Goal: Information Seeking & Learning: Learn about a topic

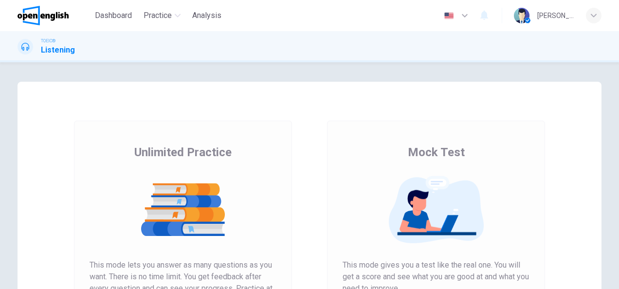
click at [36, 212] on div "Unlimited Practice Mock Test Unlimited Practice This mode lets you answer as ma…" at bounding box center [310, 251] width 584 height 338
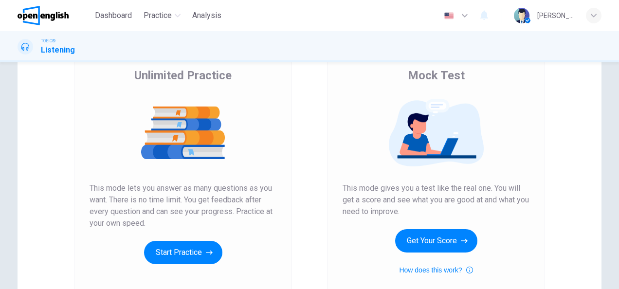
scroll to position [78, 0]
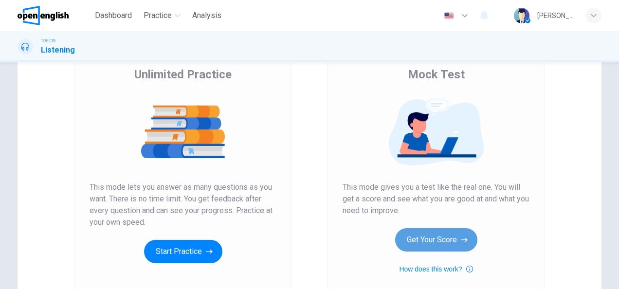
click at [431, 242] on button "Get Your Score" at bounding box center [436, 239] width 82 height 23
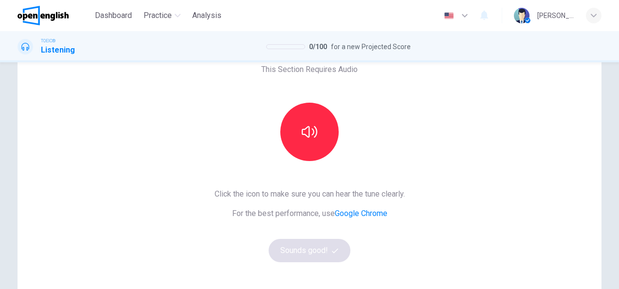
scroll to position [58, 0]
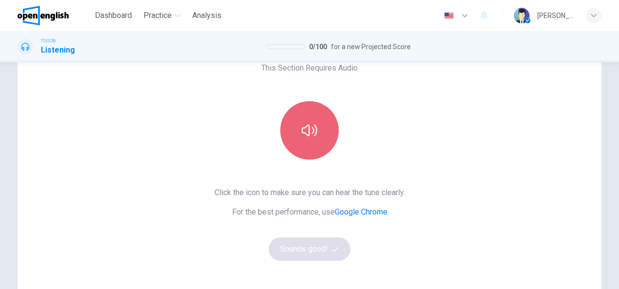
click at [309, 140] on button "button" at bounding box center [309, 130] width 58 height 58
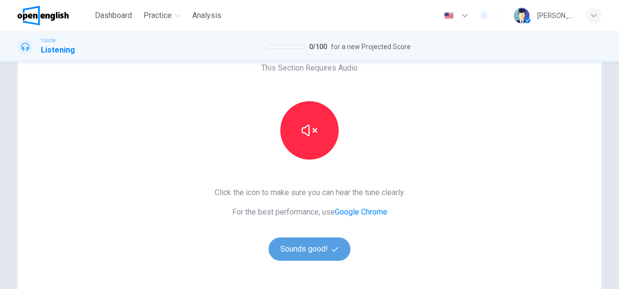
click at [303, 242] on button "Sounds good!" at bounding box center [310, 249] width 82 height 23
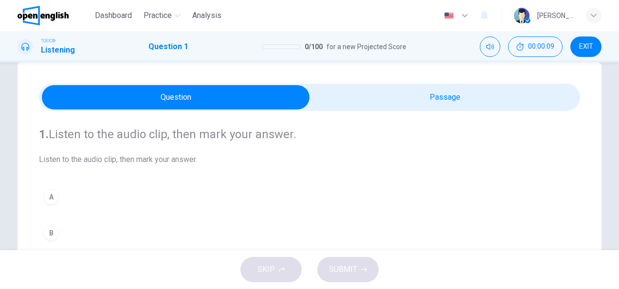
scroll to position [39, 0]
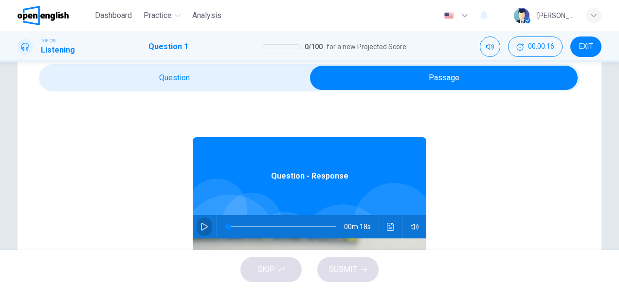
click at [202, 230] on icon "button" at bounding box center [205, 227] width 8 height 8
type input "*"
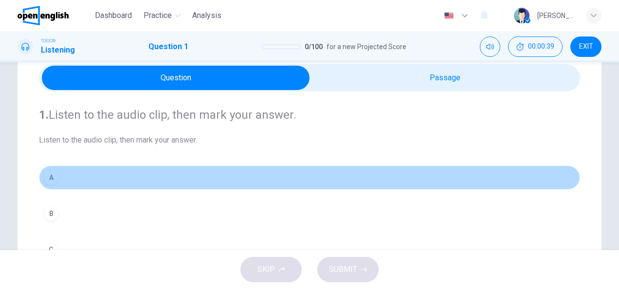
click at [54, 180] on div "A" at bounding box center [51, 178] width 16 height 16
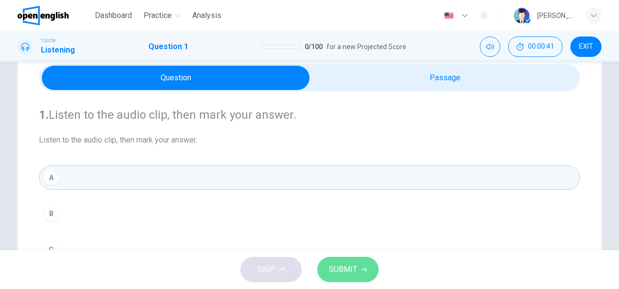
click at [334, 270] on span "SUBMIT" at bounding box center [343, 270] width 28 height 14
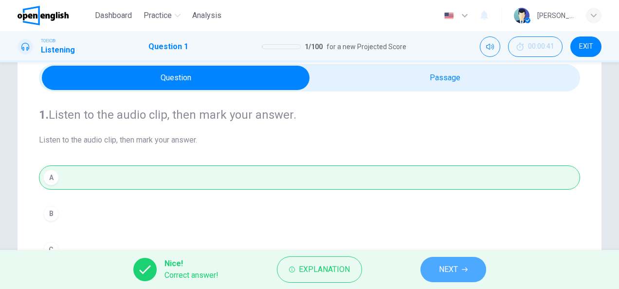
click at [452, 266] on span "NEXT" at bounding box center [448, 270] width 19 height 14
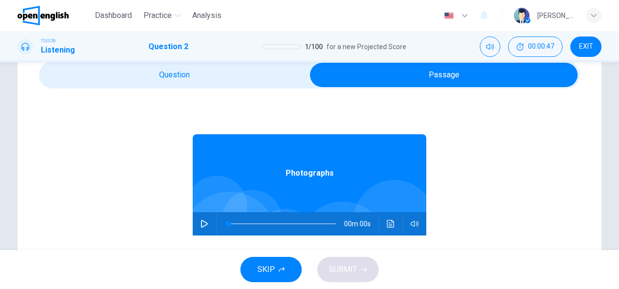
scroll to position [58, 0]
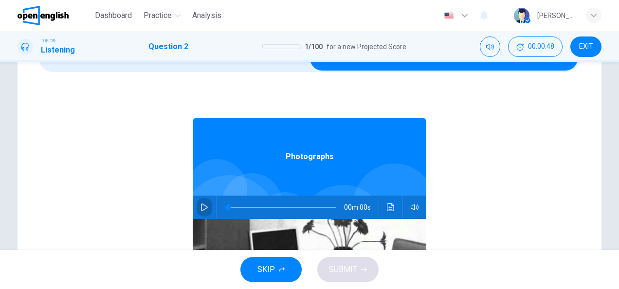
click at [204, 209] on button "button" at bounding box center [205, 207] width 16 height 23
type input "**"
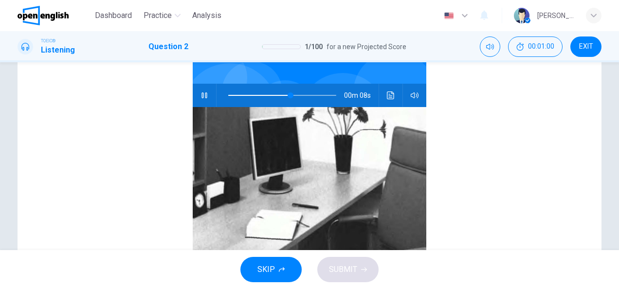
scroll to position [117, 0]
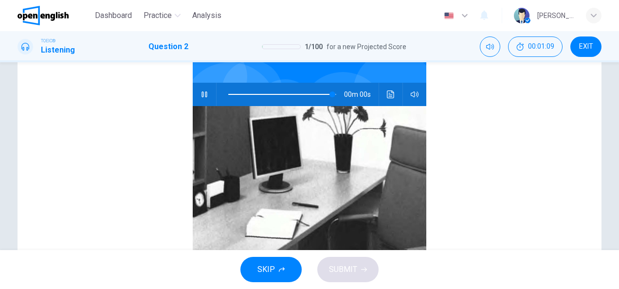
type input "*"
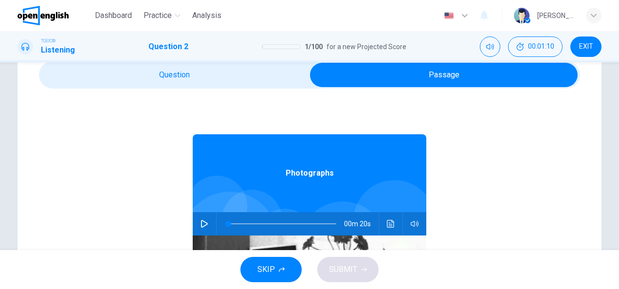
scroll to position [19, 0]
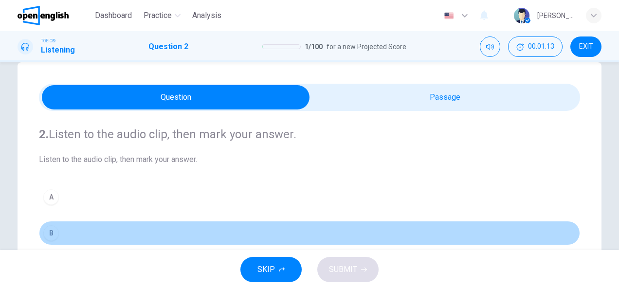
click at [51, 230] on div "B" at bounding box center [51, 233] width 16 height 16
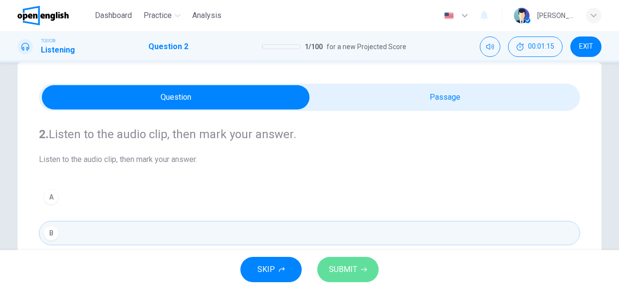
click at [343, 269] on span "SUBMIT" at bounding box center [343, 270] width 28 height 14
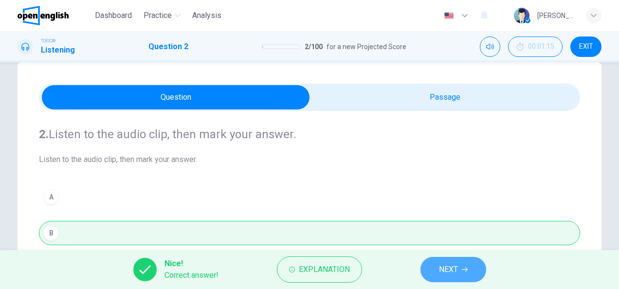
click at [459, 275] on button "NEXT" at bounding box center [454, 269] width 66 height 25
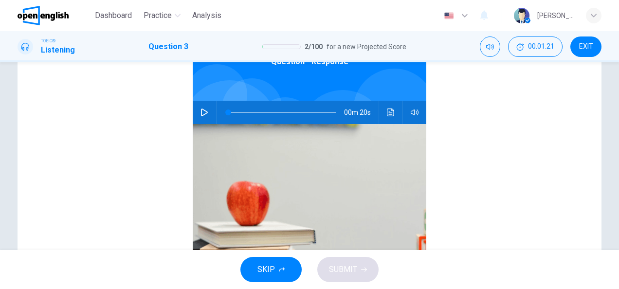
scroll to position [156, 0]
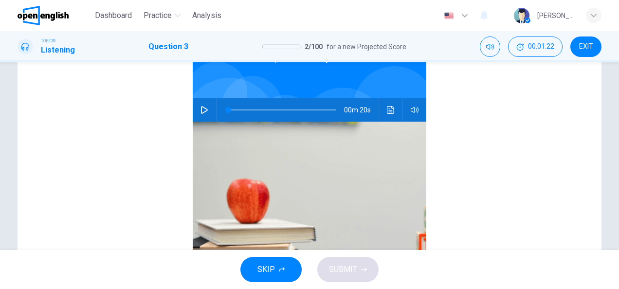
click at [263, 220] on img at bounding box center [310, 200] width 234 height 156
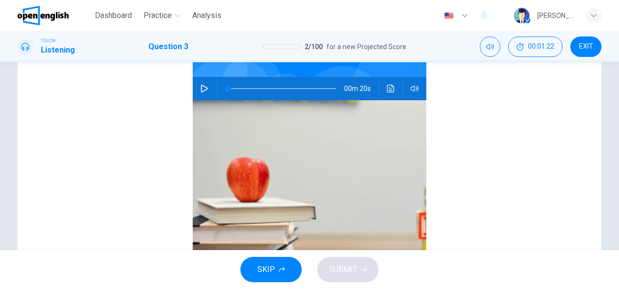
scroll to position [39, 0]
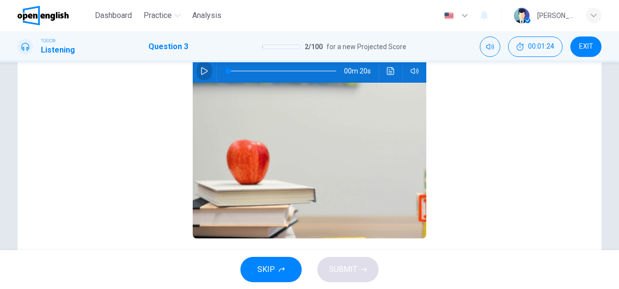
click at [197, 76] on button "button" at bounding box center [205, 70] width 16 height 23
type input "**"
type input "*"
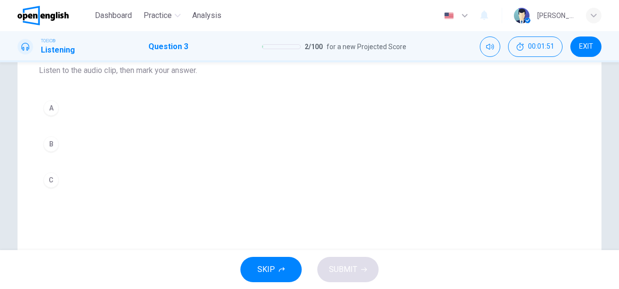
scroll to position [117, 0]
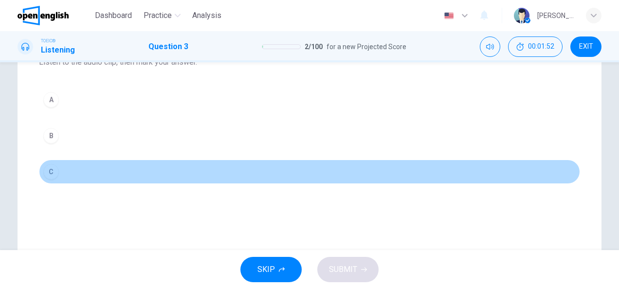
click at [49, 170] on div "C" at bounding box center [51, 172] width 16 height 16
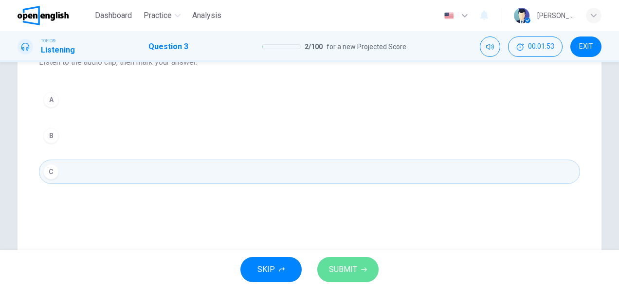
click at [361, 270] on icon "button" at bounding box center [364, 270] width 6 height 6
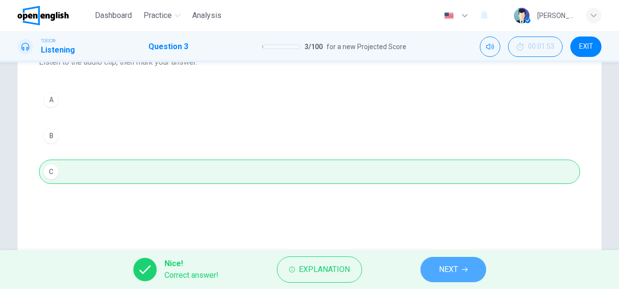
click at [471, 270] on button "NEXT" at bounding box center [454, 269] width 66 height 25
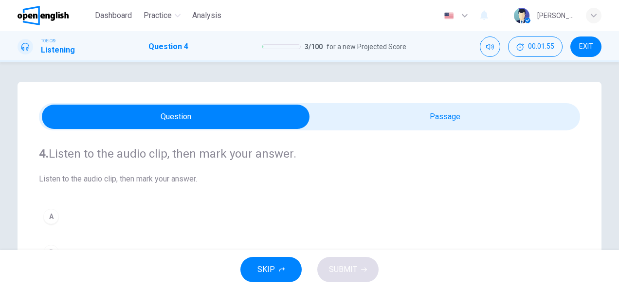
click at [339, 147] on h4 "4. Listen to the audio clip, then [PERSON_NAME] your answer." at bounding box center [309, 154] width 541 height 16
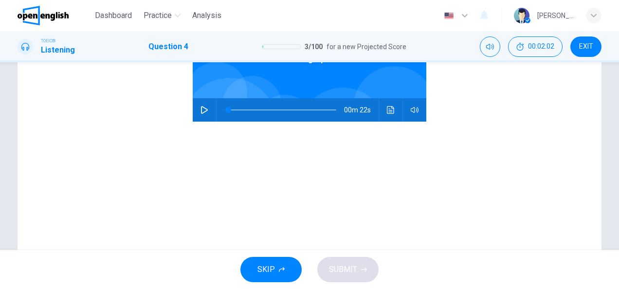
scroll to position [175, 0]
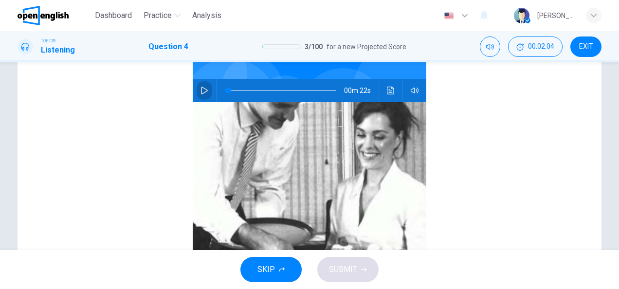
click at [201, 87] on icon "button" at bounding box center [204, 91] width 7 height 8
type input "*"
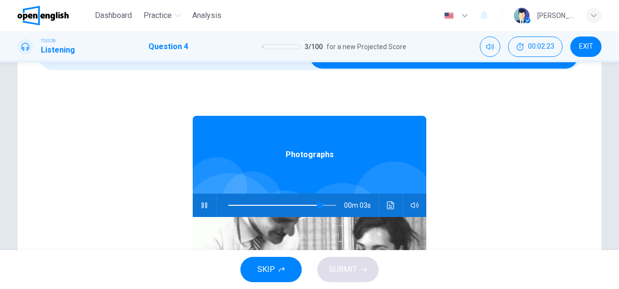
scroll to position [0, 0]
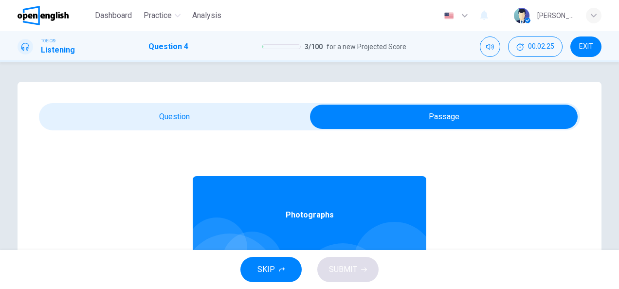
type input "**"
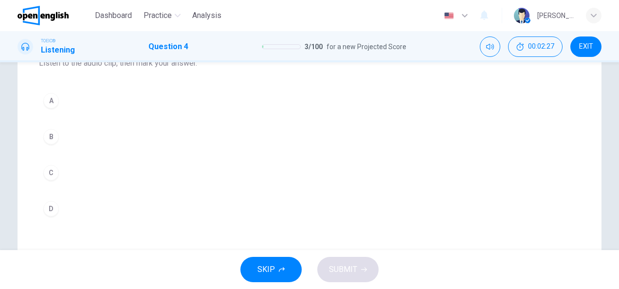
scroll to position [117, 0]
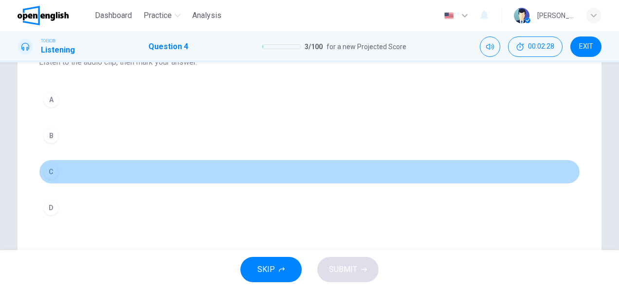
click at [64, 174] on button "C" at bounding box center [309, 172] width 541 height 24
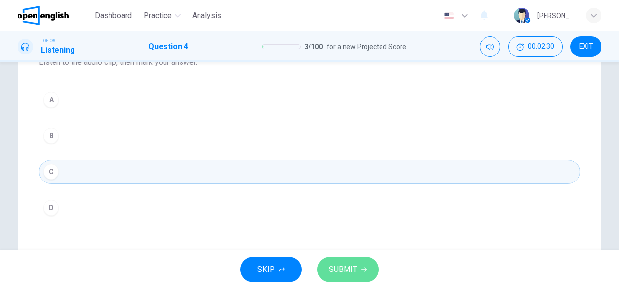
click at [351, 275] on span "SUBMIT" at bounding box center [343, 270] width 28 height 14
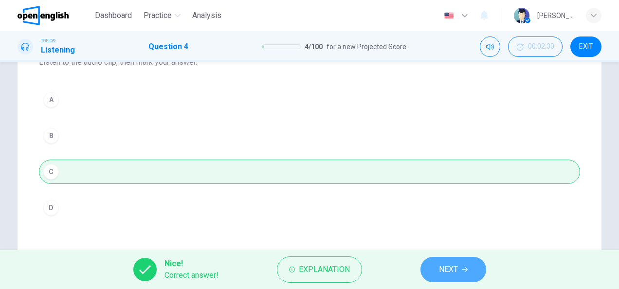
click at [452, 264] on span "NEXT" at bounding box center [448, 270] width 19 height 14
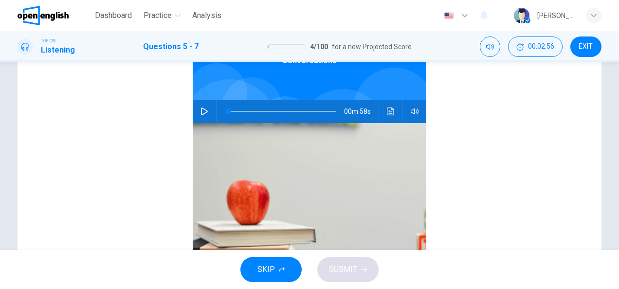
scroll to position [156, 0]
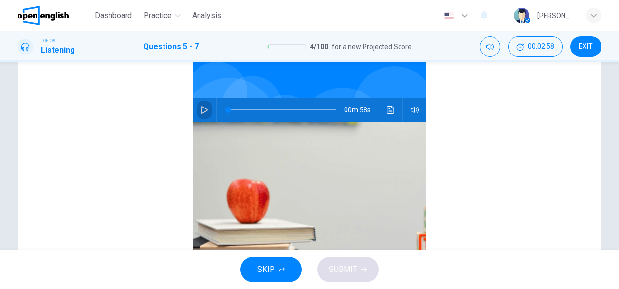
click at [201, 108] on icon "button" at bounding box center [205, 110] width 8 height 8
type input "*"
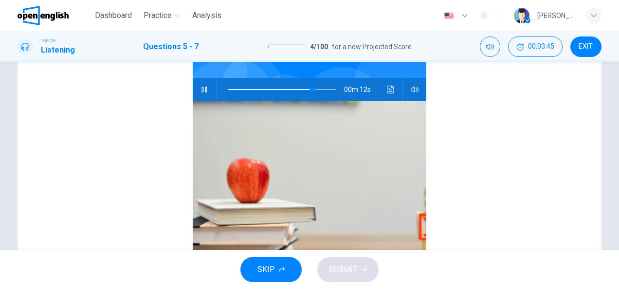
scroll to position [175, 0]
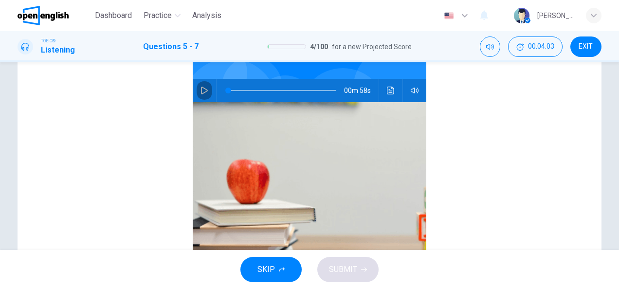
click at [197, 88] on button "button" at bounding box center [205, 90] width 16 height 23
click at [288, 91] on span at bounding box center [282, 91] width 108 height 14
click at [238, 89] on span at bounding box center [282, 91] width 108 height 14
click at [306, 89] on span at bounding box center [282, 91] width 108 height 14
click at [201, 94] on button "button" at bounding box center [205, 90] width 16 height 23
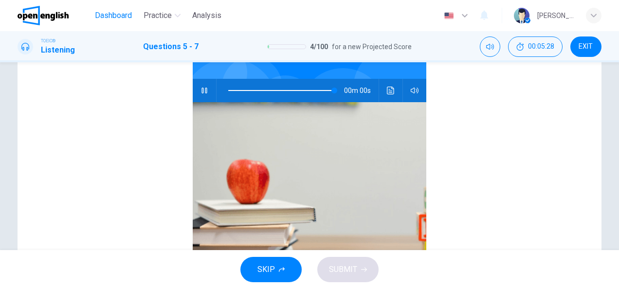
type input "*"
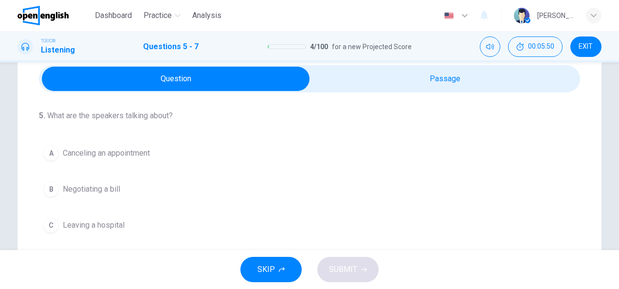
scroll to position [39, 0]
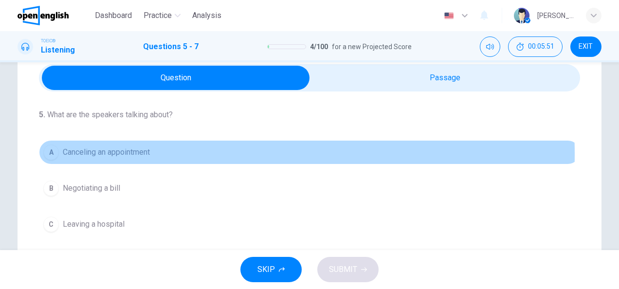
click at [70, 154] on span "Canceling an appointment" at bounding box center [106, 153] width 87 height 12
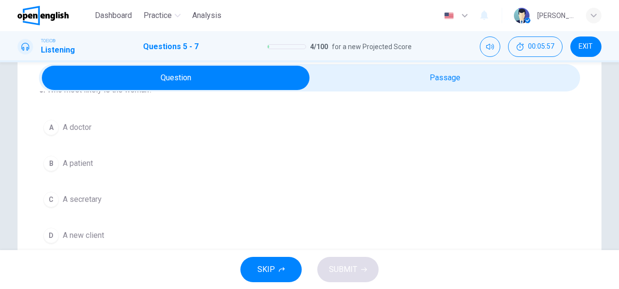
scroll to position [206, 0]
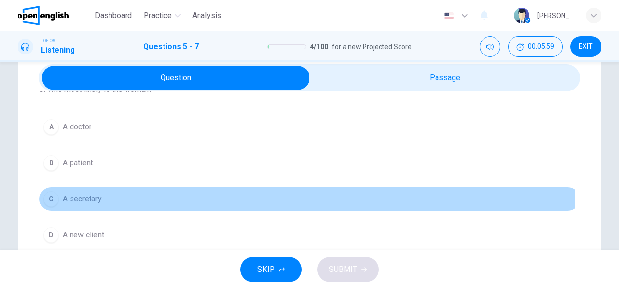
click at [121, 194] on button "C A secretary" at bounding box center [309, 199] width 541 height 24
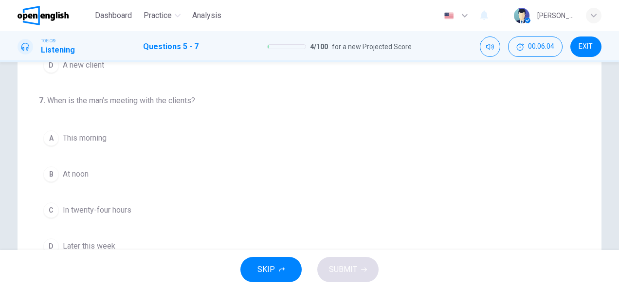
scroll to position [199, 0]
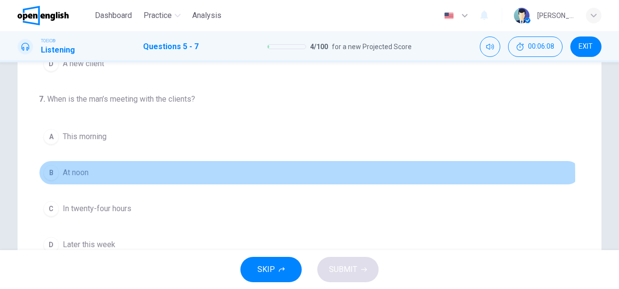
click at [73, 173] on span "At noon" at bounding box center [76, 173] width 26 height 12
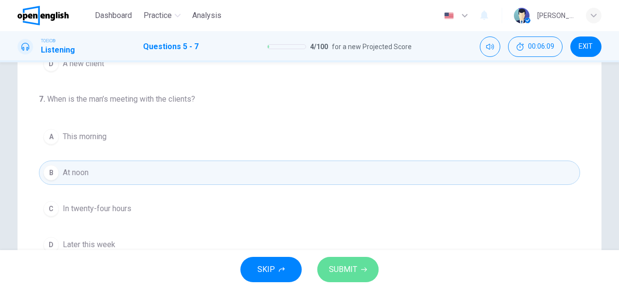
click at [346, 268] on span "SUBMIT" at bounding box center [343, 270] width 28 height 14
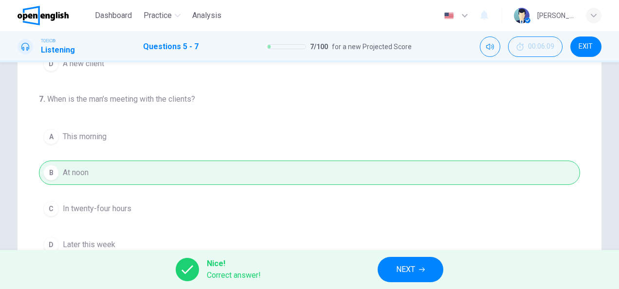
click at [420, 267] on icon "button" at bounding box center [422, 270] width 6 height 6
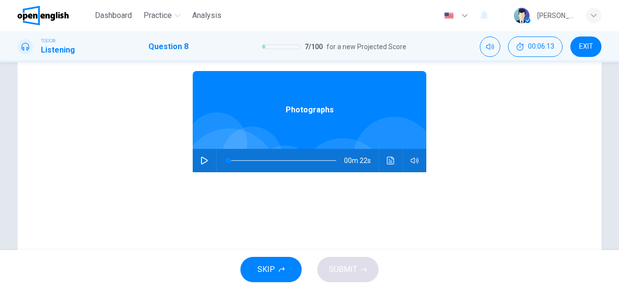
scroll to position [136, 0]
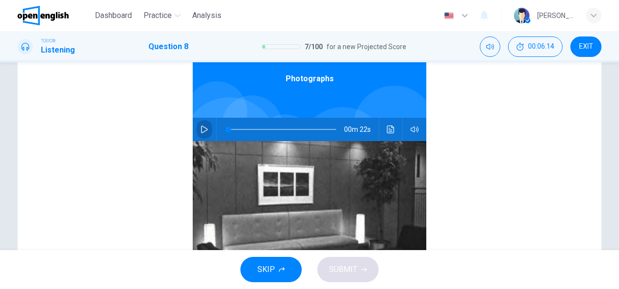
click at [201, 130] on icon "button" at bounding box center [205, 130] width 8 height 8
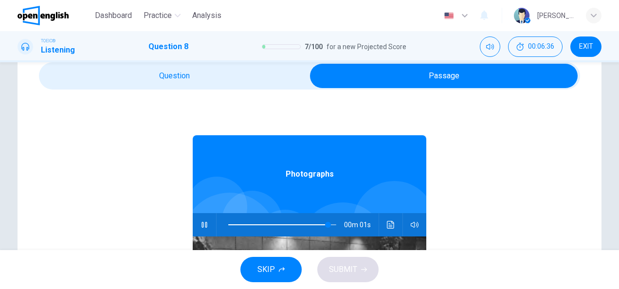
scroll to position [0, 0]
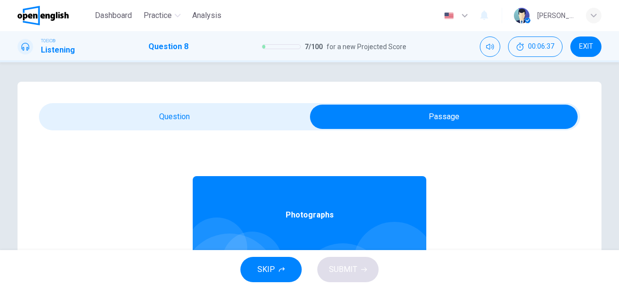
type input "*"
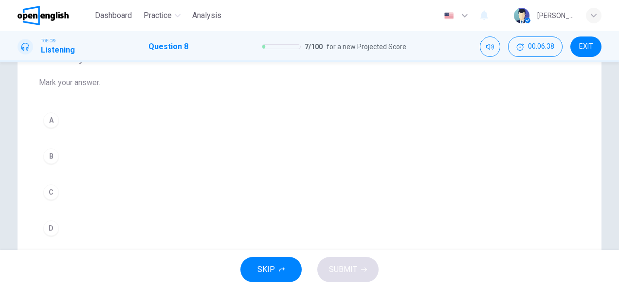
scroll to position [97, 0]
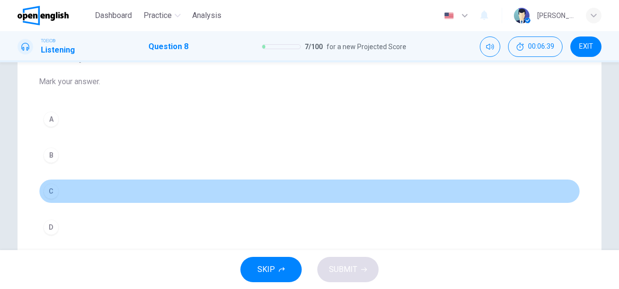
click at [61, 190] on button "C" at bounding box center [309, 191] width 541 height 24
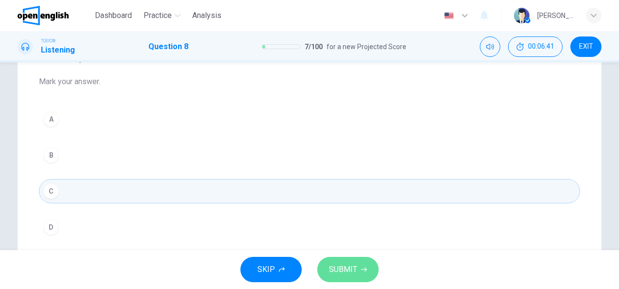
click at [344, 264] on span "SUBMIT" at bounding box center [343, 270] width 28 height 14
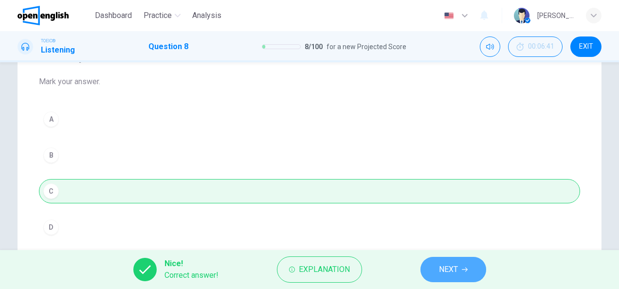
click at [445, 267] on span "NEXT" at bounding box center [448, 270] width 19 height 14
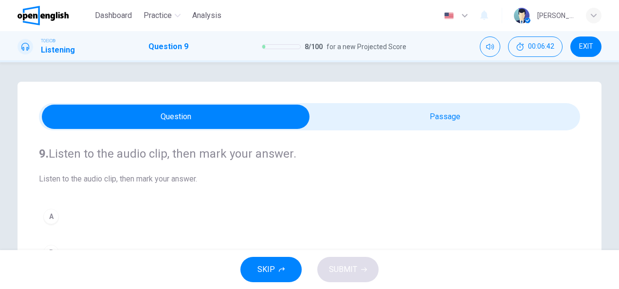
click at [395, 148] on h4 "9. Listen to the audio clip, then [PERSON_NAME] your answer." at bounding box center [309, 154] width 541 height 16
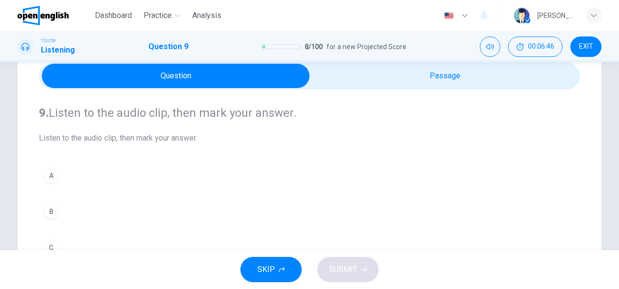
scroll to position [39, 0]
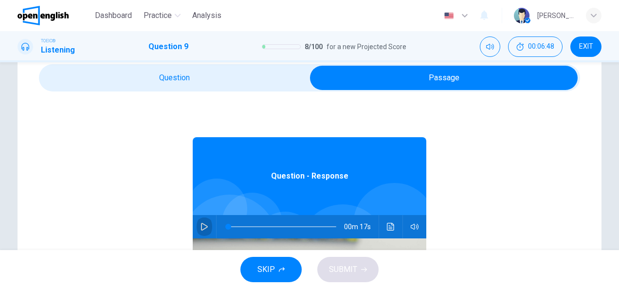
click at [203, 226] on button "button" at bounding box center [205, 226] width 16 height 23
type input "*"
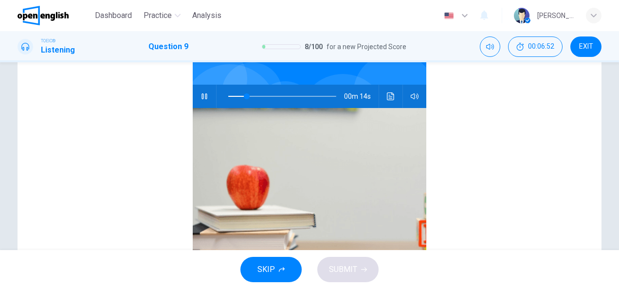
scroll to position [117, 0]
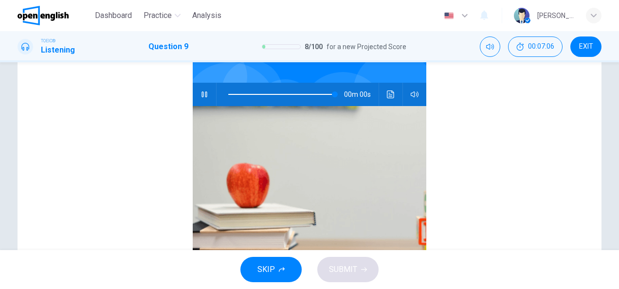
type input "*"
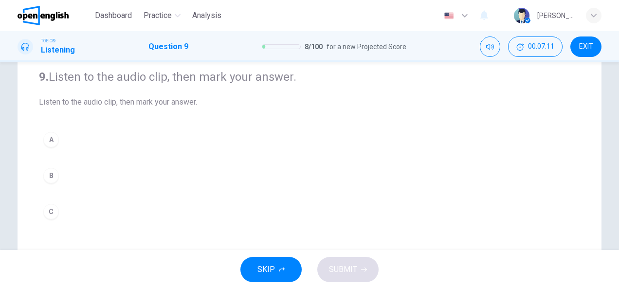
scroll to position [78, 0]
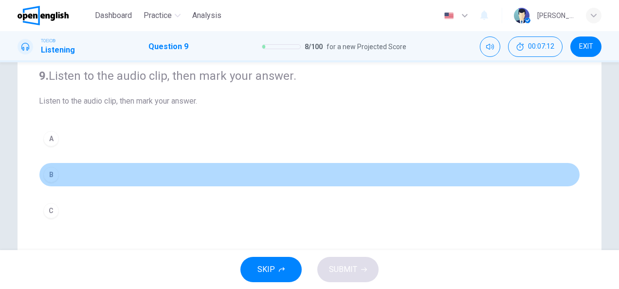
click at [74, 178] on button "B" at bounding box center [309, 175] width 541 height 24
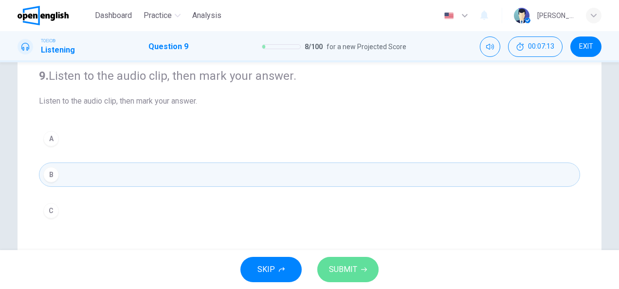
click at [363, 268] on icon "button" at bounding box center [364, 270] width 6 height 6
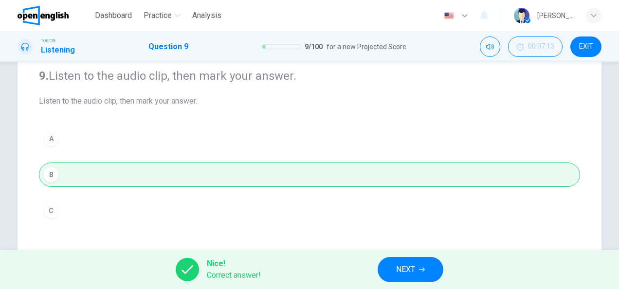
click at [430, 270] on button "NEXT" at bounding box center [411, 269] width 66 height 25
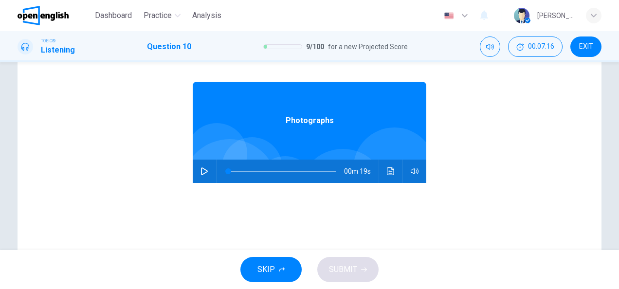
scroll to position [117, 0]
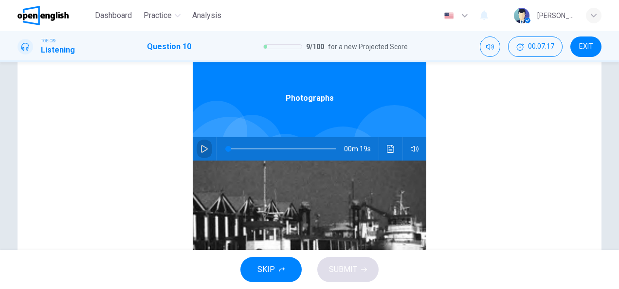
click at [201, 141] on button "button" at bounding box center [205, 148] width 16 height 23
click at [48, 191] on div "Photographs 00m 19s" at bounding box center [309, 202] width 541 height 376
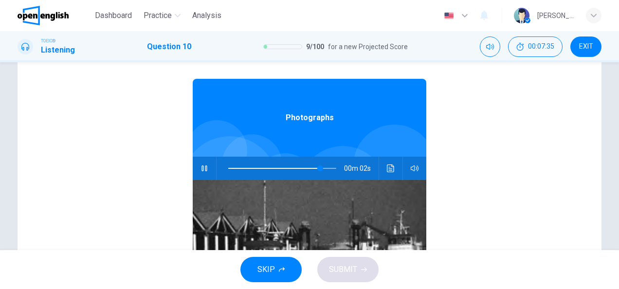
scroll to position [78, 0]
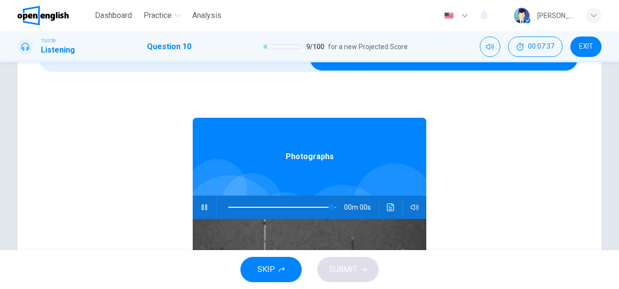
type input "*"
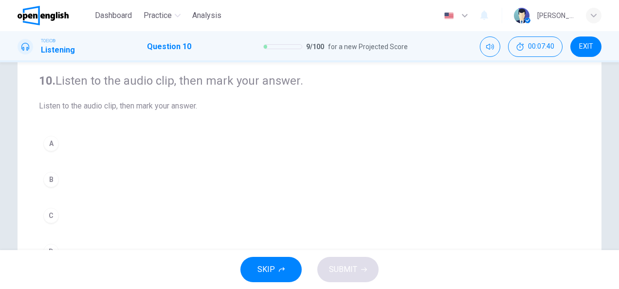
scroll to position [97, 0]
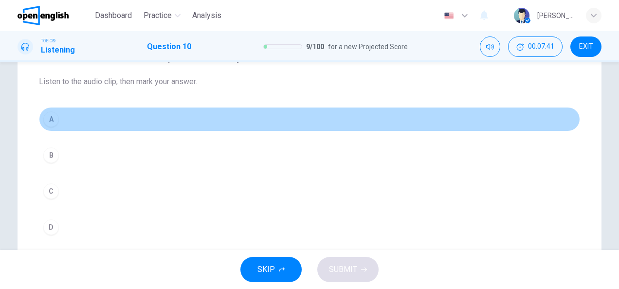
click at [84, 119] on button "A" at bounding box center [309, 119] width 541 height 24
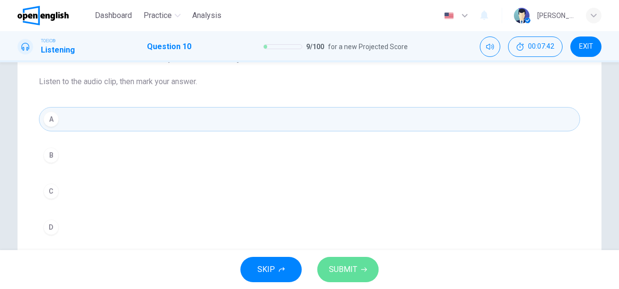
click at [338, 268] on span "SUBMIT" at bounding box center [343, 270] width 28 height 14
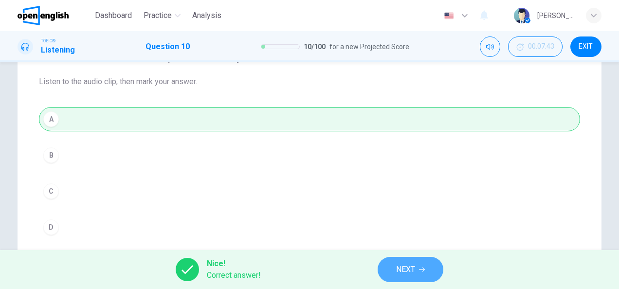
click at [417, 269] on button "NEXT" at bounding box center [411, 269] width 66 height 25
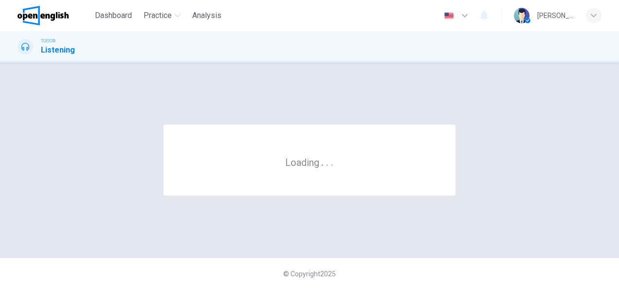
scroll to position [0, 0]
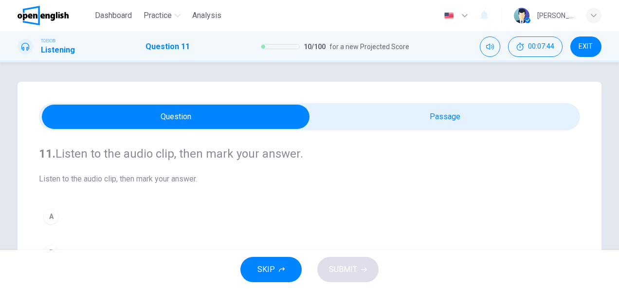
click at [373, 104] on span at bounding box center [309, 116] width 541 height 27
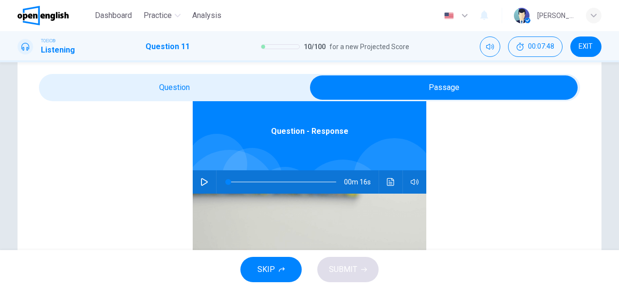
scroll to position [78, 0]
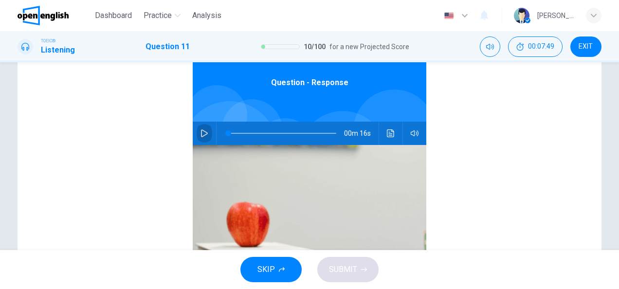
click at [201, 136] on icon "button" at bounding box center [205, 133] width 8 height 8
type input "*"
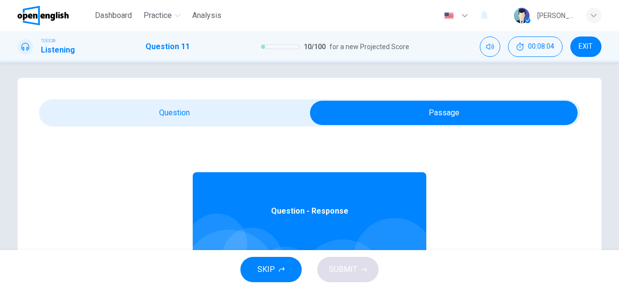
scroll to position [0, 0]
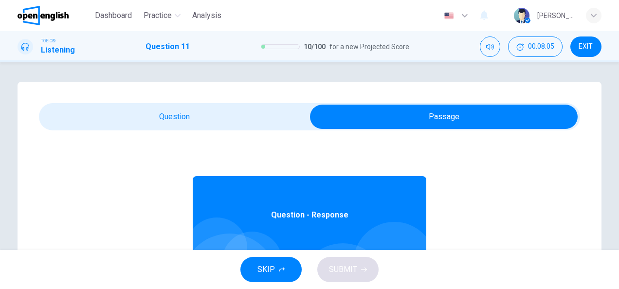
type input "**"
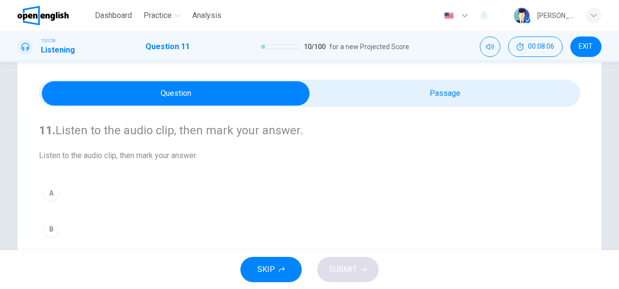
scroll to position [39, 0]
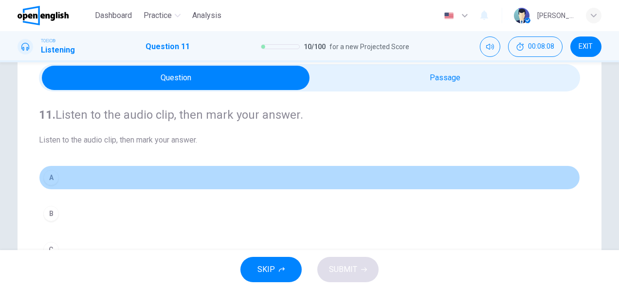
click at [67, 180] on button "A" at bounding box center [309, 177] width 541 height 24
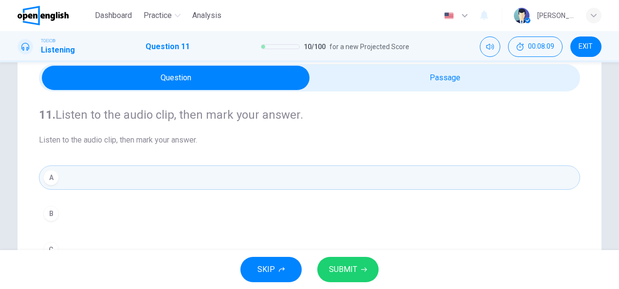
click at [352, 265] on span "SUBMIT" at bounding box center [343, 270] width 28 height 14
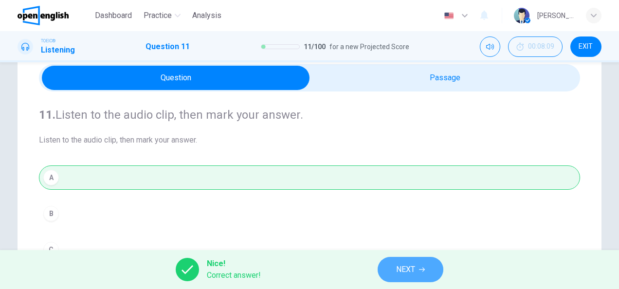
click at [422, 265] on button "NEXT" at bounding box center [411, 269] width 66 height 25
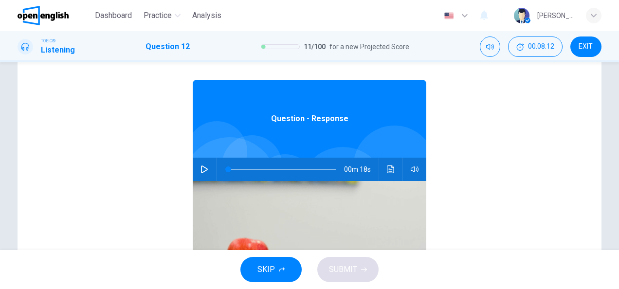
scroll to position [97, 0]
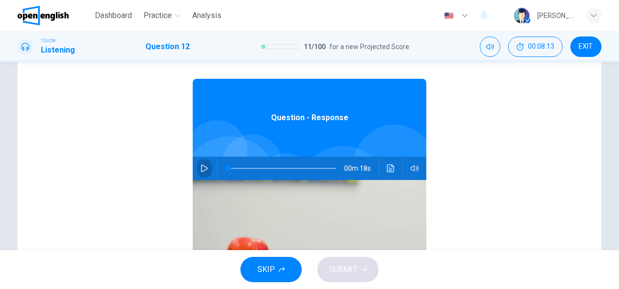
click at [201, 167] on icon "button" at bounding box center [205, 169] width 8 height 8
type input "*"
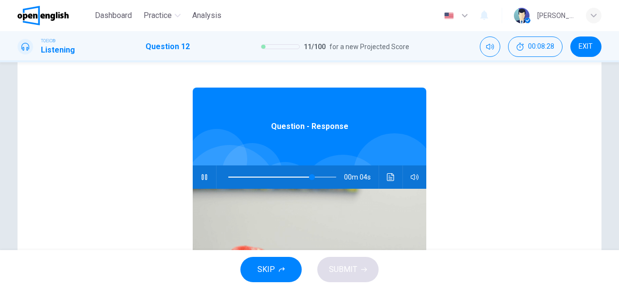
scroll to position [78, 0]
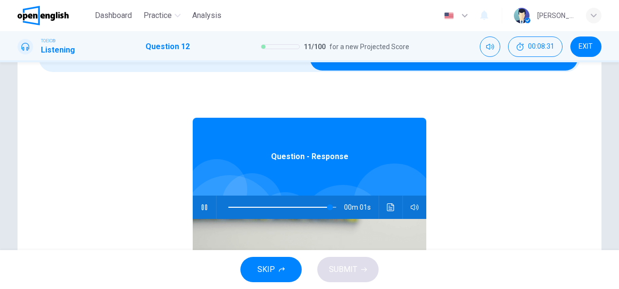
type input "*"
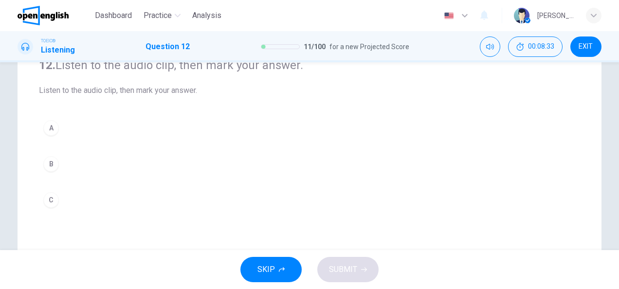
scroll to position [117, 0]
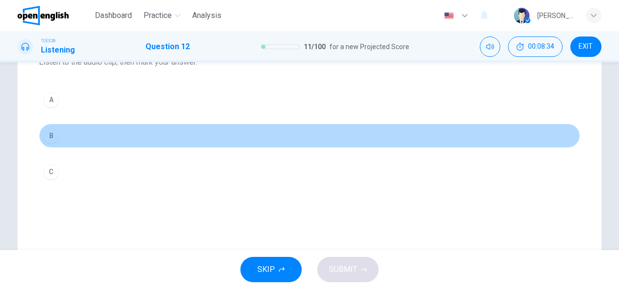
click at [84, 136] on button "B" at bounding box center [309, 136] width 541 height 24
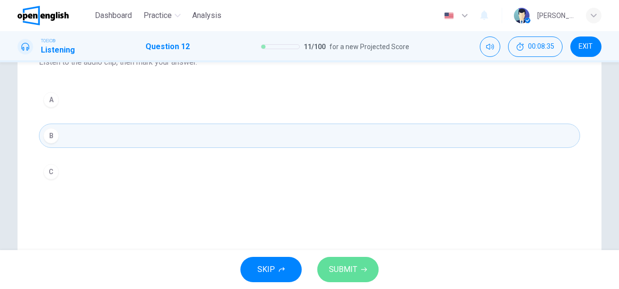
click at [343, 273] on span "SUBMIT" at bounding box center [343, 270] width 28 height 14
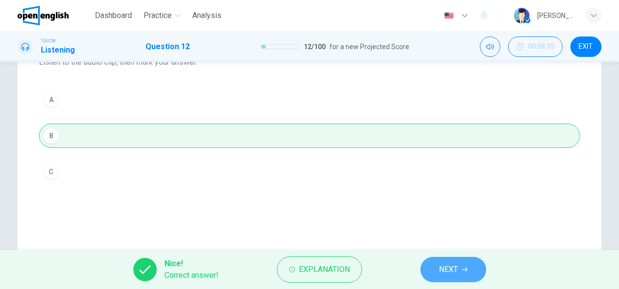
click at [427, 264] on button "NEXT" at bounding box center [454, 269] width 66 height 25
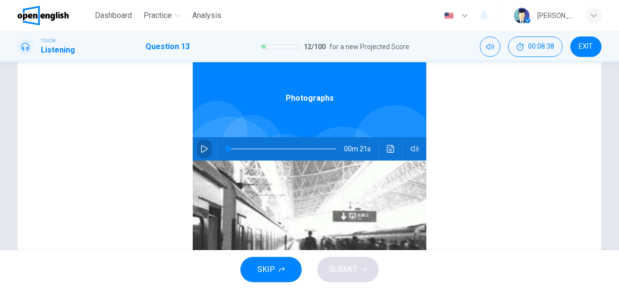
click at [201, 151] on icon "button" at bounding box center [204, 149] width 7 height 8
click at [135, 165] on div "Photographs 00m 21s" at bounding box center [309, 202] width 541 height 376
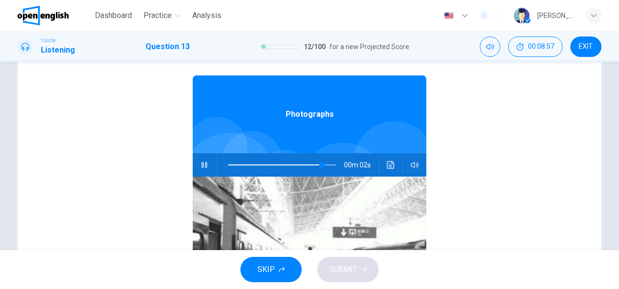
scroll to position [58, 0]
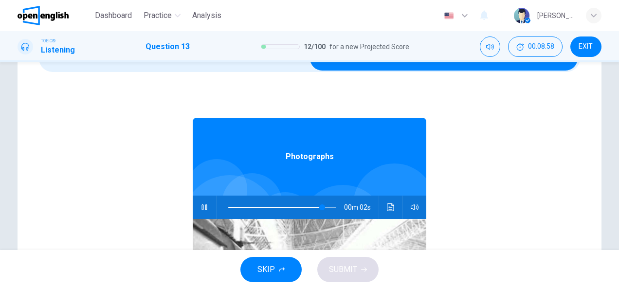
type input "**"
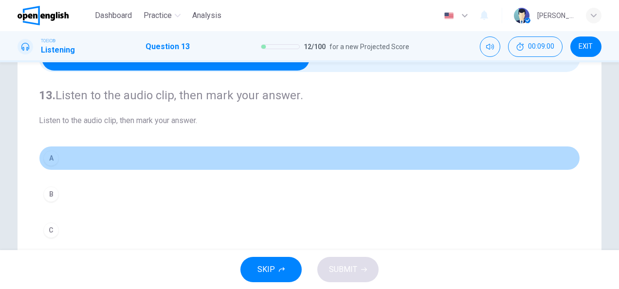
click at [65, 159] on button "A" at bounding box center [309, 158] width 541 height 24
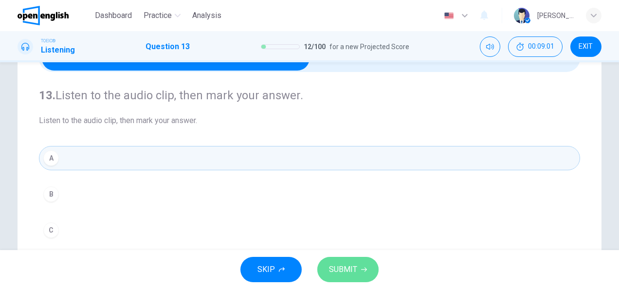
click at [339, 260] on button "SUBMIT" at bounding box center [347, 269] width 61 height 25
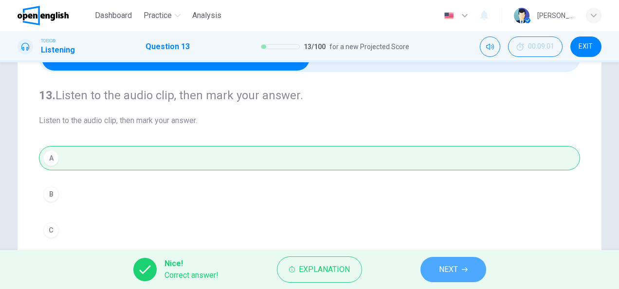
click at [459, 271] on button "NEXT" at bounding box center [454, 269] width 66 height 25
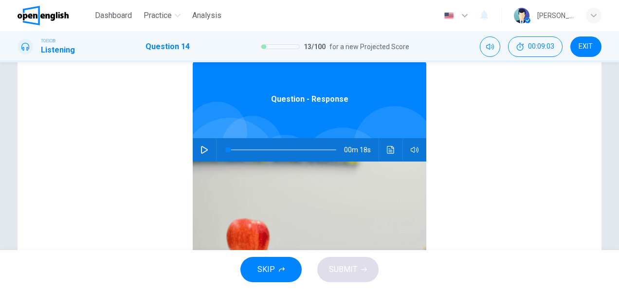
scroll to position [156, 0]
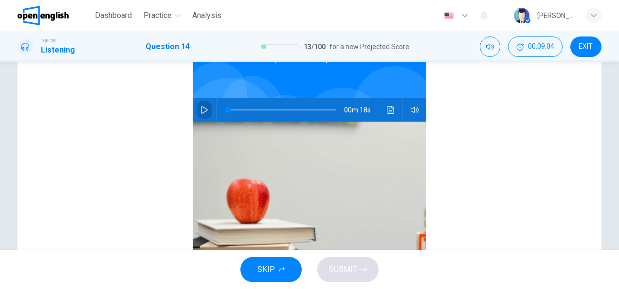
click at [202, 110] on icon "button" at bounding box center [204, 110] width 7 height 8
type input "*"
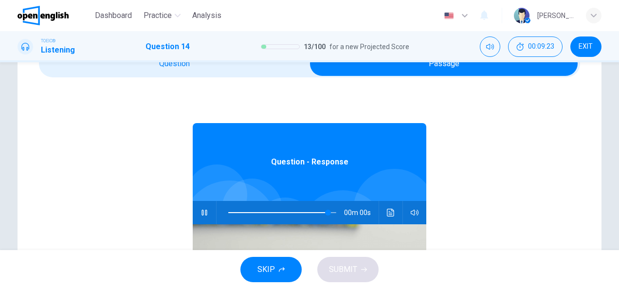
scroll to position [39, 0]
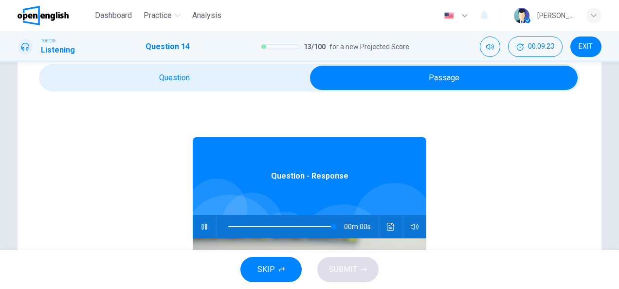
type input "*"
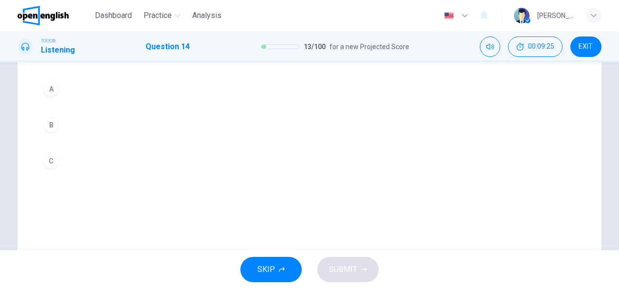
scroll to position [136, 0]
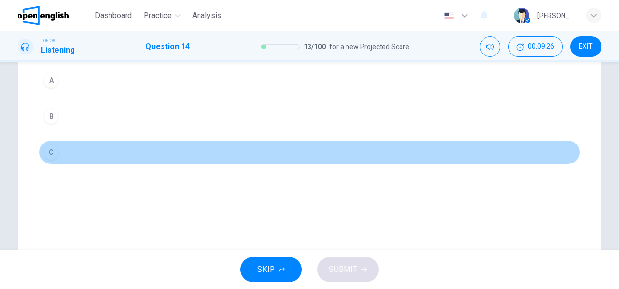
click at [84, 150] on button "C" at bounding box center [309, 152] width 541 height 24
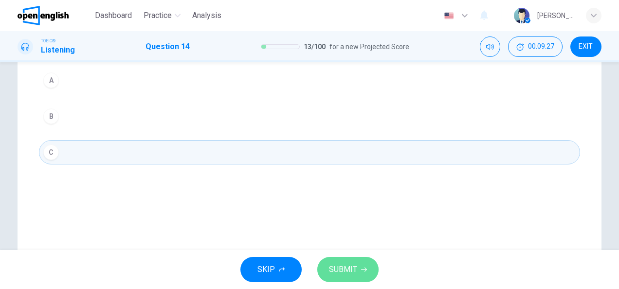
click at [347, 263] on span "SUBMIT" at bounding box center [343, 270] width 28 height 14
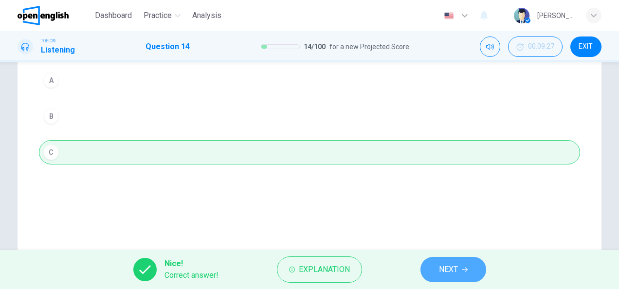
click at [435, 265] on button "NEXT" at bounding box center [454, 269] width 66 height 25
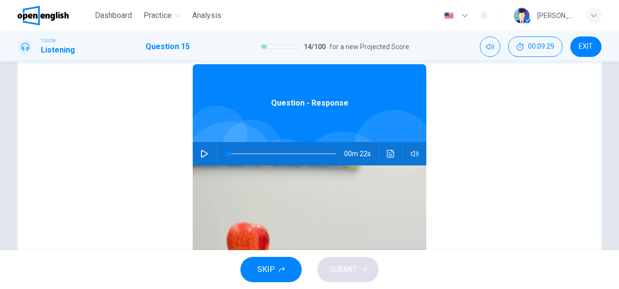
scroll to position [117, 0]
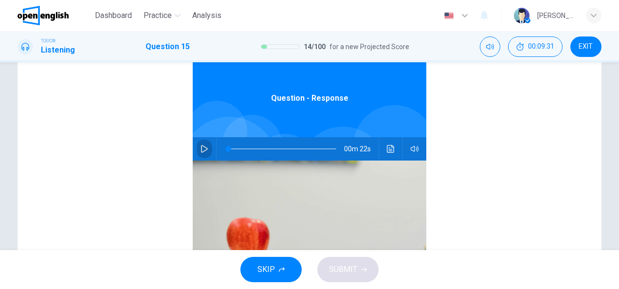
click at [201, 148] on icon "button" at bounding box center [205, 149] width 8 height 8
click at [132, 176] on div "Question - Response 00m 22s" at bounding box center [309, 202] width 541 height 376
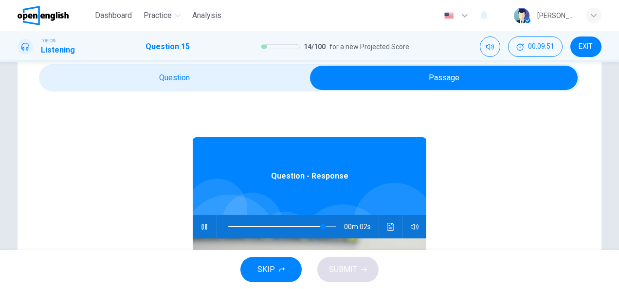
scroll to position [19, 0]
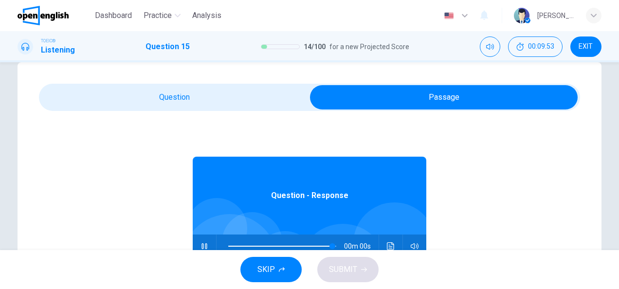
type input "*"
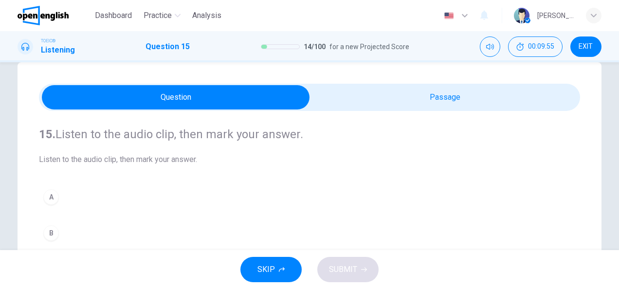
click at [113, 209] on div "A B C" at bounding box center [309, 233] width 541 height 96
click at [82, 201] on button "A" at bounding box center [309, 197] width 541 height 24
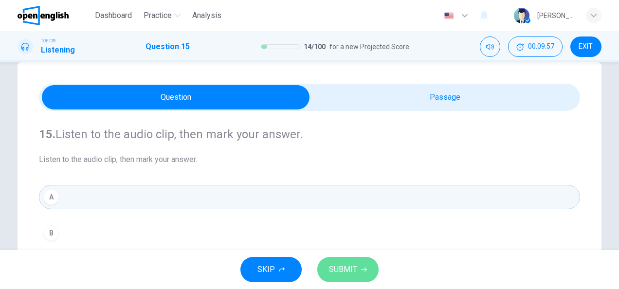
click at [342, 277] on button "SUBMIT" at bounding box center [347, 269] width 61 height 25
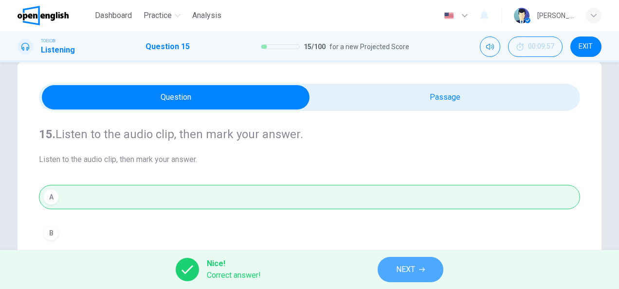
click at [422, 273] on button "NEXT" at bounding box center [411, 269] width 66 height 25
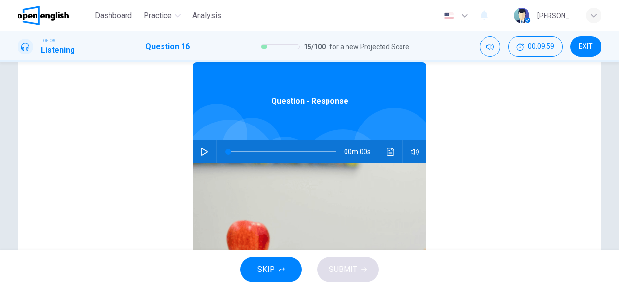
scroll to position [117, 0]
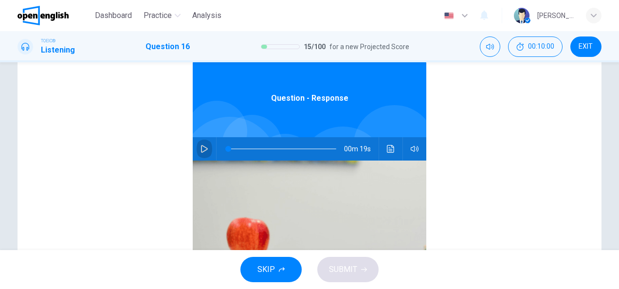
click at [197, 154] on button "button" at bounding box center [205, 148] width 16 height 23
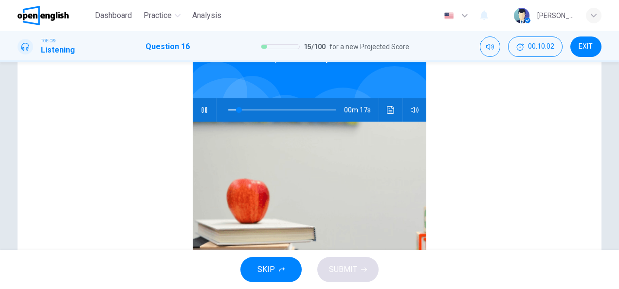
scroll to position [55, 0]
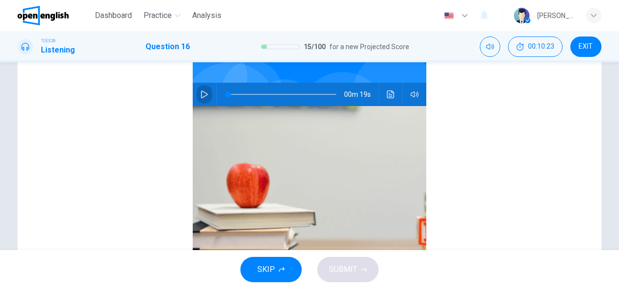
click at [201, 93] on icon "button" at bounding box center [204, 95] width 7 height 8
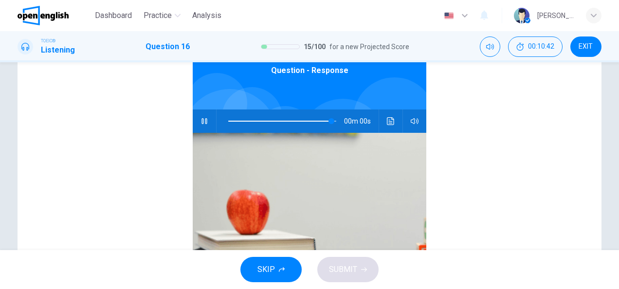
scroll to position [0, 0]
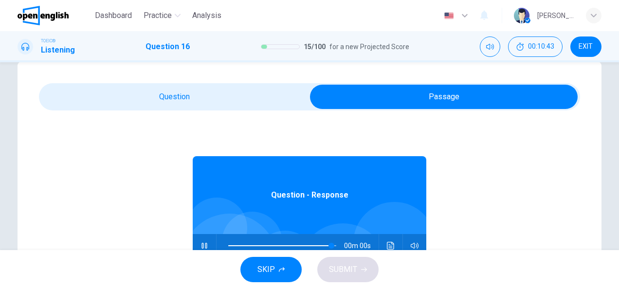
type input "*"
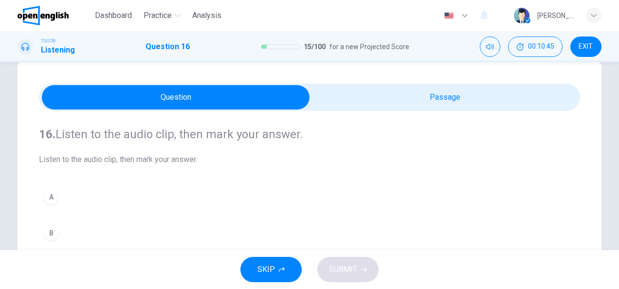
scroll to position [97, 0]
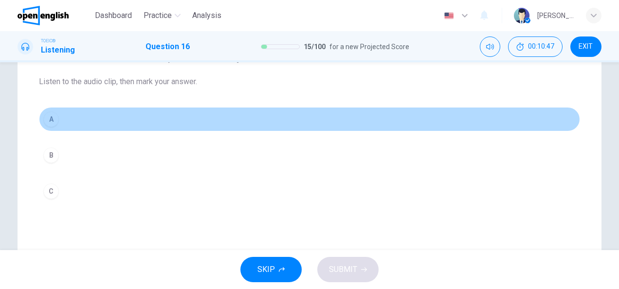
click at [86, 115] on button "A" at bounding box center [309, 119] width 541 height 24
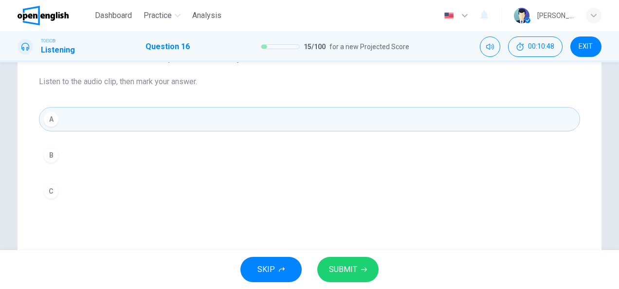
click at [361, 270] on icon "button" at bounding box center [364, 270] width 6 height 4
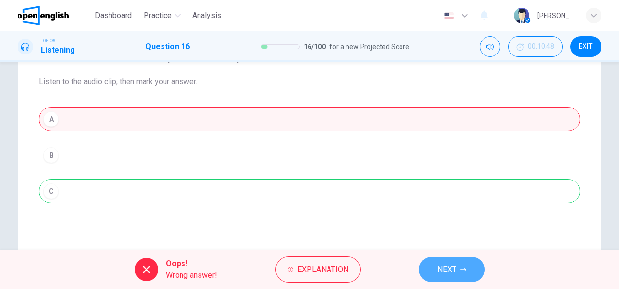
click at [435, 271] on button "NEXT" at bounding box center [452, 269] width 66 height 25
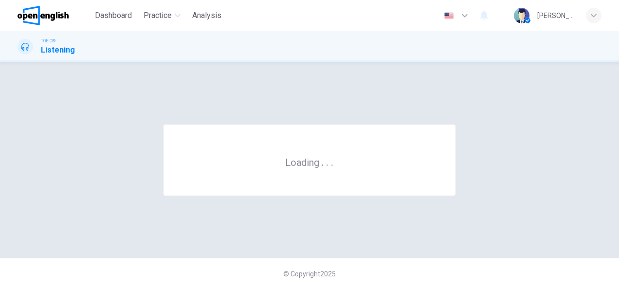
scroll to position [0, 0]
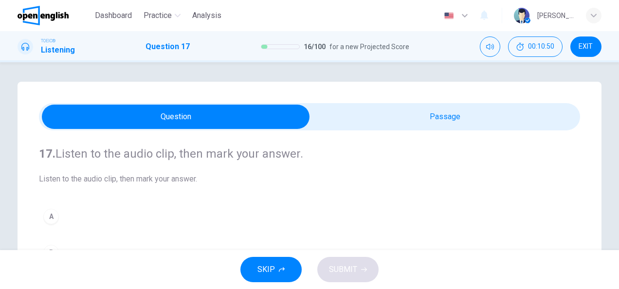
click at [174, 156] on h4 "17. Listen to the audio clip, then [PERSON_NAME] your answer." at bounding box center [309, 154] width 541 height 16
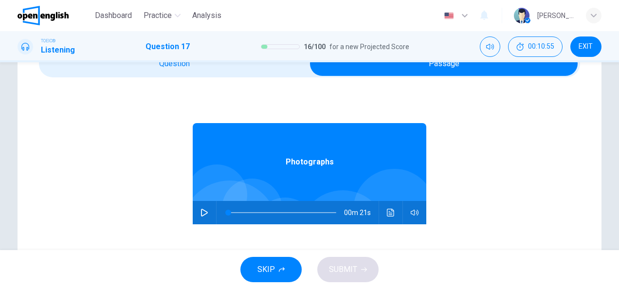
scroll to position [78, 0]
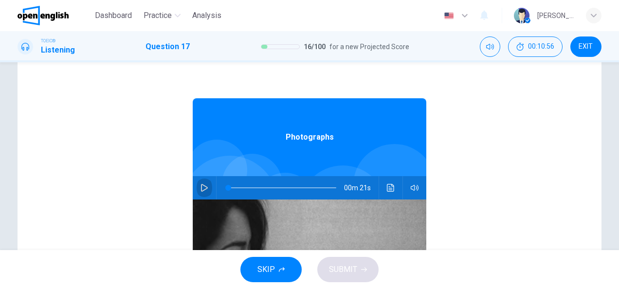
click at [203, 192] on button "button" at bounding box center [205, 187] width 16 height 23
type input "*"
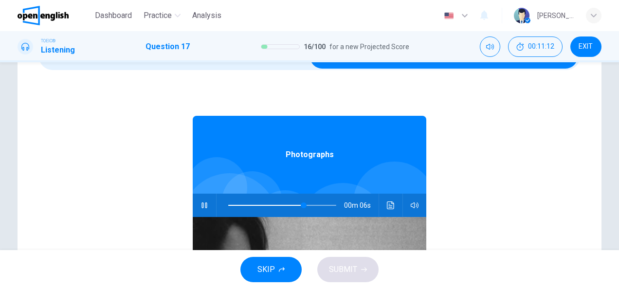
scroll to position [39, 0]
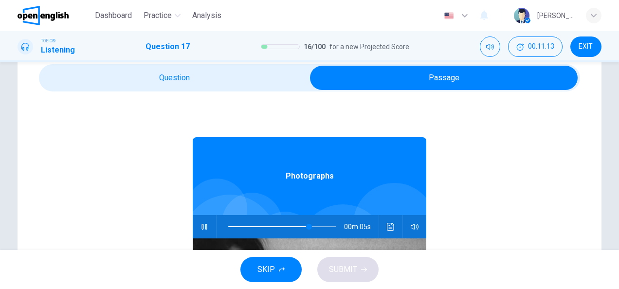
type input "**"
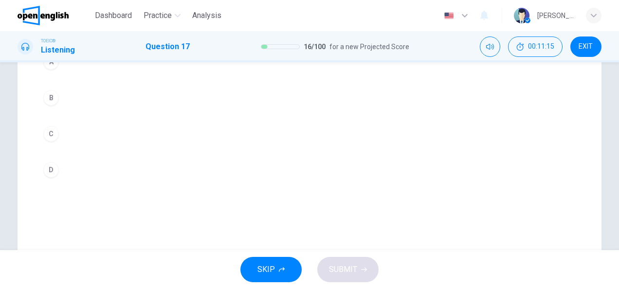
scroll to position [156, 0]
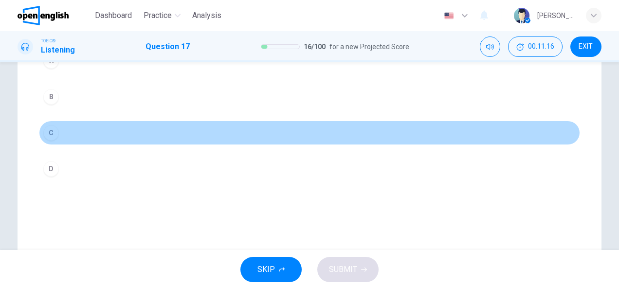
click at [66, 136] on button "C" at bounding box center [309, 133] width 541 height 24
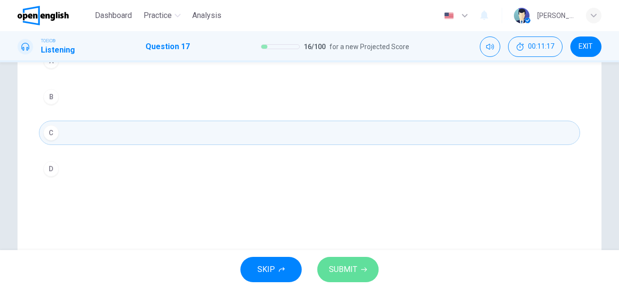
click at [349, 263] on span "SUBMIT" at bounding box center [343, 270] width 28 height 14
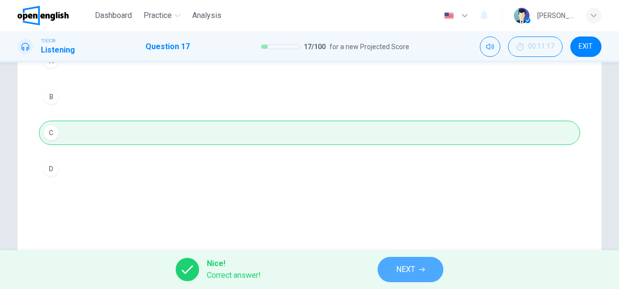
click at [404, 270] on span "NEXT" at bounding box center [405, 270] width 19 height 14
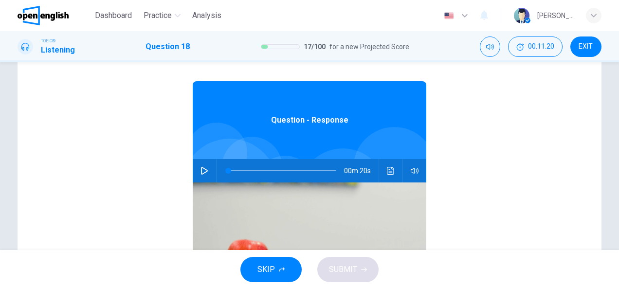
scroll to position [136, 0]
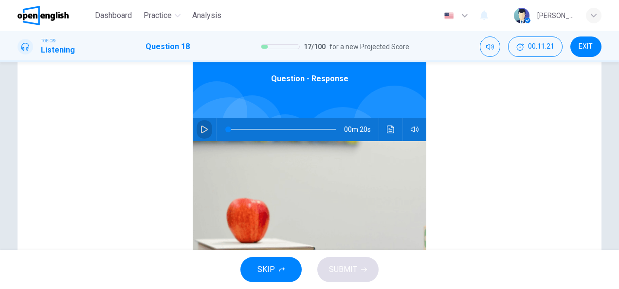
click at [201, 128] on icon "button" at bounding box center [205, 130] width 8 height 8
click at [117, 162] on div "Question - Response 00m 20s" at bounding box center [309, 182] width 541 height 376
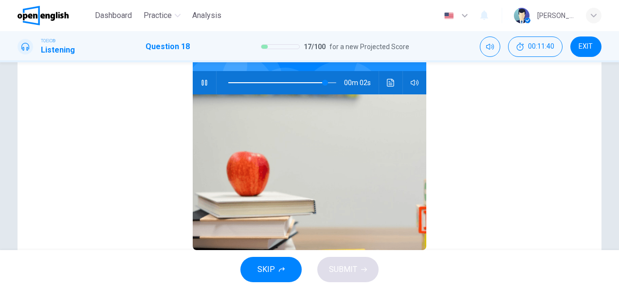
scroll to position [0, 0]
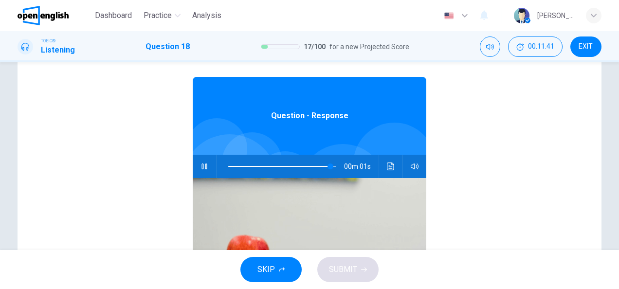
type input "*"
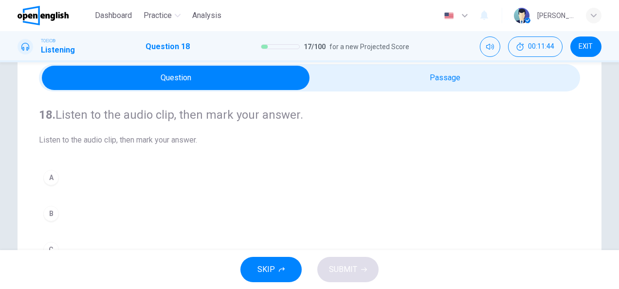
scroll to position [117, 0]
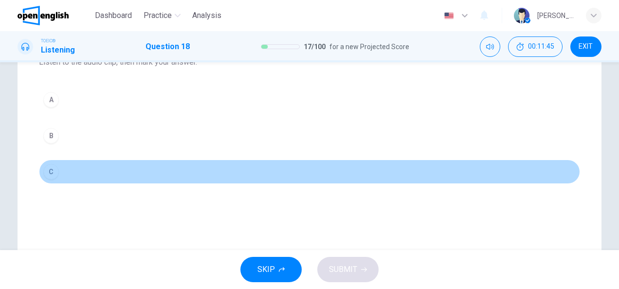
click at [89, 167] on button "C" at bounding box center [309, 172] width 541 height 24
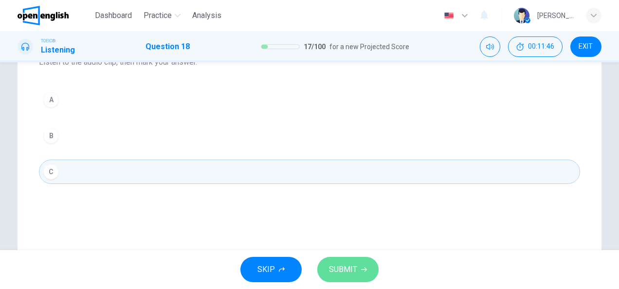
click at [344, 261] on button "SUBMIT" at bounding box center [347, 269] width 61 height 25
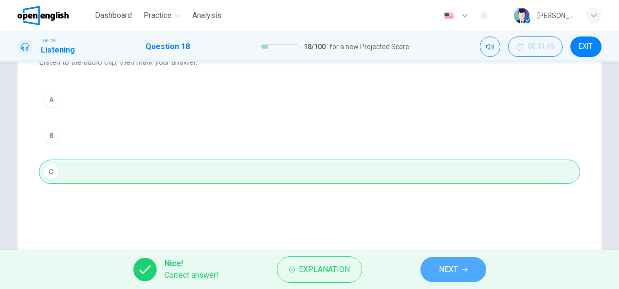
click at [444, 263] on span "NEXT" at bounding box center [448, 270] width 19 height 14
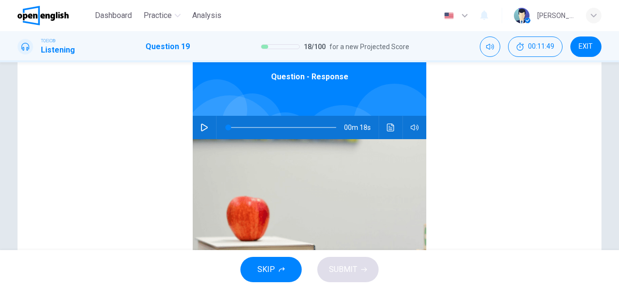
scroll to position [175, 0]
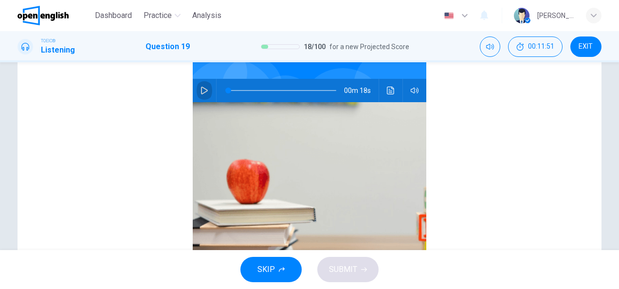
click at [201, 92] on icon "button" at bounding box center [205, 91] width 8 height 8
type input "*"
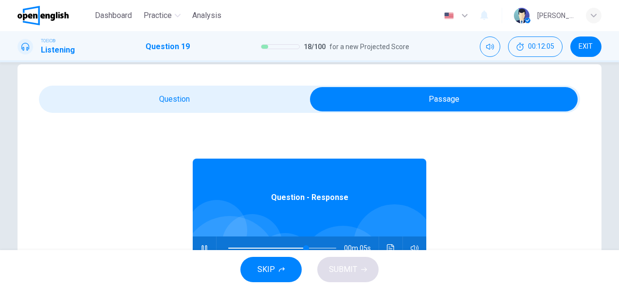
scroll to position [0, 0]
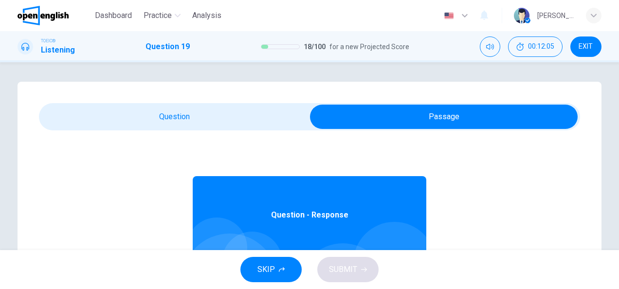
type input "**"
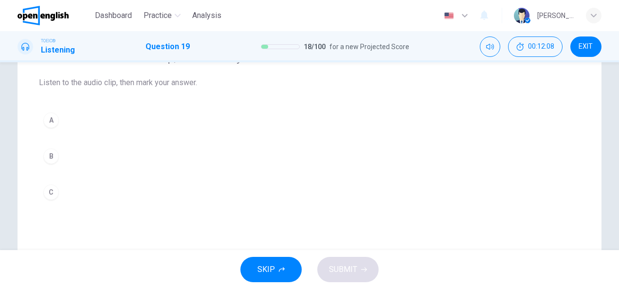
scroll to position [97, 0]
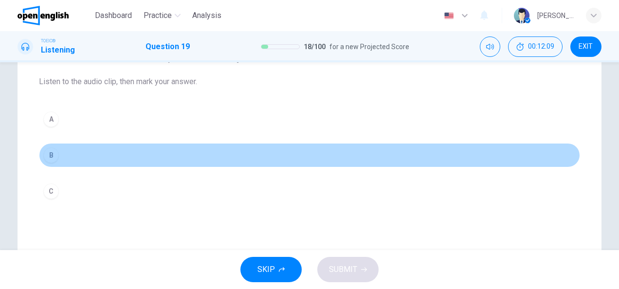
click at [77, 144] on button "B" at bounding box center [309, 155] width 541 height 24
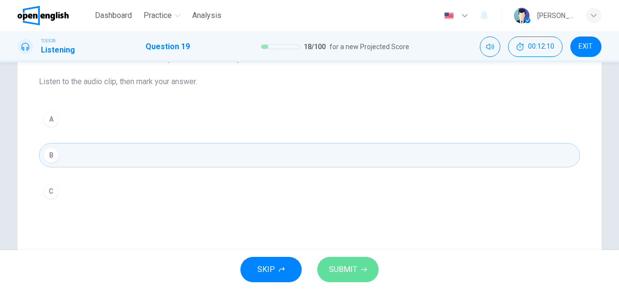
click at [362, 267] on icon "button" at bounding box center [364, 270] width 6 height 6
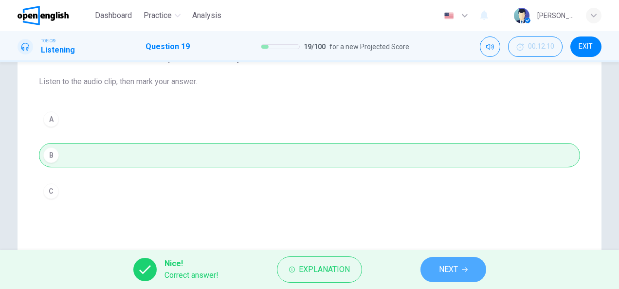
click at [441, 267] on span "NEXT" at bounding box center [448, 270] width 19 height 14
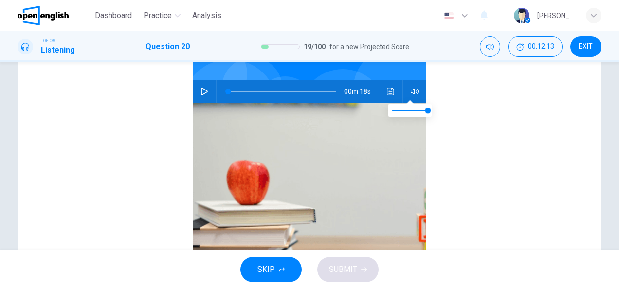
scroll to position [175, 0]
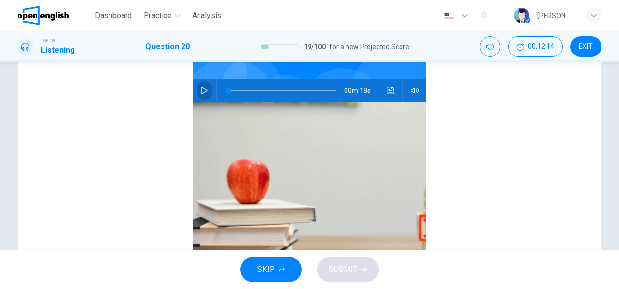
click at [201, 90] on icon "button" at bounding box center [205, 91] width 8 height 8
type input "**"
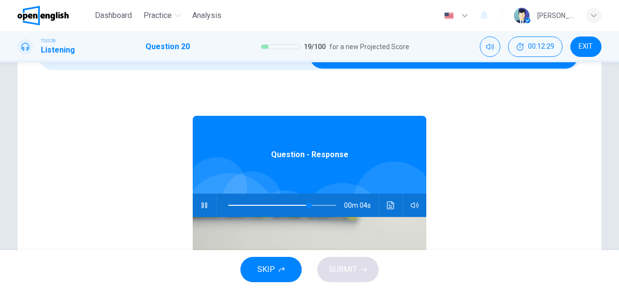
scroll to position [58, 0]
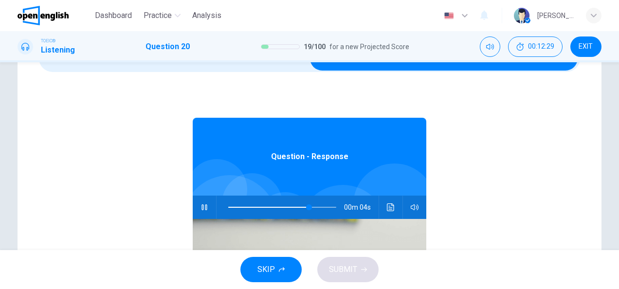
type input "**"
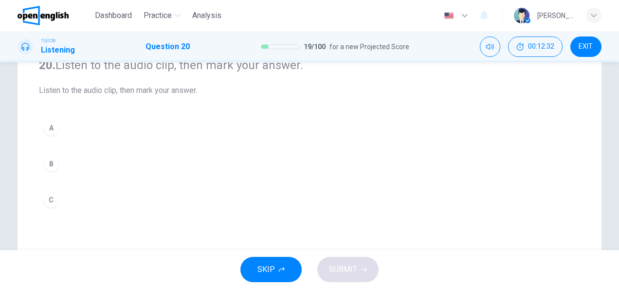
scroll to position [117, 0]
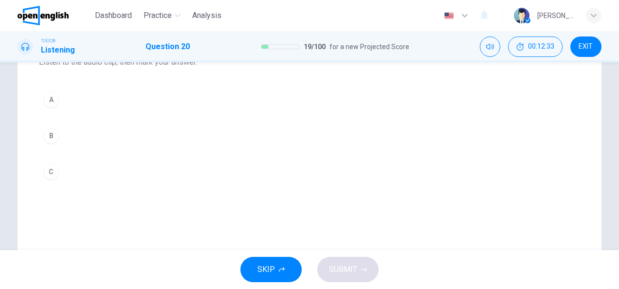
click at [72, 137] on button "B" at bounding box center [309, 136] width 541 height 24
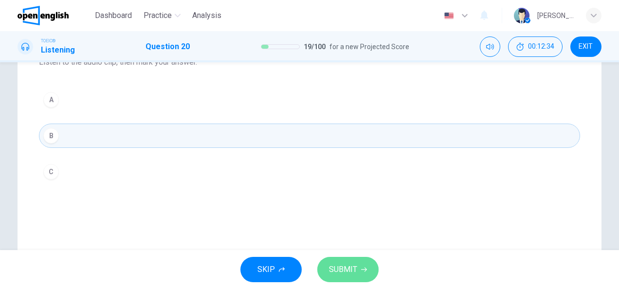
click at [352, 268] on span "SUBMIT" at bounding box center [343, 270] width 28 height 14
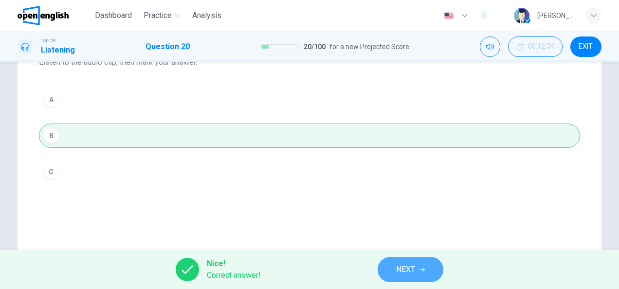
click at [433, 272] on button "NEXT" at bounding box center [411, 269] width 66 height 25
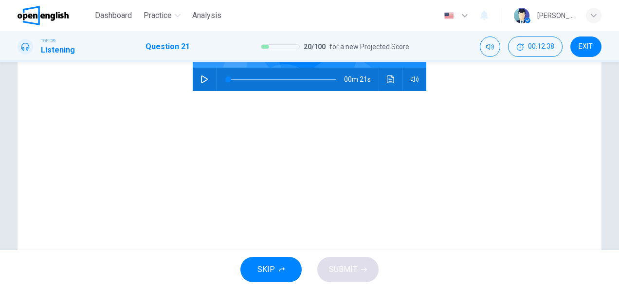
scroll to position [195, 0]
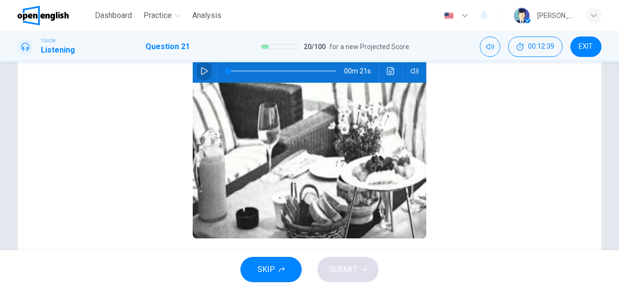
click at [201, 72] on icon "button" at bounding box center [205, 71] width 8 height 8
type input "*"
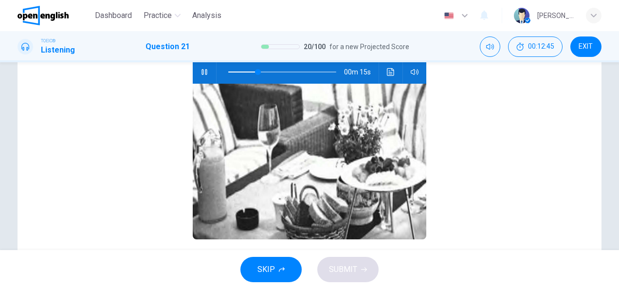
scroll to position [19, 0]
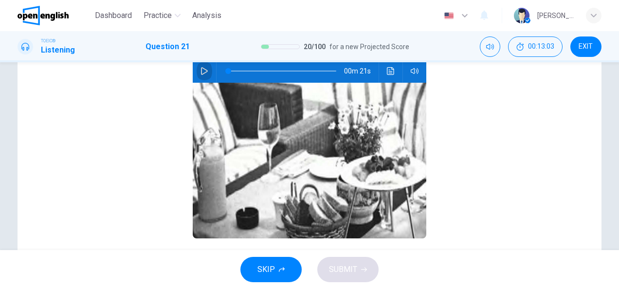
click at [201, 72] on icon "button" at bounding box center [205, 71] width 8 height 8
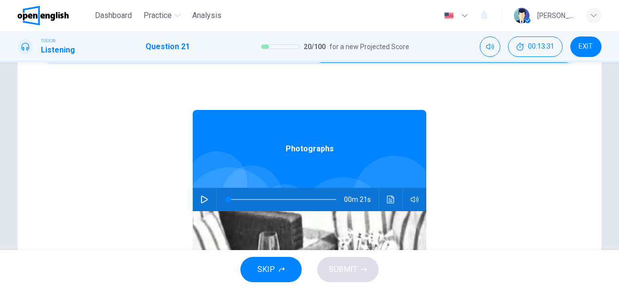
scroll to position [58, 0]
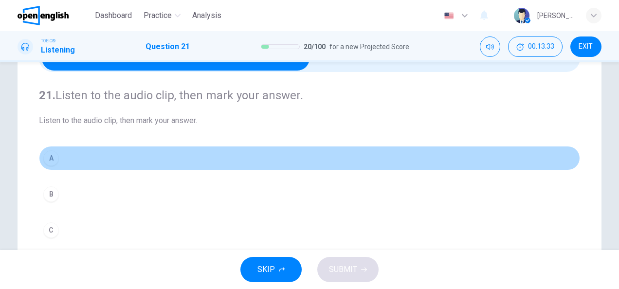
click at [105, 151] on button "A" at bounding box center [309, 158] width 541 height 24
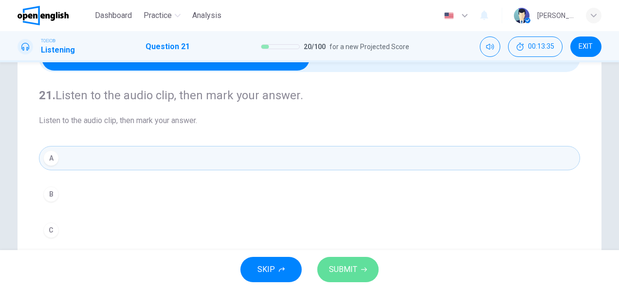
click at [334, 275] on span "SUBMIT" at bounding box center [343, 270] width 28 height 14
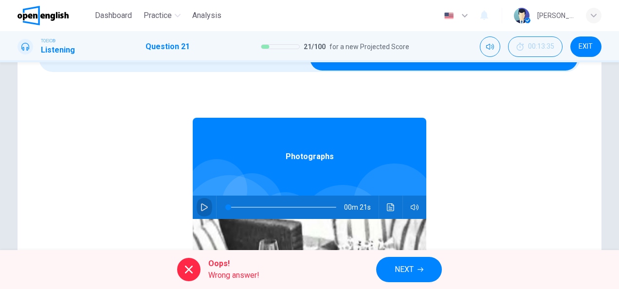
click at [202, 203] on button "button" at bounding box center [205, 207] width 16 height 23
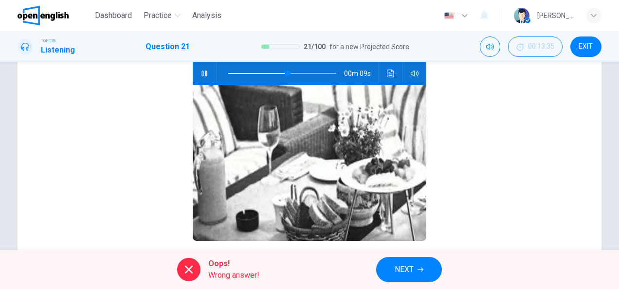
scroll to position [35, 0]
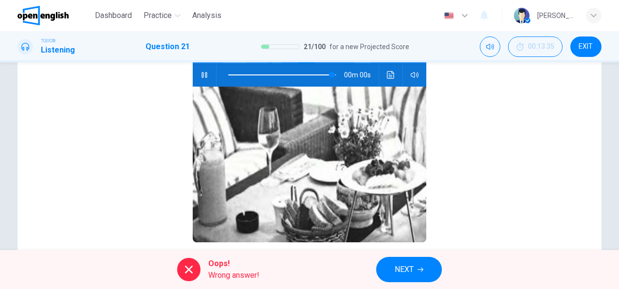
type input "*"
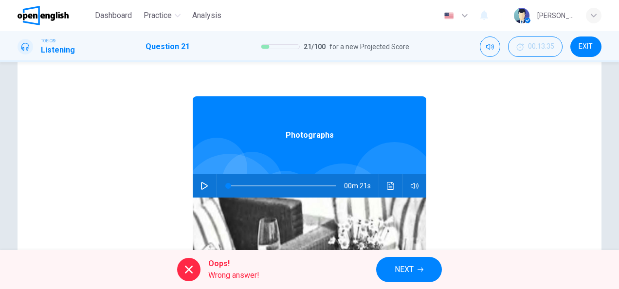
scroll to position [0, 0]
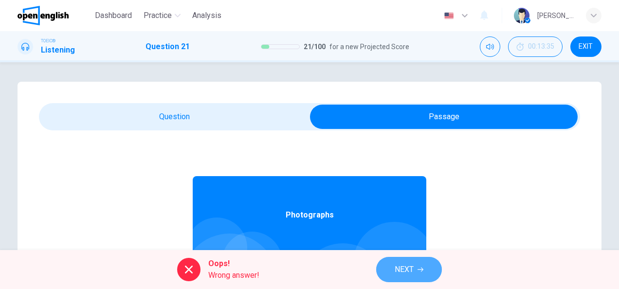
click at [381, 277] on button "NEXT" at bounding box center [409, 269] width 66 height 25
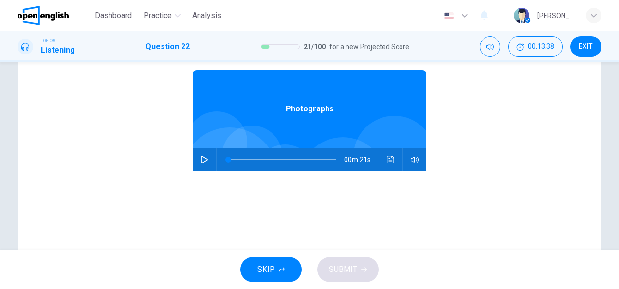
scroll to position [156, 0]
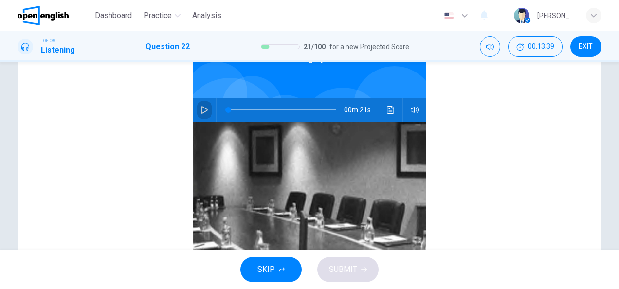
click at [205, 113] on button "button" at bounding box center [205, 109] width 16 height 23
click at [123, 133] on div "Photographs 00m 21s" at bounding box center [309, 163] width 541 height 376
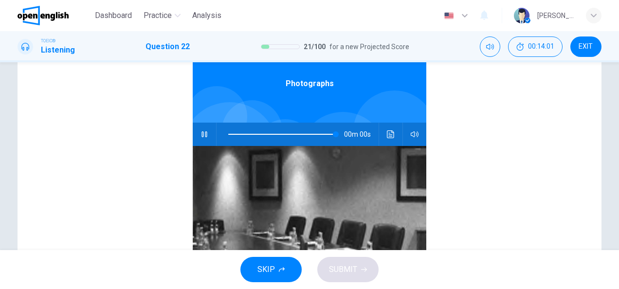
scroll to position [99, 0]
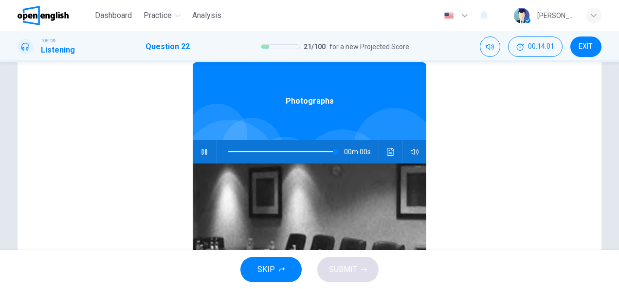
type input "*"
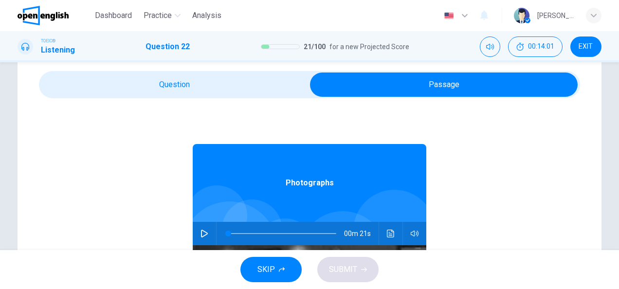
scroll to position [0, 0]
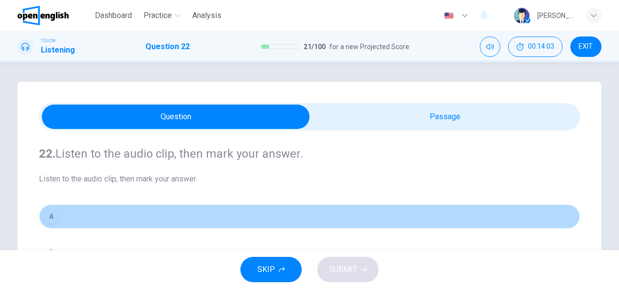
click at [111, 214] on button "A" at bounding box center [309, 216] width 541 height 24
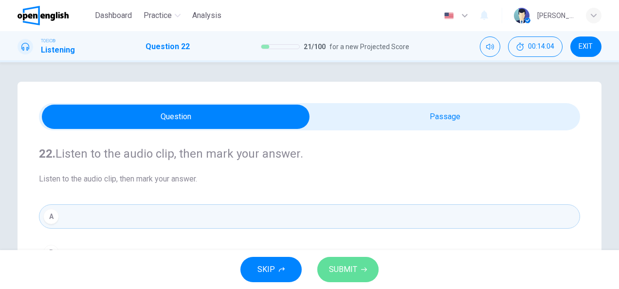
click at [337, 265] on span "SUBMIT" at bounding box center [343, 270] width 28 height 14
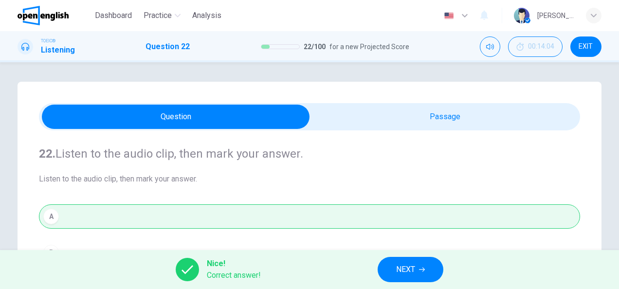
click at [392, 263] on button "NEXT" at bounding box center [411, 269] width 66 height 25
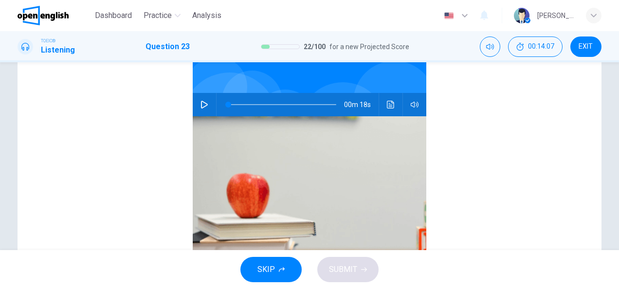
scroll to position [175, 0]
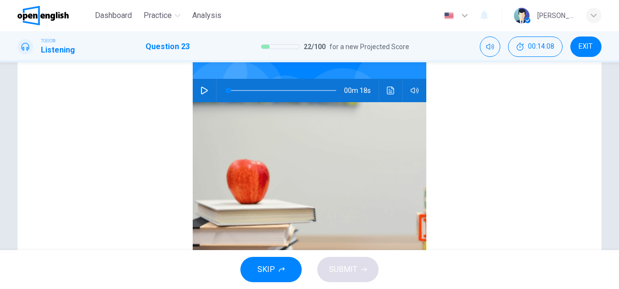
click at [200, 86] on button "button" at bounding box center [205, 90] width 16 height 23
type input "**"
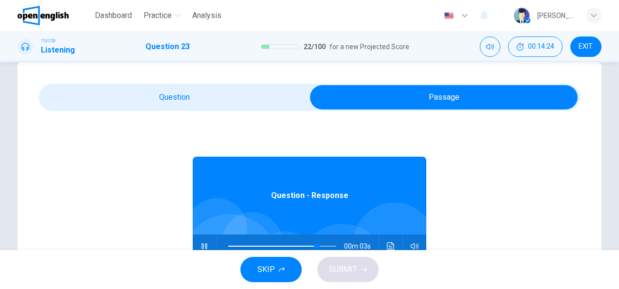
scroll to position [19, 0]
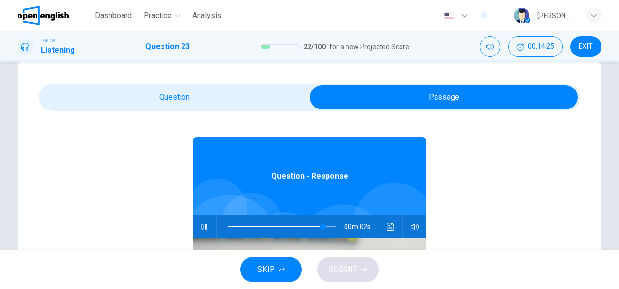
type input "**"
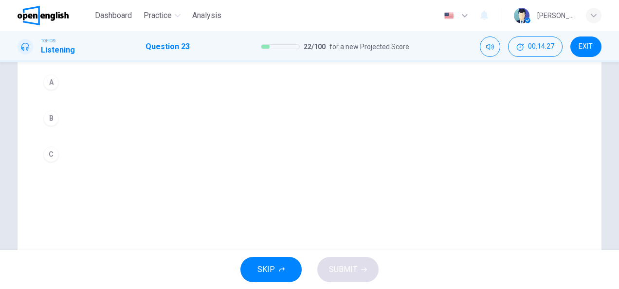
scroll to position [136, 0]
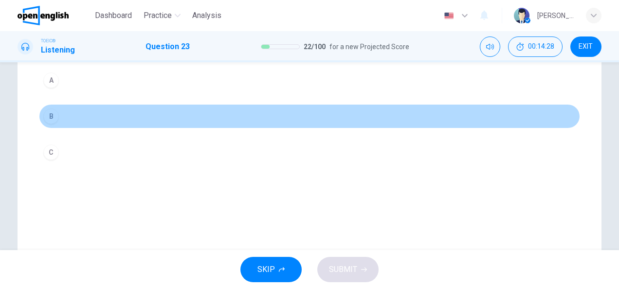
click at [73, 111] on button "B" at bounding box center [309, 116] width 541 height 24
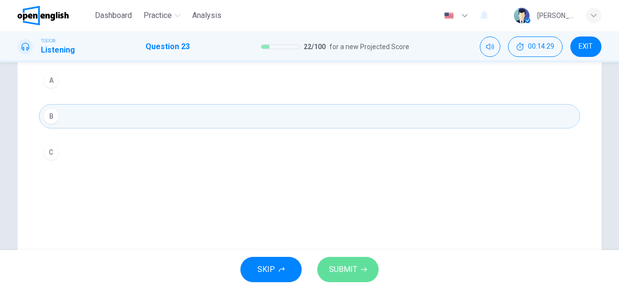
click at [359, 267] on button "SUBMIT" at bounding box center [347, 269] width 61 height 25
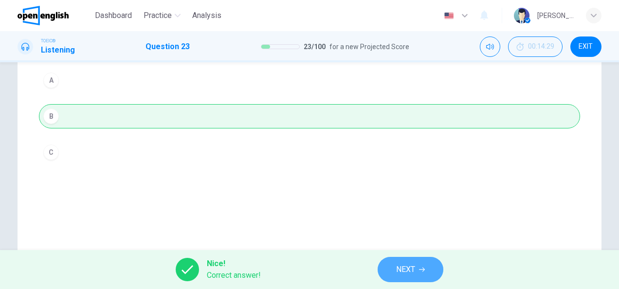
click at [414, 272] on span "NEXT" at bounding box center [405, 270] width 19 height 14
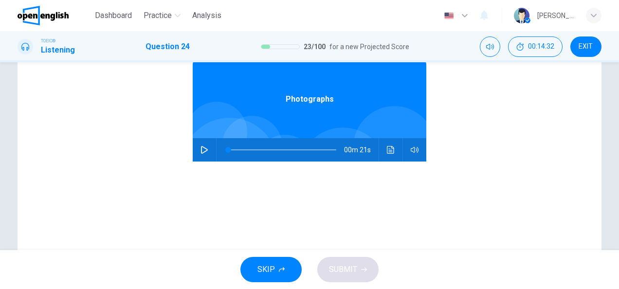
scroll to position [156, 0]
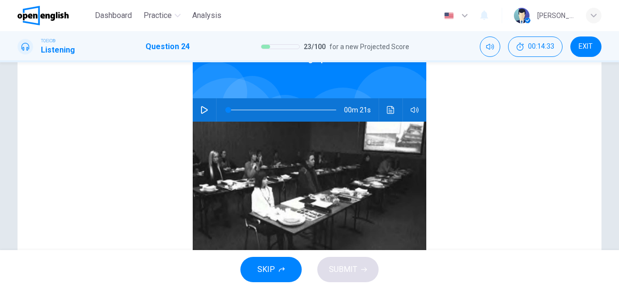
click at [201, 110] on icon "button" at bounding box center [204, 110] width 7 height 8
type input "*"
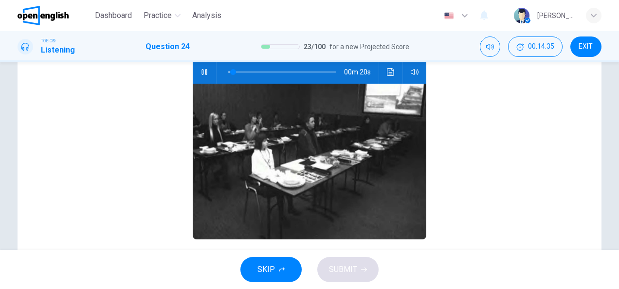
scroll to position [39, 0]
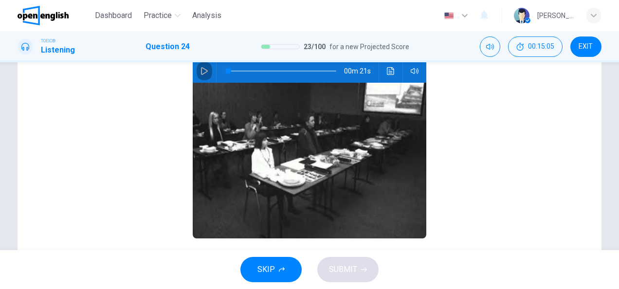
click at [202, 69] on icon "button" at bounding box center [205, 71] width 8 height 8
click at [203, 67] on icon "button" at bounding box center [205, 71] width 8 height 8
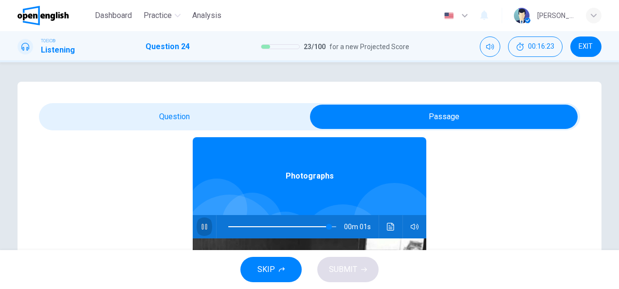
type input "**"
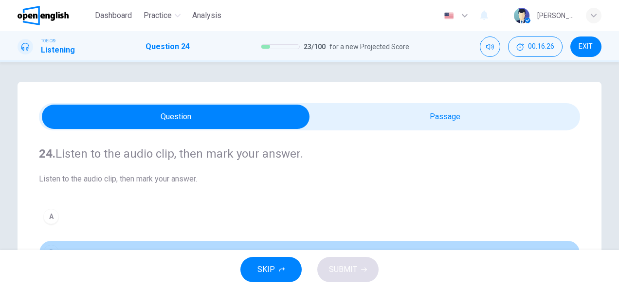
click at [73, 241] on button "B" at bounding box center [309, 252] width 541 height 24
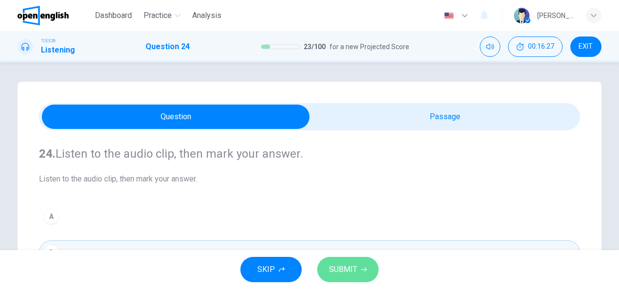
click at [337, 265] on span "SUBMIT" at bounding box center [343, 270] width 28 height 14
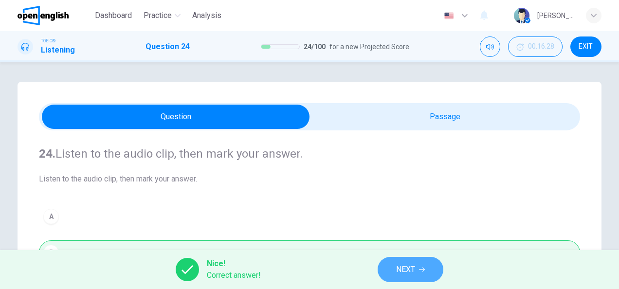
click at [422, 270] on icon "button" at bounding box center [422, 270] width 6 height 4
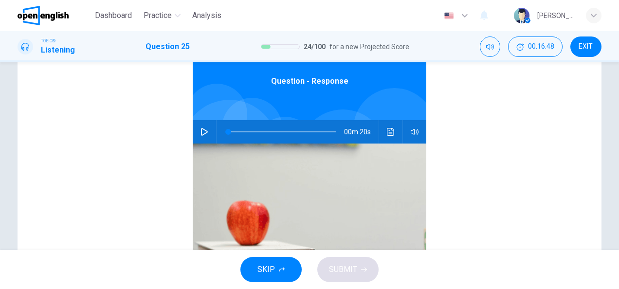
scroll to position [136, 0]
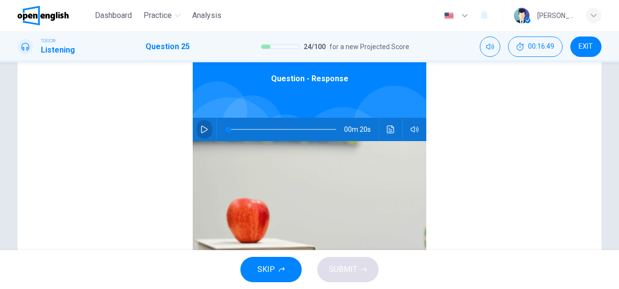
click at [201, 127] on icon "button" at bounding box center [205, 130] width 8 height 8
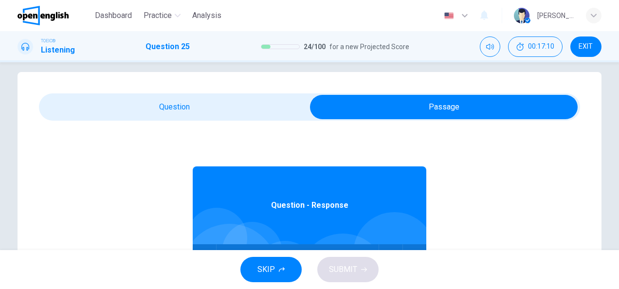
scroll to position [0, 0]
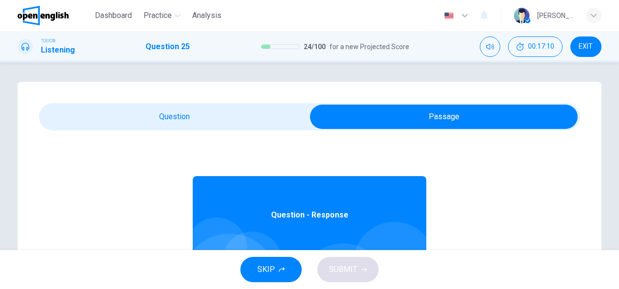
type input "*"
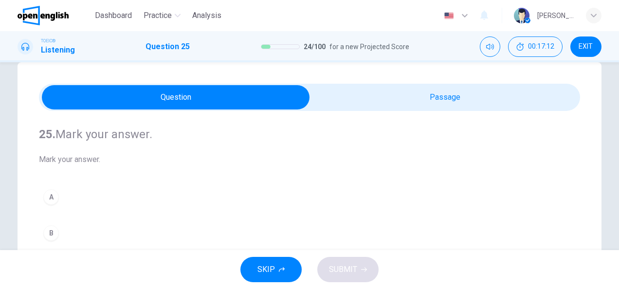
scroll to position [78, 0]
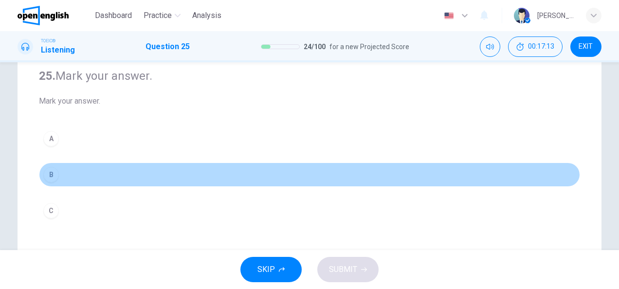
click at [97, 175] on button "B" at bounding box center [309, 175] width 541 height 24
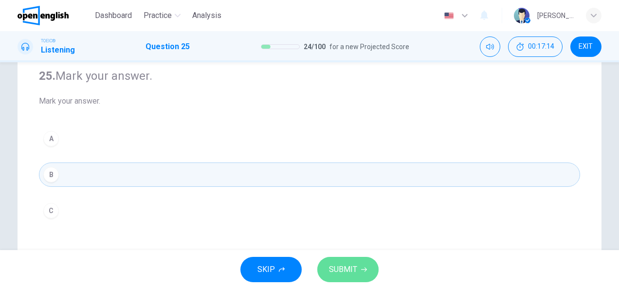
click at [355, 279] on button "SUBMIT" at bounding box center [347, 269] width 61 height 25
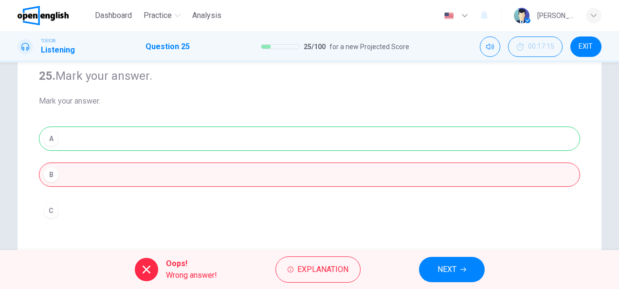
click at [442, 268] on span "NEXT" at bounding box center [447, 270] width 19 height 14
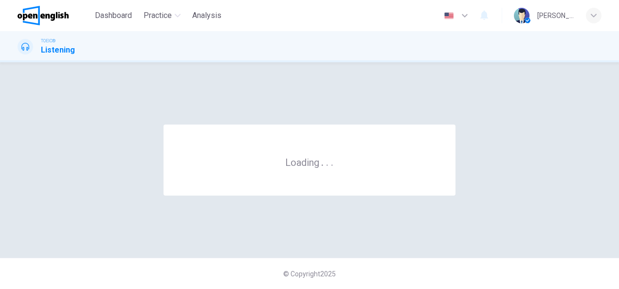
scroll to position [0, 0]
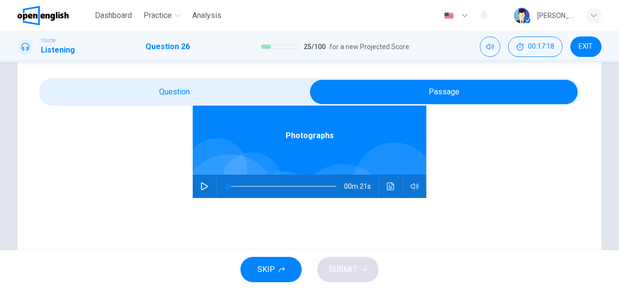
scroll to position [39, 0]
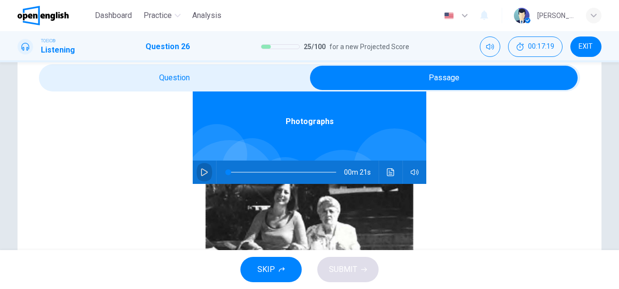
click at [201, 174] on icon "button" at bounding box center [205, 172] width 8 height 8
click at [143, 136] on div "Photographs 00m 21s" at bounding box center [309, 225] width 541 height 376
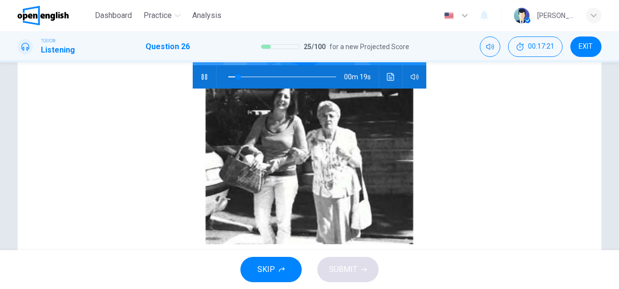
scroll to position [136, 0]
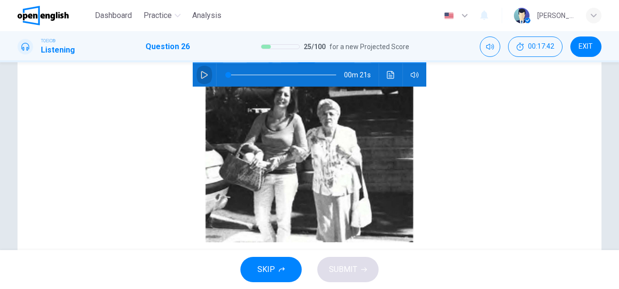
click at [201, 82] on button "button" at bounding box center [205, 74] width 16 height 23
click at [312, 73] on span at bounding box center [282, 75] width 108 height 14
click at [202, 79] on button "button" at bounding box center [205, 74] width 16 height 23
type input "**"
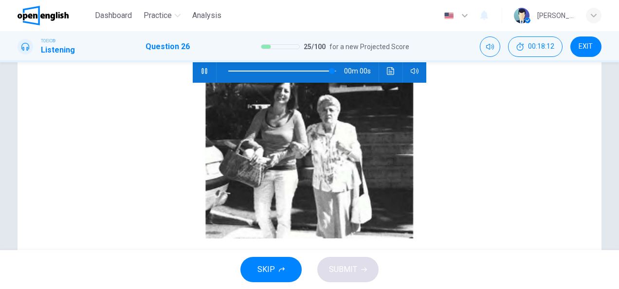
type input "*"
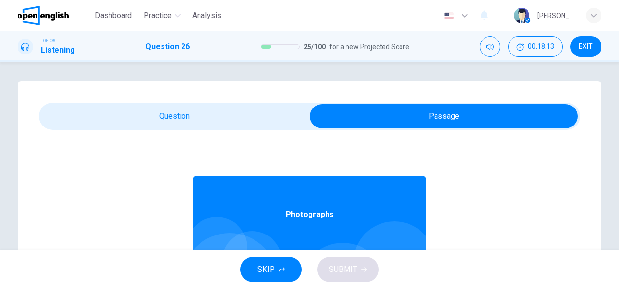
scroll to position [0, 0]
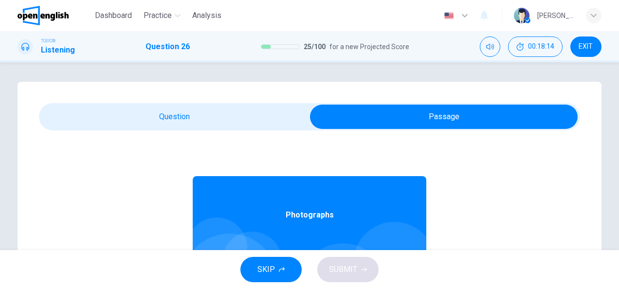
click at [198, 115] on div "26. Listen to the audio clip, then [PERSON_NAME] your answer. Listen to the aud…" at bounding box center [310, 277] width 584 height 391
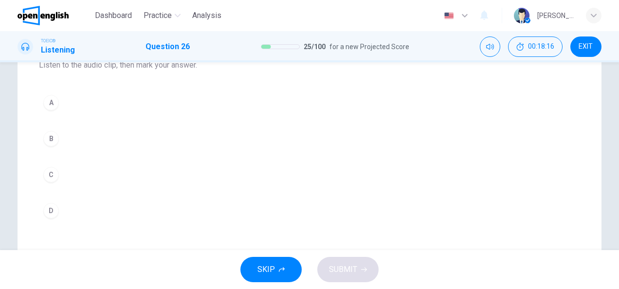
scroll to position [136, 0]
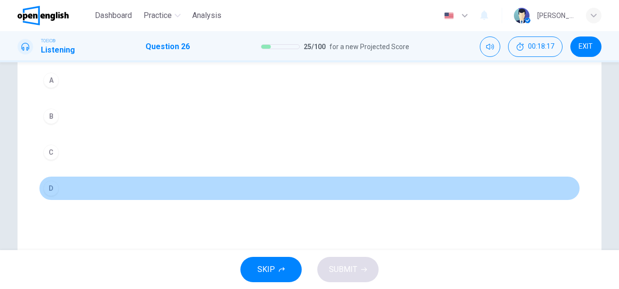
click at [83, 194] on button "D" at bounding box center [309, 188] width 541 height 24
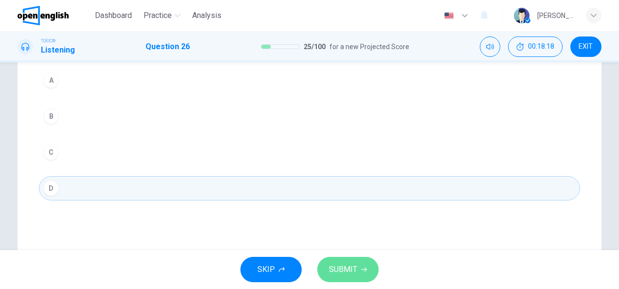
click at [330, 261] on button "SUBMIT" at bounding box center [347, 269] width 61 height 25
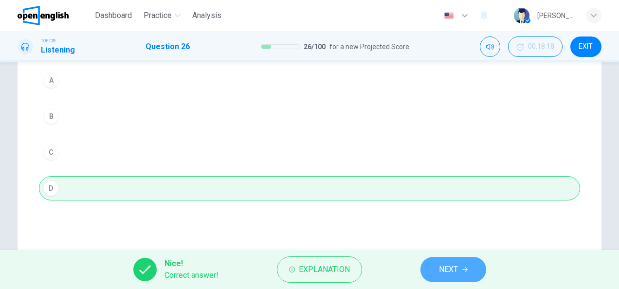
click at [439, 269] on span "NEXT" at bounding box center [448, 270] width 19 height 14
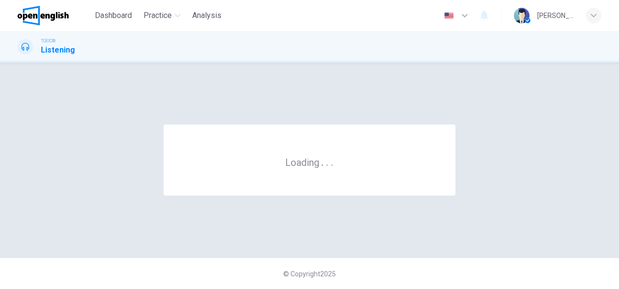
scroll to position [0, 0]
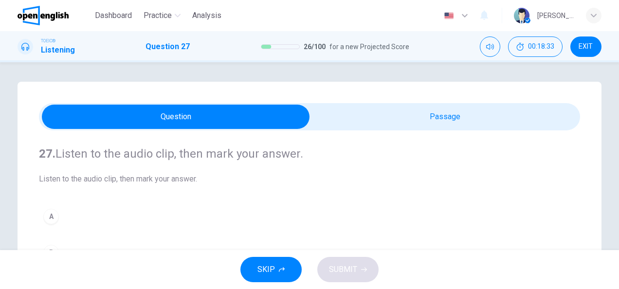
click at [29, 169] on div "27. Listen to the audio clip, then [PERSON_NAME] your answer. Listen to the aud…" at bounding box center [310, 277] width 584 height 391
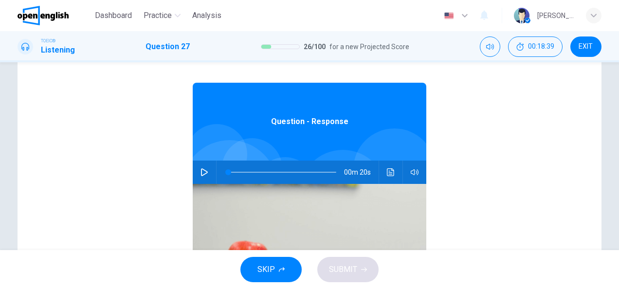
scroll to position [97, 0]
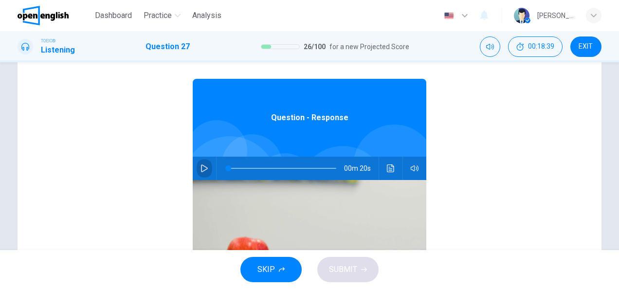
click at [201, 168] on icon "button" at bounding box center [205, 169] width 8 height 8
click at [146, 159] on div "Question - Response 00m 20s" at bounding box center [309, 221] width 541 height 376
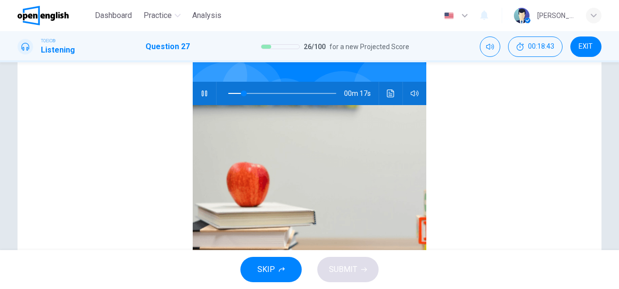
scroll to position [35, 0]
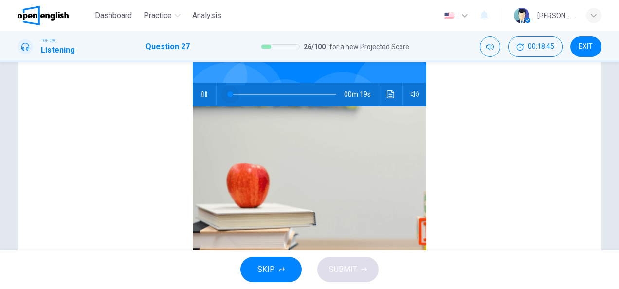
click at [228, 93] on span at bounding box center [282, 95] width 108 height 14
click at [168, 102] on div "Question - Response 00m 11s" at bounding box center [309, 147] width 541 height 376
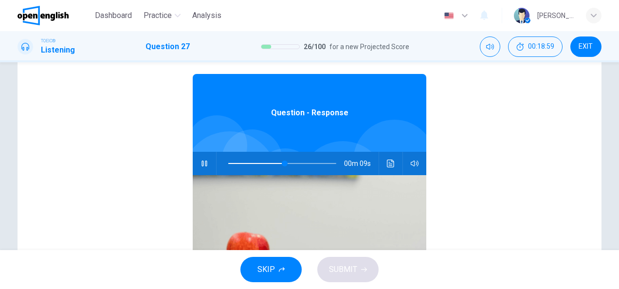
scroll to position [39, 0]
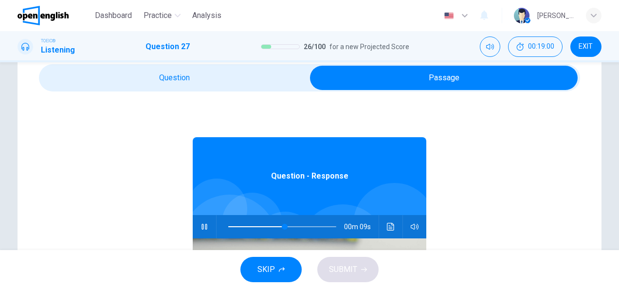
type input "**"
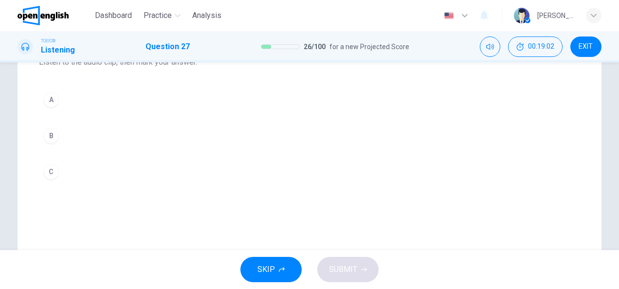
scroll to position [97, 0]
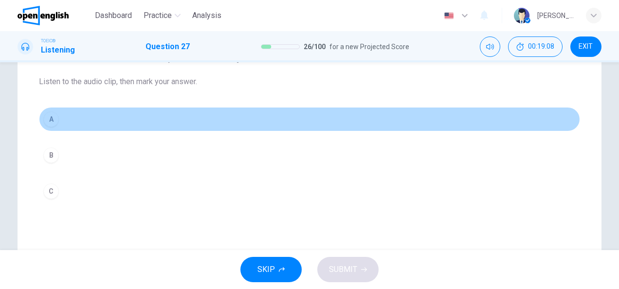
click at [79, 126] on button "A" at bounding box center [309, 119] width 541 height 24
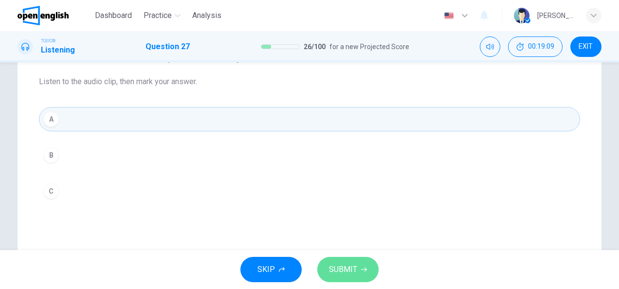
click at [335, 260] on button "SUBMIT" at bounding box center [347, 269] width 61 height 25
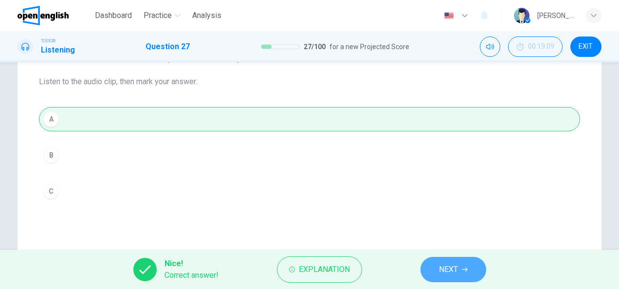
click at [465, 271] on icon "button" at bounding box center [465, 270] width 6 height 6
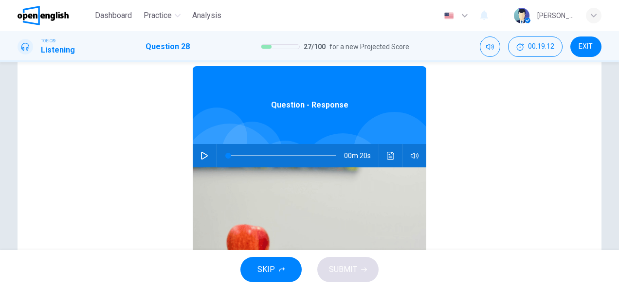
scroll to position [117, 0]
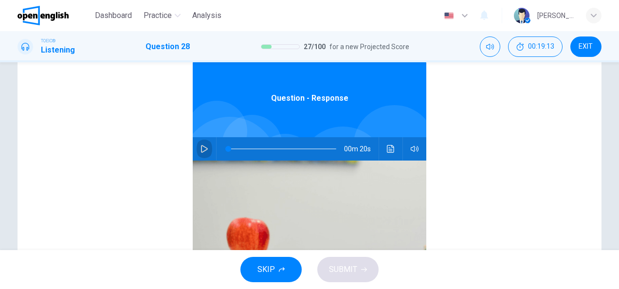
click at [202, 149] on icon "button" at bounding box center [205, 149] width 8 height 8
click at [137, 174] on div "Question - Response 00m 20s" at bounding box center [309, 202] width 541 height 376
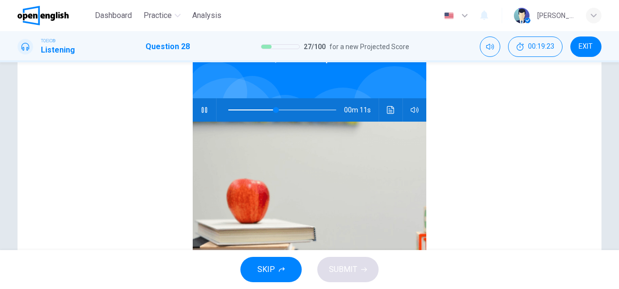
scroll to position [55, 0]
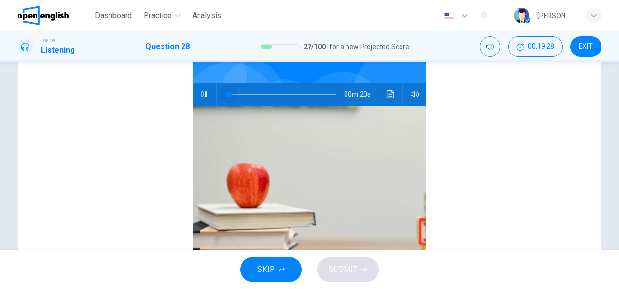
click at [228, 94] on span at bounding box center [282, 95] width 108 height 14
type input "*"
click at [110, 79] on div "Question - Response 00m 20s" at bounding box center [309, 147] width 541 height 376
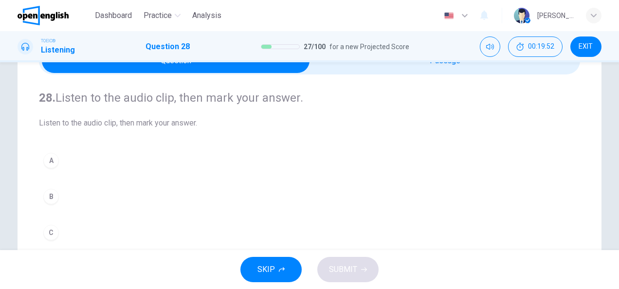
scroll to position [78, 0]
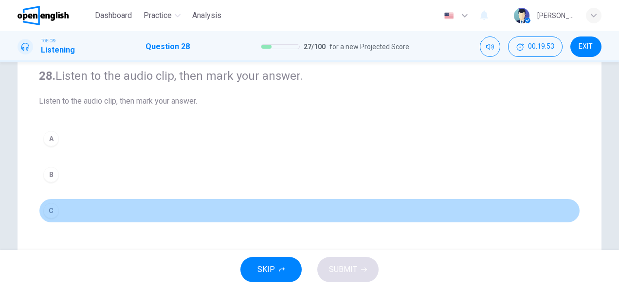
click at [99, 211] on button "C" at bounding box center [309, 211] width 541 height 24
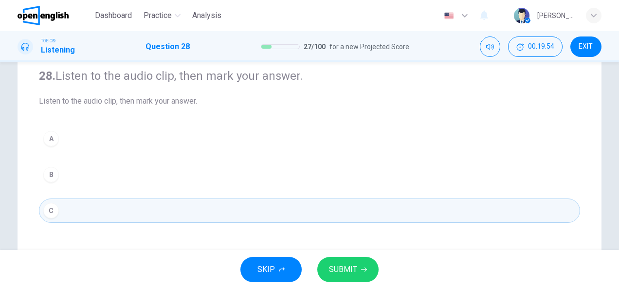
click at [352, 268] on span "SUBMIT" at bounding box center [343, 270] width 28 height 14
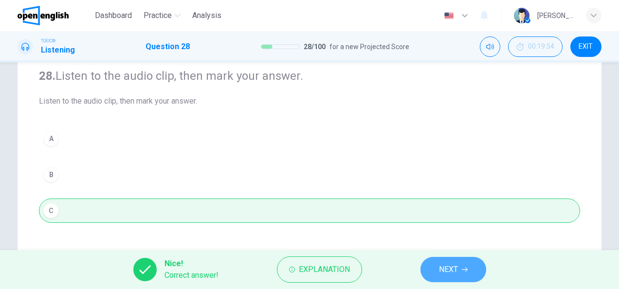
click at [443, 264] on span "NEXT" at bounding box center [448, 270] width 19 height 14
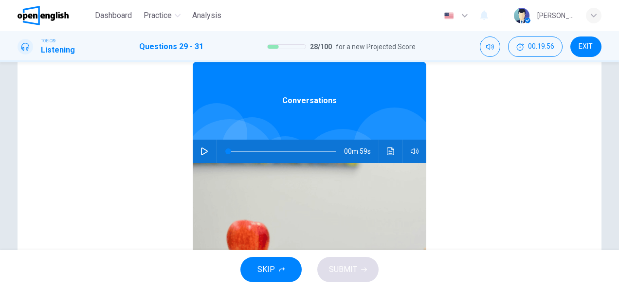
scroll to position [136, 0]
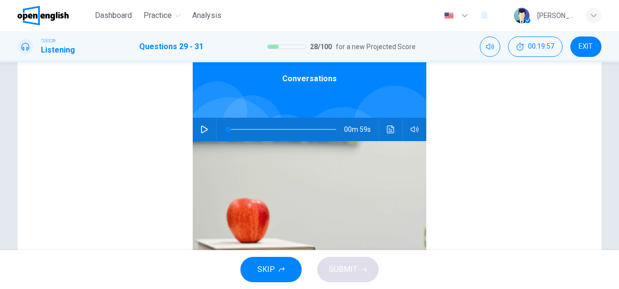
click at [198, 135] on button "button" at bounding box center [205, 129] width 16 height 23
click at [152, 159] on div "Conversations 00m 59s" at bounding box center [309, 182] width 541 height 376
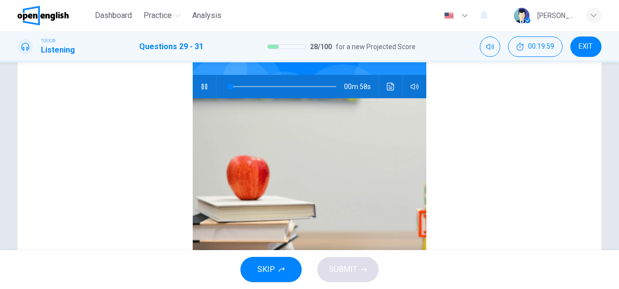
scroll to position [55, 0]
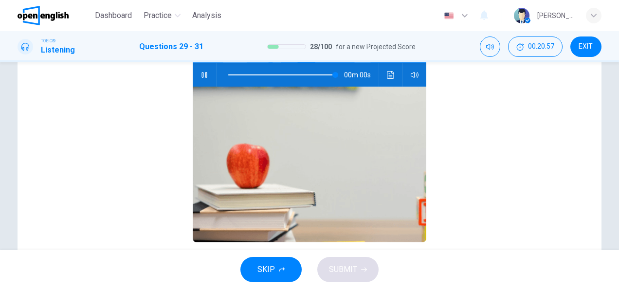
click at [228, 74] on span at bounding box center [282, 75] width 108 height 14
click at [166, 85] on div "Conversations 00m 26s" at bounding box center [309, 128] width 541 height 376
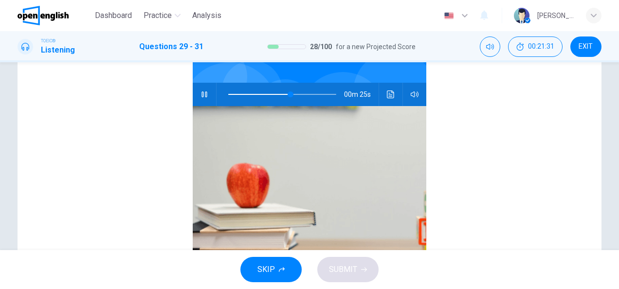
scroll to position [0, 0]
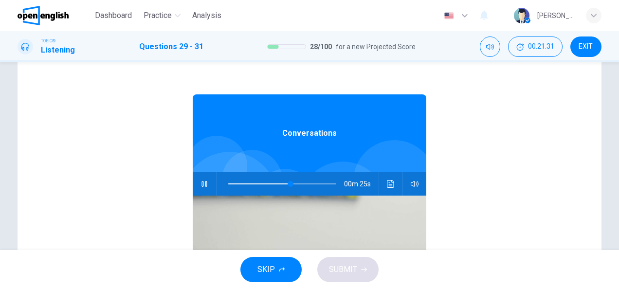
type input "**"
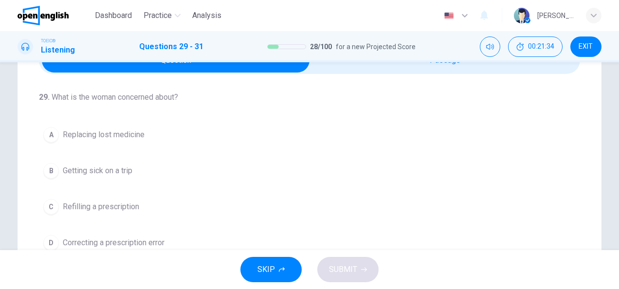
scroll to position [58, 0]
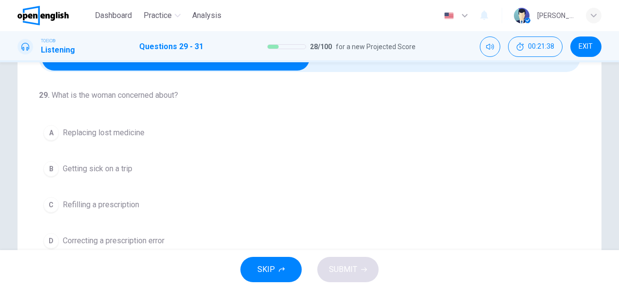
click at [74, 203] on span "Refilling a prescription" at bounding box center [101, 205] width 76 height 12
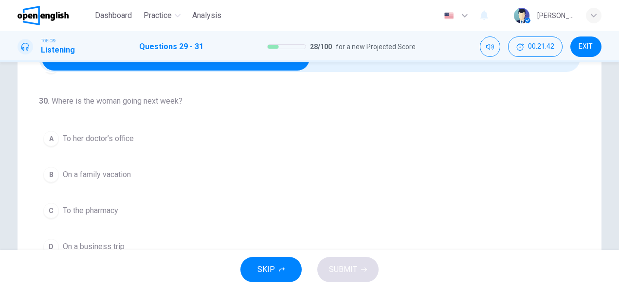
scroll to position [195, 0]
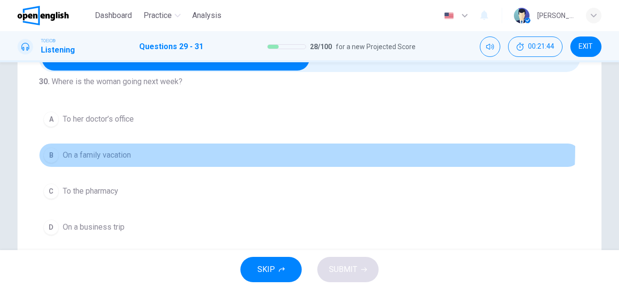
click at [112, 145] on button "B On a family vacation" at bounding box center [309, 155] width 541 height 24
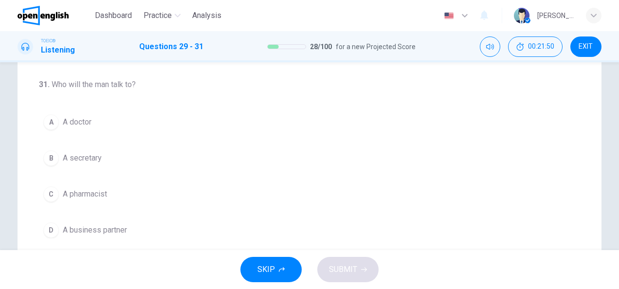
scroll to position [214, 0]
click at [79, 116] on span "A doctor" at bounding box center [77, 121] width 29 height 12
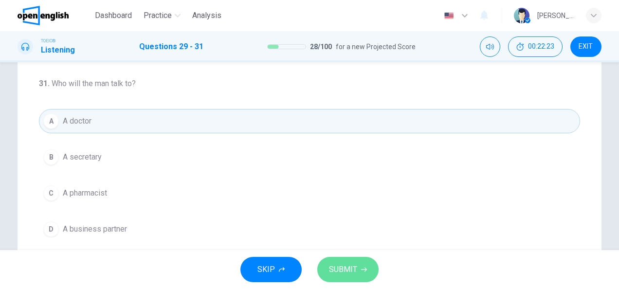
click at [352, 264] on span "SUBMIT" at bounding box center [343, 270] width 28 height 14
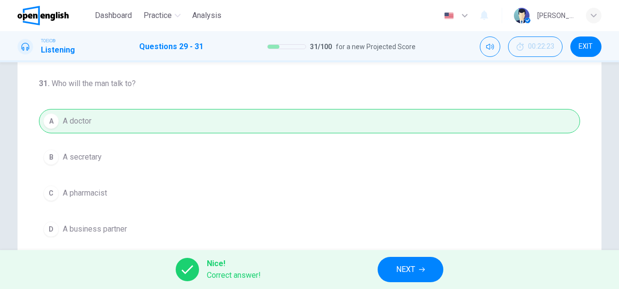
click at [420, 273] on button "NEXT" at bounding box center [411, 269] width 66 height 25
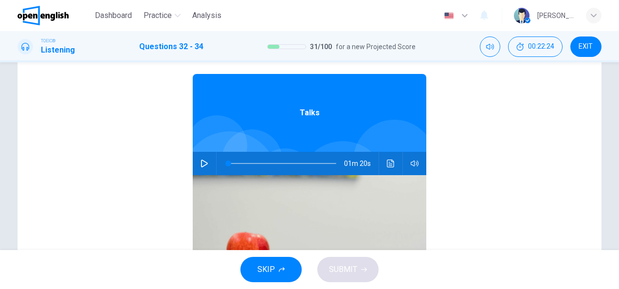
scroll to position [117, 0]
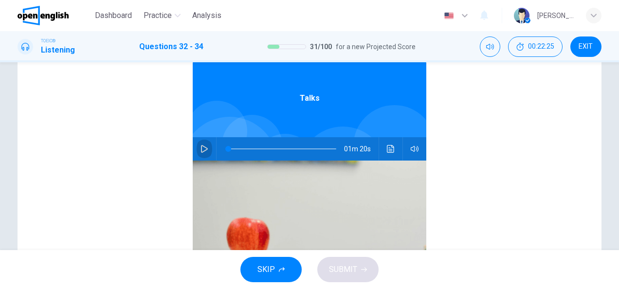
click at [202, 149] on icon "button" at bounding box center [205, 149] width 8 height 8
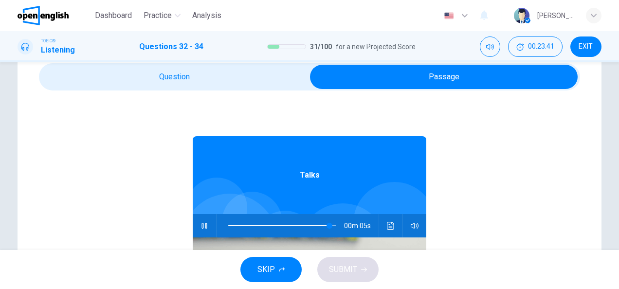
scroll to position [0, 0]
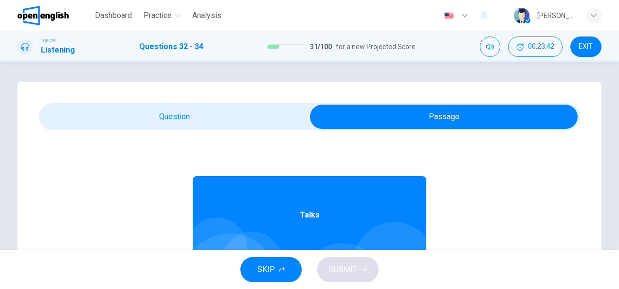
type input "**"
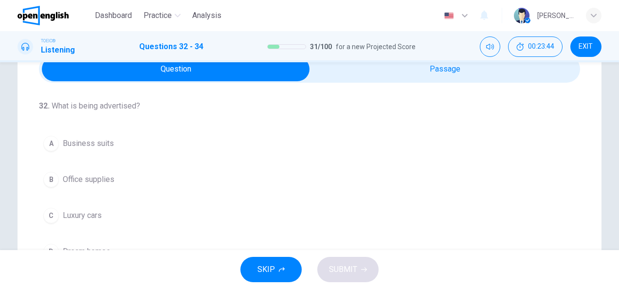
scroll to position [78, 0]
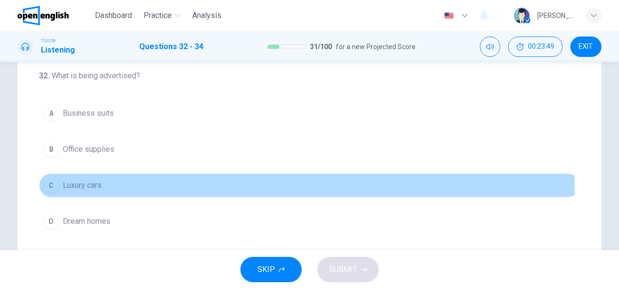
click at [52, 185] on div "C" at bounding box center [51, 186] width 16 height 16
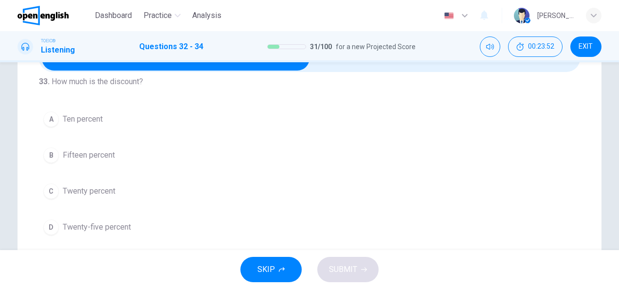
scroll to position [214, 0]
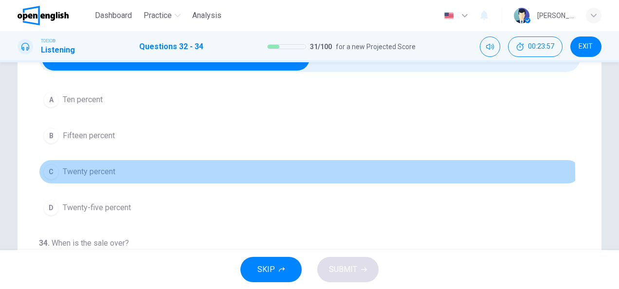
click at [46, 174] on div "C" at bounding box center [51, 172] width 16 height 16
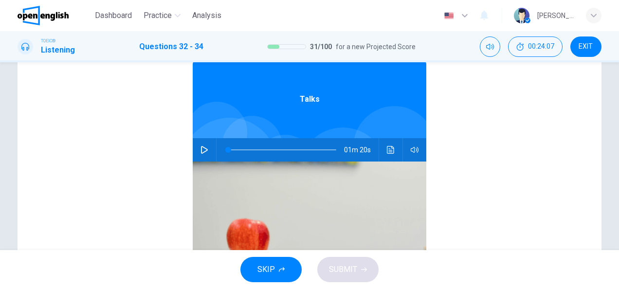
scroll to position [175, 0]
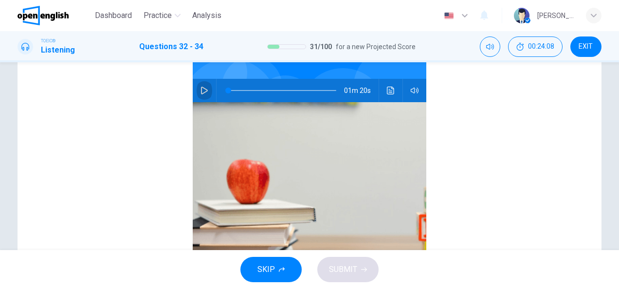
click at [197, 85] on button "button" at bounding box center [205, 90] width 16 height 23
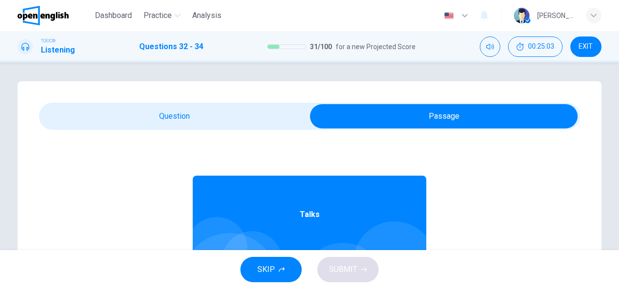
scroll to position [0, 0]
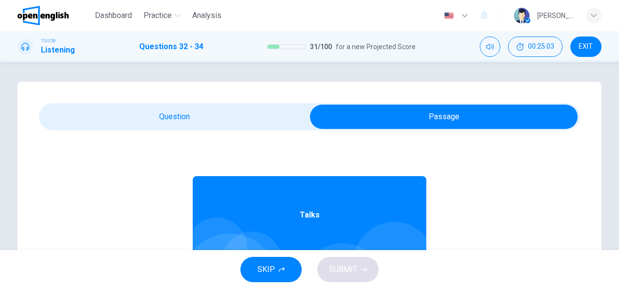
type input "**"
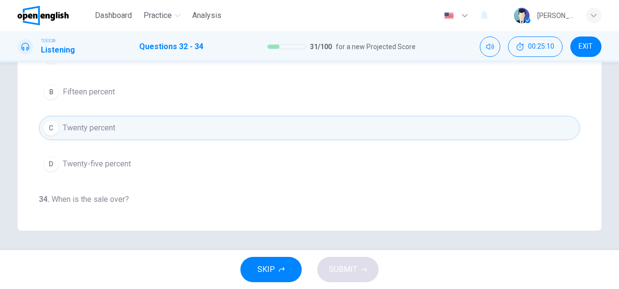
scroll to position [76, 0]
click at [102, 157] on span "Twenty-five percent" at bounding box center [97, 162] width 68 height 12
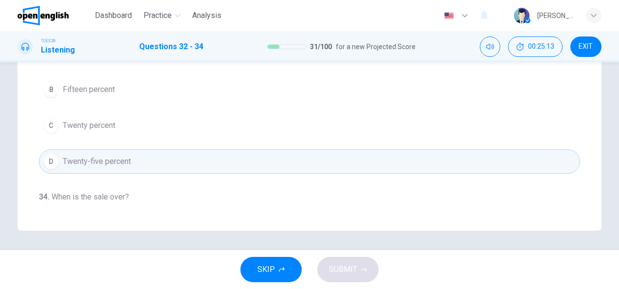
click at [579, 78] on div "32 . What is being advertised? A Business suits B Office supplies C Luxury cars…" at bounding box center [310, 34] width 584 height 391
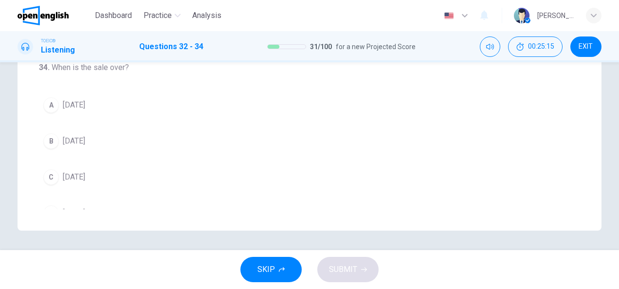
scroll to position [218, 0]
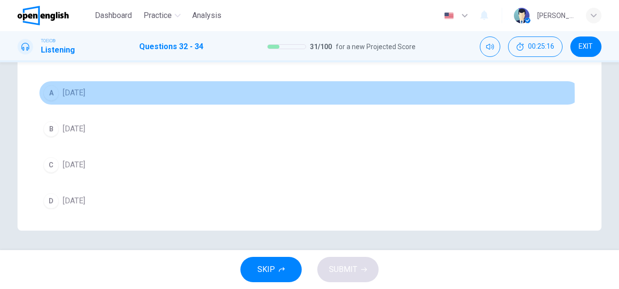
click at [88, 92] on button "A [DATE]" at bounding box center [309, 93] width 541 height 24
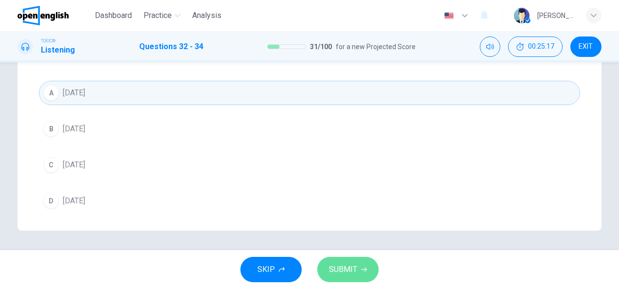
click at [336, 272] on span "SUBMIT" at bounding box center [343, 270] width 28 height 14
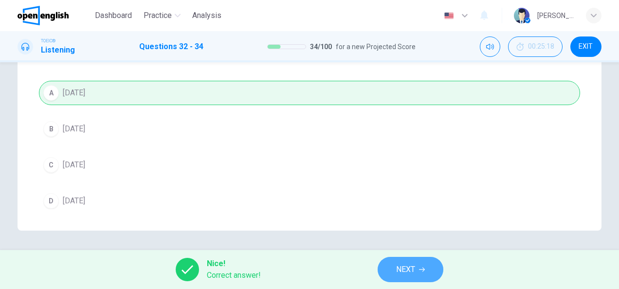
click at [406, 267] on span "NEXT" at bounding box center [405, 270] width 19 height 14
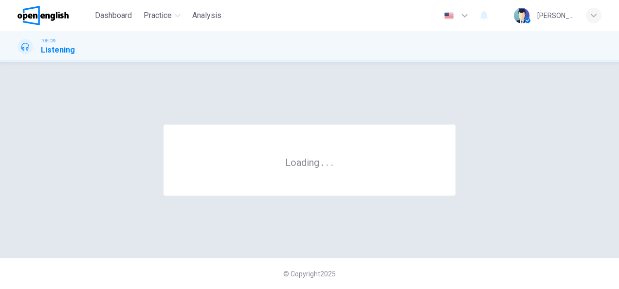
scroll to position [0, 0]
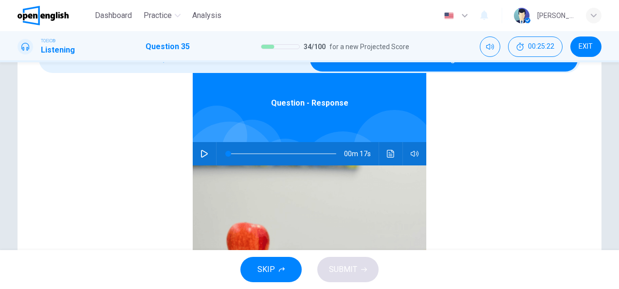
scroll to position [58, 0]
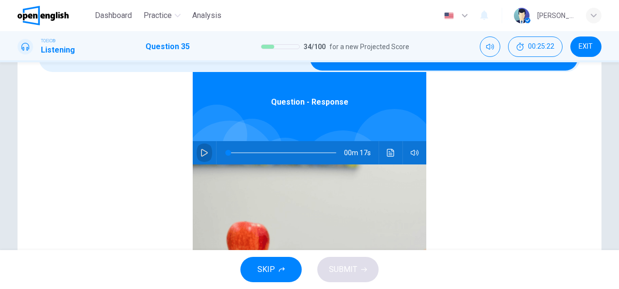
click at [201, 150] on icon "button" at bounding box center [205, 153] width 8 height 8
click at [133, 149] on div "Question - Response 00m 17s" at bounding box center [309, 206] width 541 height 376
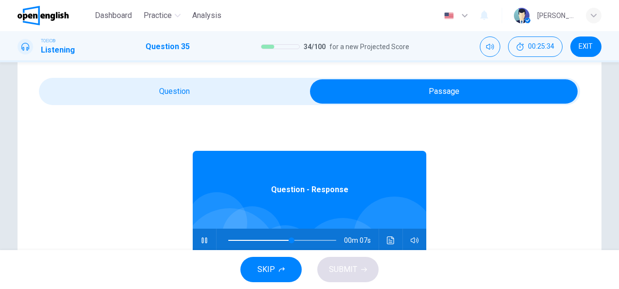
scroll to position [19, 0]
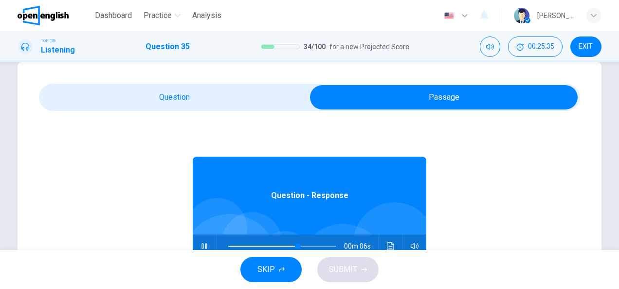
type input "**"
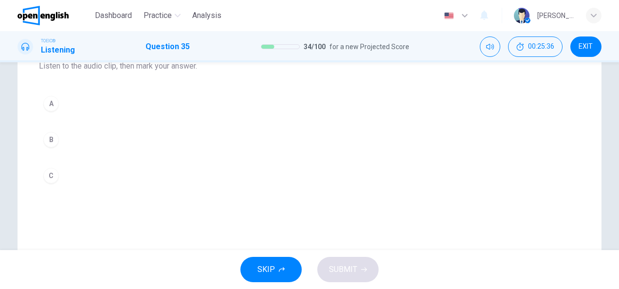
scroll to position [117, 0]
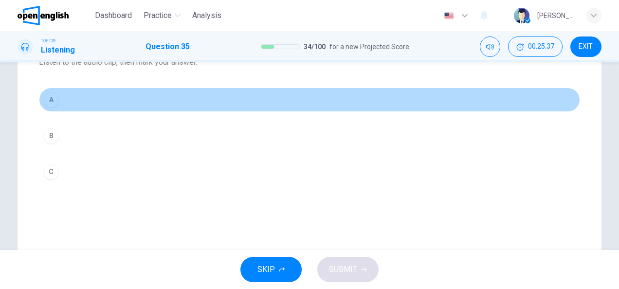
click at [63, 92] on button "A" at bounding box center [309, 100] width 541 height 24
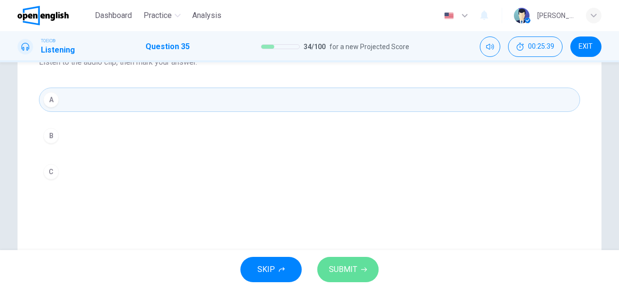
click at [347, 271] on span "SUBMIT" at bounding box center [343, 270] width 28 height 14
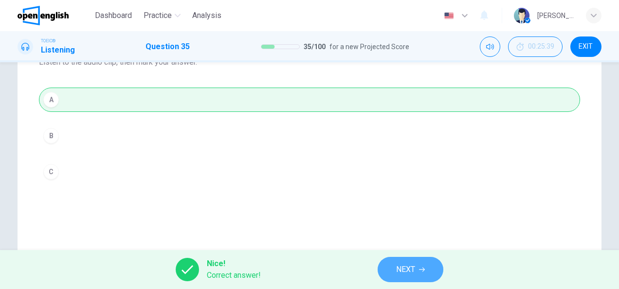
click at [405, 266] on span "NEXT" at bounding box center [405, 270] width 19 height 14
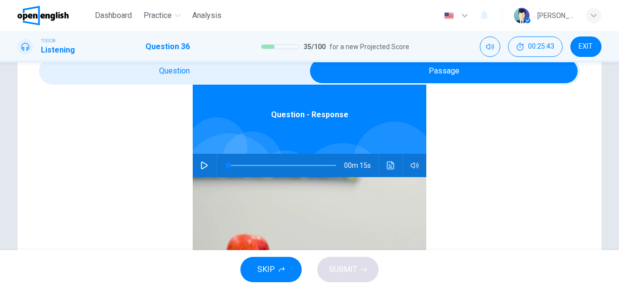
scroll to position [78, 0]
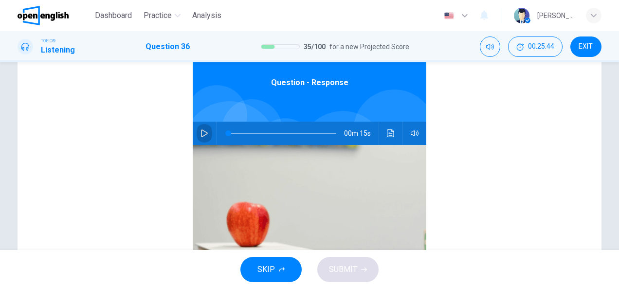
click at [201, 134] on icon "button" at bounding box center [205, 133] width 8 height 8
click at [177, 134] on div "Question - Response 00m 15s" at bounding box center [309, 186] width 541 height 376
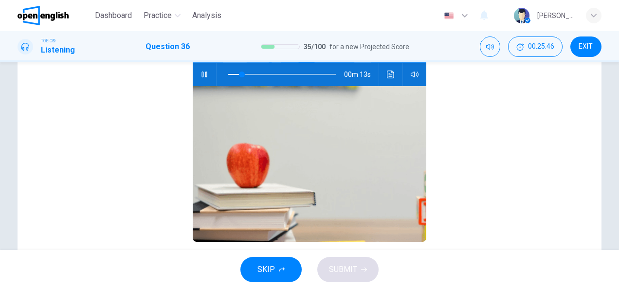
scroll to position [35, 0]
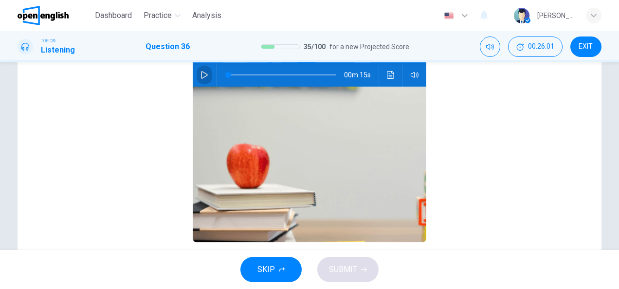
click at [201, 75] on icon "button" at bounding box center [204, 75] width 7 height 8
click at [151, 93] on div "Question - Response 00m 15s" at bounding box center [309, 128] width 541 height 376
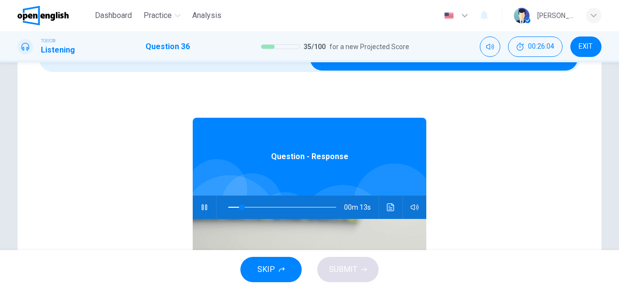
scroll to position [1, 0]
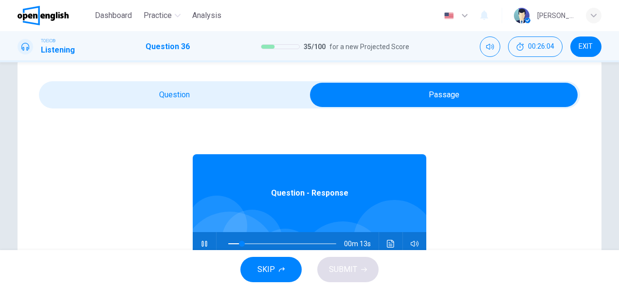
type input "**"
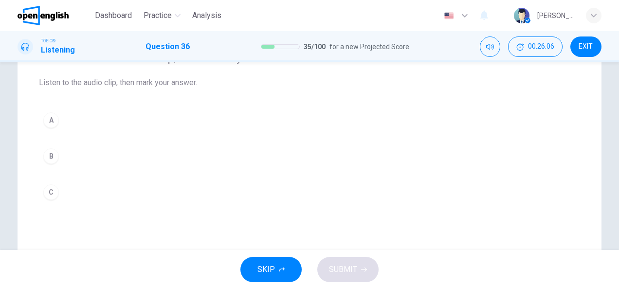
scroll to position [97, 0]
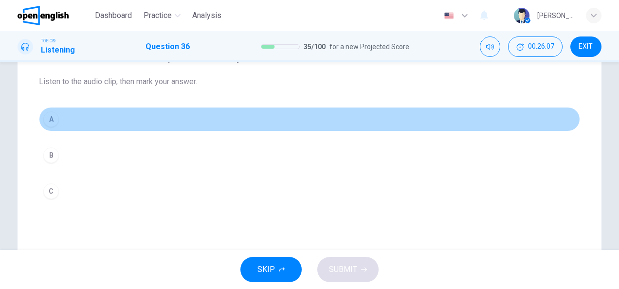
click at [75, 117] on button "A" at bounding box center [309, 119] width 541 height 24
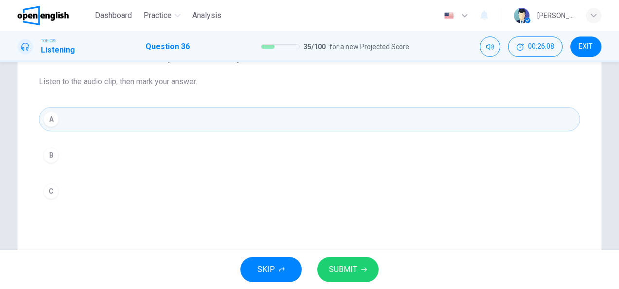
click at [345, 262] on button "SUBMIT" at bounding box center [347, 269] width 61 height 25
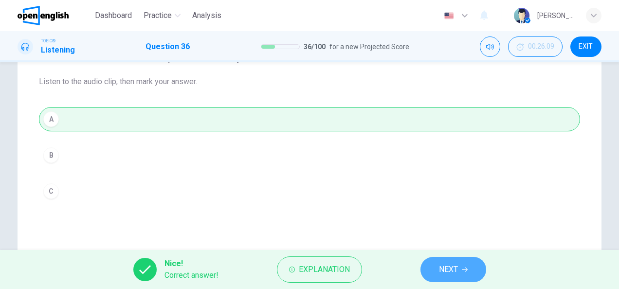
click at [456, 272] on span "NEXT" at bounding box center [448, 270] width 19 height 14
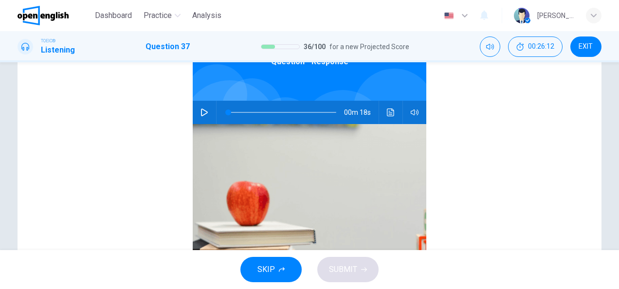
scroll to position [117, 0]
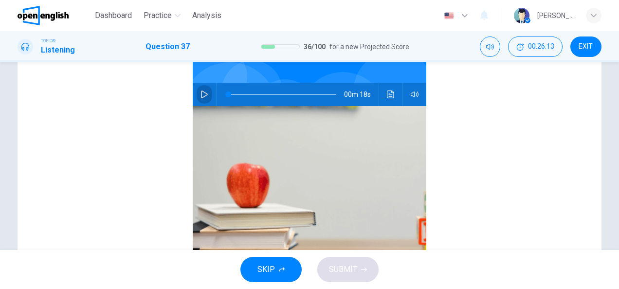
click at [201, 92] on icon "button" at bounding box center [204, 95] width 7 height 8
click at [147, 119] on div "Question - Response 00m 18s" at bounding box center [309, 147] width 541 height 376
click at [228, 95] on span at bounding box center [282, 95] width 108 height 14
click at [163, 84] on div "Question - Response 00m 11s" at bounding box center [309, 147] width 541 height 376
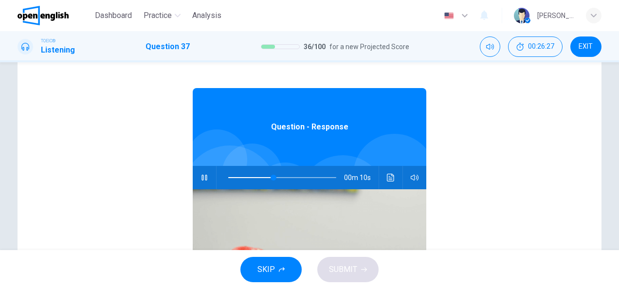
scroll to position [39, 0]
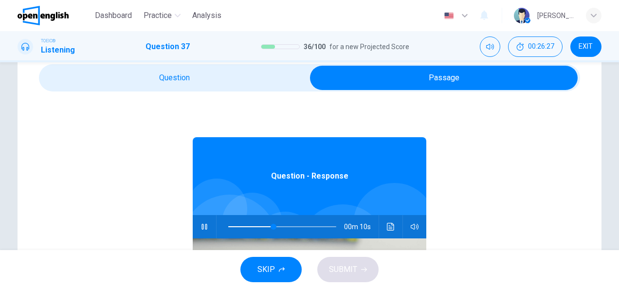
type input "**"
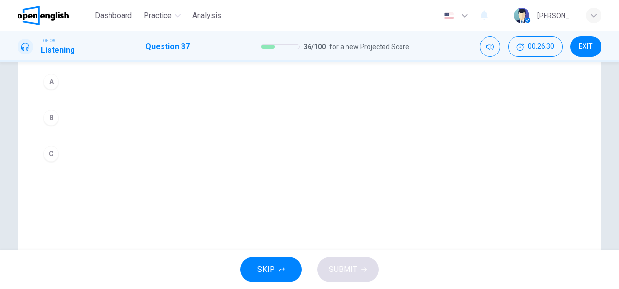
scroll to position [136, 0]
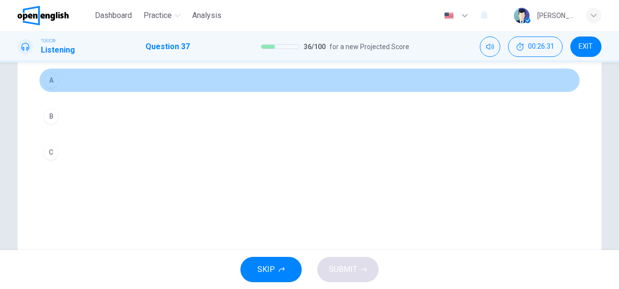
click at [93, 75] on button "A" at bounding box center [309, 80] width 541 height 24
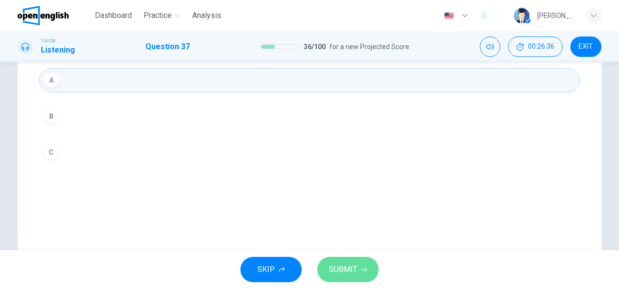
click at [362, 271] on icon "button" at bounding box center [364, 270] width 6 height 6
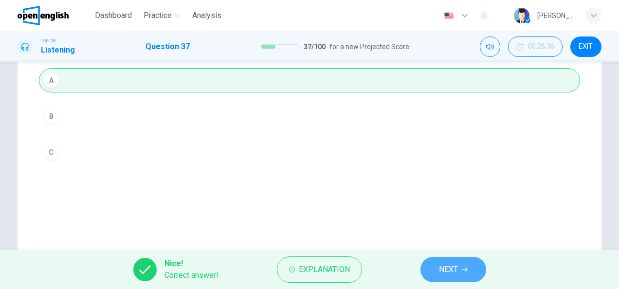
click at [436, 273] on button "NEXT" at bounding box center [454, 269] width 66 height 25
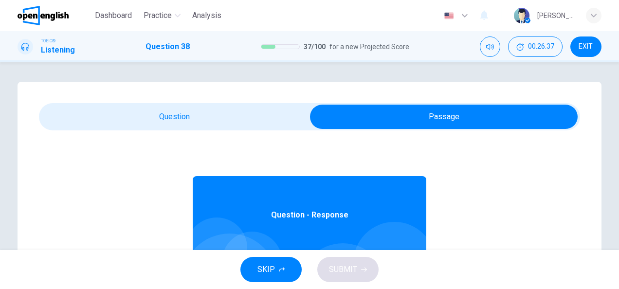
click at [278, 129] on span at bounding box center [309, 116] width 541 height 27
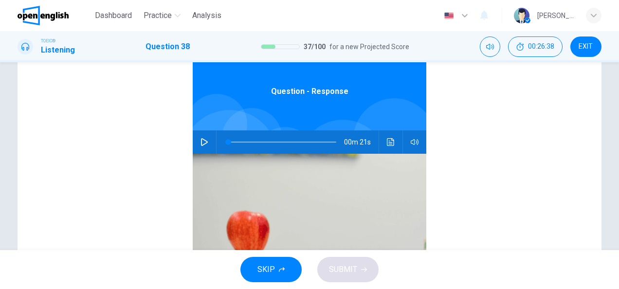
scroll to position [156, 0]
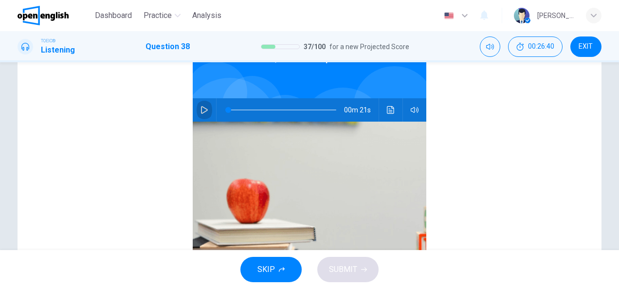
click at [206, 110] on button "button" at bounding box center [205, 109] width 16 height 23
click at [140, 128] on div "Question - Response 00m 21s" at bounding box center [309, 163] width 541 height 376
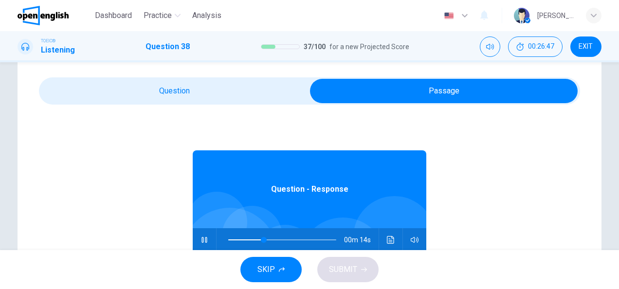
scroll to position [0, 0]
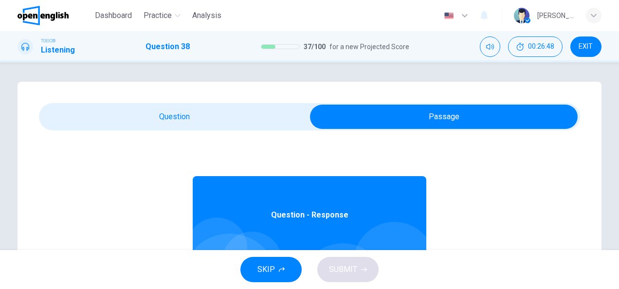
type input "**"
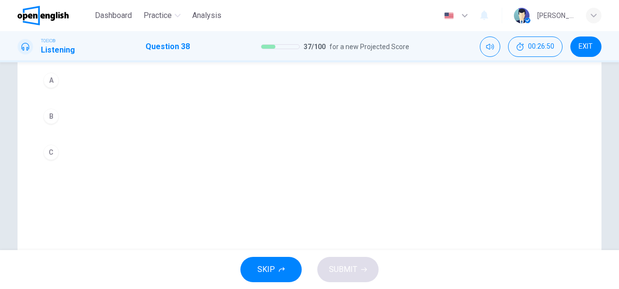
scroll to position [117, 0]
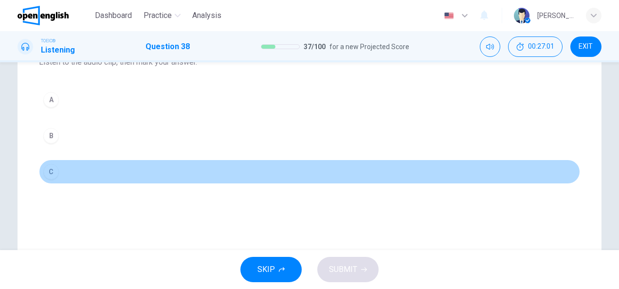
click at [80, 180] on button "C" at bounding box center [309, 172] width 541 height 24
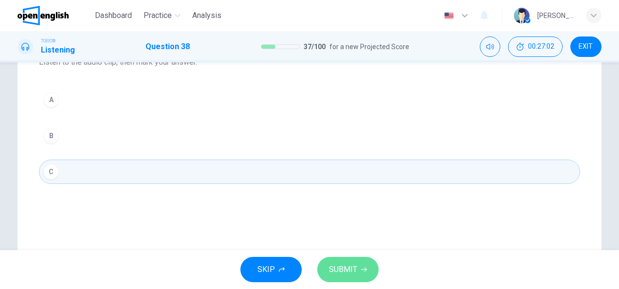
click at [358, 277] on button "SUBMIT" at bounding box center [347, 269] width 61 height 25
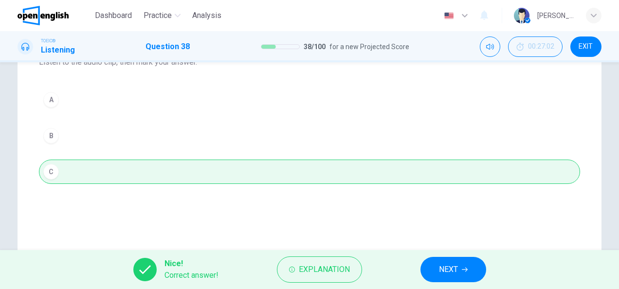
click at [441, 272] on span "NEXT" at bounding box center [448, 270] width 19 height 14
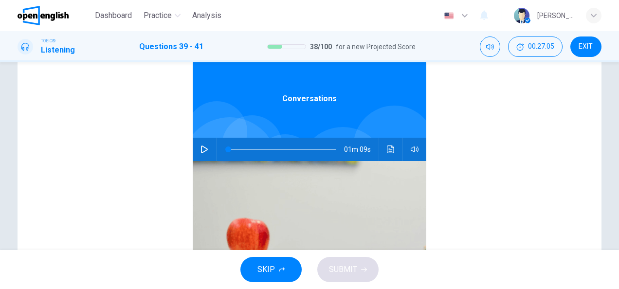
scroll to position [136, 0]
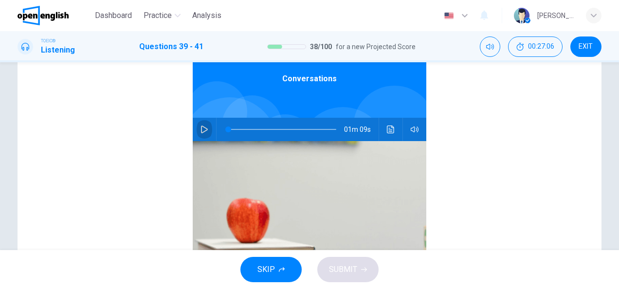
click at [201, 127] on icon "button" at bounding box center [205, 130] width 8 height 8
type input "*"
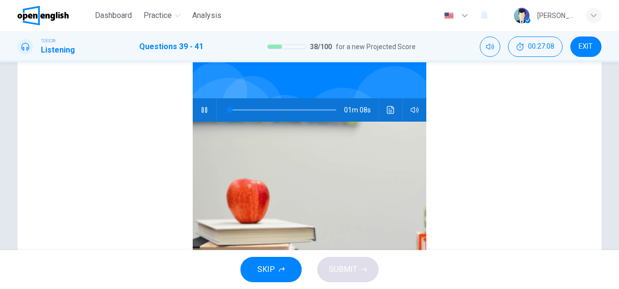
scroll to position [55, 0]
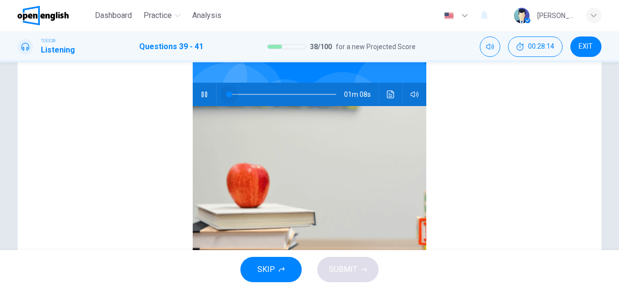
click at [228, 92] on span at bounding box center [282, 95] width 108 height 14
click at [261, 92] on span at bounding box center [264, 95] width 6 height 6
click at [273, 96] on span at bounding box center [282, 95] width 108 height 14
click at [122, 87] on div "Conversations 00m 29s" at bounding box center [309, 147] width 541 height 376
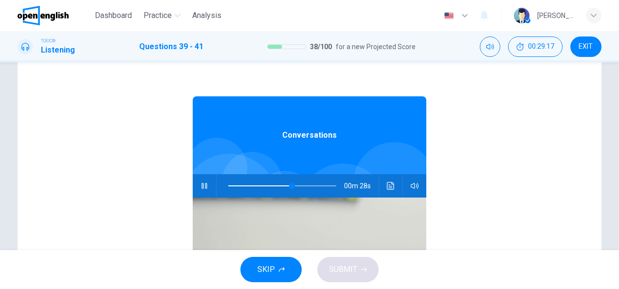
scroll to position [0, 0]
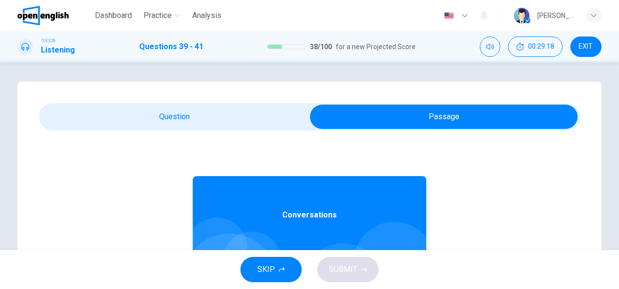
type input "**"
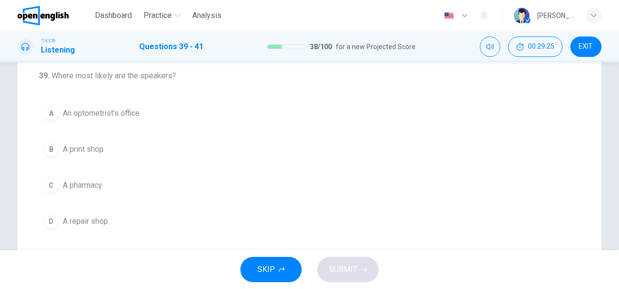
scroll to position [97, 0]
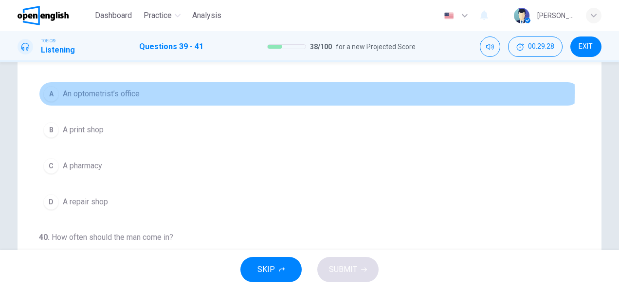
click at [120, 92] on span "An optometrist’s office" at bounding box center [101, 94] width 77 height 12
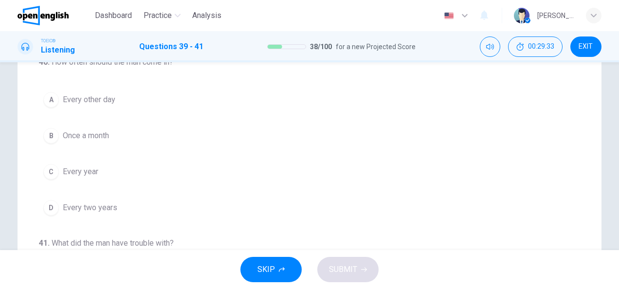
scroll to position [195, 0]
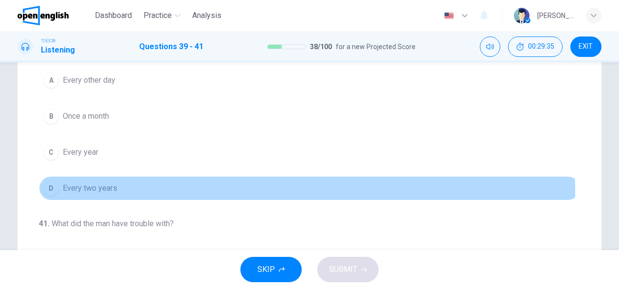
click at [89, 189] on span "Every two years" at bounding box center [90, 189] width 55 height 12
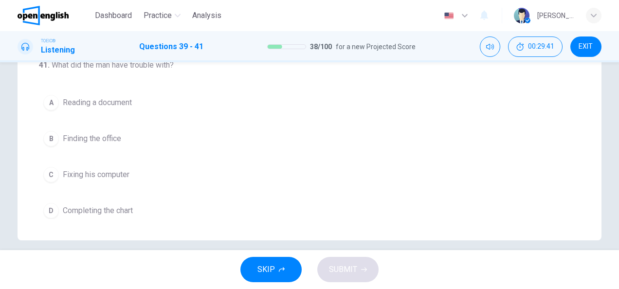
scroll to position [234, 0]
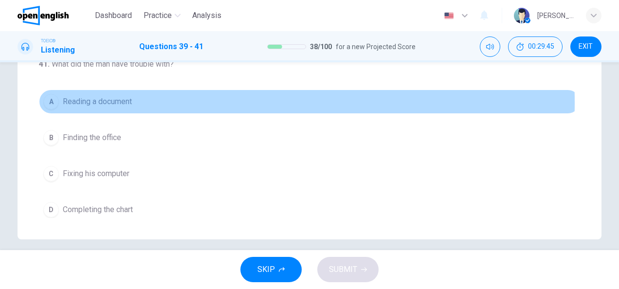
click at [110, 100] on span "Reading a document" at bounding box center [97, 102] width 69 height 12
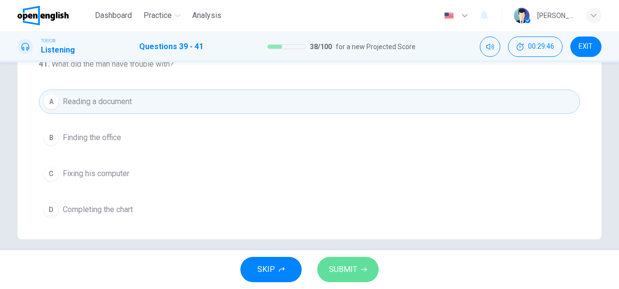
click at [334, 267] on span "SUBMIT" at bounding box center [343, 270] width 28 height 14
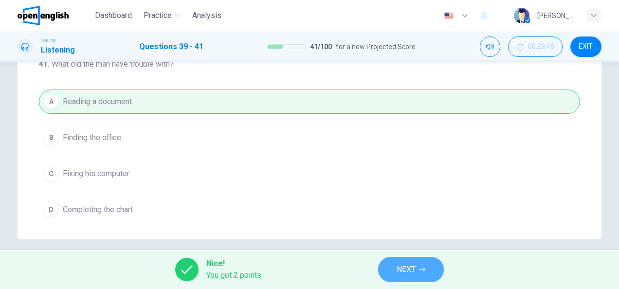
click at [419, 269] on button "NEXT" at bounding box center [411, 269] width 66 height 25
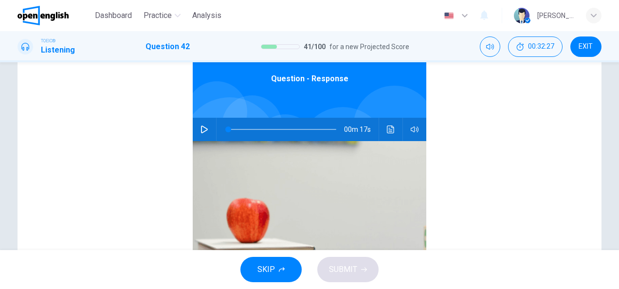
scroll to position [117, 0]
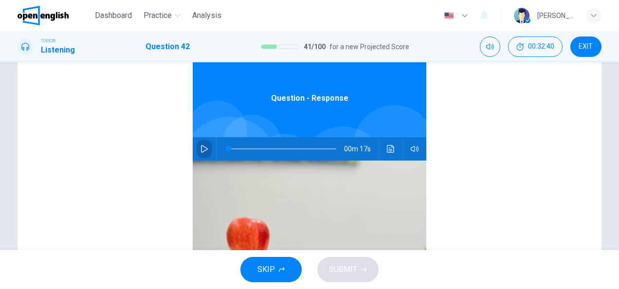
click at [201, 145] on icon "button" at bounding box center [205, 149] width 8 height 8
click at [119, 166] on div "Question - Response 00m 17s" at bounding box center [309, 202] width 541 height 376
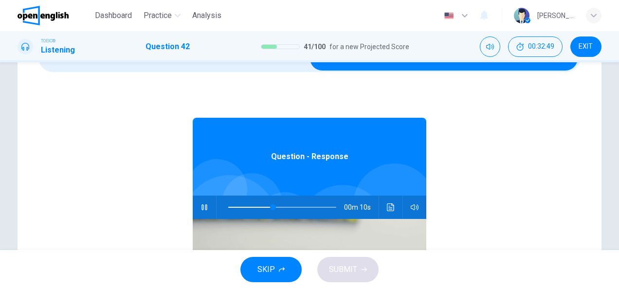
scroll to position [0, 0]
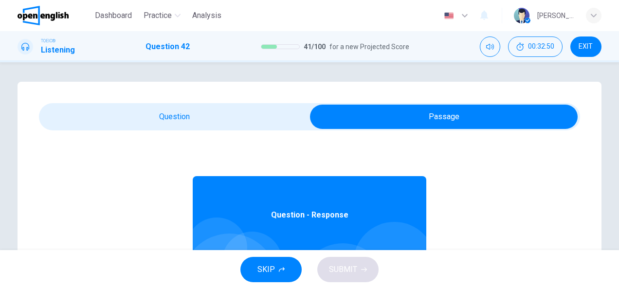
type input "**"
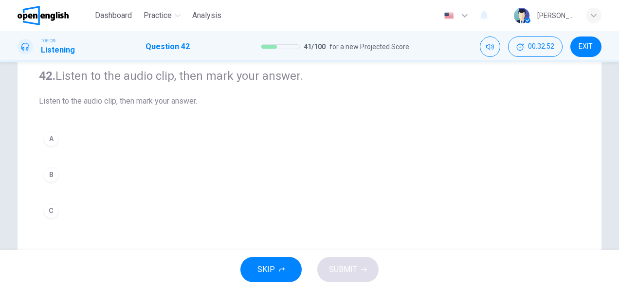
scroll to position [97, 0]
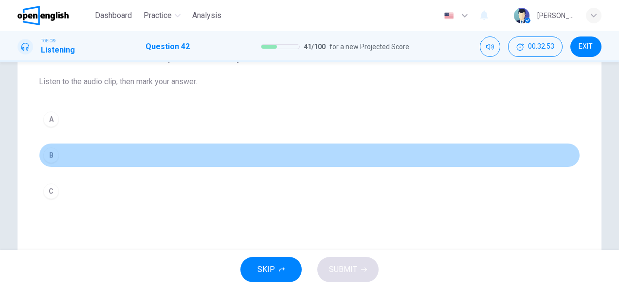
click at [66, 156] on button "B" at bounding box center [309, 155] width 541 height 24
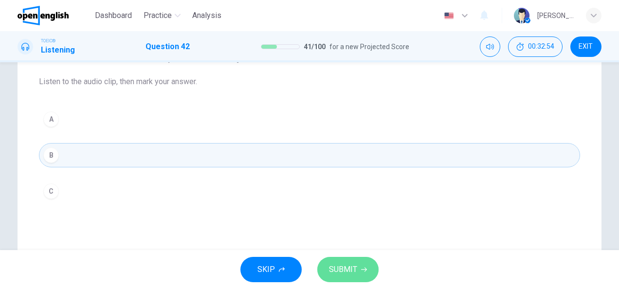
click at [362, 273] on button "SUBMIT" at bounding box center [347, 269] width 61 height 25
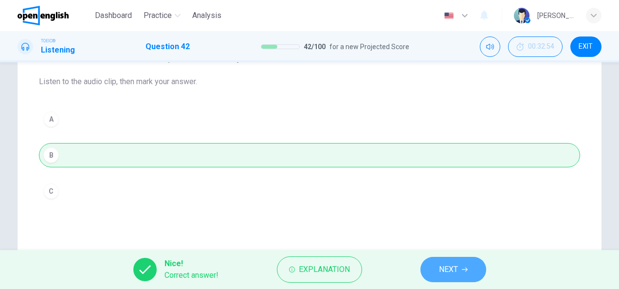
click at [435, 273] on button "NEXT" at bounding box center [454, 269] width 66 height 25
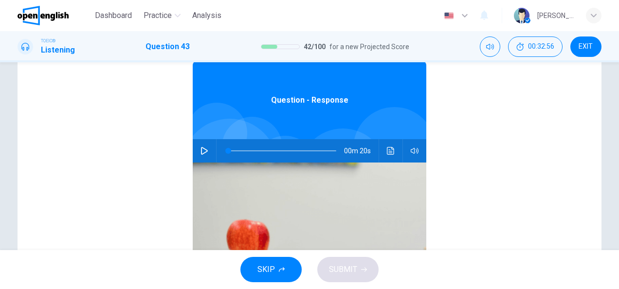
scroll to position [136, 0]
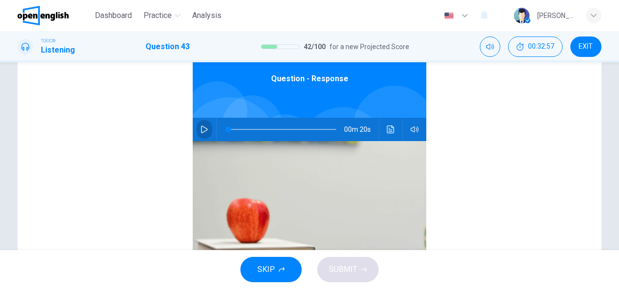
click at [201, 127] on icon "button" at bounding box center [204, 130] width 7 height 8
type input "*"
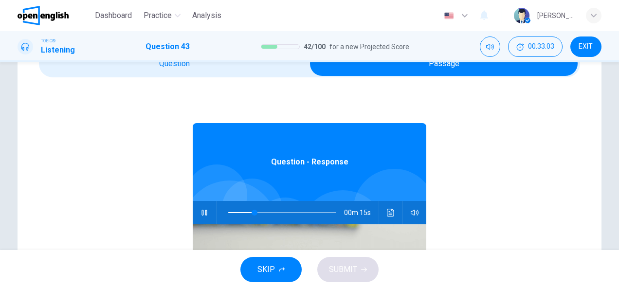
scroll to position [39, 0]
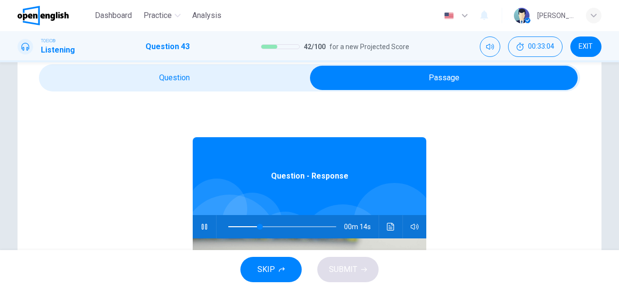
type input "**"
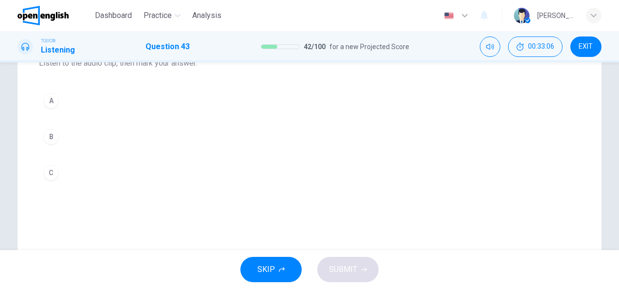
scroll to position [117, 0]
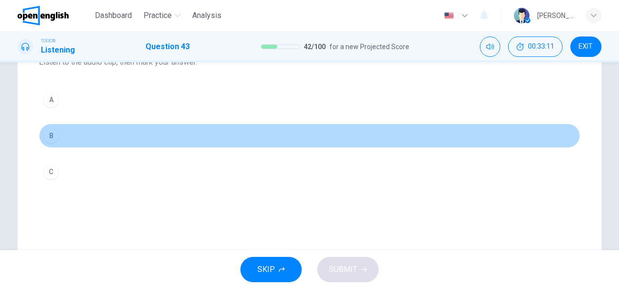
click at [60, 136] on button "B" at bounding box center [309, 136] width 541 height 24
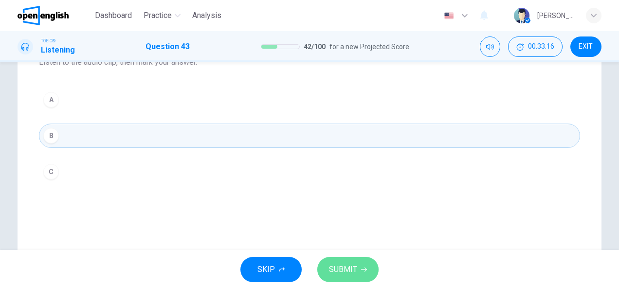
click at [344, 267] on span "SUBMIT" at bounding box center [343, 270] width 28 height 14
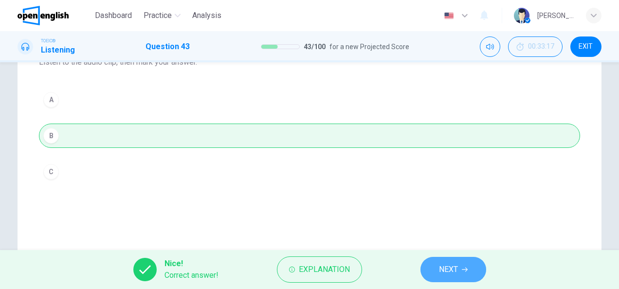
click at [432, 266] on button "NEXT" at bounding box center [454, 269] width 66 height 25
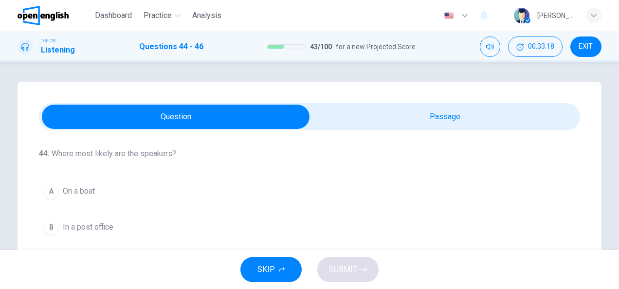
click at [405, 129] on span at bounding box center [309, 116] width 541 height 27
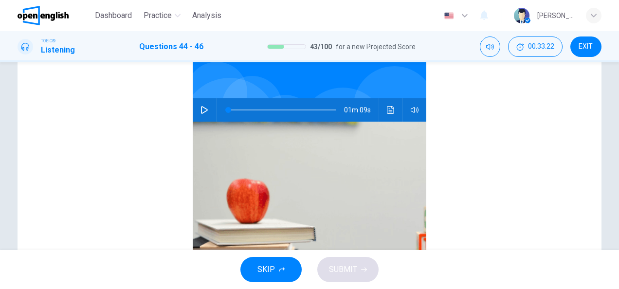
scroll to position [175, 0]
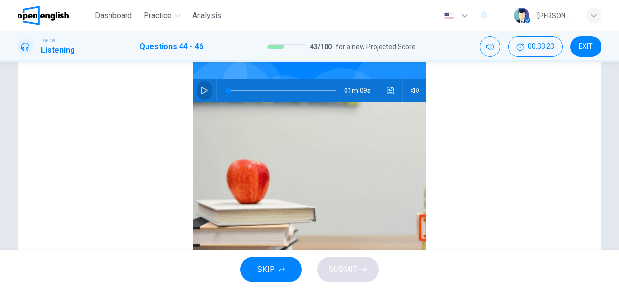
click at [201, 87] on icon "button" at bounding box center [205, 91] width 8 height 8
click at [228, 89] on span at bounding box center [282, 91] width 108 height 14
click at [226, 89] on span at bounding box center [229, 91] width 6 height 6
click at [149, 107] on div "Conversations 00m 56s" at bounding box center [309, 143] width 541 height 376
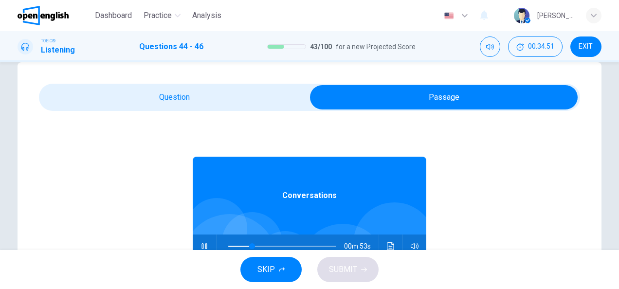
scroll to position [0, 0]
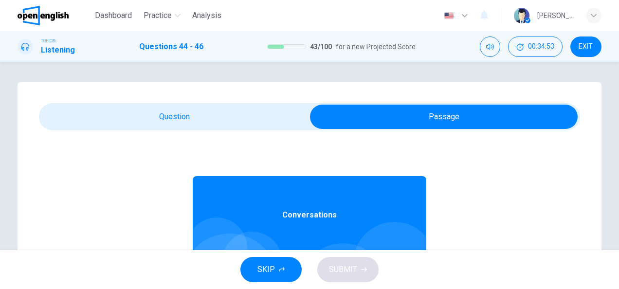
type input "**"
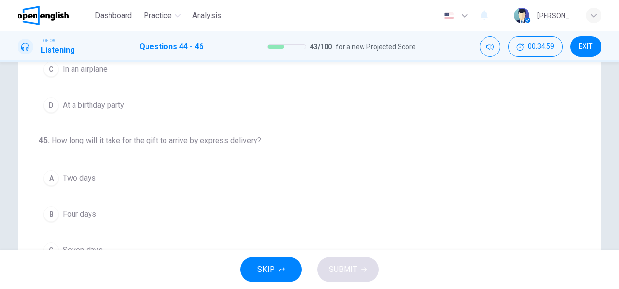
scroll to position [195, 0]
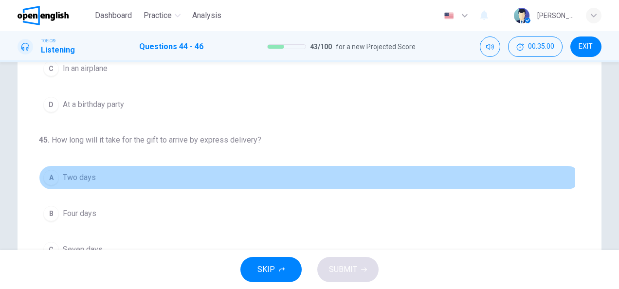
click at [86, 181] on span "Two days" at bounding box center [79, 178] width 33 height 12
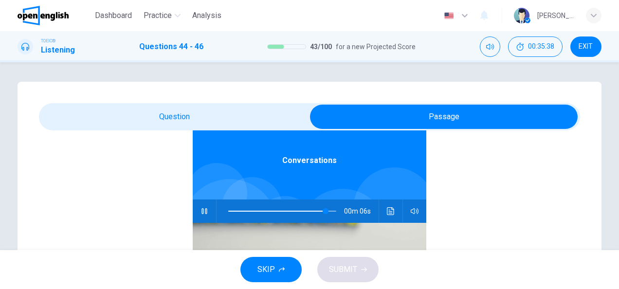
scroll to position [55, 0]
click at [262, 210] on span at bounding box center [282, 211] width 108 height 14
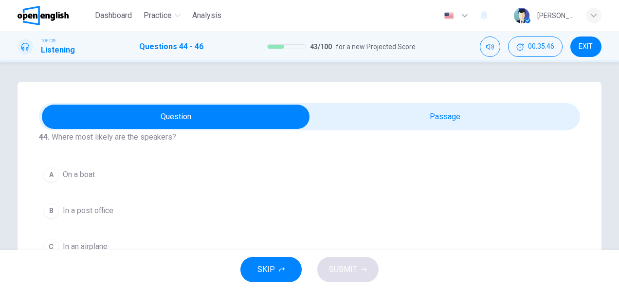
scroll to position [0, 0]
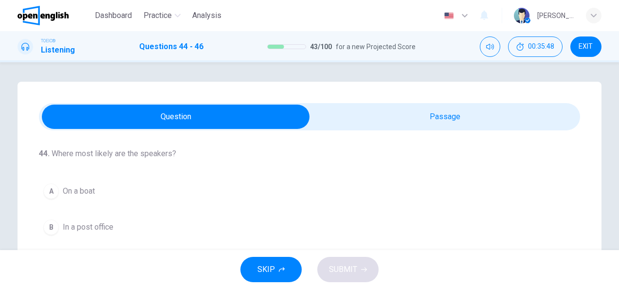
click at [264, 177] on div "44 . Where most likely are the speakers? A On a boat B In a post office C In an…" at bounding box center [309, 230] width 541 height 164
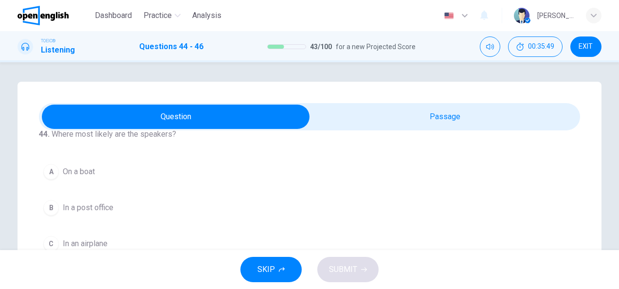
scroll to position [39, 0]
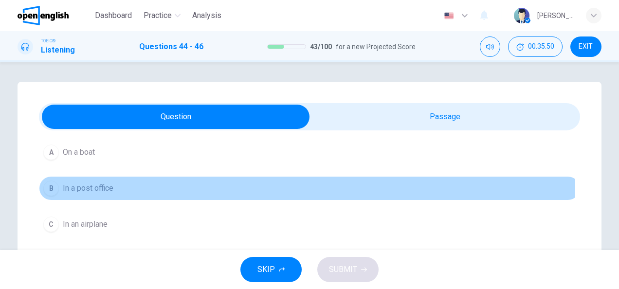
click at [105, 185] on span "In a post office" at bounding box center [88, 189] width 51 height 12
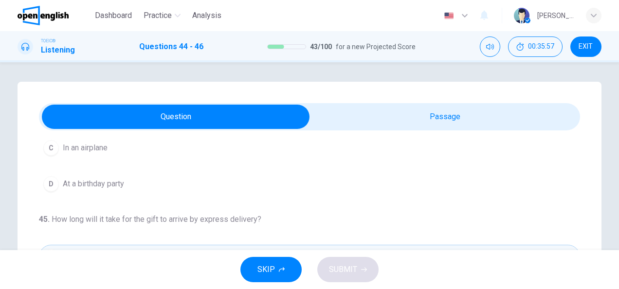
scroll to position [55, 0]
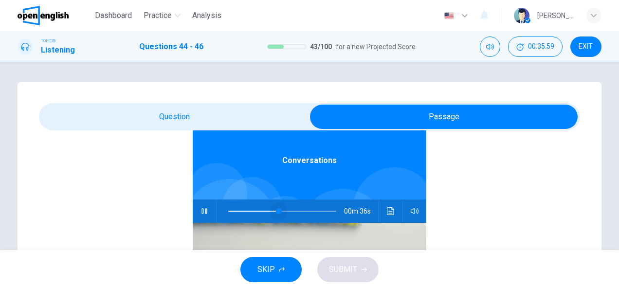
click at [275, 212] on span at bounding box center [282, 211] width 108 height 14
type input "**"
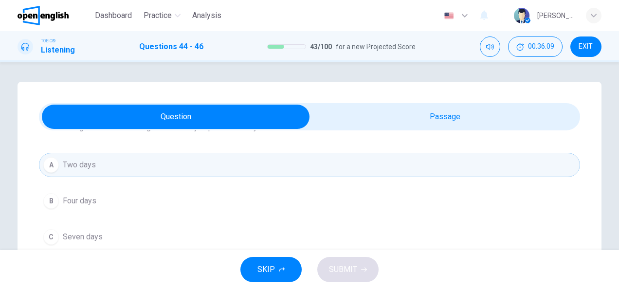
scroll to position [218, 0]
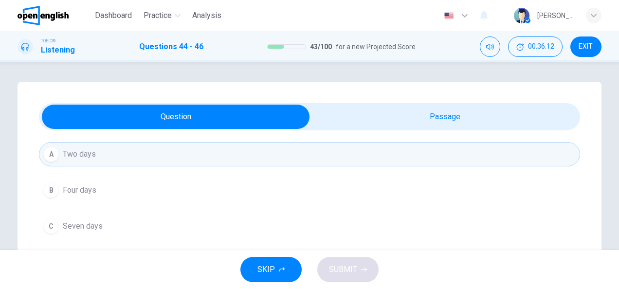
drag, startPoint x: 613, startPoint y: 128, endPoint x: 616, endPoint y: 138, distance: 11.2
click at [616, 138] on div "44 . Where most likely are the speakers? A On a boat B In a post office C In an…" at bounding box center [309, 156] width 619 height 188
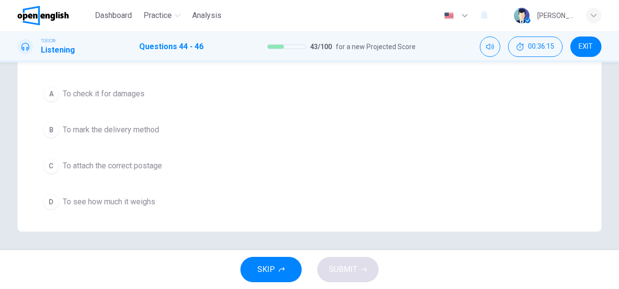
scroll to position [242, 0]
click at [117, 166] on span "To attach the correct postage" at bounding box center [112, 165] width 99 height 12
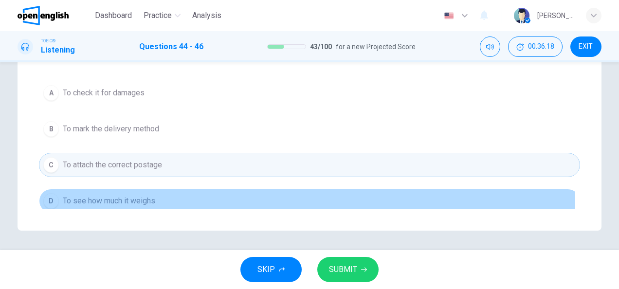
click at [133, 200] on span "To see how much it weighs" at bounding box center [109, 201] width 92 height 12
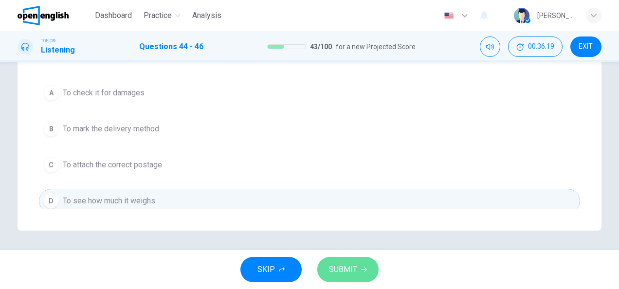
click at [339, 266] on span "SUBMIT" at bounding box center [343, 270] width 28 height 14
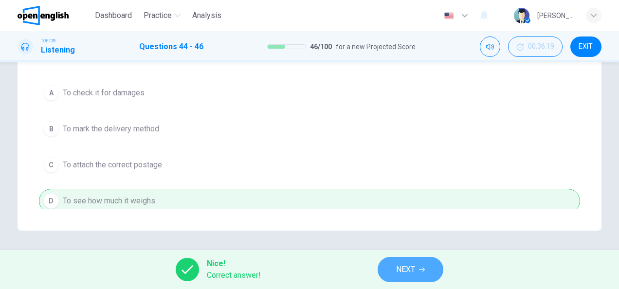
click at [420, 269] on icon "button" at bounding box center [422, 270] width 6 height 6
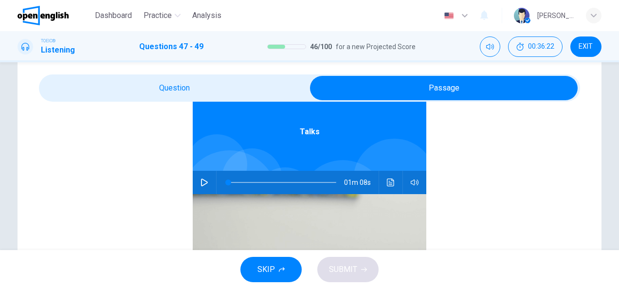
scroll to position [58, 0]
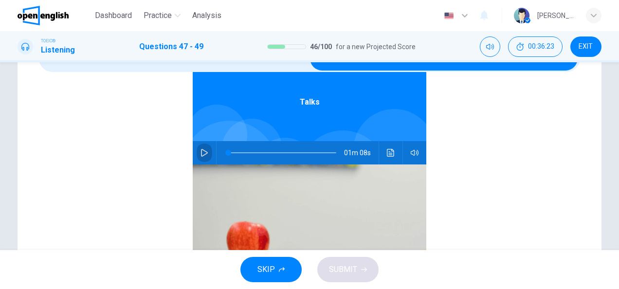
click at [201, 152] on icon "button" at bounding box center [205, 153] width 8 height 8
type input "**"
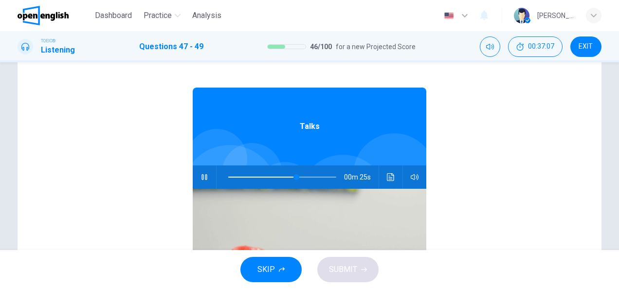
scroll to position [0, 0]
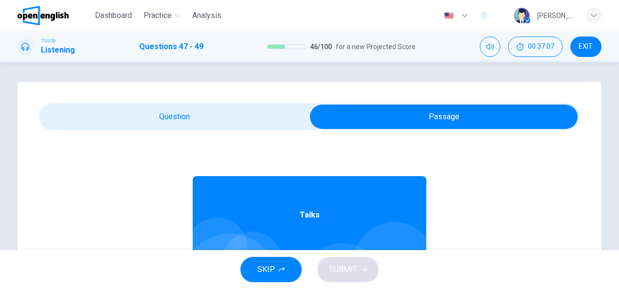
type input "**"
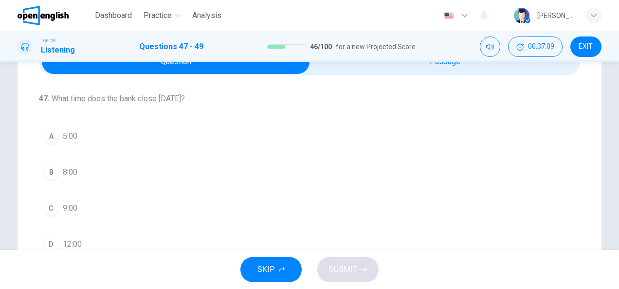
scroll to position [78, 0]
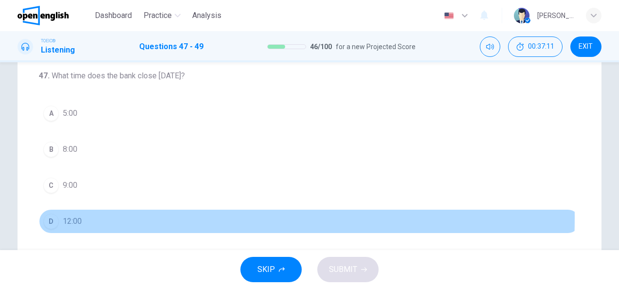
click at [55, 217] on div "D" at bounding box center [51, 222] width 16 height 16
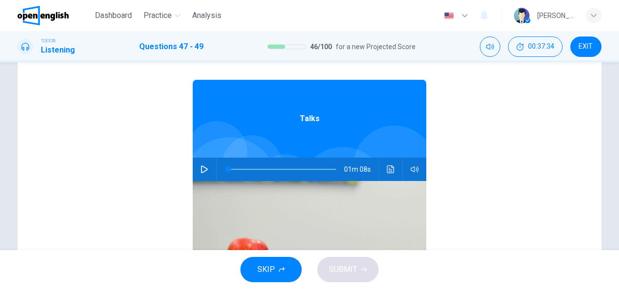
scroll to position [97, 0]
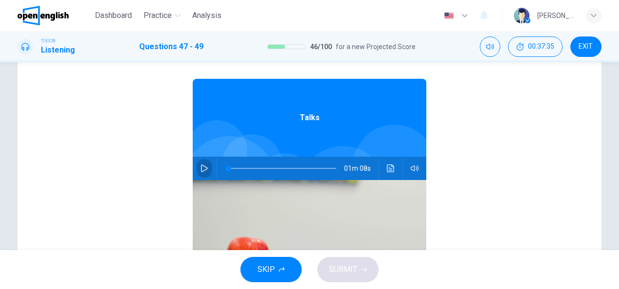
click at [201, 171] on icon "button" at bounding box center [205, 169] width 8 height 8
click at [154, 126] on div "Talks 01m 08s" at bounding box center [309, 221] width 541 height 376
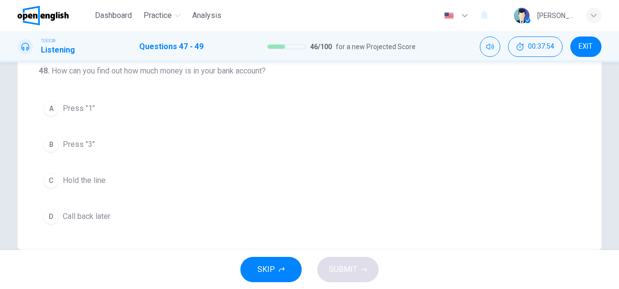
scroll to position [41, 0]
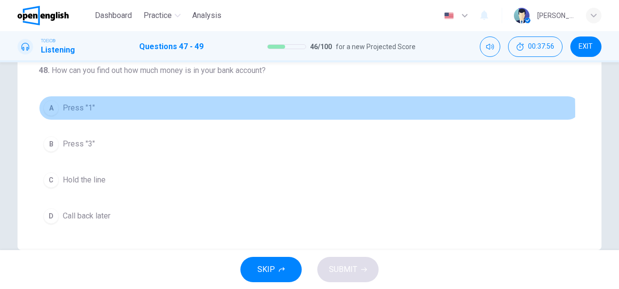
click at [84, 110] on span "Press "1"" at bounding box center [79, 108] width 32 height 12
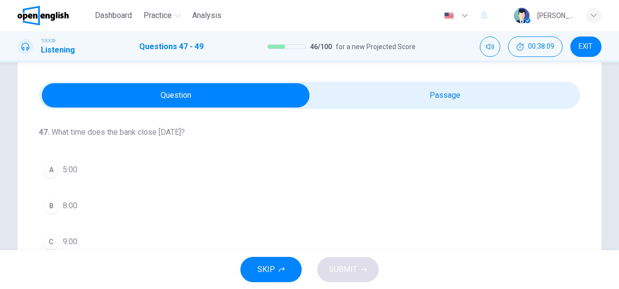
scroll to position [0, 0]
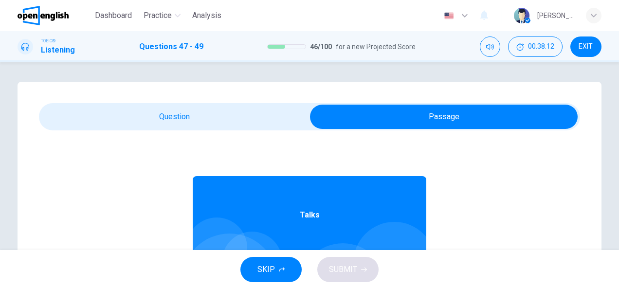
drag, startPoint x: 570, startPoint y: 170, endPoint x: 574, endPoint y: 226, distance: 55.6
click at [574, 226] on div "47 . What time does the bank close [DATE]? A 5:00 B 8:00 C 9:00 D 12:00 48 . Ho…" at bounding box center [309, 290] width 541 height 321
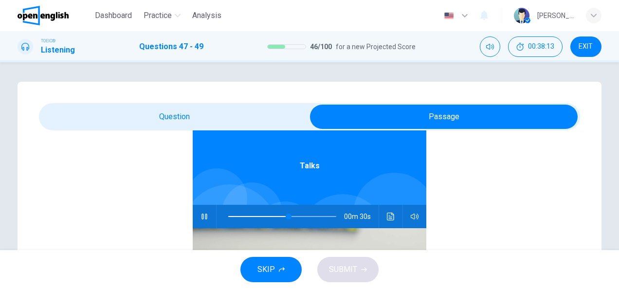
scroll to position [55, 0]
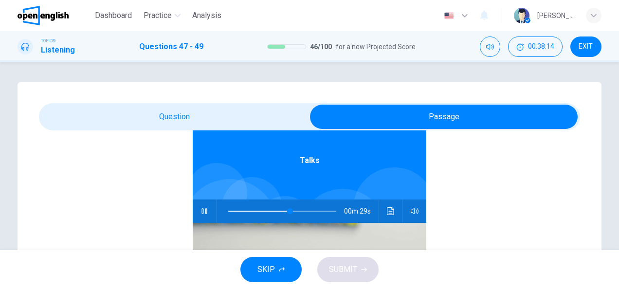
click at [249, 211] on span at bounding box center [259, 211] width 62 height 1
type input "**"
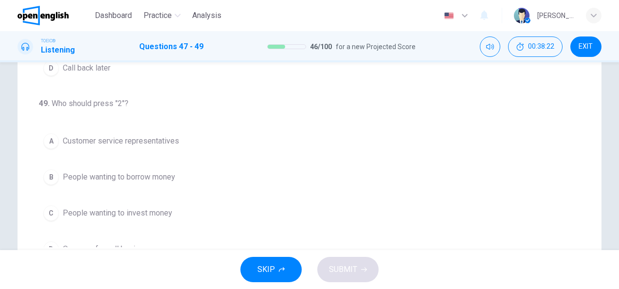
scroll to position [218, 0]
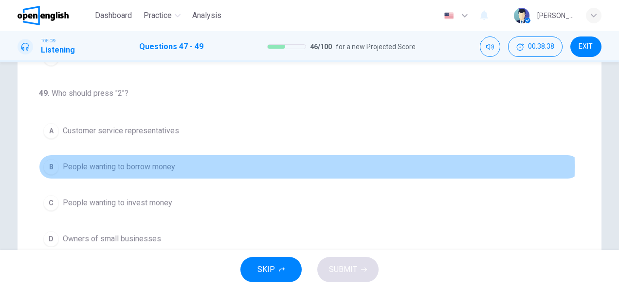
click at [128, 164] on span "People wanting to borrow money" at bounding box center [119, 167] width 112 height 12
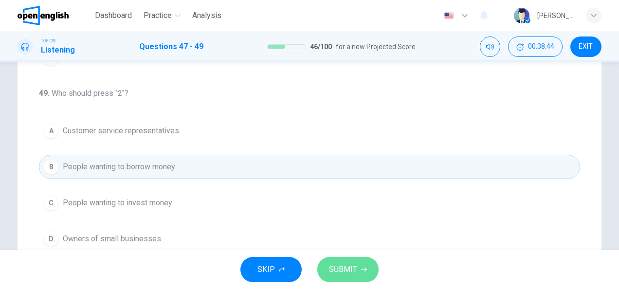
click at [349, 267] on span "SUBMIT" at bounding box center [343, 270] width 28 height 14
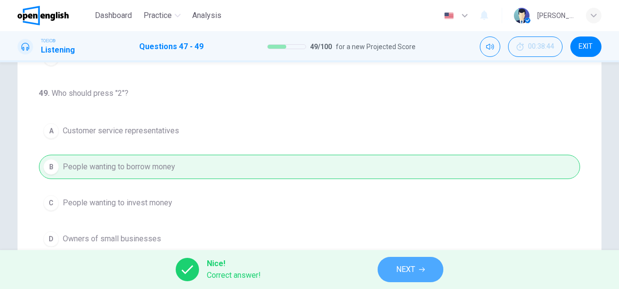
click at [408, 272] on span "NEXT" at bounding box center [405, 270] width 19 height 14
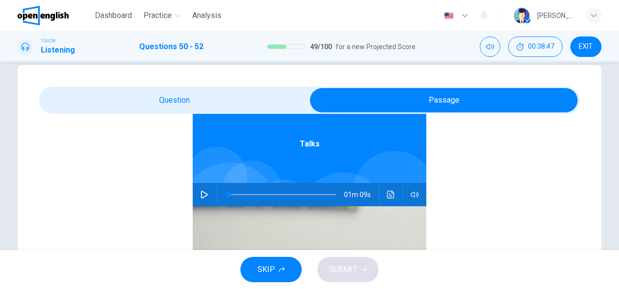
scroll to position [19, 0]
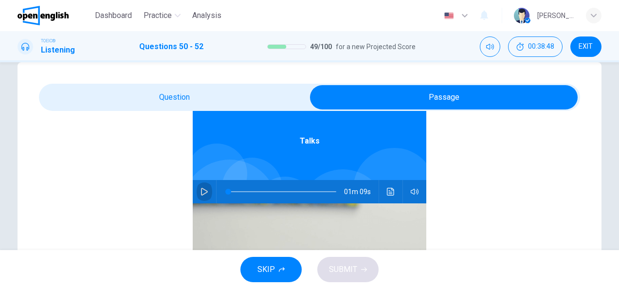
click at [202, 191] on icon "button" at bounding box center [204, 192] width 7 height 8
click at [126, 199] on div "Talks 01m 09s" at bounding box center [309, 244] width 541 height 376
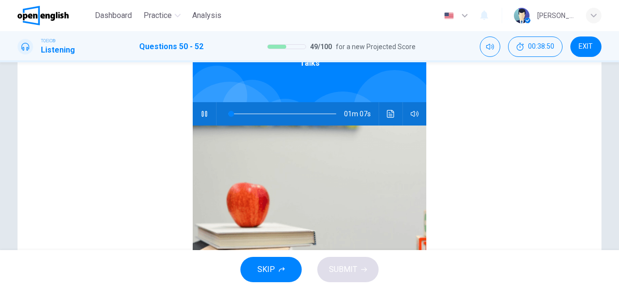
scroll to position [117, 0]
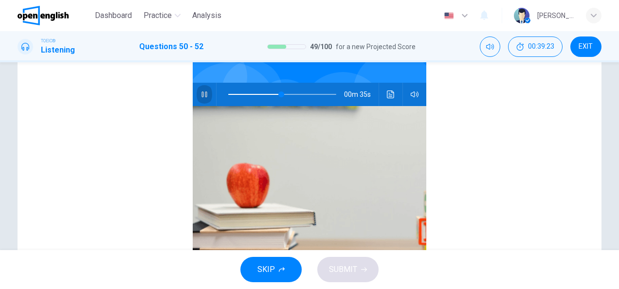
click at [203, 97] on button "button" at bounding box center [205, 94] width 16 height 23
click at [228, 94] on span at bounding box center [282, 95] width 108 height 14
click at [202, 93] on icon "button" at bounding box center [204, 95] width 7 height 8
click at [141, 121] on div "Talks 01m 08s" at bounding box center [309, 147] width 541 height 376
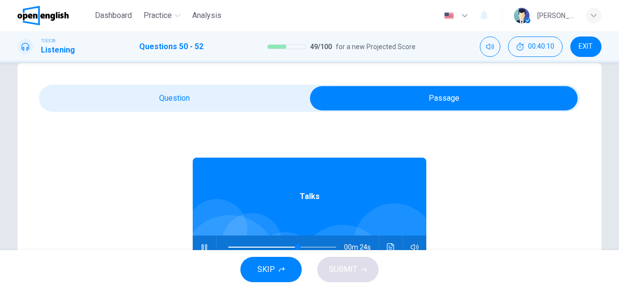
scroll to position [0, 0]
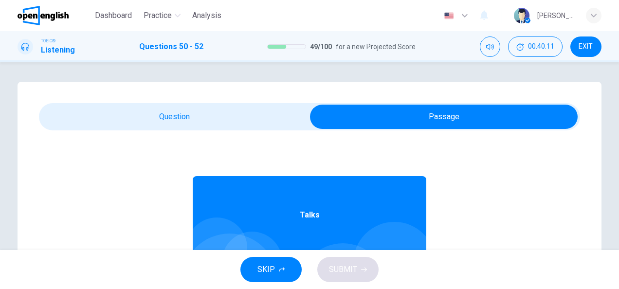
type input "**"
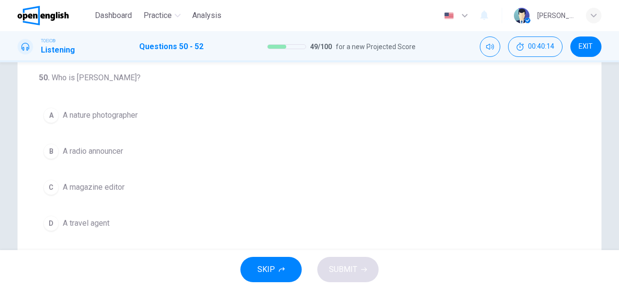
scroll to position [78, 0]
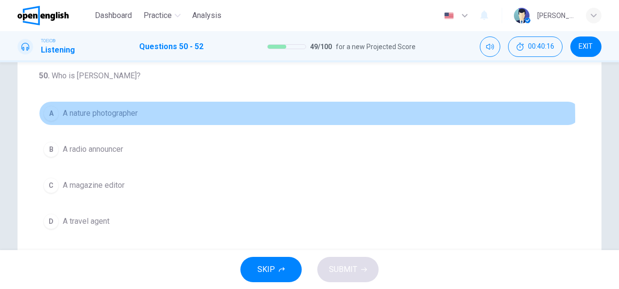
click at [128, 118] on span "A nature photographer" at bounding box center [100, 114] width 75 height 12
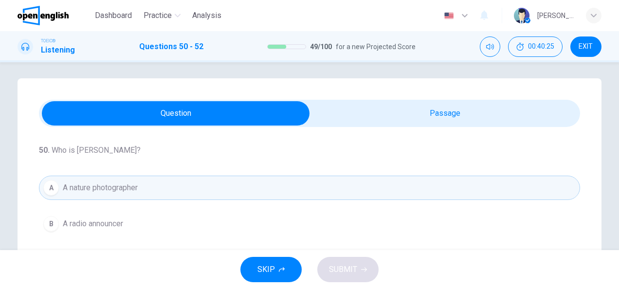
scroll to position [0, 0]
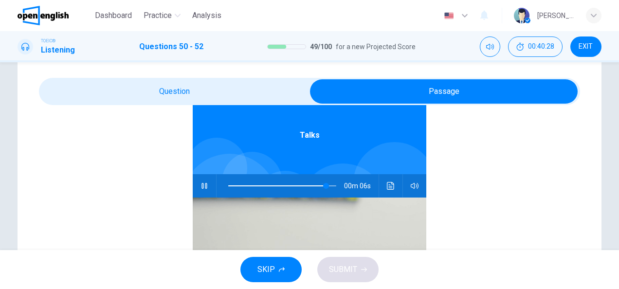
scroll to position [39, 0]
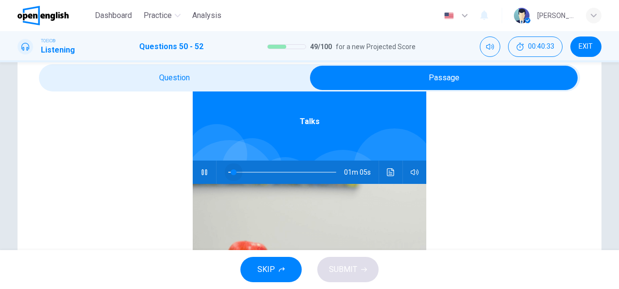
click at [228, 170] on span at bounding box center [282, 172] width 108 height 14
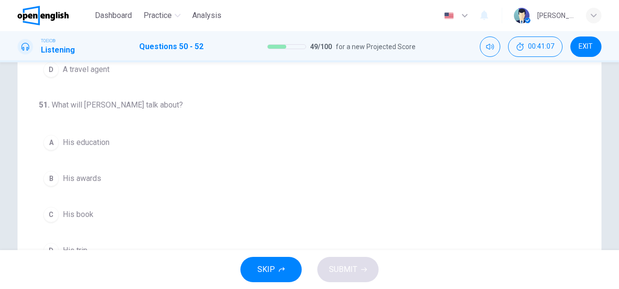
scroll to position [195, 0]
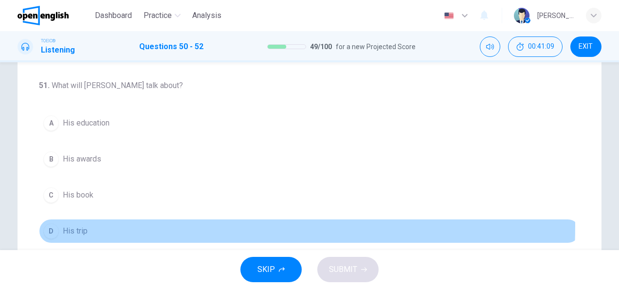
click at [78, 225] on span "His trip" at bounding box center [75, 231] width 25 height 12
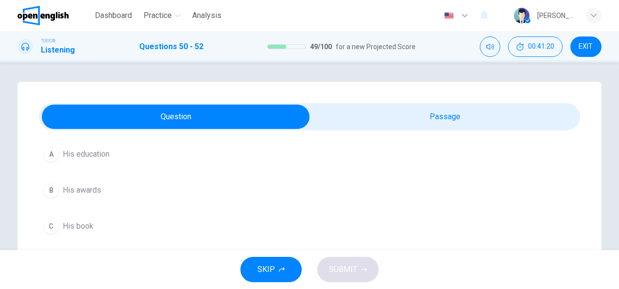
scroll to position [55, 0]
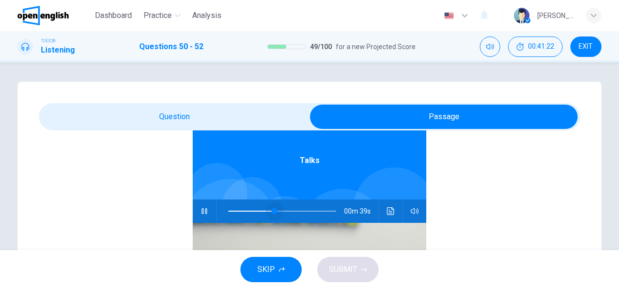
click at [270, 210] on span at bounding box center [282, 211] width 108 height 14
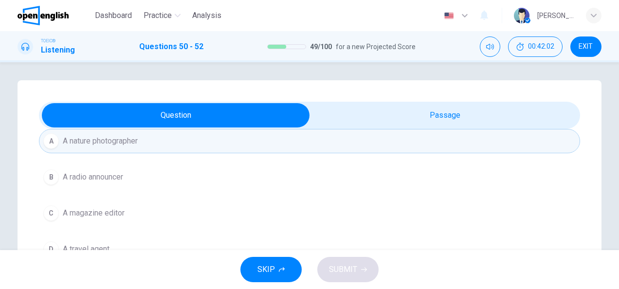
scroll to position [0, 0]
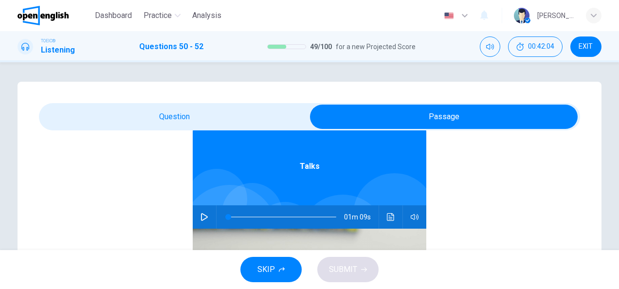
click at [261, 218] on span at bounding box center [282, 217] width 108 height 14
click at [201, 218] on icon "button" at bounding box center [205, 217] width 8 height 8
click at [276, 216] on span at bounding box center [279, 217] width 6 height 6
type input "**"
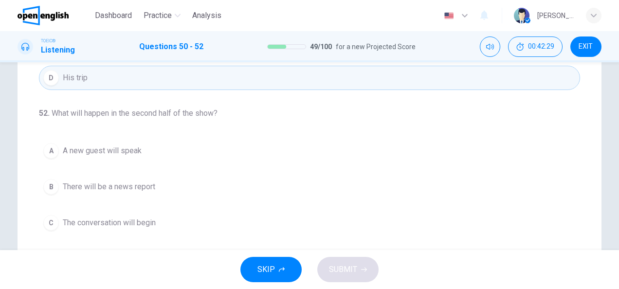
scroll to position [218, 0]
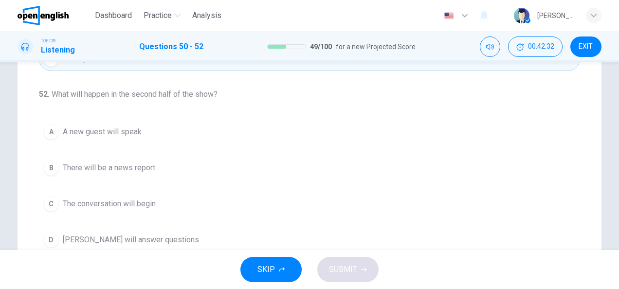
click at [187, 239] on button "D [PERSON_NAME] will answer questions" at bounding box center [309, 240] width 541 height 24
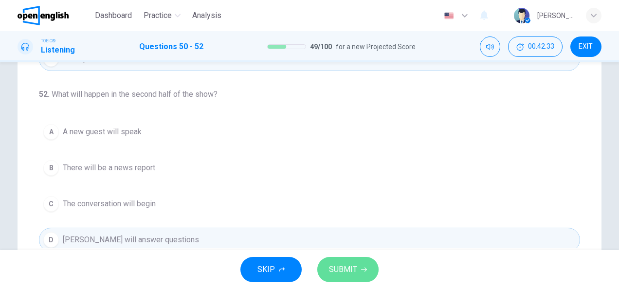
click at [335, 272] on span "SUBMIT" at bounding box center [343, 270] width 28 height 14
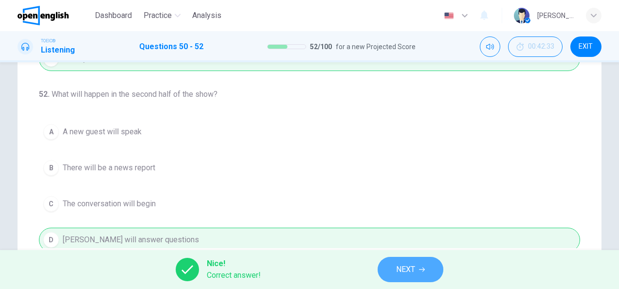
click at [422, 267] on icon "button" at bounding box center [422, 270] width 6 height 6
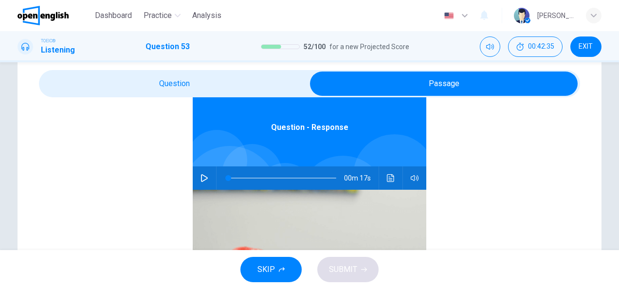
scroll to position [58, 0]
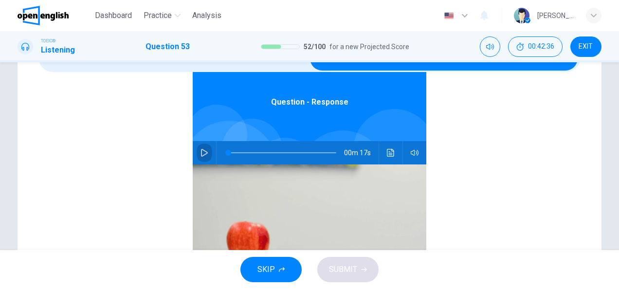
click at [201, 154] on icon "button" at bounding box center [205, 153] width 8 height 8
click at [147, 166] on div "Question - Response 00m 17s" at bounding box center [309, 206] width 541 height 376
click at [147, 166] on div "Question - Response 00m 16s" at bounding box center [309, 206] width 541 height 376
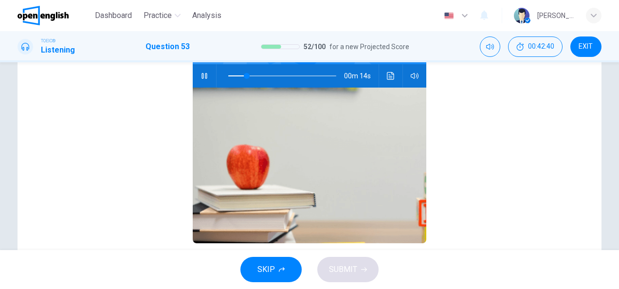
scroll to position [136, 0]
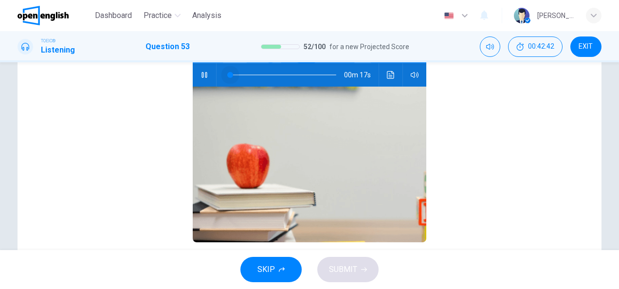
click at [228, 73] on span at bounding box center [282, 75] width 108 height 14
click at [153, 97] on div "Question - Response 00m 14s" at bounding box center [309, 128] width 541 height 376
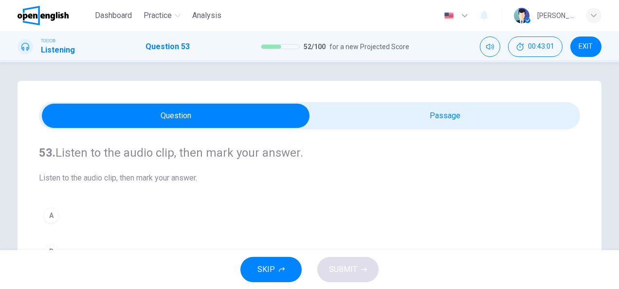
scroll to position [0, 0]
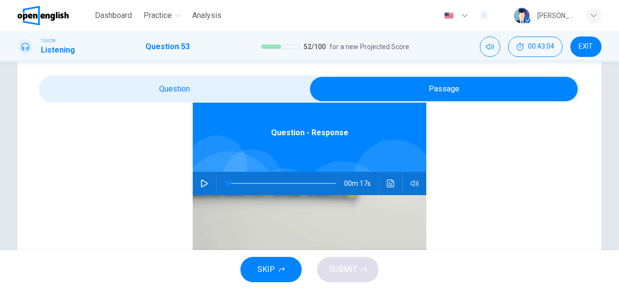
scroll to position [58, 0]
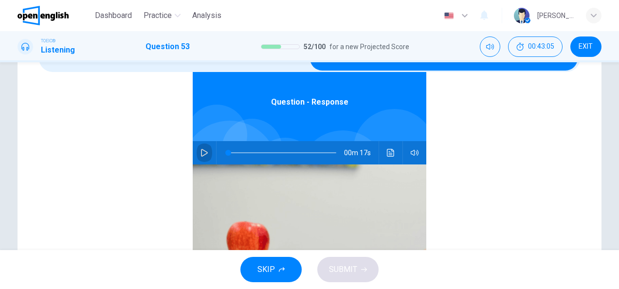
click at [197, 153] on button "button" at bounding box center [205, 152] width 16 height 23
click at [228, 151] on span at bounding box center [282, 153] width 108 height 14
click at [203, 151] on button "button" at bounding box center [205, 152] width 16 height 23
drag, startPoint x: 239, startPoint y: 151, endPoint x: 222, endPoint y: 152, distance: 17.1
click at [225, 152] on span at bounding box center [228, 153] width 6 height 6
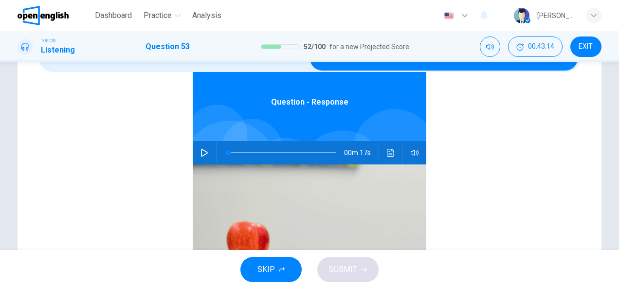
click at [201, 150] on icon "button" at bounding box center [205, 153] width 8 height 8
click at [228, 151] on span at bounding box center [282, 153] width 108 height 14
click at [143, 153] on div "Question - Response 00m 15s" at bounding box center [309, 206] width 541 height 376
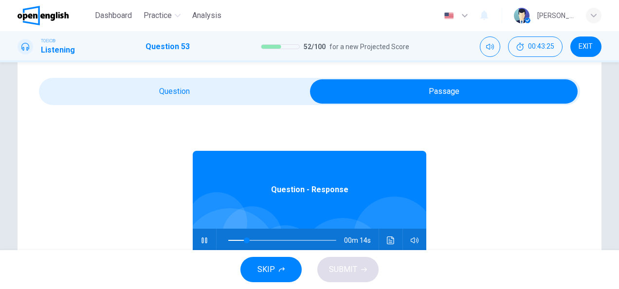
scroll to position [0, 0]
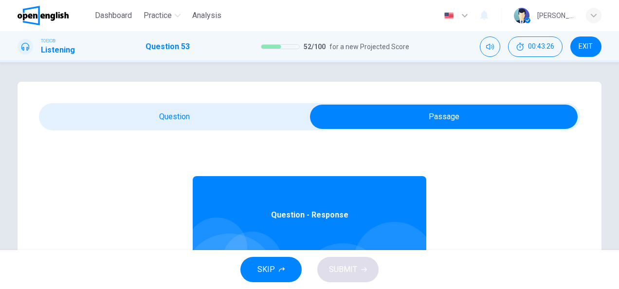
type input "**"
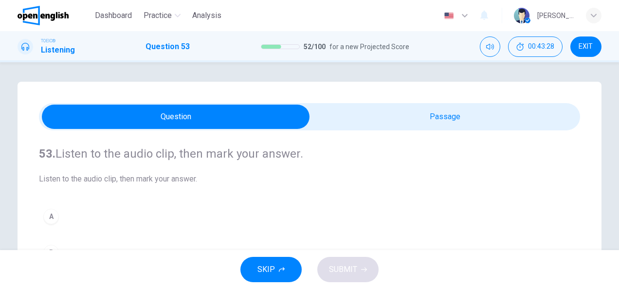
click at [29, 195] on div "53. Listen to the audio clip, then [PERSON_NAME] your answer. Listen to the aud…" at bounding box center [310, 277] width 584 height 391
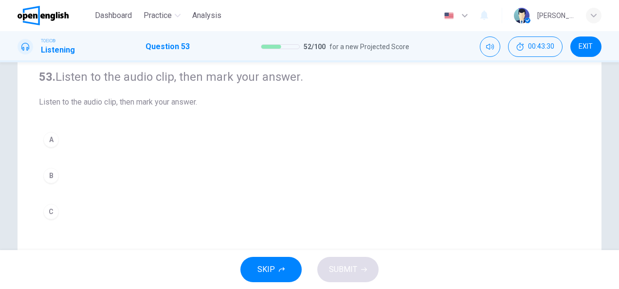
scroll to position [78, 0]
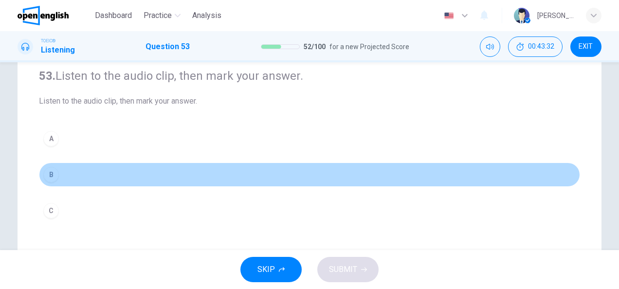
click at [72, 180] on button "B" at bounding box center [309, 175] width 541 height 24
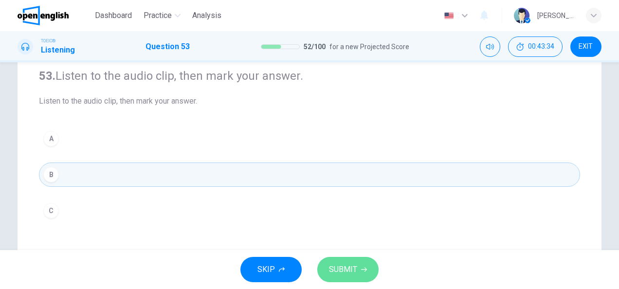
click at [333, 267] on span "SUBMIT" at bounding box center [343, 270] width 28 height 14
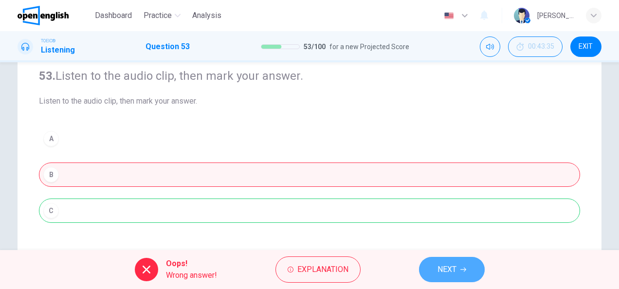
click at [450, 265] on span "NEXT" at bounding box center [447, 270] width 19 height 14
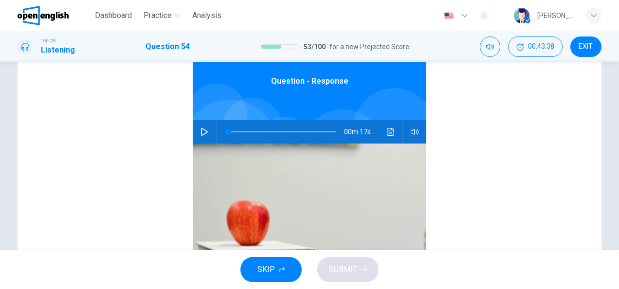
scroll to position [156, 0]
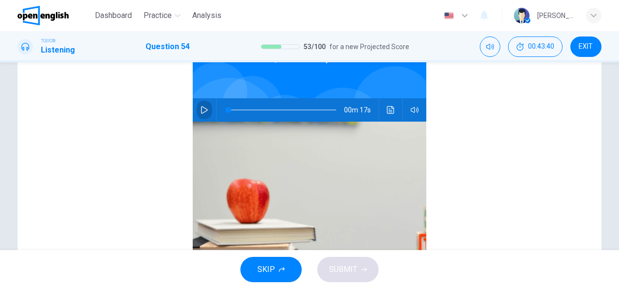
click at [202, 110] on icon "button" at bounding box center [205, 110] width 8 height 8
type input "**"
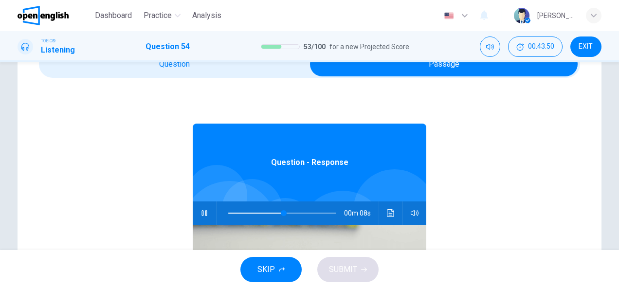
scroll to position [39, 0]
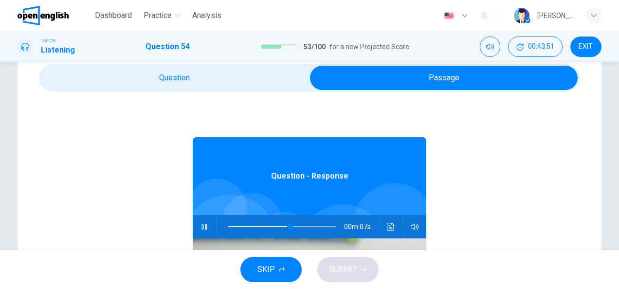
type input "**"
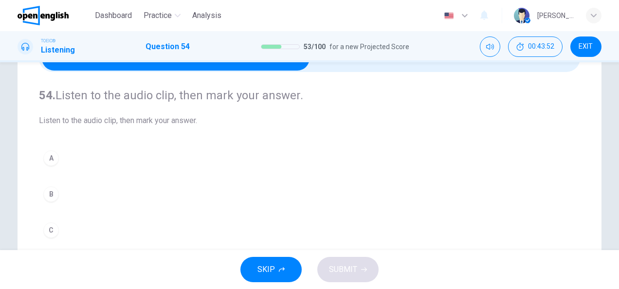
scroll to position [78, 0]
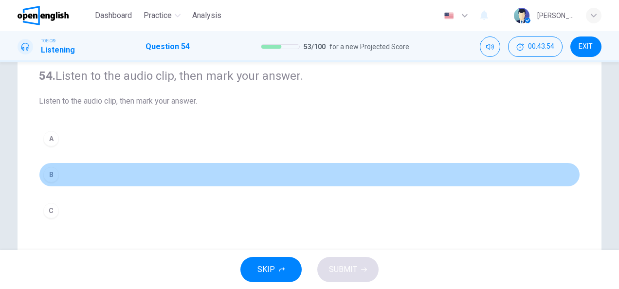
click at [64, 171] on button "B" at bounding box center [309, 175] width 541 height 24
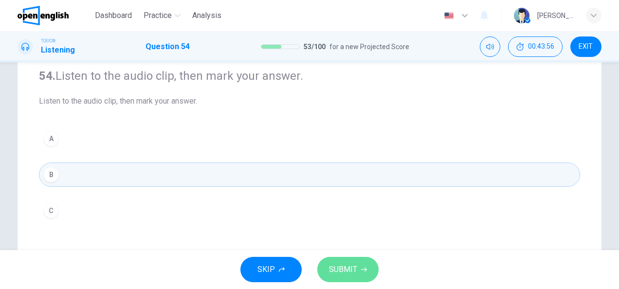
click at [333, 274] on span "SUBMIT" at bounding box center [343, 270] width 28 height 14
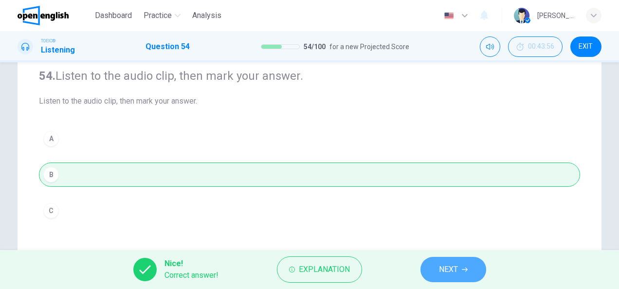
click at [456, 267] on span "NEXT" at bounding box center [448, 270] width 19 height 14
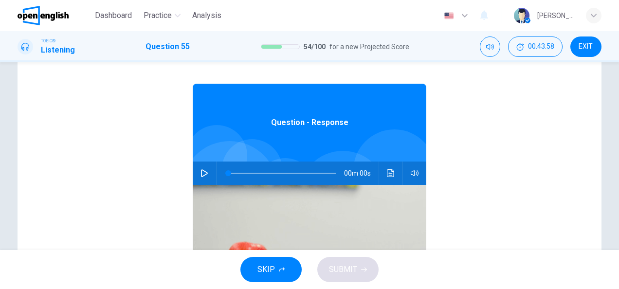
scroll to position [117, 0]
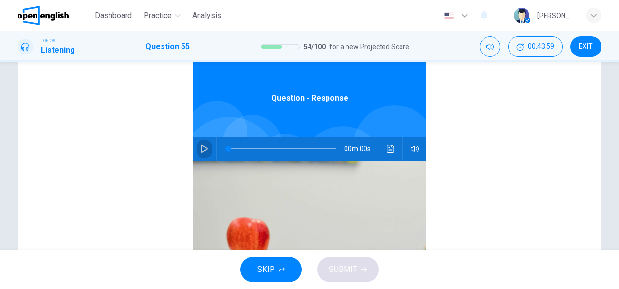
click at [201, 146] on icon "button" at bounding box center [204, 149] width 7 height 8
type input "*"
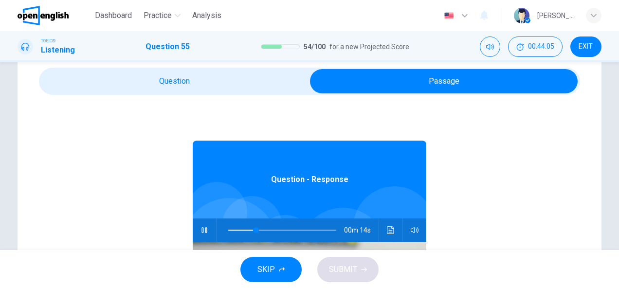
scroll to position [0, 0]
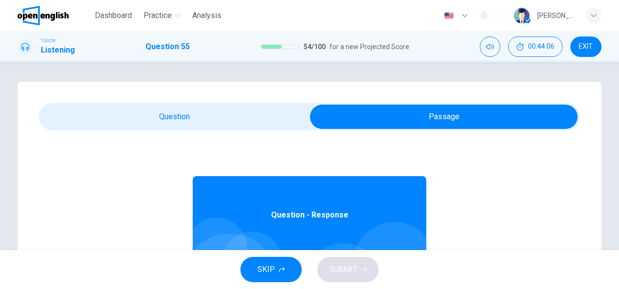
click at [173, 104] on span at bounding box center [309, 116] width 541 height 27
type input "**"
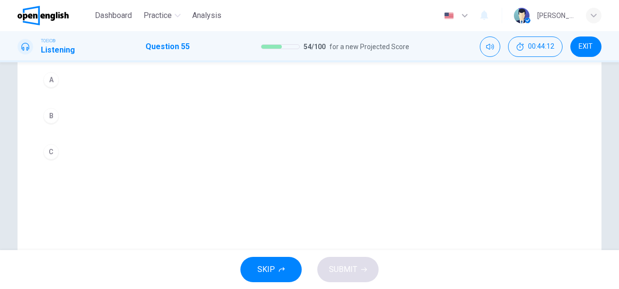
scroll to position [136, 0]
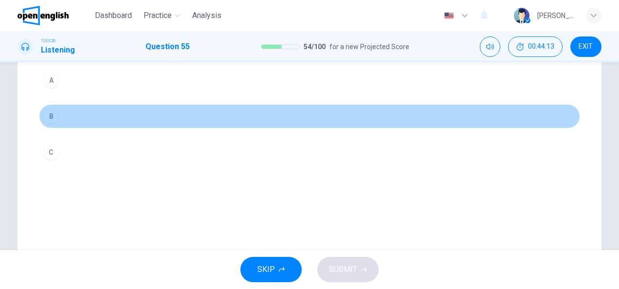
click at [78, 108] on button "B" at bounding box center [309, 116] width 541 height 24
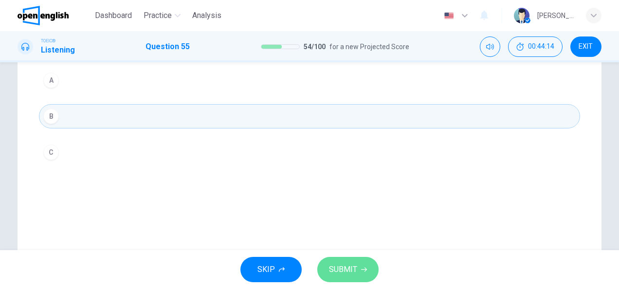
click at [337, 280] on button "SUBMIT" at bounding box center [347, 269] width 61 height 25
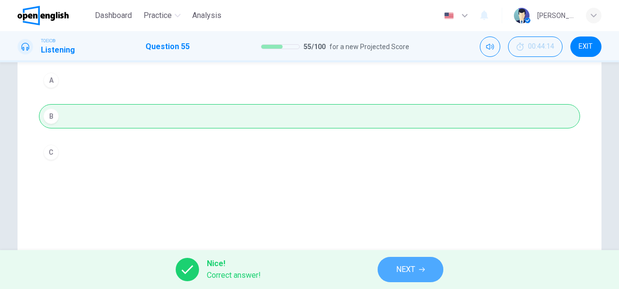
click at [404, 271] on span "NEXT" at bounding box center [405, 270] width 19 height 14
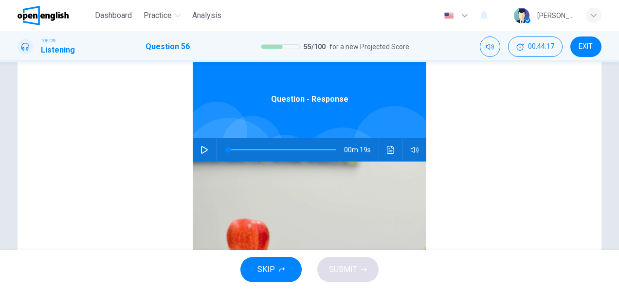
scroll to position [117, 0]
click at [202, 149] on icon "button" at bounding box center [204, 149] width 7 height 8
type input "*"
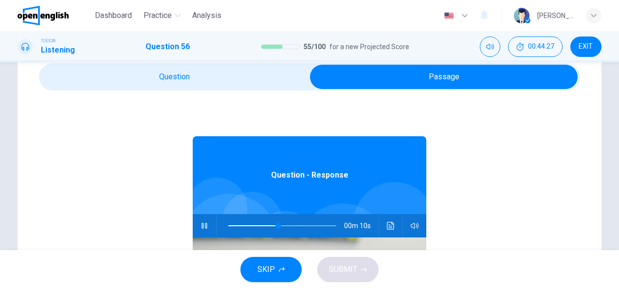
scroll to position [39, 0]
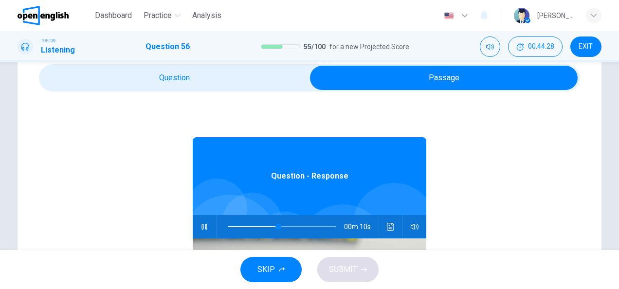
type input "**"
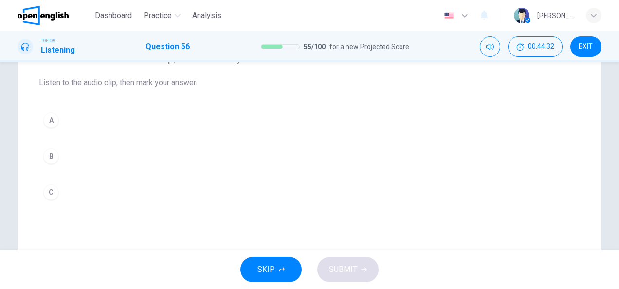
scroll to position [97, 0]
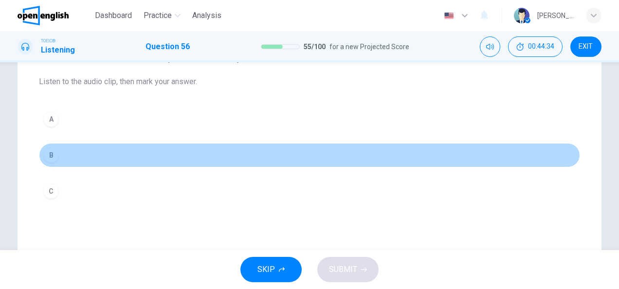
click at [67, 156] on button "B" at bounding box center [309, 155] width 541 height 24
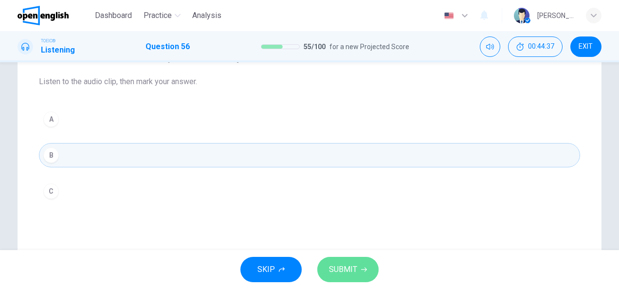
click at [353, 271] on span "SUBMIT" at bounding box center [343, 270] width 28 height 14
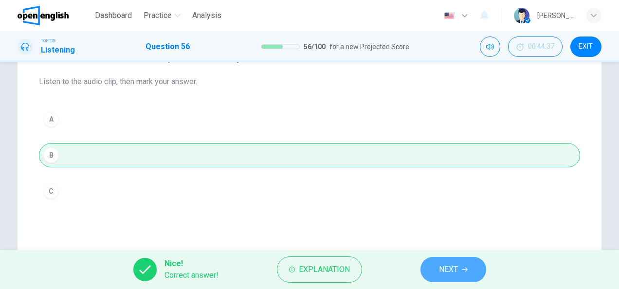
click at [445, 272] on span "NEXT" at bounding box center [448, 270] width 19 height 14
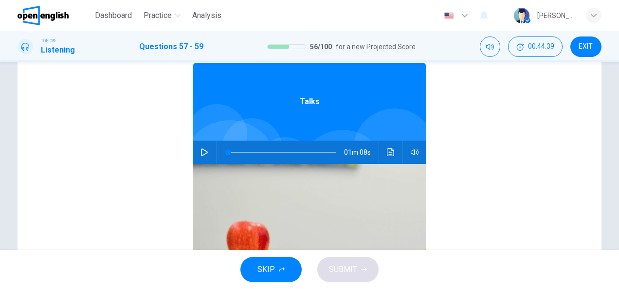
scroll to position [117, 0]
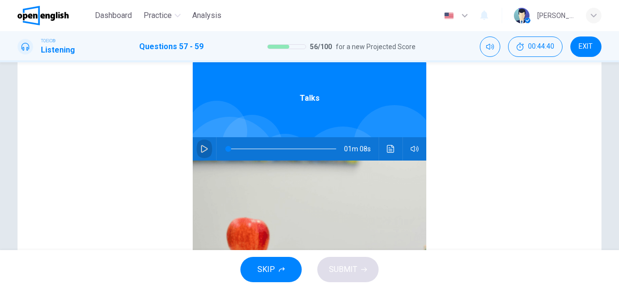
click at [197, 151] on button "button" at bounding box center [205, 148] width 16 height 23
click at [143, 167] on div "Talks 01m 08s" at bounding box center [309, 202] width 541 height 376
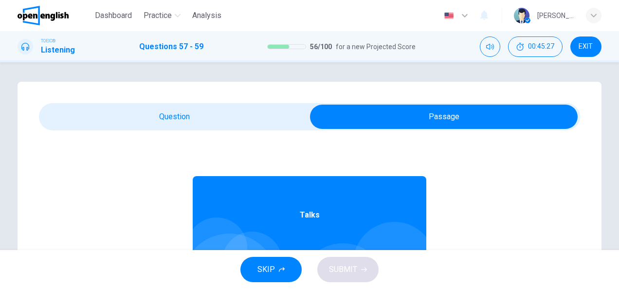
scroll to position [19, 0]
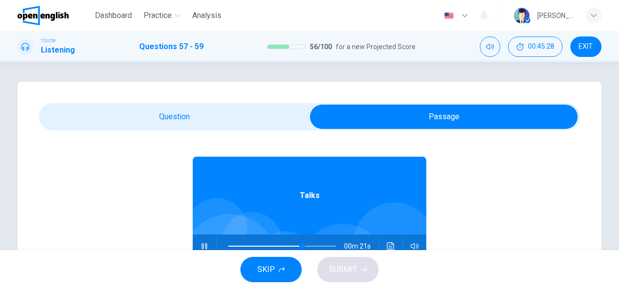
type input "**"
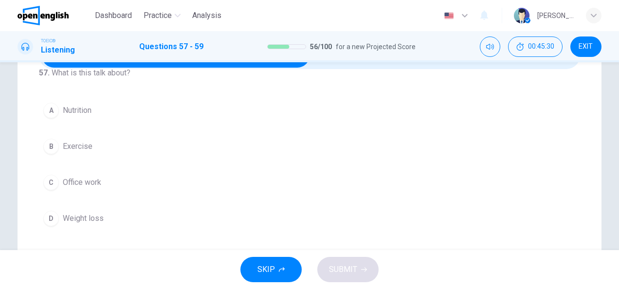
scroll to position [78, 0]
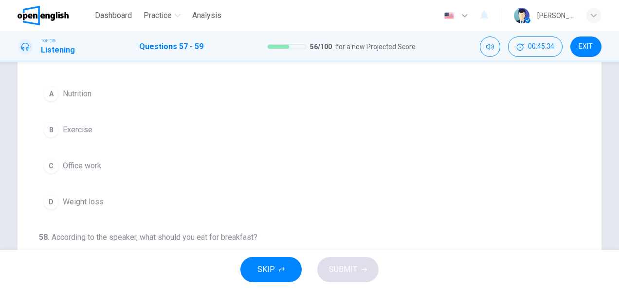
click at [80, 94] on span "Nutrition" at bounding box center [77, 94] width 29 height 12
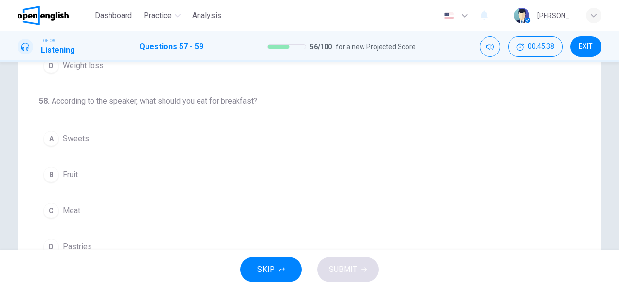
scroll to position [175, 0]
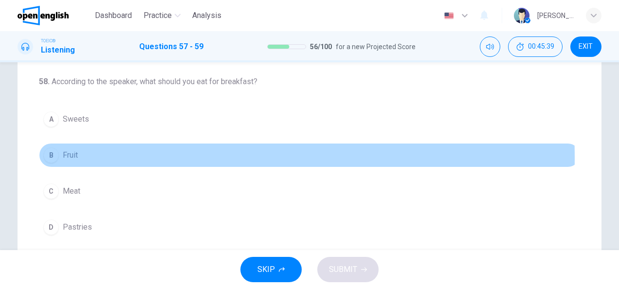
click at [63, 156] on span "Fruit" at bounding box center [70, 155] width 15 height 12
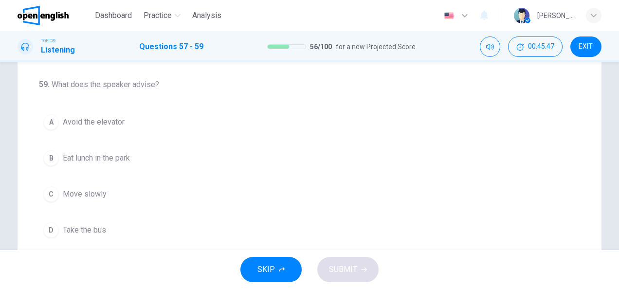
scroll to position [214, 0]
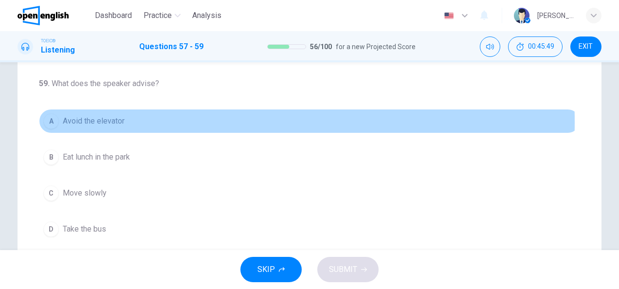
click at [108, 119] on span "Avoid the elevator" at bounding box center [94, 121] width 62 height 12
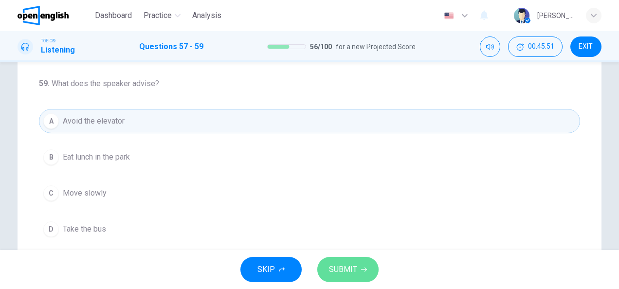
click at [335, 270] on span "SUBMIT" at bounding box center [343, 270] width 28 height 14
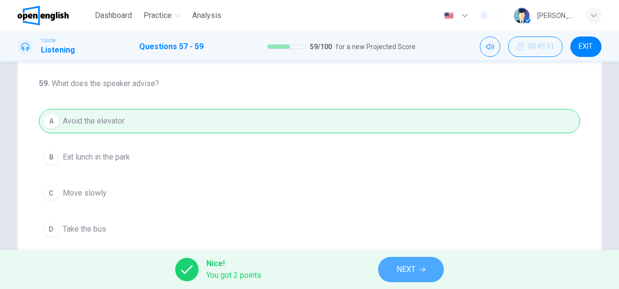
click at [422, 268] on icon "button" at bounding box center [423, 270] width 6 height 6
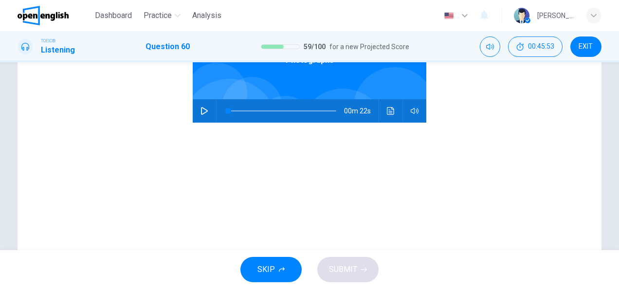
scroll to position [156, 0]
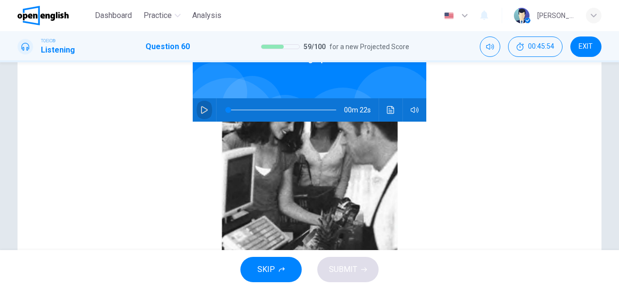
click at [202, 114] on button "button" at bounding box center [205, 109] width 16 height 23
type input "*"
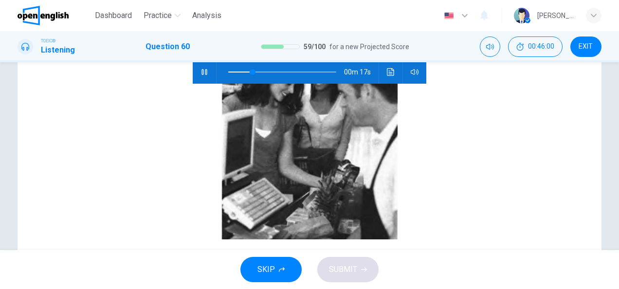
scroll to position [39, 0]
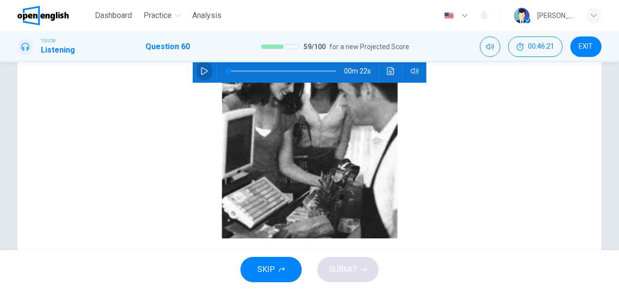
click at [200, 66] on button "button" at bounding box center [205, 70] width 16 height 23
click at [252, 68] on span at bounding box center [282, 71] width 108 height 14
click at [145, 97] on div "Photographs 00m 04s" at bounding box center [309, 124] width 541 height 376
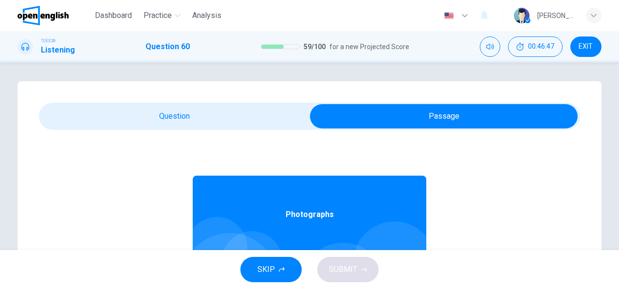
scroll to position [0, 0]
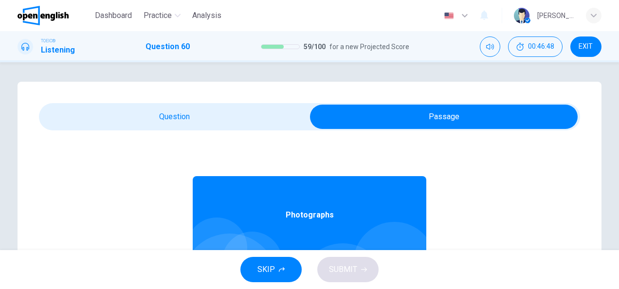
type input "**"
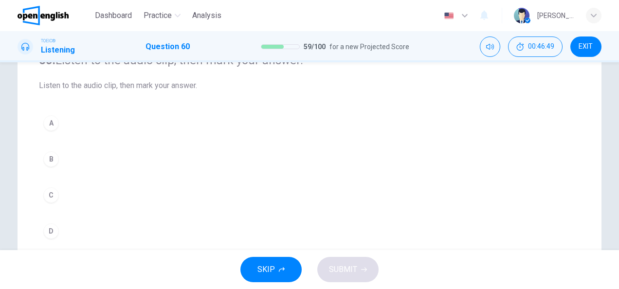
scroll to position [97, 0]
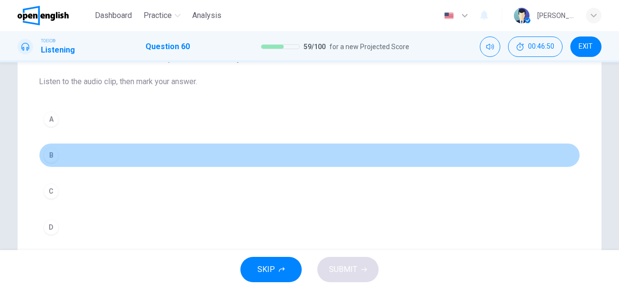
click at [109, 149] on button "B" at bounding box center [309, 155] width 541 height 24
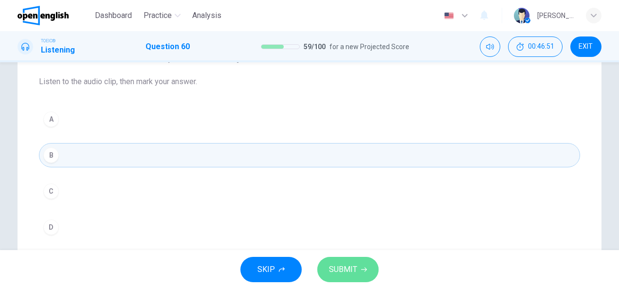
click at [345, 274] on span "SUBMIT" at bounding box center [343, 270] width 28 height 14
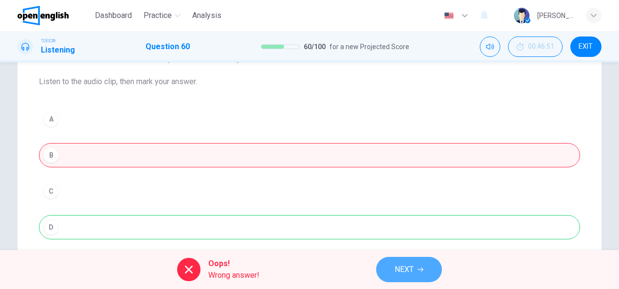
click at [403, 266] on span "NEXT" at bounding box center [404, 270] width 19 height 14
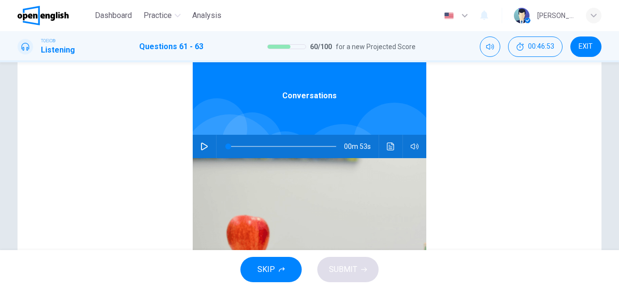
scroll to position [136, 0]
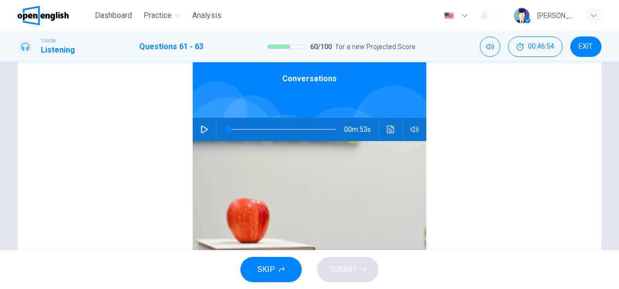
click at [193, 129] on div "00m 53s" at bounding box center [310, 129] width 234 height 23
click at [197, 128] on button "button" at bounding box center [205, 129] width 16 height 23
type input "*"
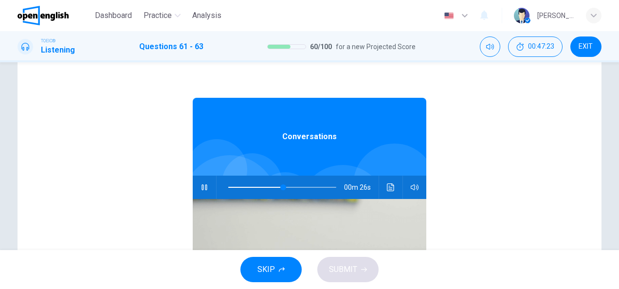
scroll to position [19, 0]
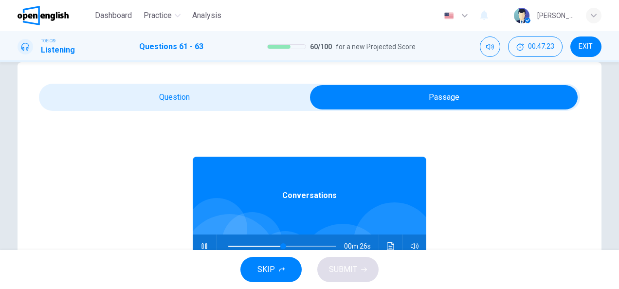
type input "**"
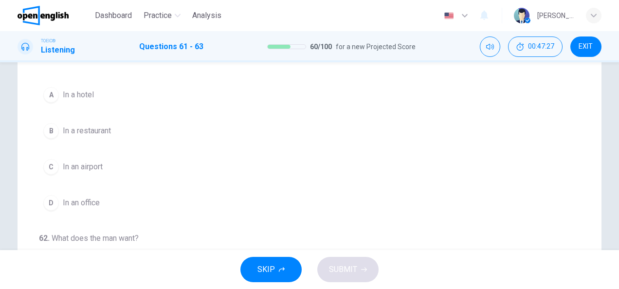
scroll to position [97, 0]
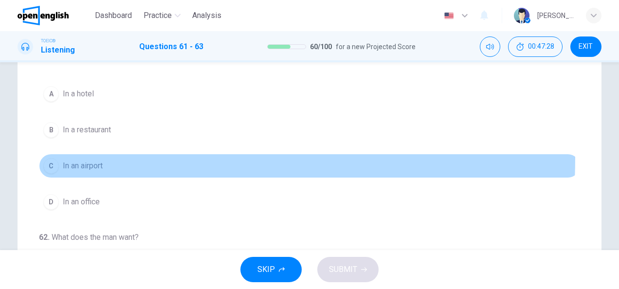
click at [83, 157] on button "C In an airport" at bounding box center [309, 166] width 541 height 24
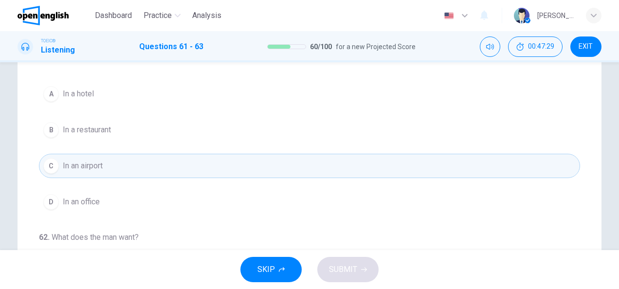
click at [19, 148] on div "61 . Where does the conversation take place? A In a hotel B In a restaurant C I…" at bounding box center [310, 179] width 584 height 391
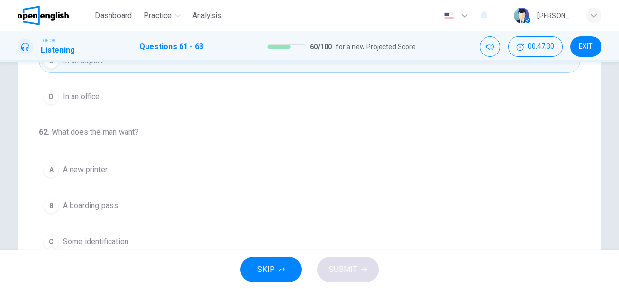
scroll to position [242, 0]
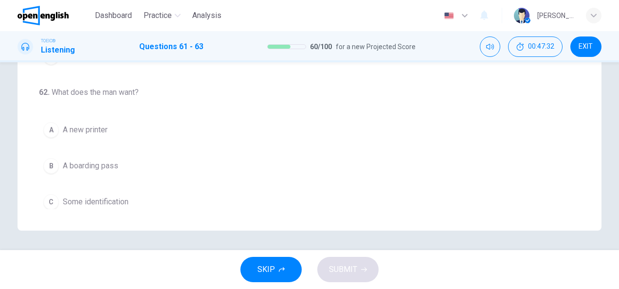
click at [86, 166] on span "A boarding pass" at bounding box center [90, 166] width 55 height 12
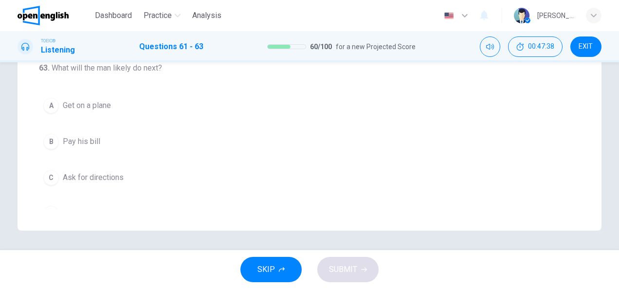
scroll to position [218, 0]
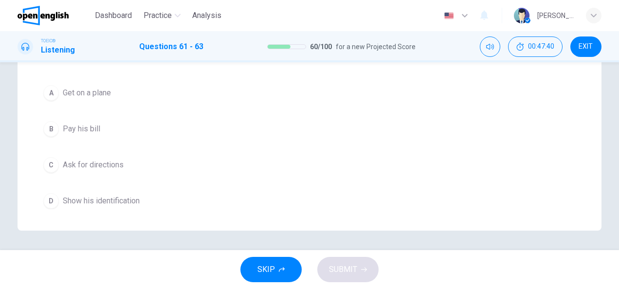
click at [110, 197] on span "Show his identification" at bounding box center [101, 201] width 77 height 12
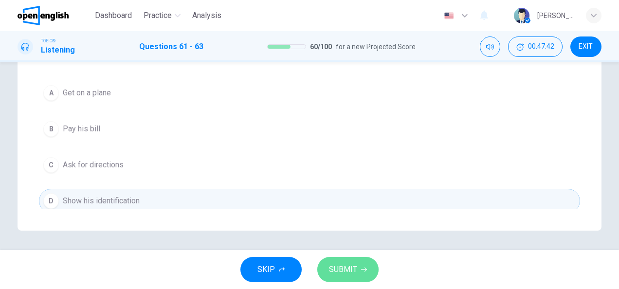
click at [338, 267] on span "SUBMIT" at bounding box center [343, 270] width 28 height 14
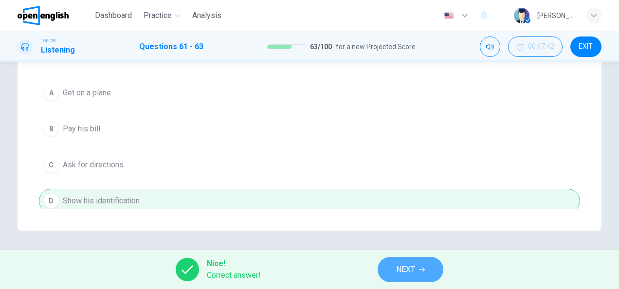
click at [408, 270] on span "NEXT" at bounding box center [405, 270] width 19 height 14
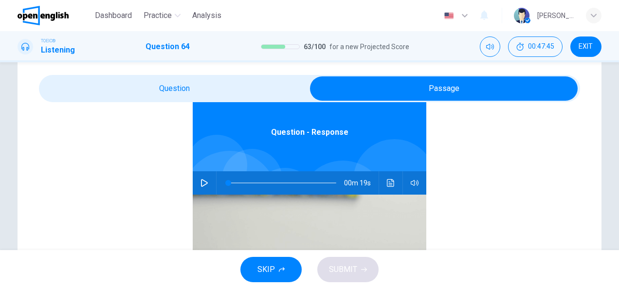
scroll to position [58, 0]
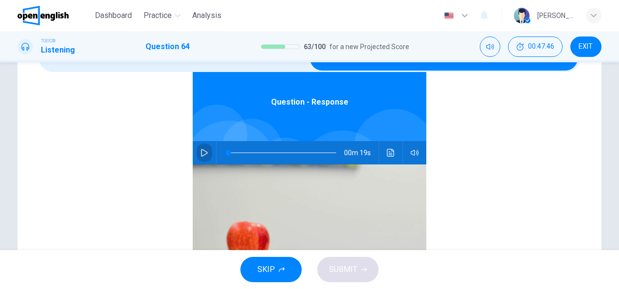
click at [200, 158] on button "button" at bounding box center [205, 152] width 16 height 23
click at [153, 179] on div "Question - Response 00m 19s" at bounding box center [309, 206] width 541 height 376
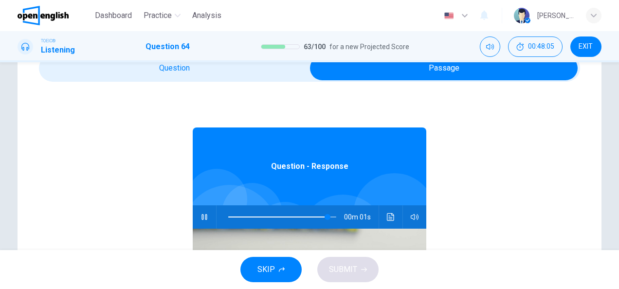
scroll to position [0, 0]
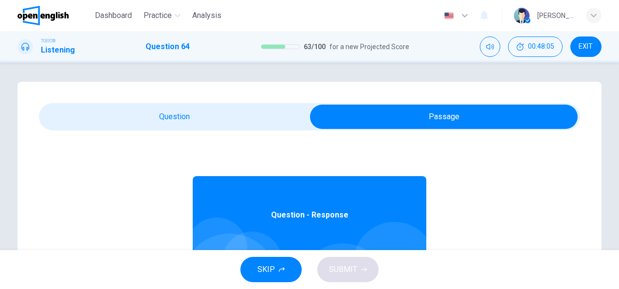
type input "*"
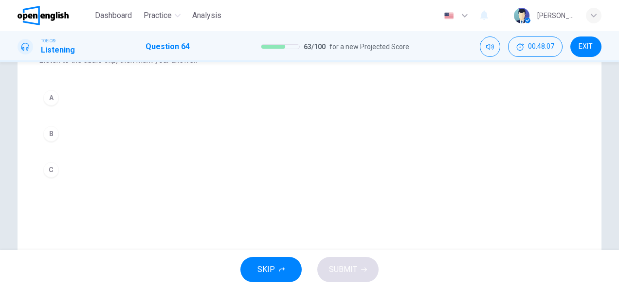
scroll to position [136, 0]
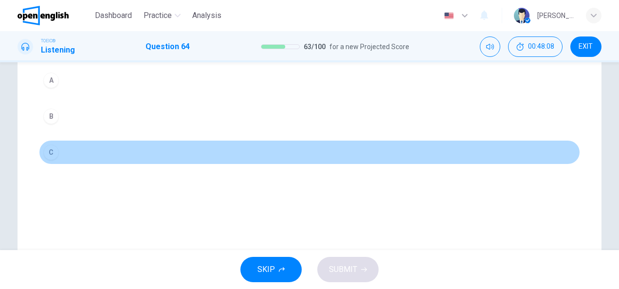
click at [122, 147] on button "C" at bounding box center [309, 152] width 541 height 24
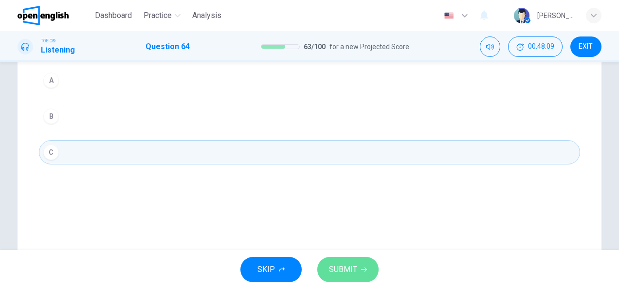
click at [334, 274] on span "SUBMIT" at bounding box center [343, 270] width 28 height 14
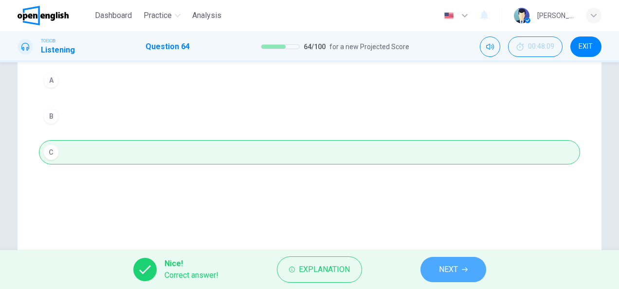
click at [444, 265] on span "NEXT" at bounding box center [448, 270] width 19 height 14
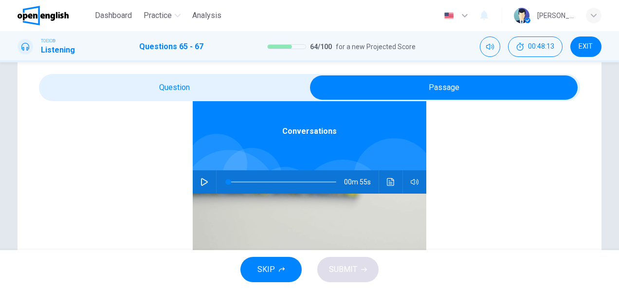
scroll to position [58, 0]
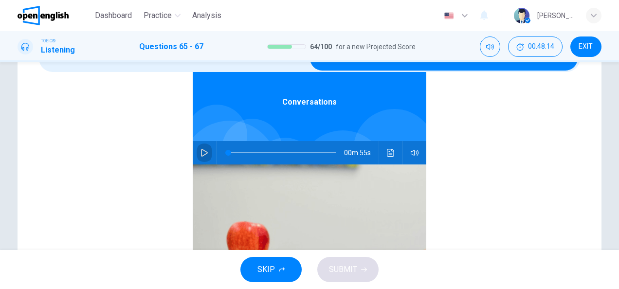
click at [198, 157] on button "button" at bounding box center [205, 152] width 16 height 23
click at [155, 168] on div "Conversations 00m 54s" at bounding box center [309, 206] width 541 height 376
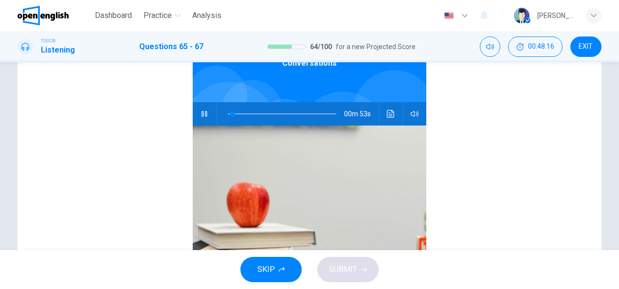
scroll to position [117, 0]
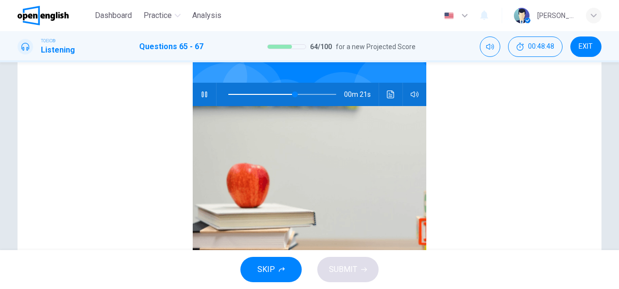
click at [228, 93] on span at bounding box center [282, 95] width 108 height 14
click at [202, 91] on icon "button" at bounding box center [205, 95] width 8 height 8
click at [228, 93] on span at bounding box center [282, 95] width 108 height 14
click at [201, 93] on icon "button" at bounding box center [205, 95] width 8 height 8
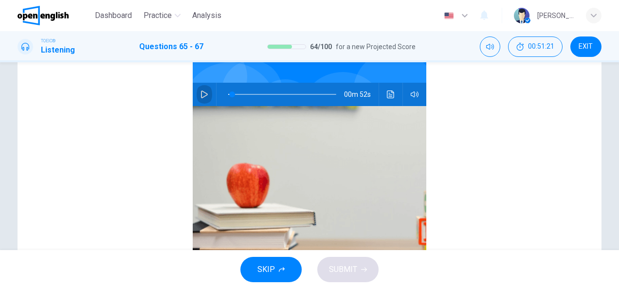
click at [201, 93] on icon "button" at bounding box center [205, 95] width 8 height 8
drag, startPoint x: 230, startPoint y: 93, endPoint x: 212, endPoint y: 99, distance: 18.5
click at [217, 99] on div at bounding box center [281, 94] width 128 height 23
click at [157, 144] on div "Conversations 00m 27s" at bounding box center [309, 147] width 541 height 376
click at [147, 134] on div "Conversations 00m 22s" at bounding box center [309, 147] width 541 height 376
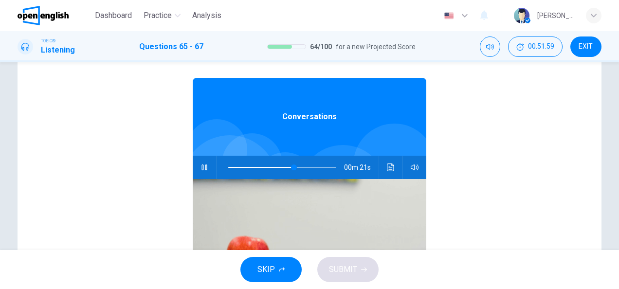
scroll to position [0, 0]
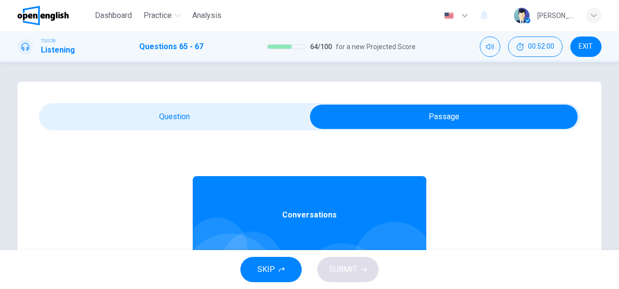
type input "**"
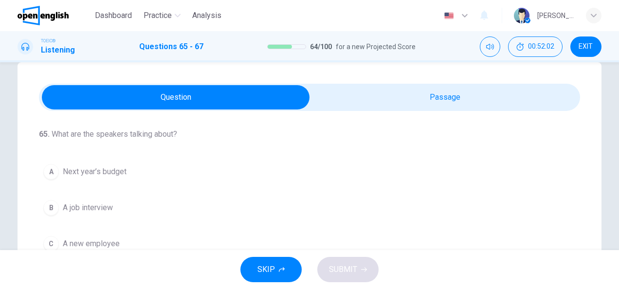
scroll to position [78, 0]
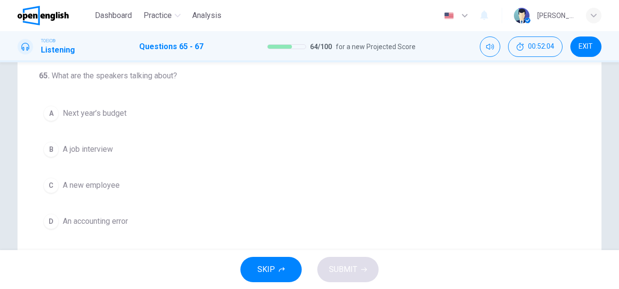
click at [108, 113] on span "Next year’s budget" at bounding box center [95, 114] width 64 height 12
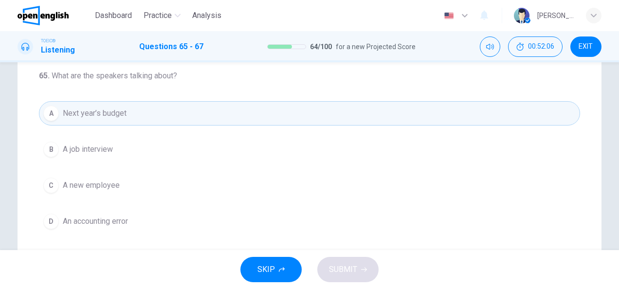
click at [32, 165] on div "65 . What are the speakers talking about? A Next year’s budget B A job intervie…" at bounding box center [310, 199] width 584 height 391
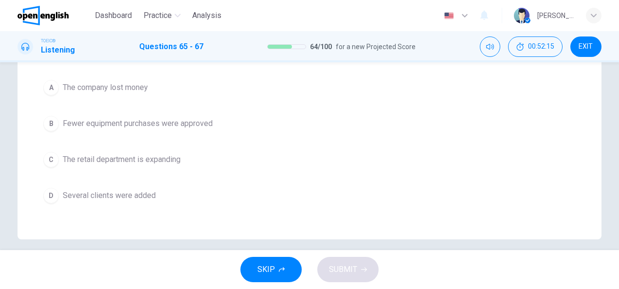
scroll to position [43, 0]
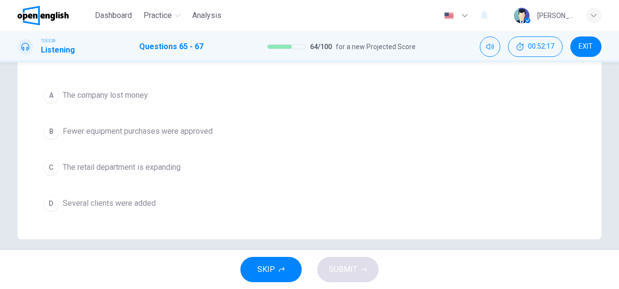
click at [131, 199] on span "Several clients were added" at bounding box center [109, 204] width 93 height 12
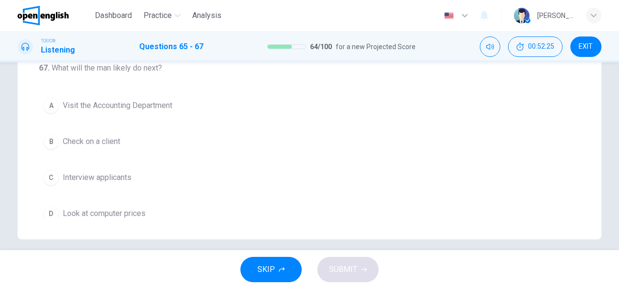
scroll to position [218, 0]
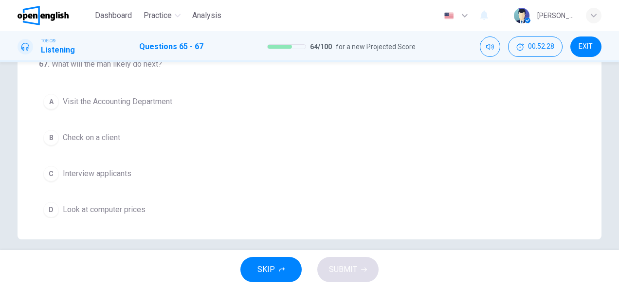
click at [236, 162] on button "C Interview applicants" at bounding box center [309, 174] width 541 height 24
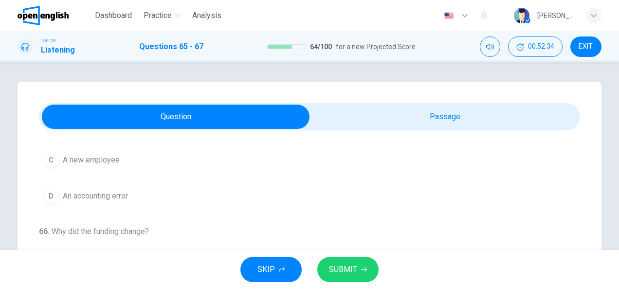
scroll to position [55, 0]
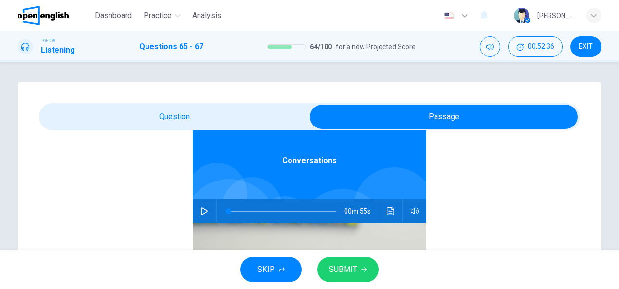
click at [202, 211] on icon "button" at bounding box center [204, 211] width 7 height 8
type input "*"
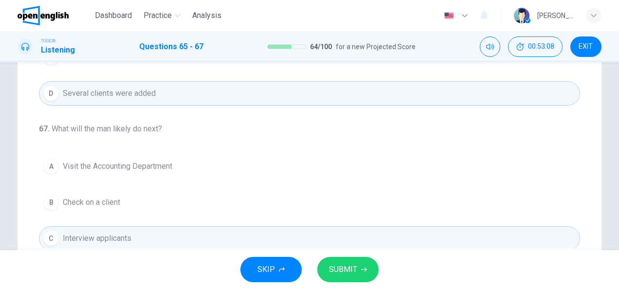
scroll to position [202, 0]
click at [361, 267] on icon "button" at bounding box center [364, 270] width 6 height 6
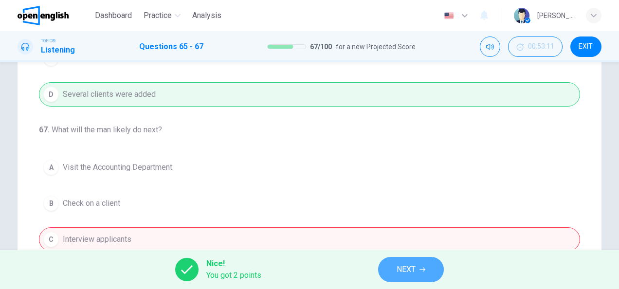
click at [422, 265] on button "NEXT" at bounding box center [411, 269] width 66 height 25
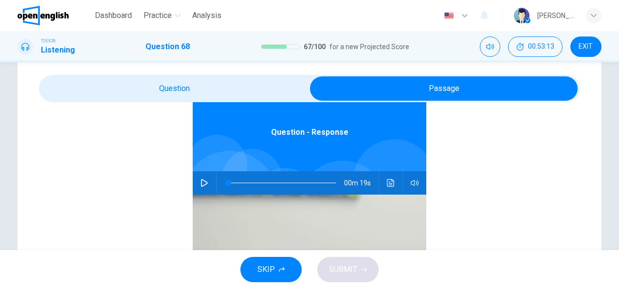
scroll to position [78, 0]
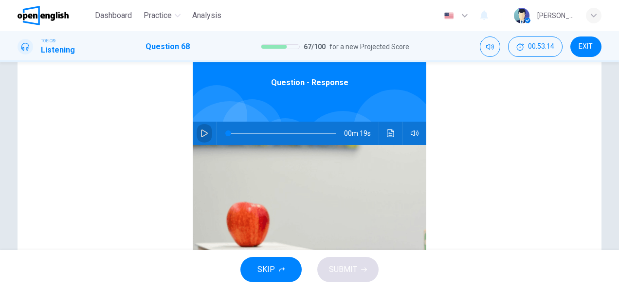
click at [202, 133] on icon "button" at bounding box center [204, 133] width 7 height 8
click at [157, 155] on div "Question - Response 00m 14s" at bounding box center [309, 186] width 541 height 376
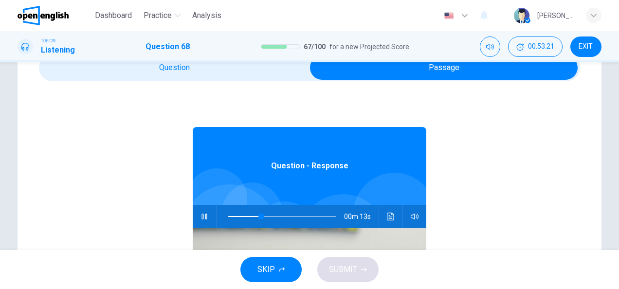
scroll to position [0, 0]
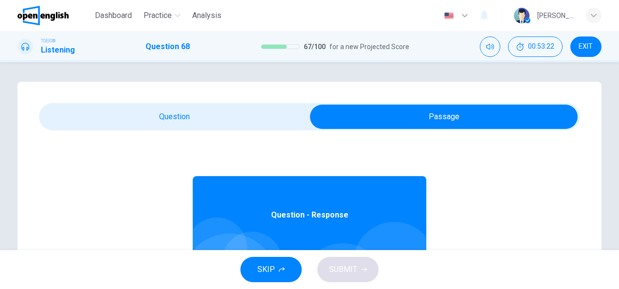
type input "**"
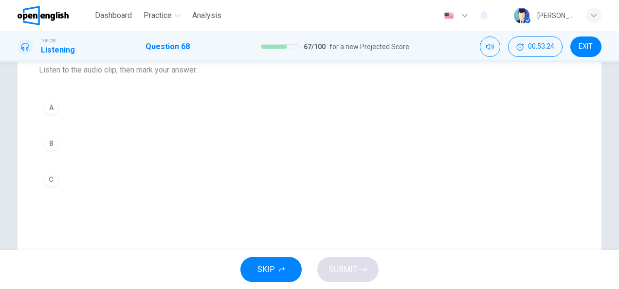
scroll to position [117, 0]
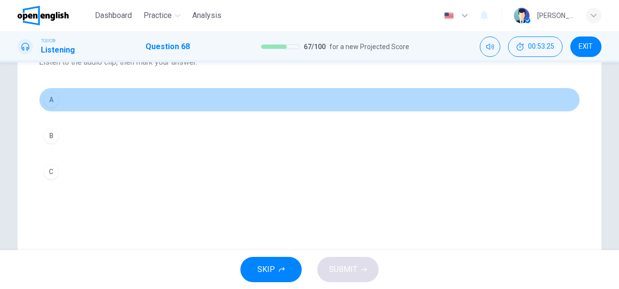
click at [77, 101] on button "A" at bounding box center [309, 100] width 541 height 24
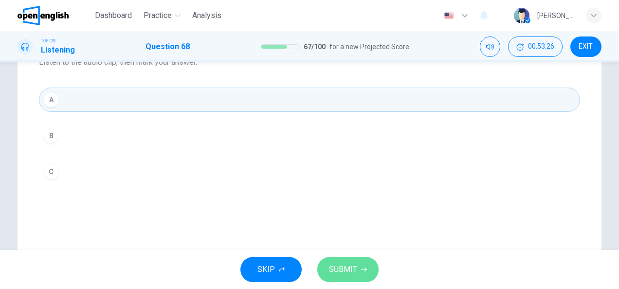
click at [342, 278] on button "SUBMIT" at bounding box center [347, 269] width 61 height 25
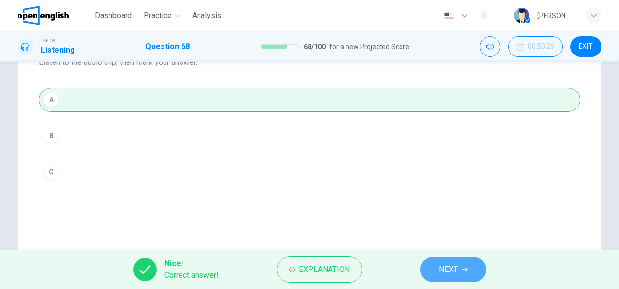
click at [451, 265] on span "NEXT" at bounding box center [448, 270] width 19 height 14
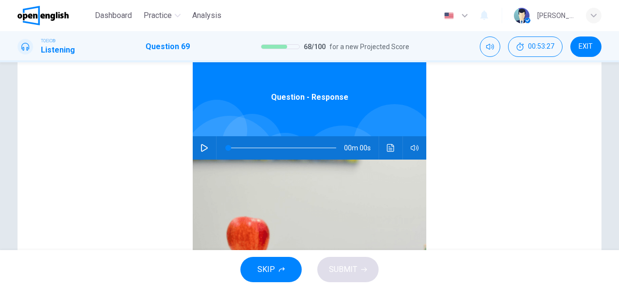
scroll to position [175, 0]
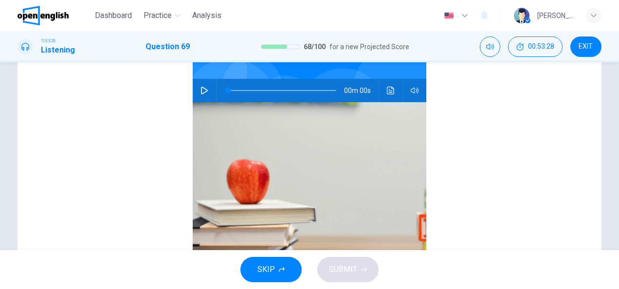
click at [202, 86] on button "button" at bounding box center [205, 90] width 16 height 23
type input "*"
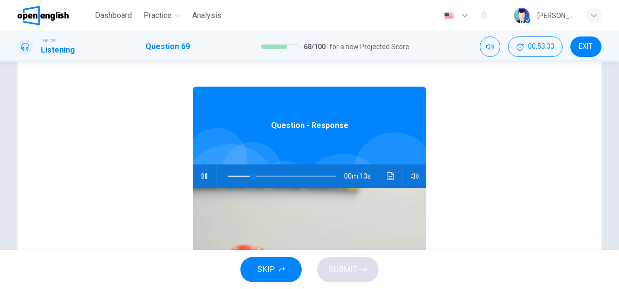
scroll to position [58, 0]
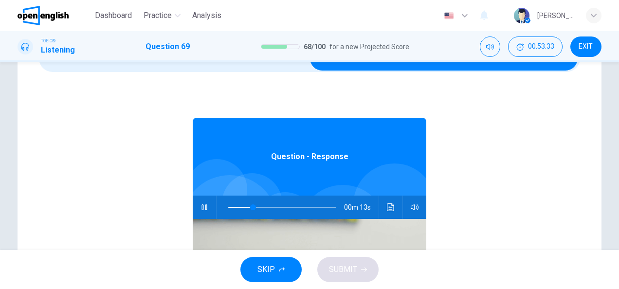
type input "**"
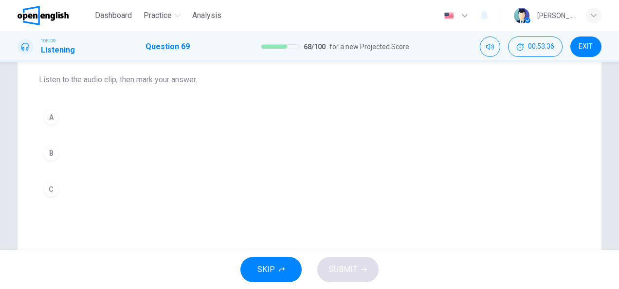
scroll to position [78, 0]
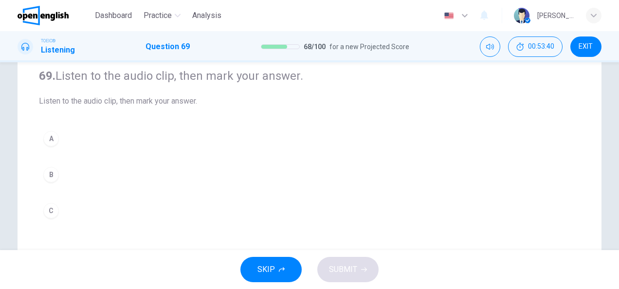
click at [71, 173] on button "B" at bounding box center [309, 175] width 541 height 24
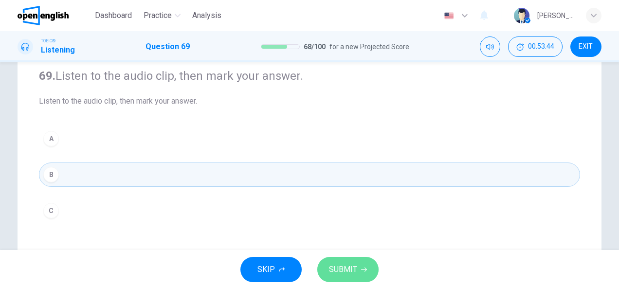
click at [338, 274] on span "SUBMIT" at bounding box center [343, 270] width 28 height 14
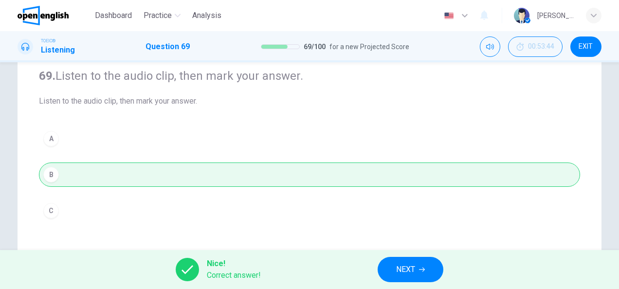
click at [415, 272] on span "NEXT" at bounding box center [405, 270] width 19 height 14
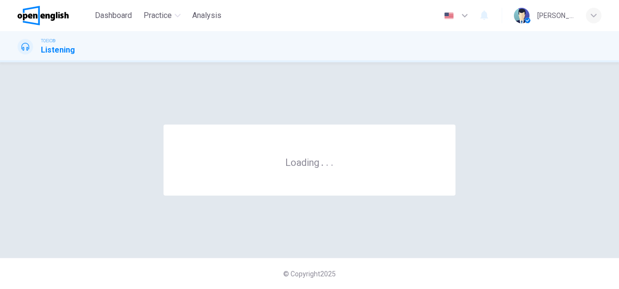
scroll to position [0, 0]
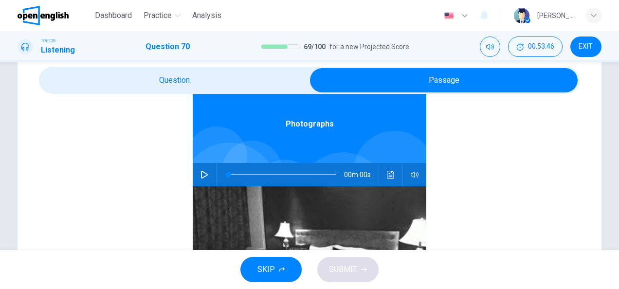
scroll to position [39, 0]
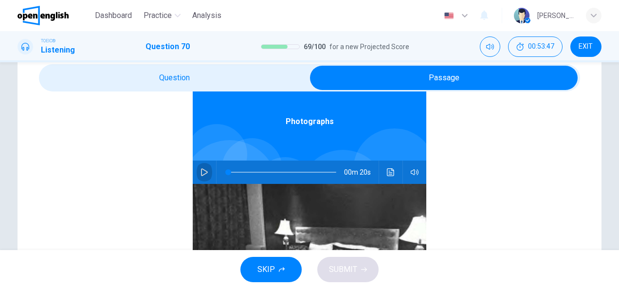
click at [204, 171] on button "button" at bounding box center [205, 172] width 16 height 23
type input "*"
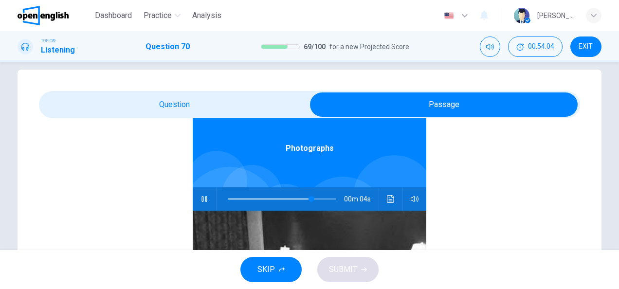
scroll to position [0, 0]
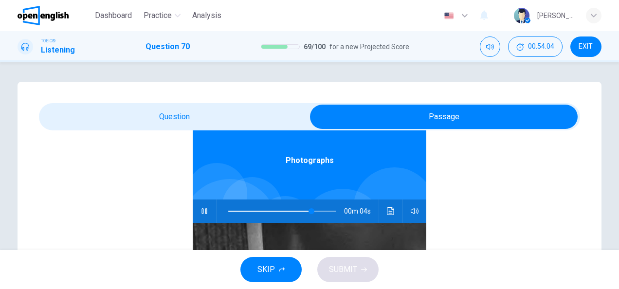
type input "**"
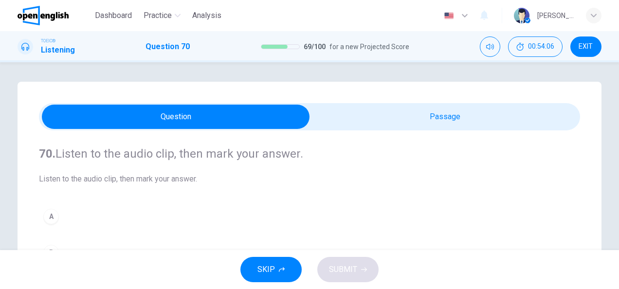
drag, startPoint x: 612, startPoint y: 84, endPoint x: 615, endPoint y: 118, distance: 34.6
click at [615, 118] on div "70. Listen to the audio clip, then [PERSON_NAME] your answer. Listen to the aud…" at bounding box center [309, 156] width 619 height 188
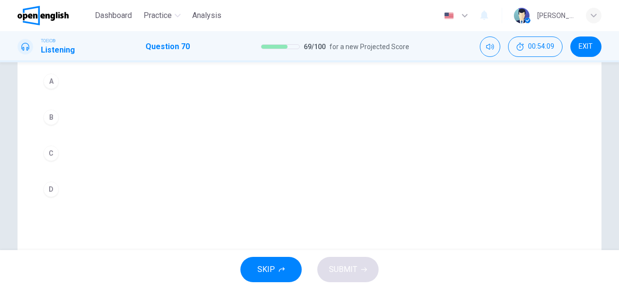
scroll to position [130, 0]
click at [111, 147] on button "C" at bounding box center [309, 158] width 541 height 24
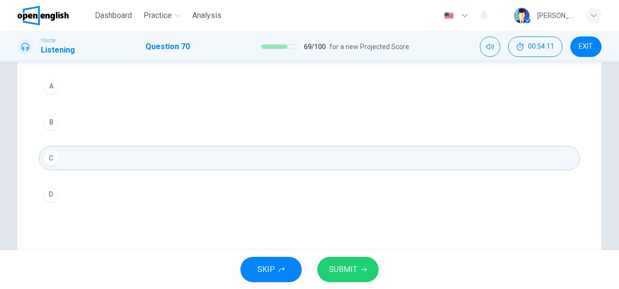
click at [337, 261] on button "SUBMIT" at bounding box center [347, 269] width 61 height 25
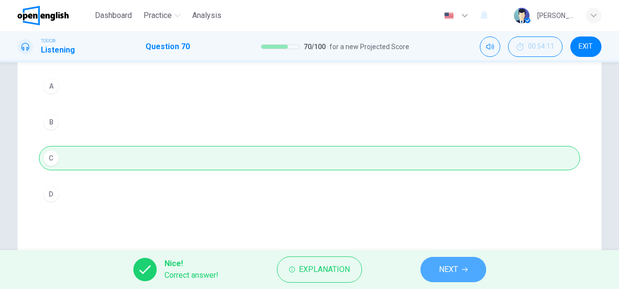
click at [444, 268] on span "NEXT" at bounding box center [448, 270] width 19 height 14
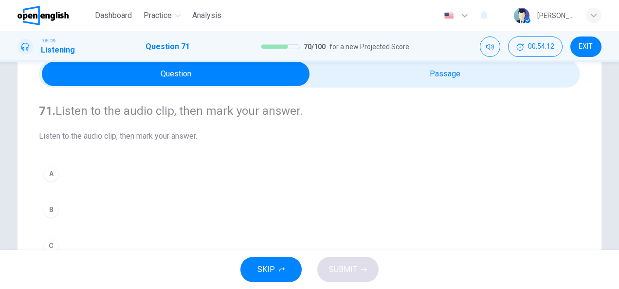
scroll to position [48, 0]
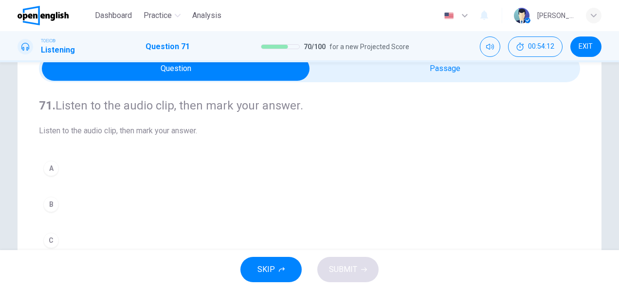
click at [539, 81] on span at bounding box center [309, 68] width 541 height 27
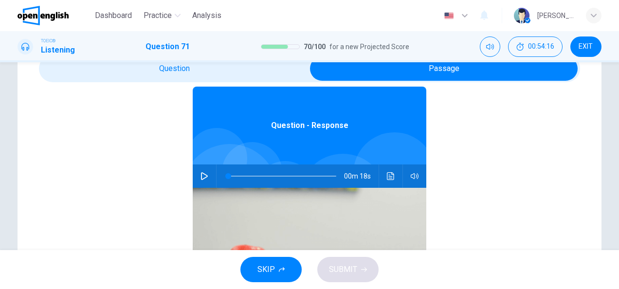
scroll to position [42, 0]
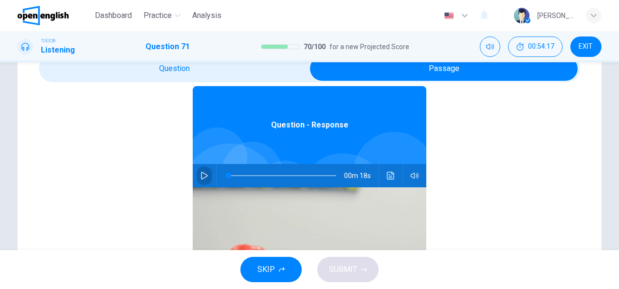
click at [202, 174] on icon "button" at bounding box center [204, 176] width 7 height 8
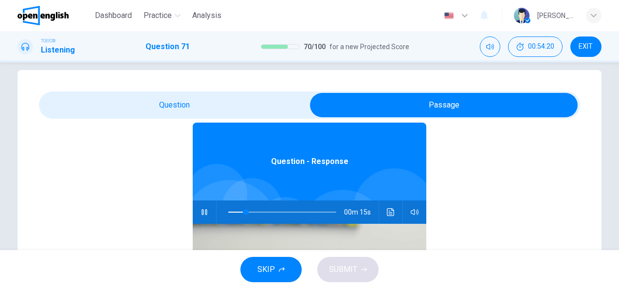
scroll to position [0, 0]
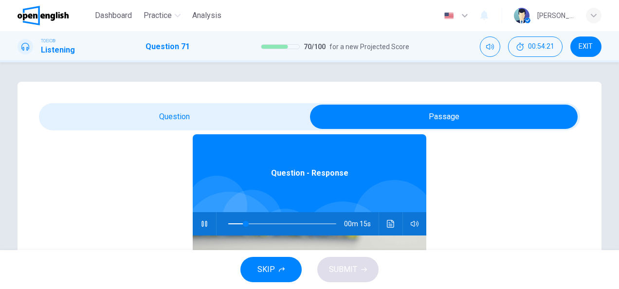
type input "**"
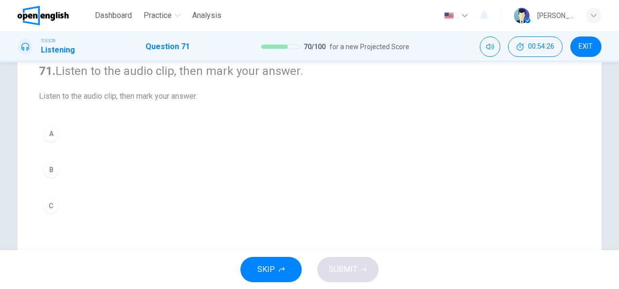
scroll to position [84, 0]
click at [71, 165] on button "B" at bounding box center [309, 169] width 541 height 24
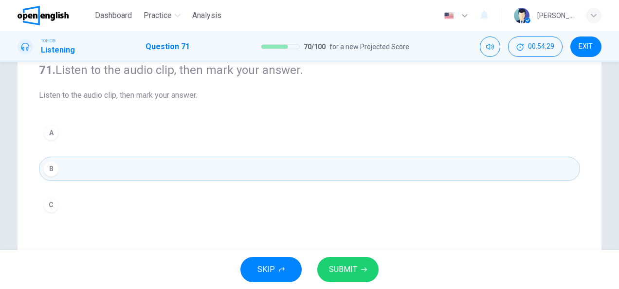
click at [349, 265] on span "SUBMIT" at bounding box center [343, 270] width 28 height 14
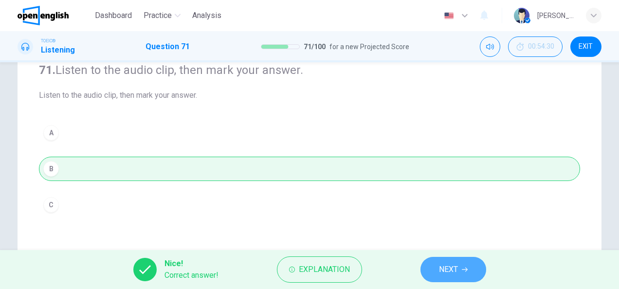
click at [439, 271] on span "NEXT" at bounding box center [448, 270] width 19 height 14
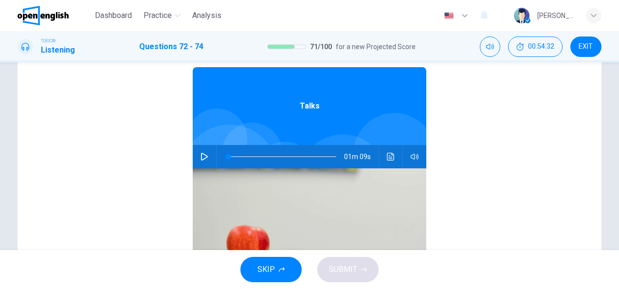
scroll to position [119, 0]
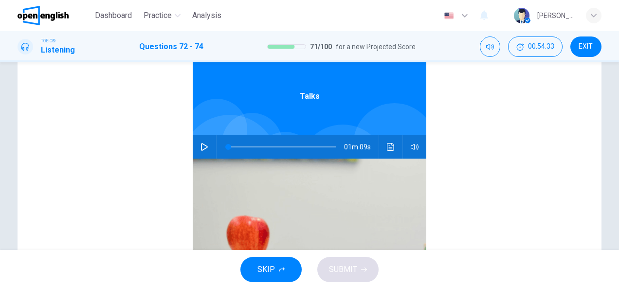
click at [201, 143] on button "button" at bounding box center [205, 146] width 16 height 23
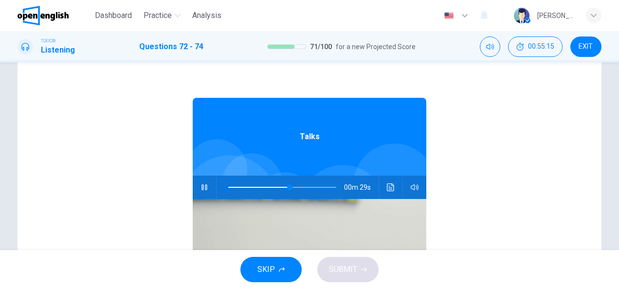
scroll to position [75, 0]
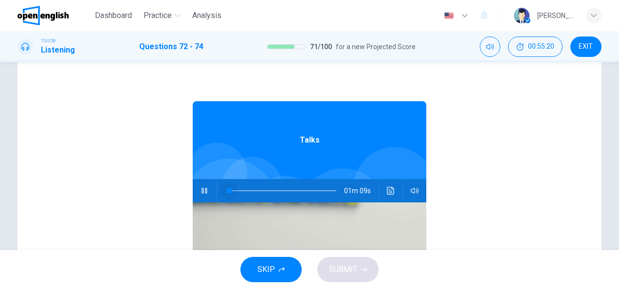
click at [228, 189] on span at bounding box center [282, 191] width 108 height 14
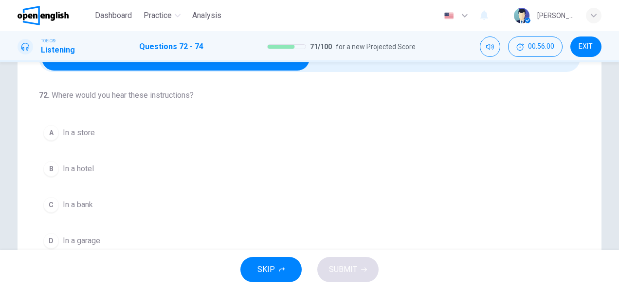
scroll to position [78, 0]
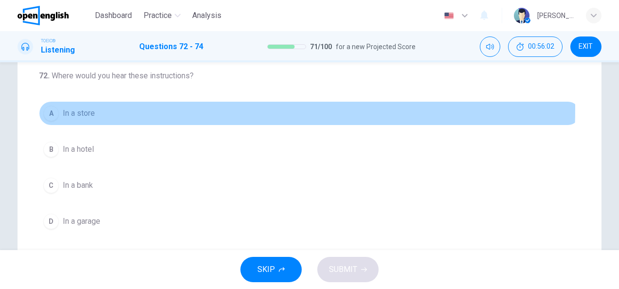
click at [63, 109] on span "In a store" at bounding box center [79, 114] width 32 height 12
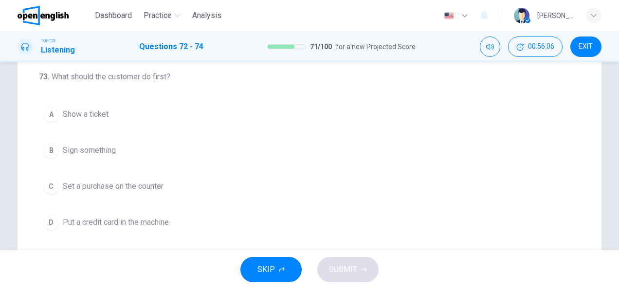
scroll to position [182, 0]
click at [103, 215] on span "Put a credit card in the machine" at bounding box center [116, 221] width 106 height 12
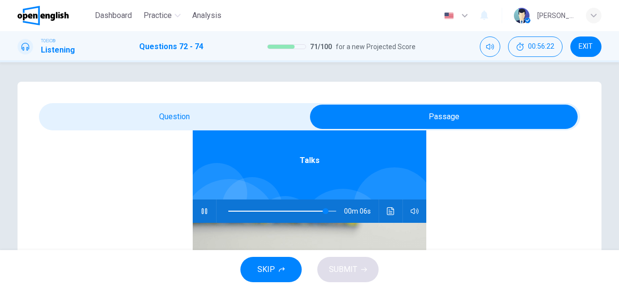
scroll to position [55, 0]
click at [277, 209] on span at bounding box center [282, 211] width 108 height 14
type input "**"
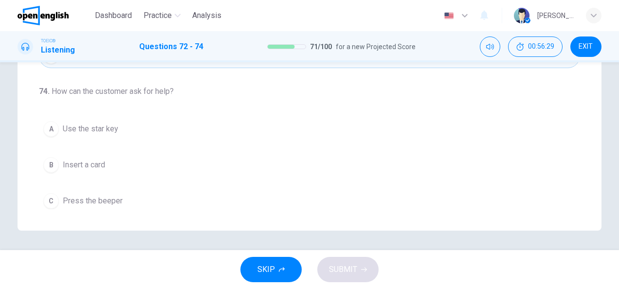
scroll to position [218, 0]
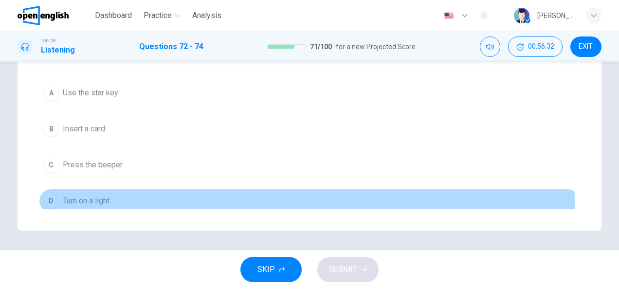
click at [104, 199] on span "Turn on a light" at bounding box center [86, 201] width 47 height 12
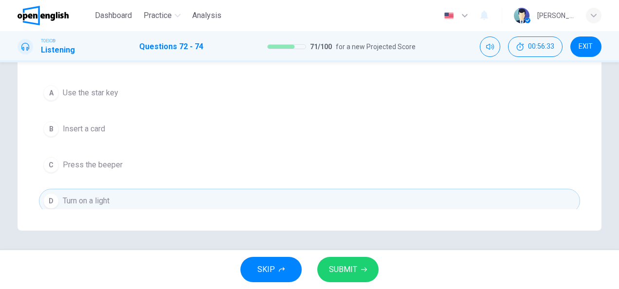
click at [331, 263] on span "SUBMIT" at bounding box center [343, 270] width 28 height 14
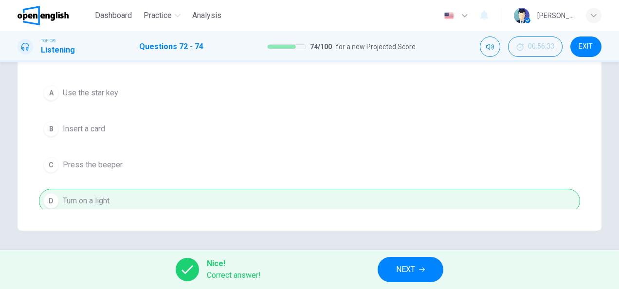
click at [422, 271] on icon "button" at bounding box center [422, 270] width 6 height 6
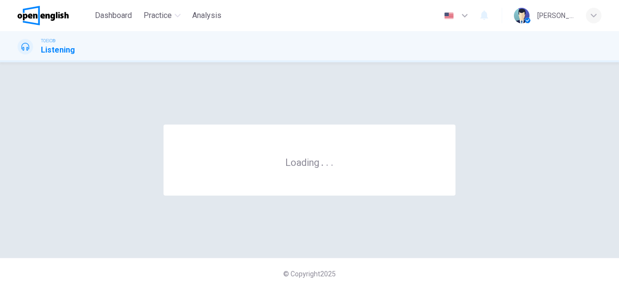
scroll to position [0, 0]
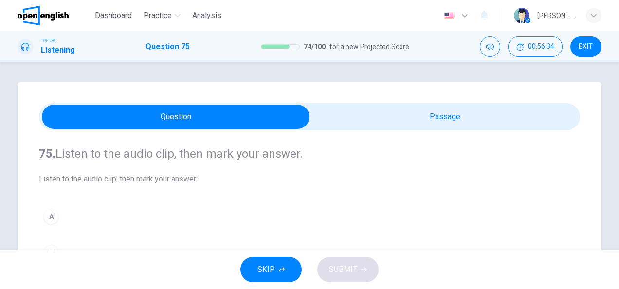
click at [423, 103] on span at bounding box center [309, 116] width 541 height 27
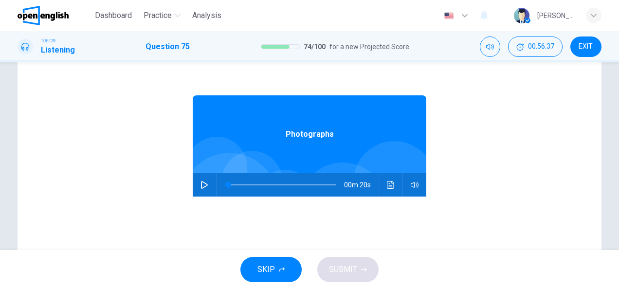
scroll to position [61, 0]
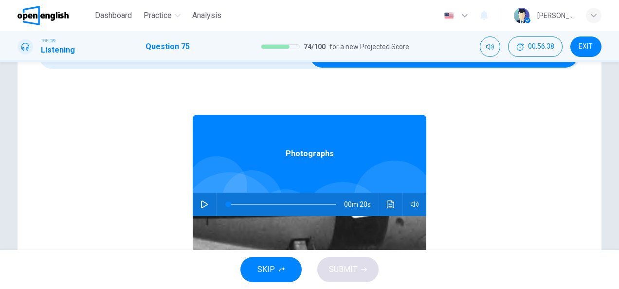
click at [201, 204] on icon "button" at bounding box center [205, 205] width 8 height 8
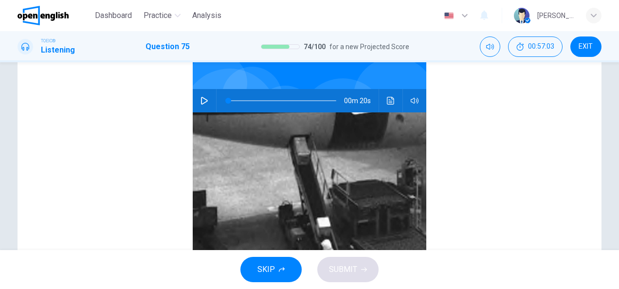
scroll to position [166, 0]
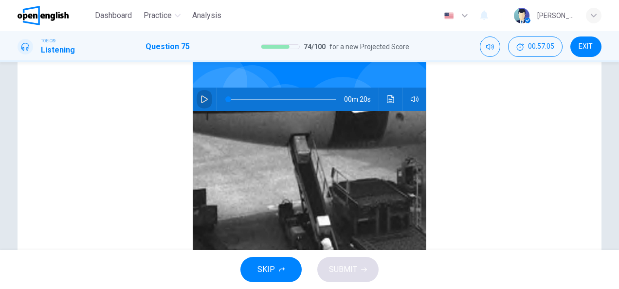
click at [197, 101] on button "button" at bounding box center [205, 99] width 16 height 23
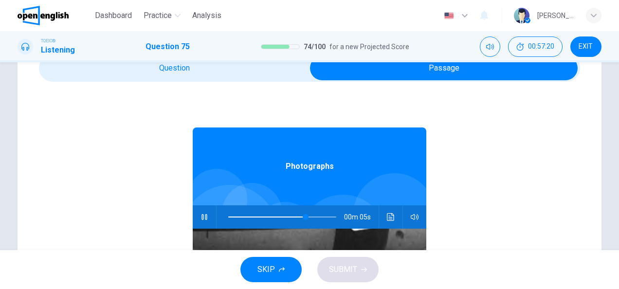
scroll to position [0, 0]
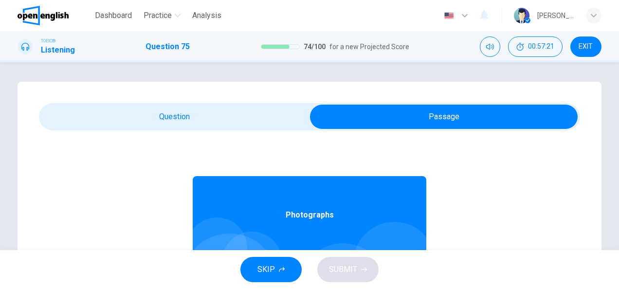
type input "**"
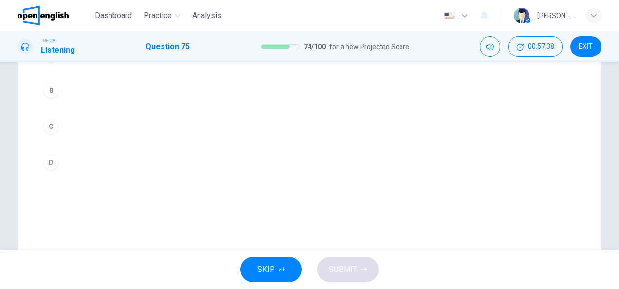
scroll to position [133, 0]
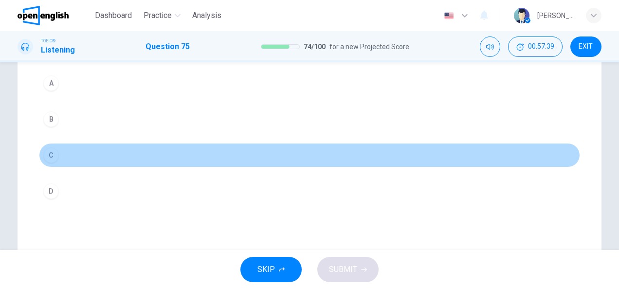
click at [108, 162] on button "C" at bounding box center [309, 155] width 541 height 24
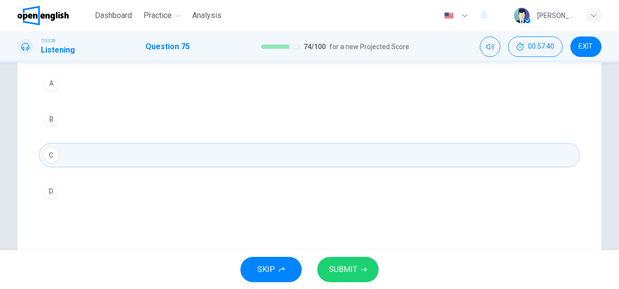
click at [345, 282] on div "SKIP SUBMIT" at bounding box center [309, 269] width 619 height 39
click at [346, 280] on button "SUBMIT" at bounding box center [347, 269] width 61 height 25
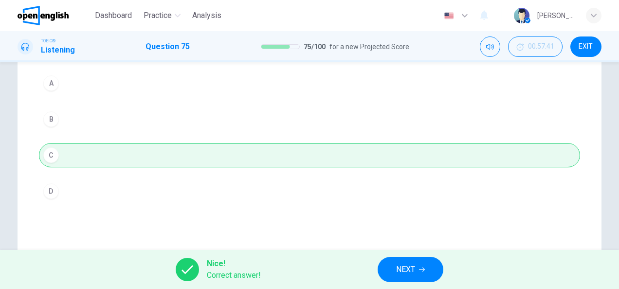
click at [431, 270] on button "NEXT" at bounding box center [411, 269] width 66 height 25
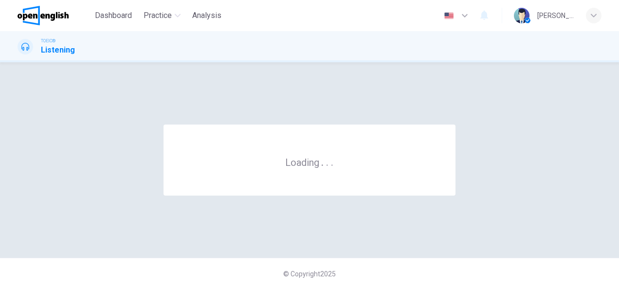
scroll to position [0, 0]
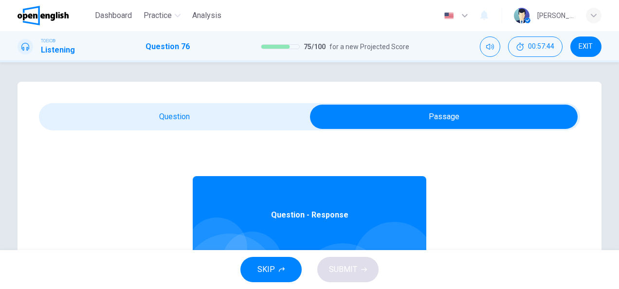
drag, startPoint x: 611, startPoint y: 84, endPoint x: 612, endPoint y: 103, distance: 19.5
click at [612, 103] on div "76. Listen to the audio clip, then [PERSON_NAME] your answer. Listen to the aud…" at bounding box center [309, 277] width 615 height 391
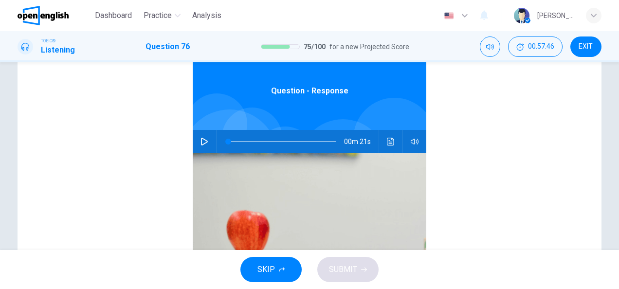
scroll to position [122, 0]
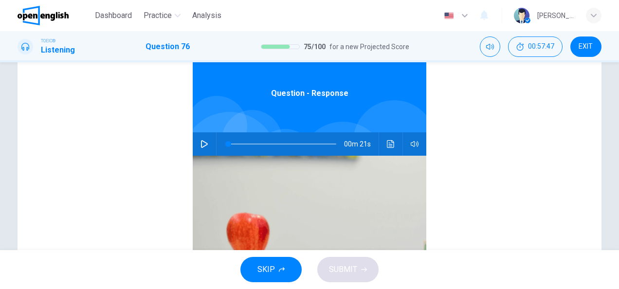
click at [201, 147] on icon "button" at bounding box center [204, 144] width 7 height 8
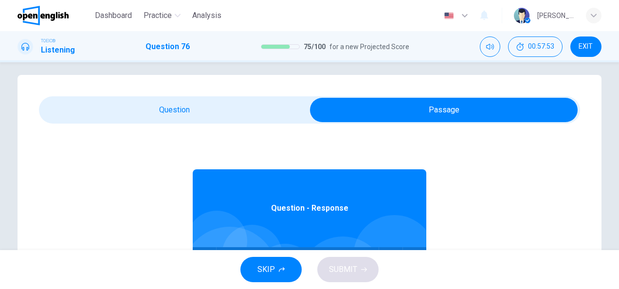
scroll to position [0, 0]
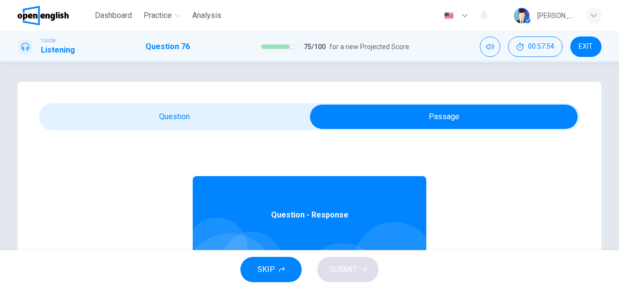
type input "**"
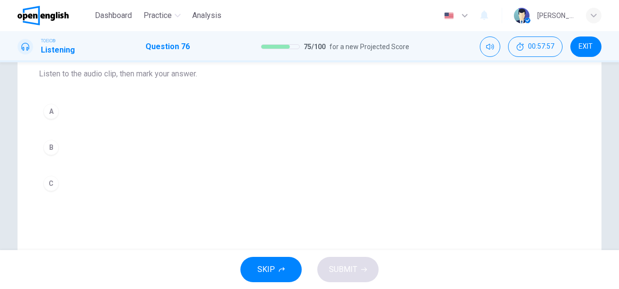
scroll to position [106, 0]
click at [71, 182] on button "C" at bounding box center [309, 183] width 541 height 24
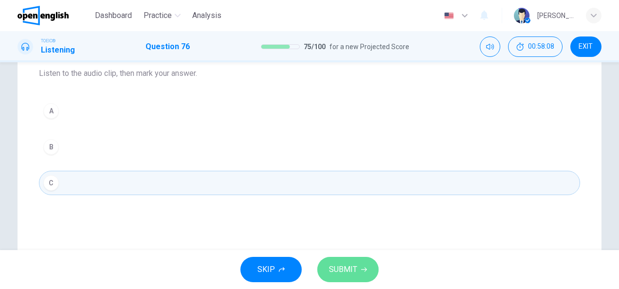
click at [352, 269] on span "SUBMIT" at bounding box center [343, 270] width 28 height 14
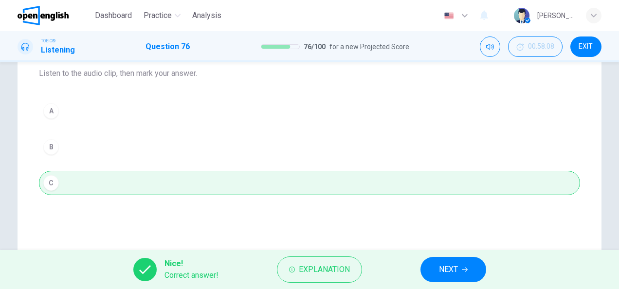
click at [443, 260] on button "NEXT" at bounding box center [454, 269] width 66 height 25
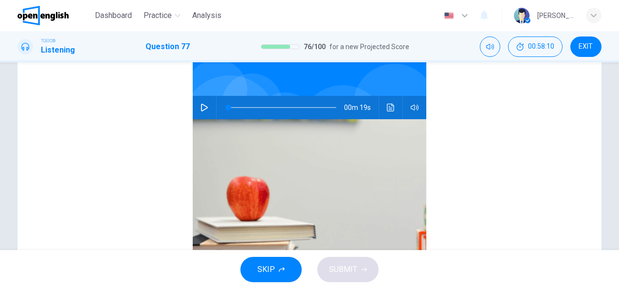
scroll to position [160, 0]
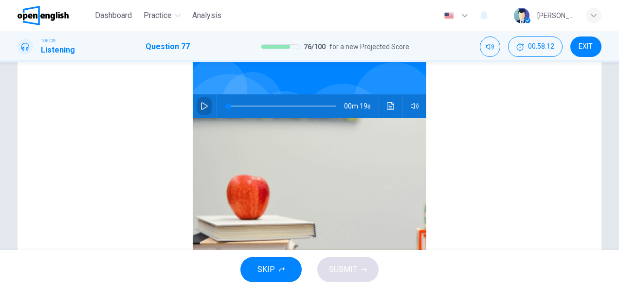
click at [201, 104] on icon "button" at bounding box center [204, 106] width 7 height 8
drag, startPoint x: 614, startPoint y: 152, endPoint x: 615, endPoint y: 160, distance: 7.9
click at [615, 160] on div "77. Listen to the audio clip, then [PERSON_NAME] your answer. Listen to the aud…" at bounding box center [309, 156] width 619 height 188
click at [228, 104] on span at bounding box center [282, 106] width 108 height 14
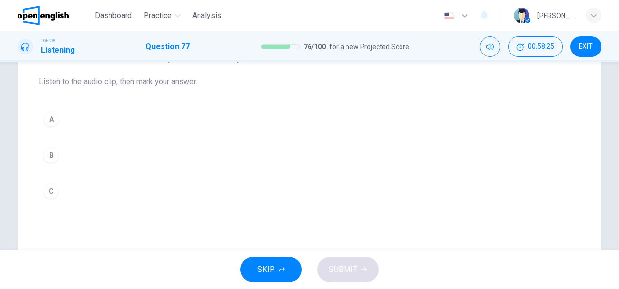
scroll to position [98, 0]
click at [613, 84] on div "77. Listen to the audio clip, then [PERSON_NAME] your answer. Listen to the aud…" at bounding box center [309, 178] width 615 height 391
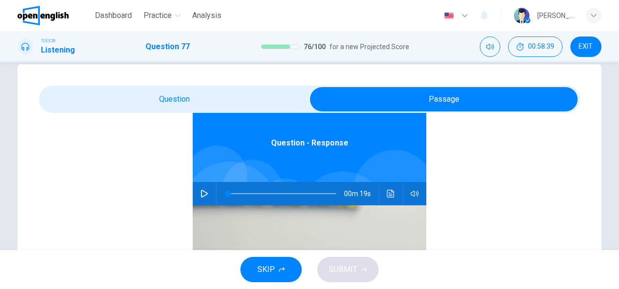
scroll to position [19, 0]
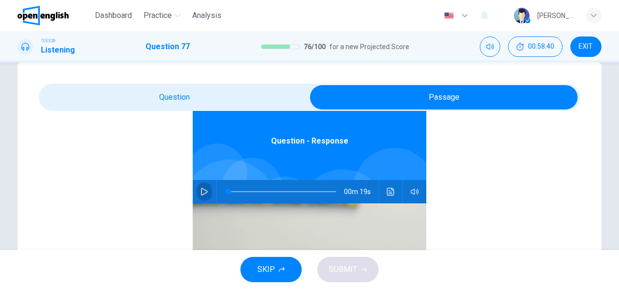
click at [201, 188] on icon "button" at bounding box center [204, 192] width 7 height 8
click at [118, 194] on div "Question - Response 00m 19s" at bounding box center [309, 244] width 541 height 376
click at [228, 191] on span at bounding box center [282, 192] width 108 height 14
click at [239, 191] on span at bounding box center [242, 192] width 6 height 6
click at [229, 191] on span at bounding box center [232, 192] width 6 height 6
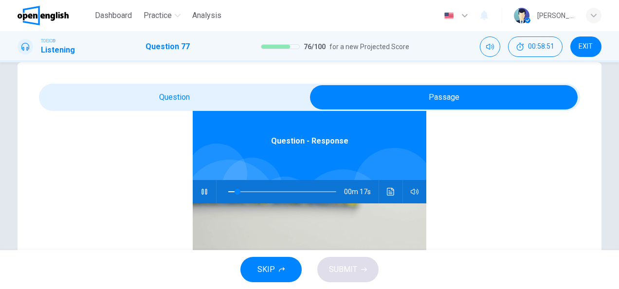
type input "**"
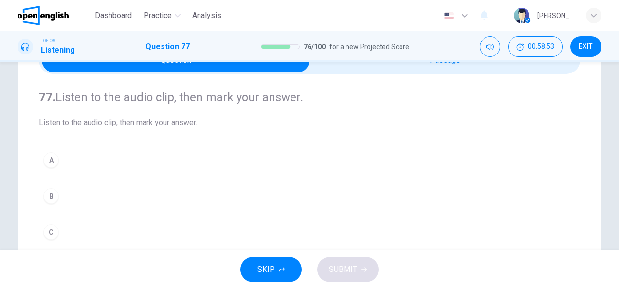
scroll to position [58, 0]
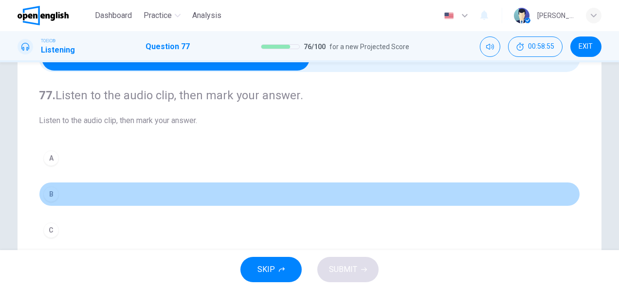
click at [102, 193] on button "B" at bounding box center [309, 194] width 541 height 24
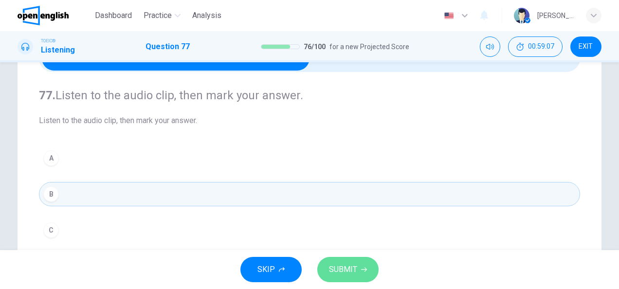
click at [346, 279] on button "SUBMIT" at bounding box center [347, 269] width 61 height 25
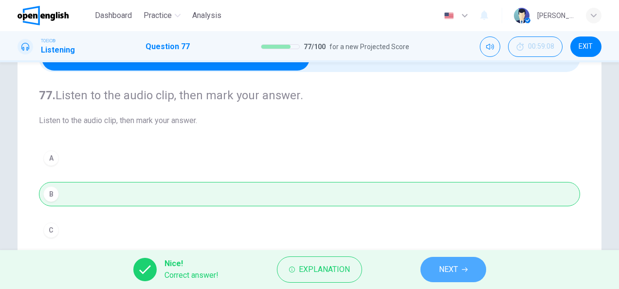
click at [443, 271] on span "NEXT" at bounding box center [448, 270] width 19 height 14
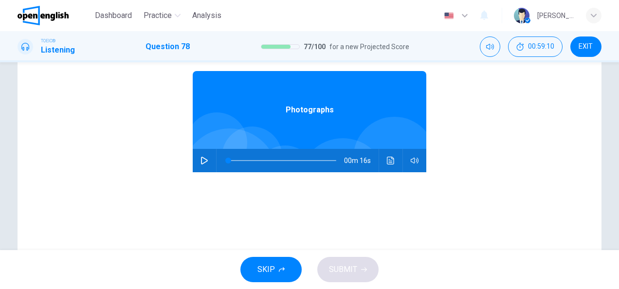
scroll to position [136, 0]
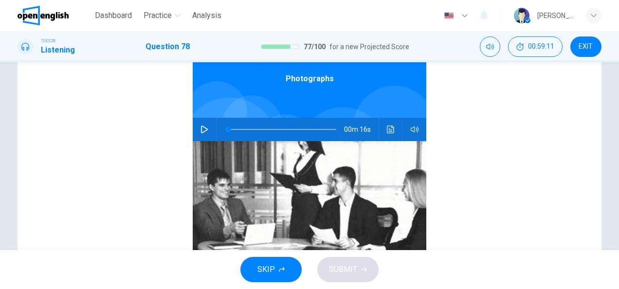
click at [209, 131] on div "00m 16s" at bounding box center [310, 129] width 234 height 23
click at [202, 130] on icon "button" at bounding box center [204, 130] width 7 height 8
type input "*"
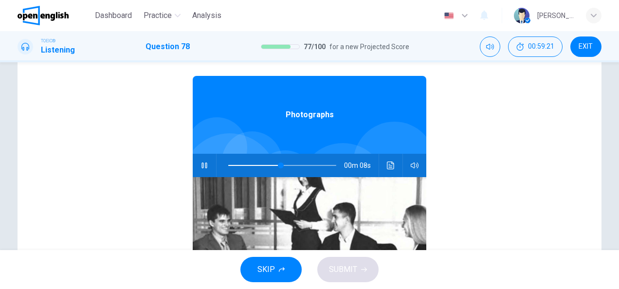
scroll to position [39, 0]
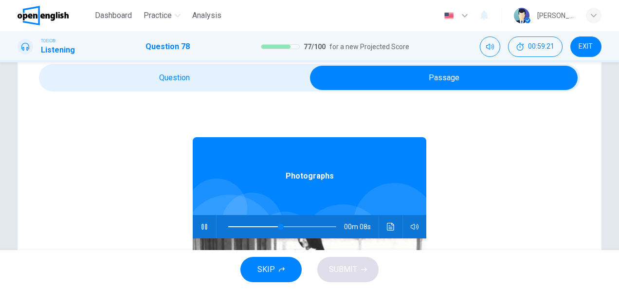
type input "**"
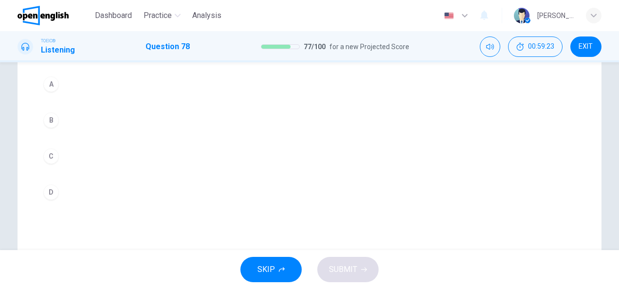
scroll to position [136, 0]
click at [82, 149] on button "C" at bounding box center [309, 152] width 541 height 24
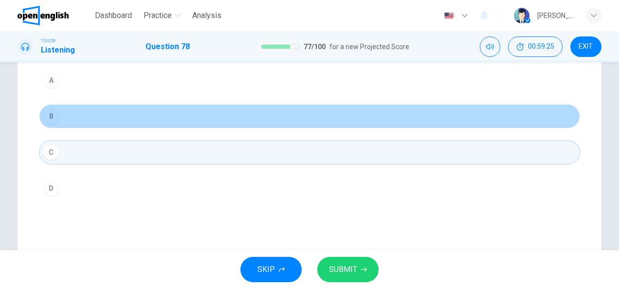
click at [93, 117] on button "B" at bounding box center [309, 116] width 541 height 24
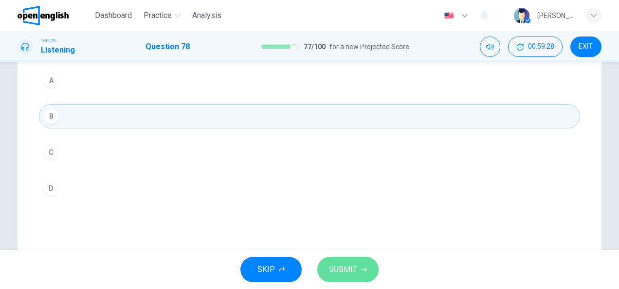
click at [345, 269] on span "SUBMIT" at bounding box center [343, 270] width 28 height 14
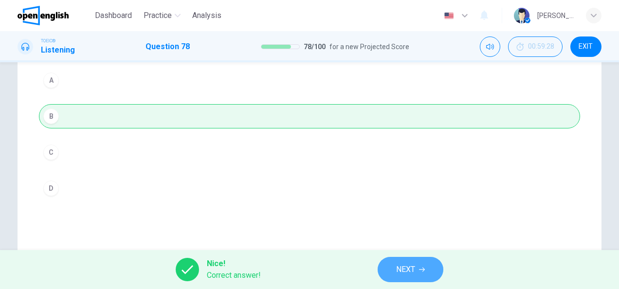
click at [426, 268] on button "NEXT" at bounding box center [411, 269] width 66 height 25
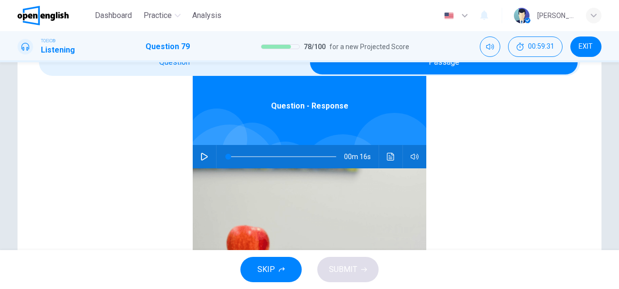
scroll to position [58, 0]
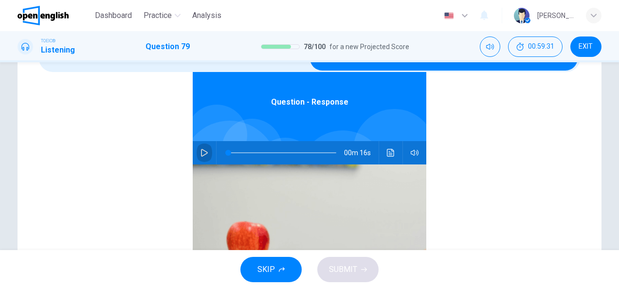
click at [198, 147] on button "button" at bounding box center [205, 152] width 16 height 23
click at [156, 142] on div "Question - Response 00m 16s" at bounding box center [309, 206] width 541 height 376
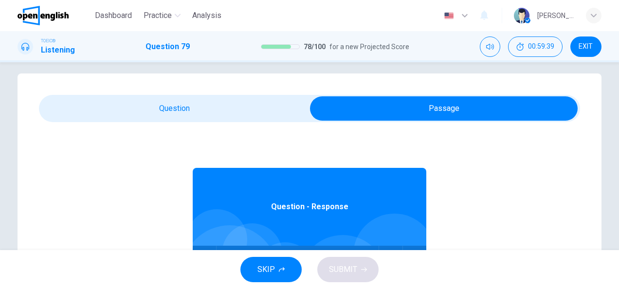
scroll to position [0, 0]
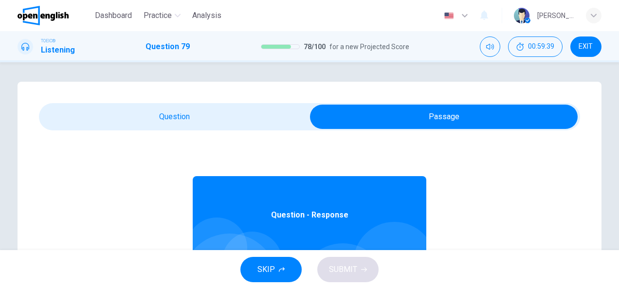
type input "**"
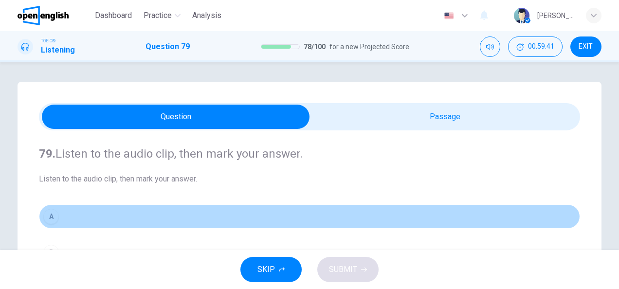
click at [108, 215] on button "A" at bounding box center [309, 216] width 541 height 24
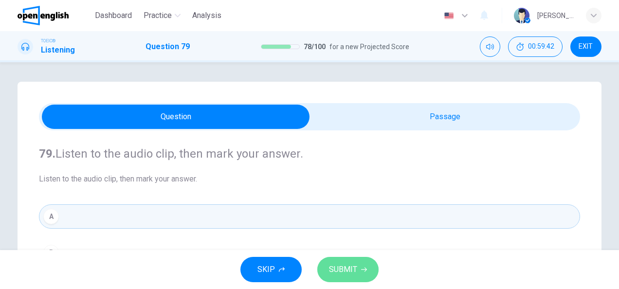
click at [351, 270] on span "SUBMIT" at bounding box center [343, 270] width 28 height 14
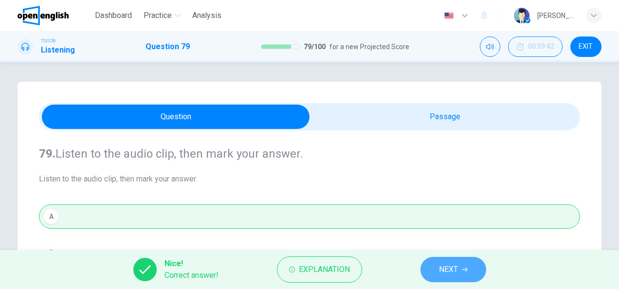
click at [443, 269] on span "NEXT" at bounding box center [448, 270] width 19 height 14
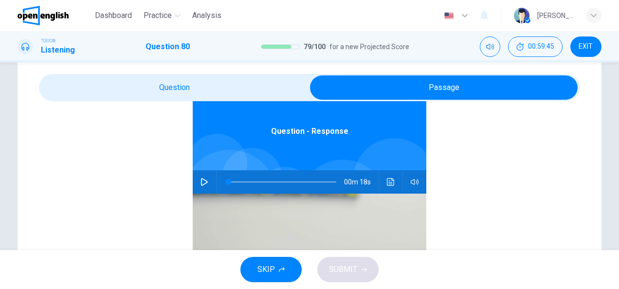
scroll to position [58, 0]
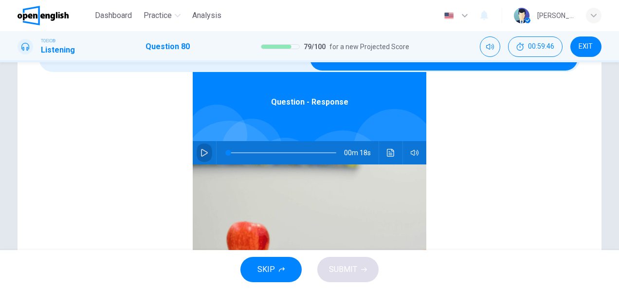
click at [204, 148] on button "button" at bounding box center [205, 152] width 16 height 23
type input "*"
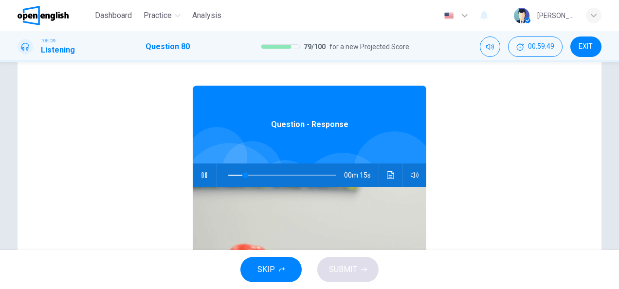
scroll to position [19, 0]
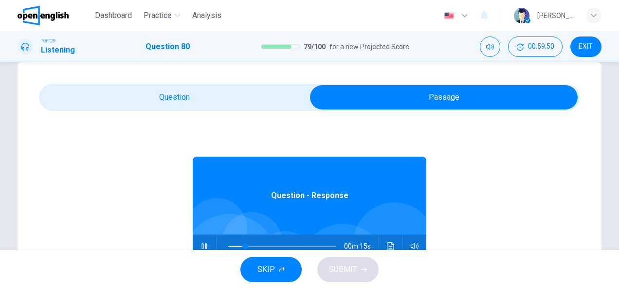
type input "**"
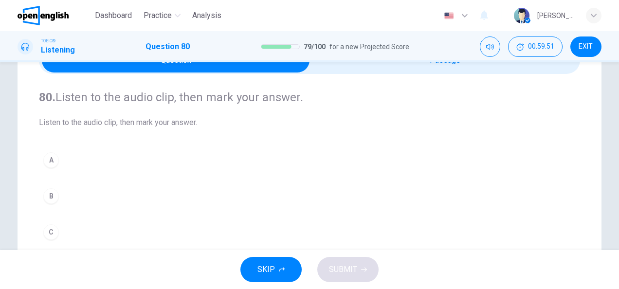
scroll to position [58, 0]
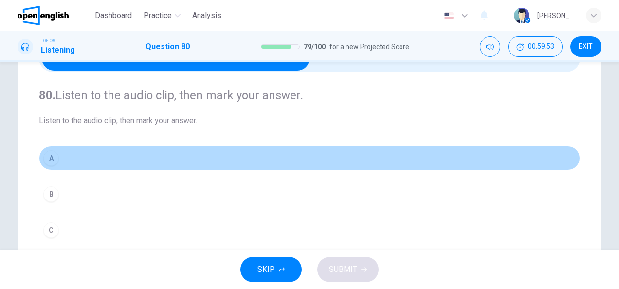
click at [75, 164] on button "A" at bounding box center [309, 158] width 541 height 24
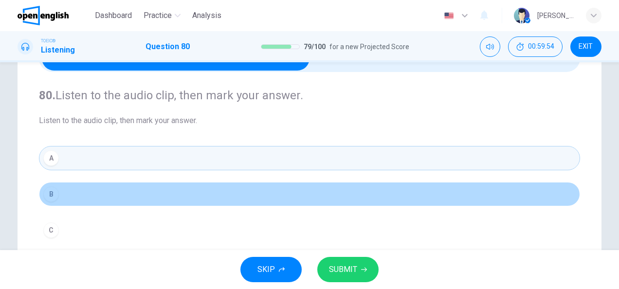
click at [83, 197] on button "B" at bounding box center [309, 194] width 541 height 24
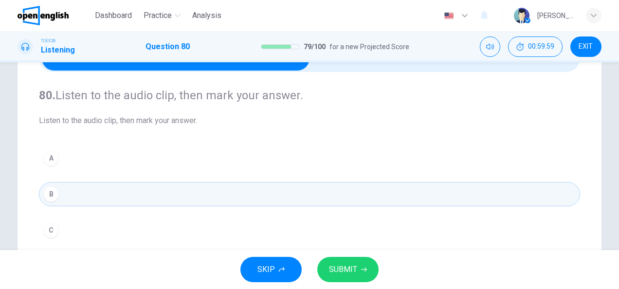
click at [350, 264] on span "SUBMIT" at bounding box center [343, 270] width 28 height 14
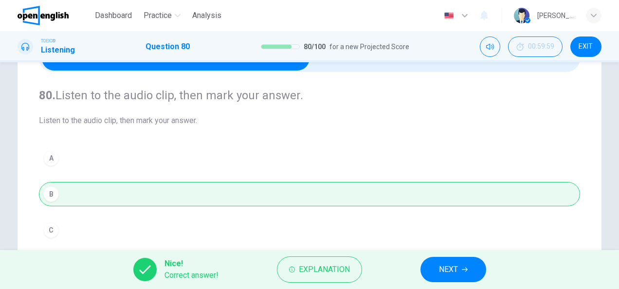
click at [437, 271] on button "NEXT" at bounding box center [454, 269] width 66 height 25
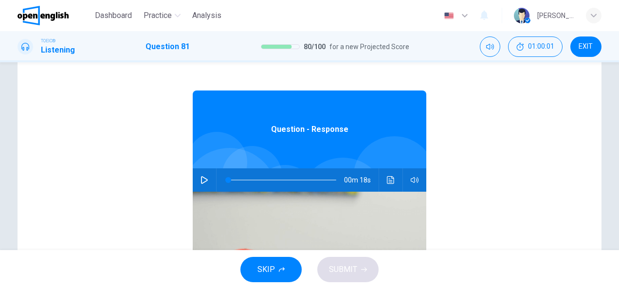
scroll to position [117, 0]
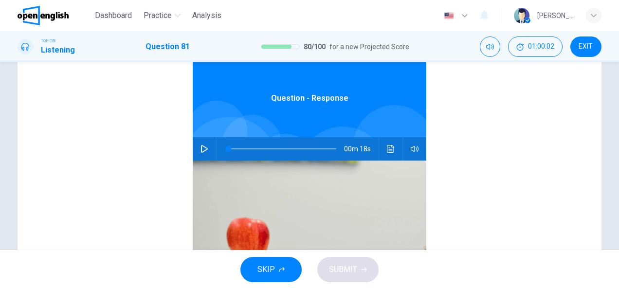
click at [201, 152] on icon "button" at bounding box center [205, 149] width 8 height 8
type input "*"
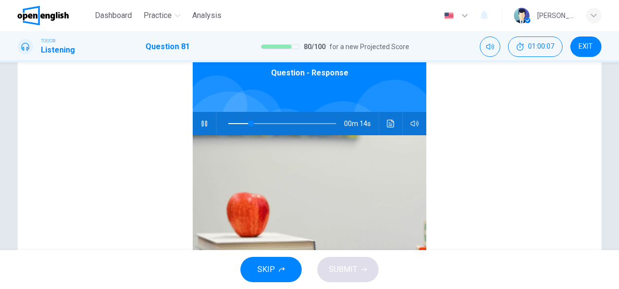
scroll to position [0, 0]
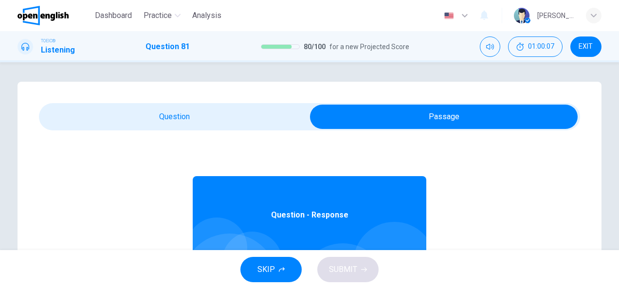
type input "**"
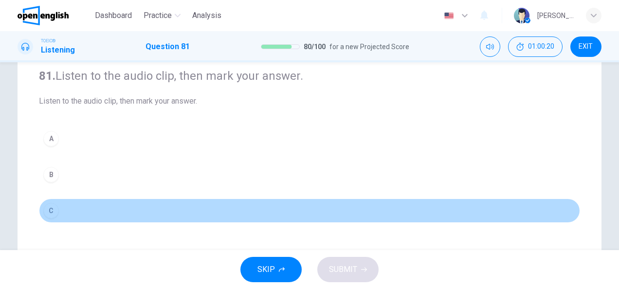
click at [87, 210] on button "C" at bounding box center [309, 211] width 541 height 24
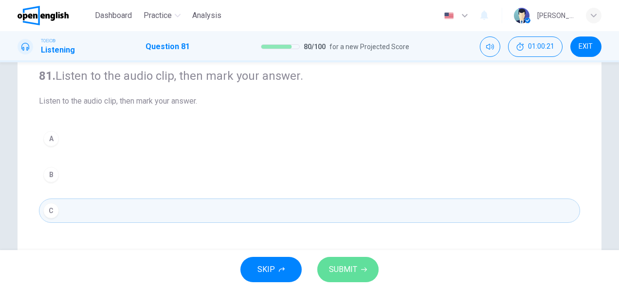
click at [350, 277] on button "SUBMIT" at bounding box center [347, 269] width 61 height 25
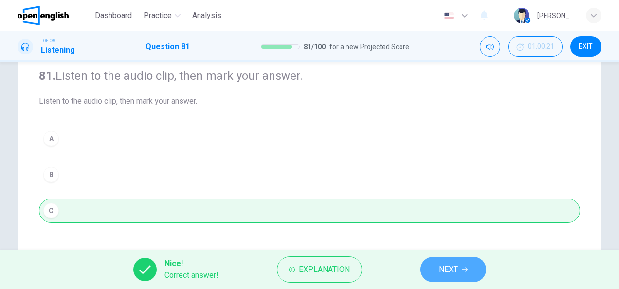
click at [424, 271] on button "NEXT" at bounding box center [454, 269] width 66 height 25
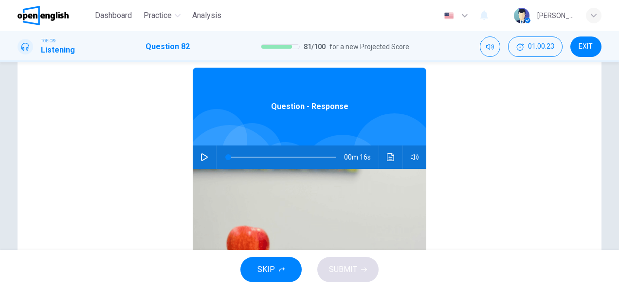
scroll to position [117, 0]
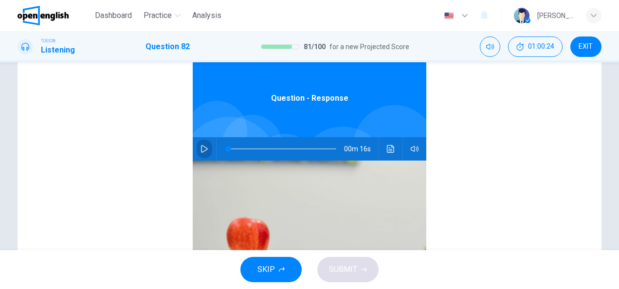
click at [202, 145] on button "button" at bounding box center [205, 148] width 16 height 23
click at [147, 156] on div "Question - Response 00m 16s" at bounding box center [309, 202] width 541 height 376
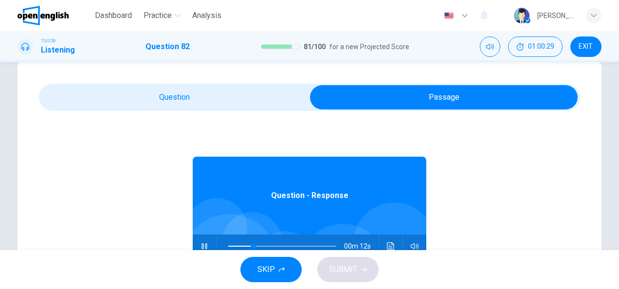
scroll to position [1, 0]
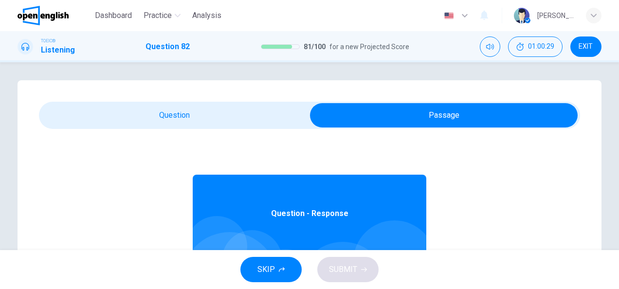
type input "**"
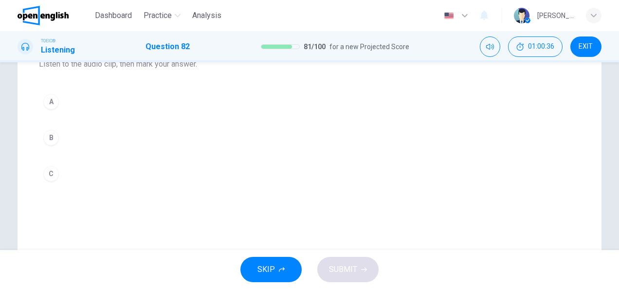
scroll to position [117, 0]
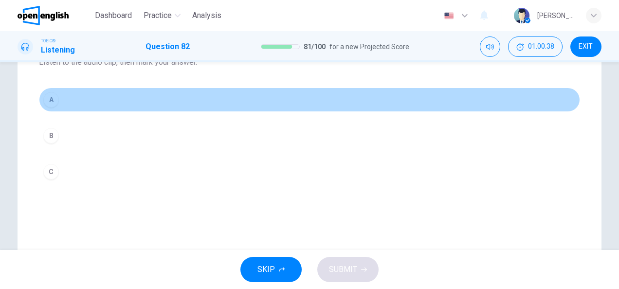
click at [97, 99] on button "A" at bounding box center [309, 100] width 541 height 24
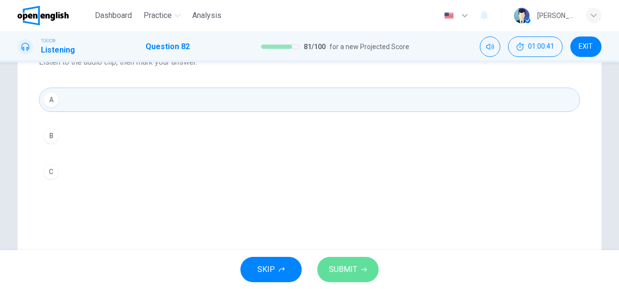
click at [345, 271] on span "SUBMIT" at bounding box center [343, 270] width 28 height 14
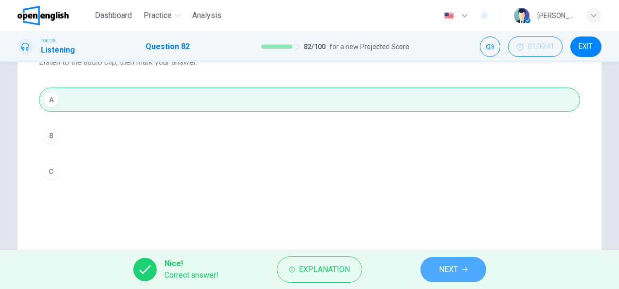
click at [434, 270] on button "NEXT" at bounding box center [454, 269] width 66 height 25
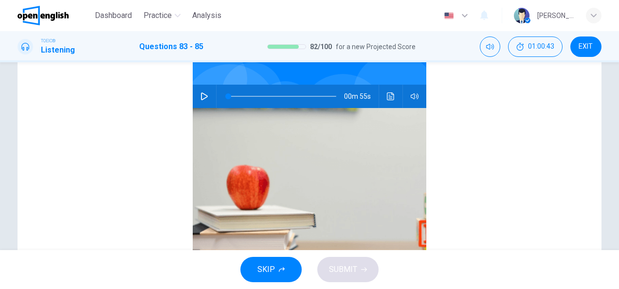
scroll to position [175, 0]
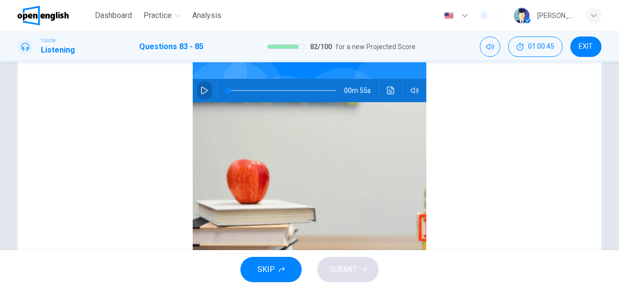
click at [197, 93] on button "button" at bounding box center [205, 90] width 16 height 23
type input "**"
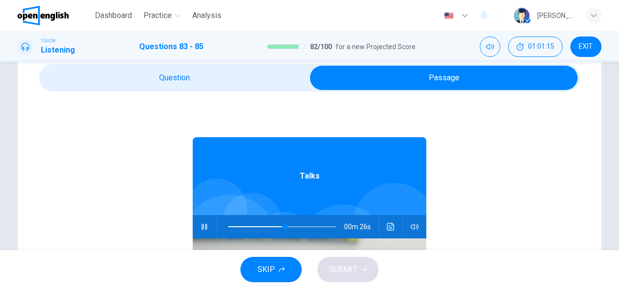
type input "**"
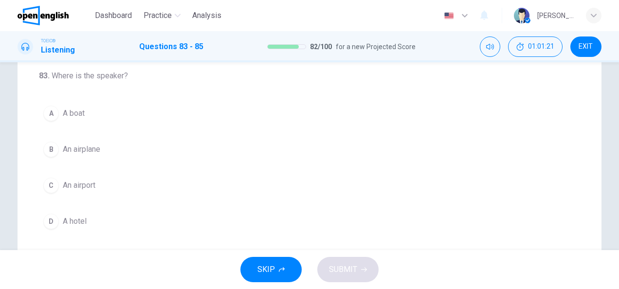
scroll to position [97, 0]
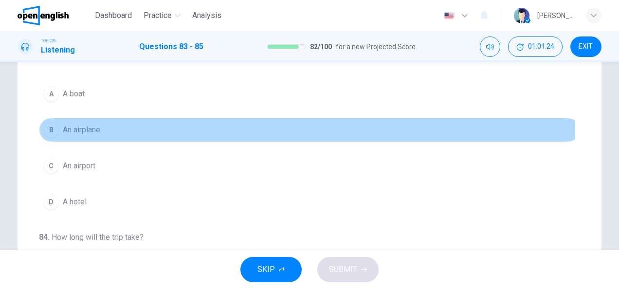
click at [103, 127] on button "B An airplane" at bounding box center [309, 130] width 541 height 24
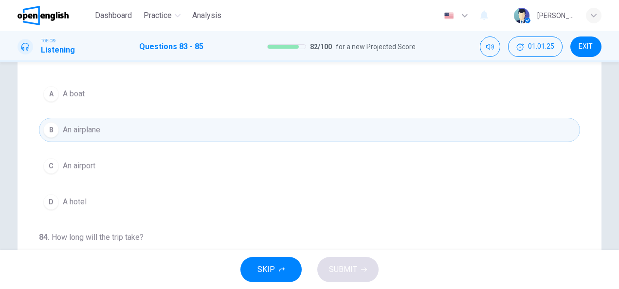
click at [18, 164] on div "83 . Where is the speaker? A A boat B An airplane C An airport D A hotel 84 . H…" at bounding box center [310, 179] width 584 height 391
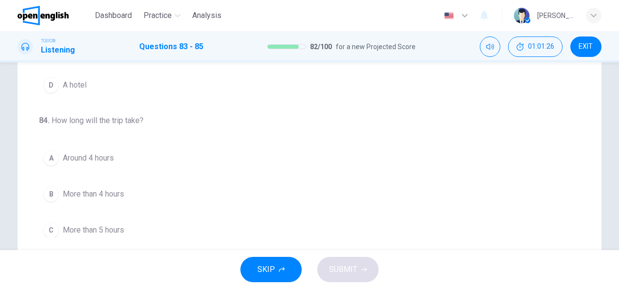
scroll to position [234, 0]
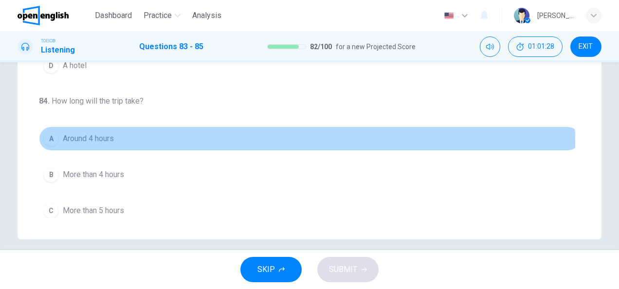
click at [63, 141] on span "Around 4 hours" at bounding box center [88, 139] width 51 height 12
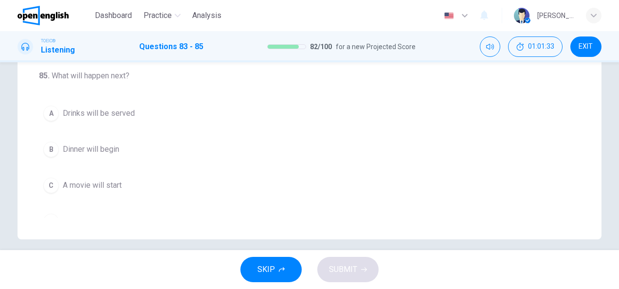
scroll to position [210, 0]
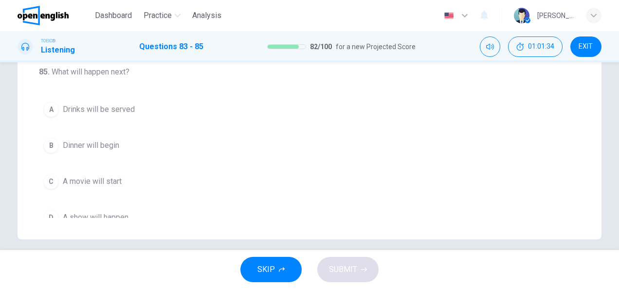
click at [123, 112] on button "A Drinks will be served" at bounding box center [309, 109] width 541 height 24
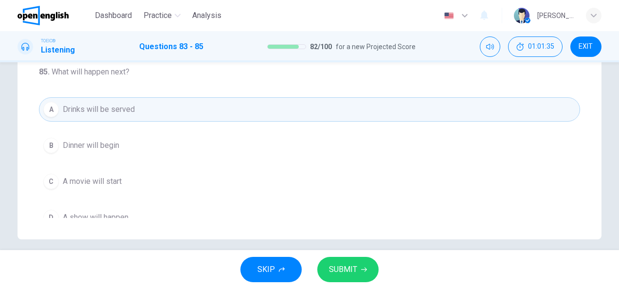
click at [345, 272] on span "SUBMIT" at bounding box center [343, 270] width 28 height 14
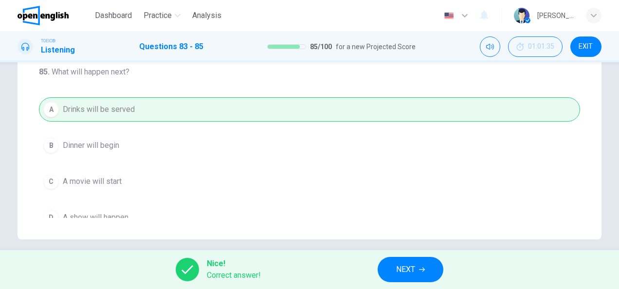
click at [431, 267] on button "NEXT" at bounding box center [411, 269] width 66 height 25
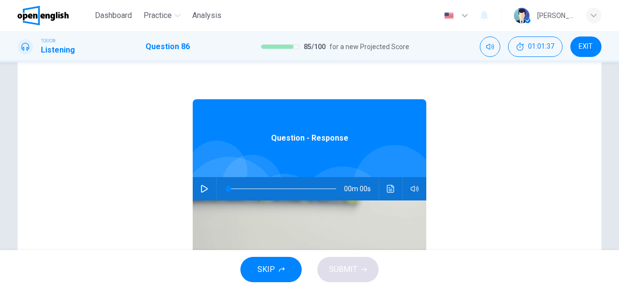
scroll to position [78, 0]
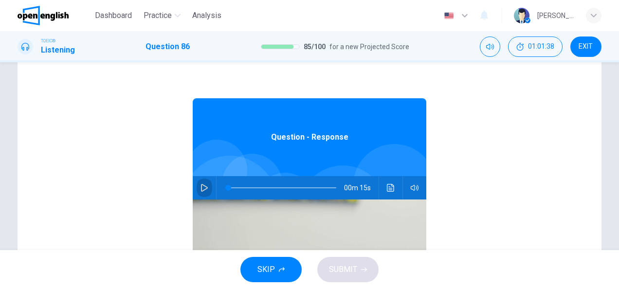
click at [201, 191] on icon "button" at bounding box center [205, 188] width 8 height 8
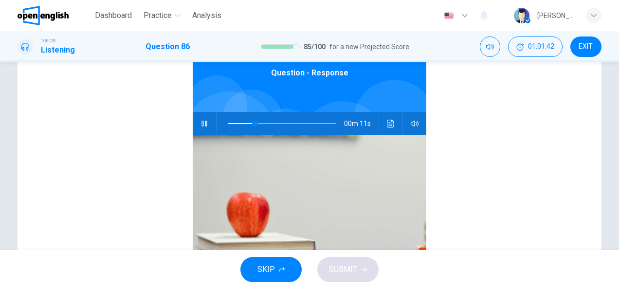
scroll to position [0, 0]
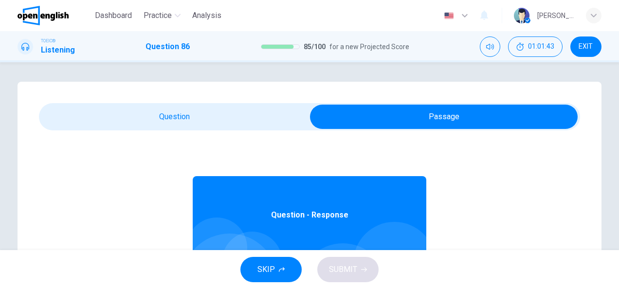
type input "**"
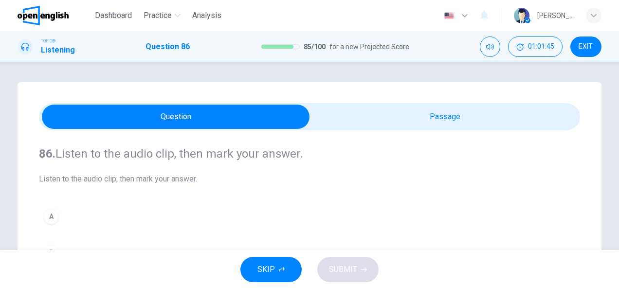
click at [28, 172] on div "86. Listen to the audio clip, then [PERSON_NAME] your answer. Listen to the aud…" at bounding box center [310, 277] width 584 height 391
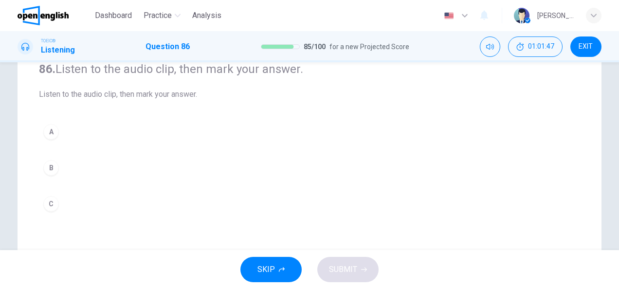
scroll to position [97, 0]
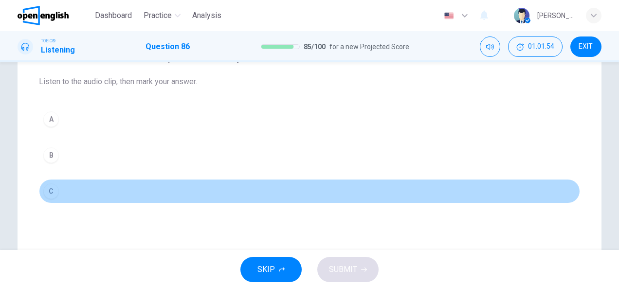
click at [71, 192] on button "C" at bounding box center [309, 191] width 541 height 24
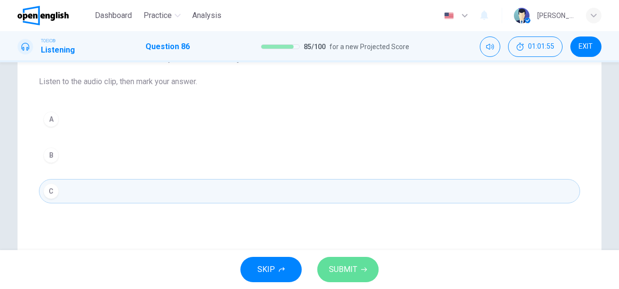
click at [344, 269] on span "SUBMIT" at bounding box center [343, 270] width 28 height 14
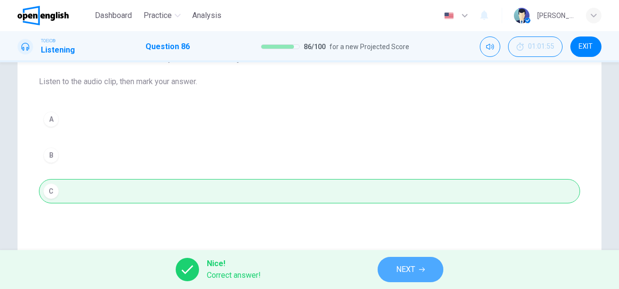
click at [434, 264] on button "NEXT" at bounding box center [411, 269] width 66 height 25
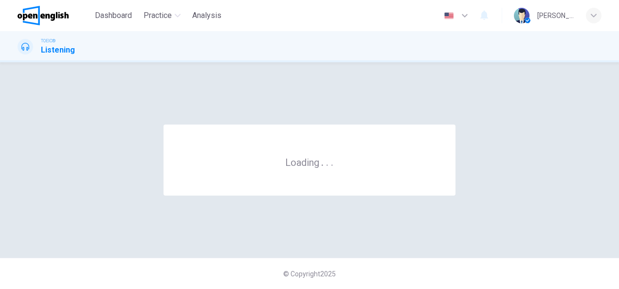
scroll to position [0, 0]
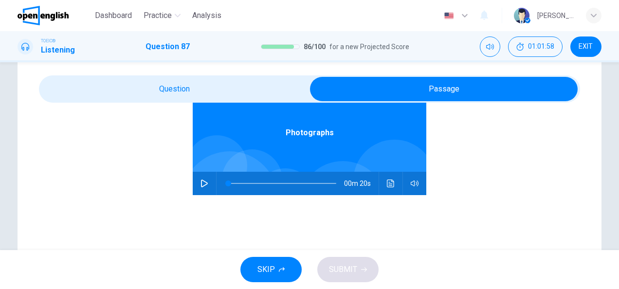
scroll to position [117, 0]
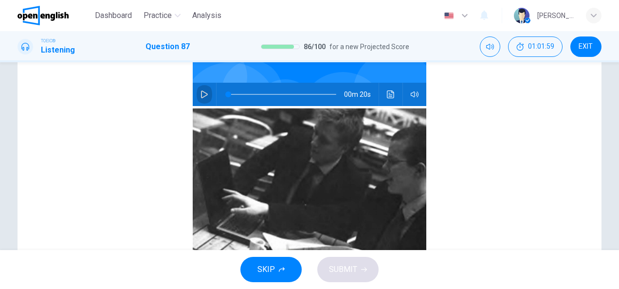
click at [205, 92] on button "button" at bounding box center [205, 94] width 16 height 23
click at [151, 126] on div "Photographs 00m 20s" at bounding box center [309, 147] width 541 height 376
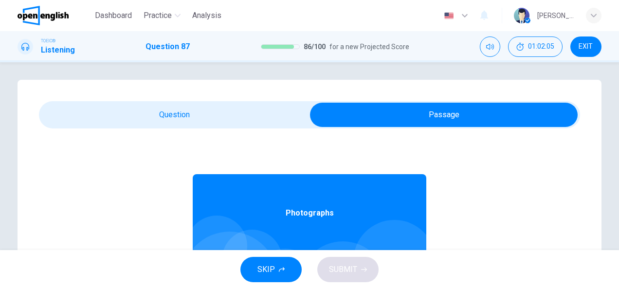
scroll to position [0, 0]
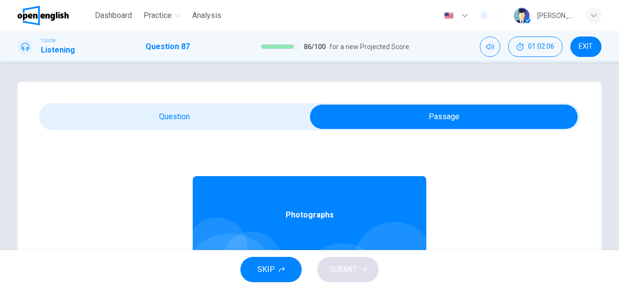
type input "**"
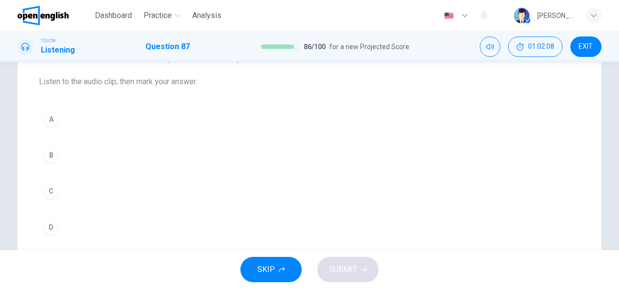
scroll to position [117, 0]
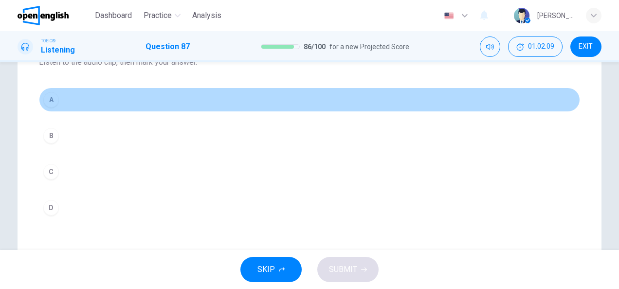
click at [93, 107] on button "A" at bounding box center [309, 100] width 541 height 24
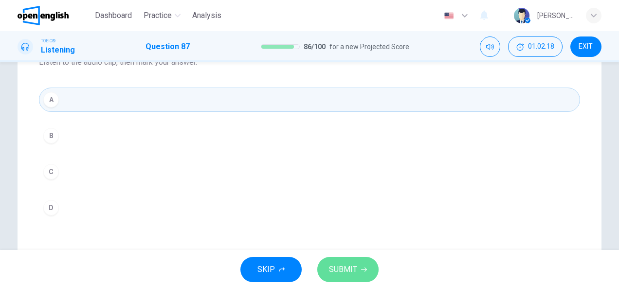
click at [324, 263] on button "SUBMIT" at bounding box center [347, 269] width 61 height 25
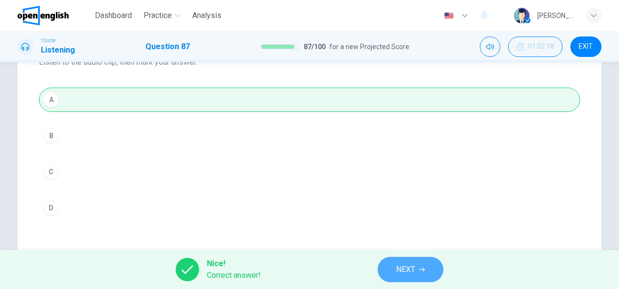
click at [435, 264] on button "NEXT" at bounding box center [411, 269] width 66 height 25
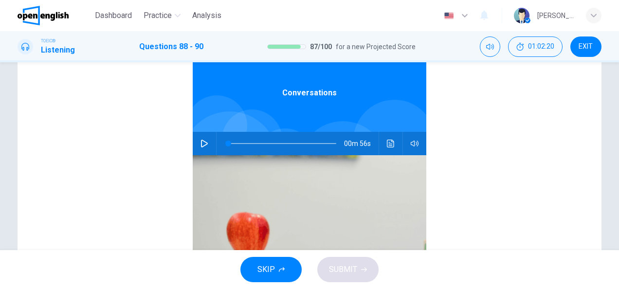
scroll to position [156, 0]
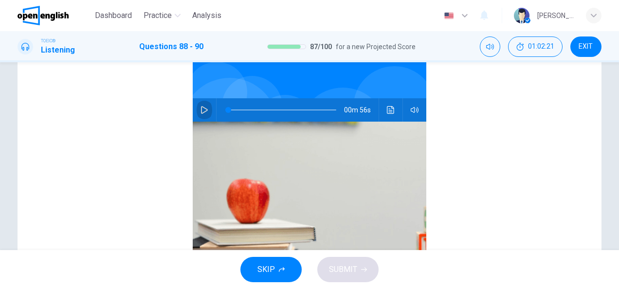
click at [197, 112] on button "button" at bounding box center [205, 109] width 16 height 23
click at [167, 128] on div "Conversations 00m 55s" at bounding box center [309, 163] width 541 height 376
click at [228, 109] on span at bounding box center [282, 110] width 108 height 14
click at [119, 146] on div "Conversations 00m 55s" at bounding box center [309, 163] width 541 height 376
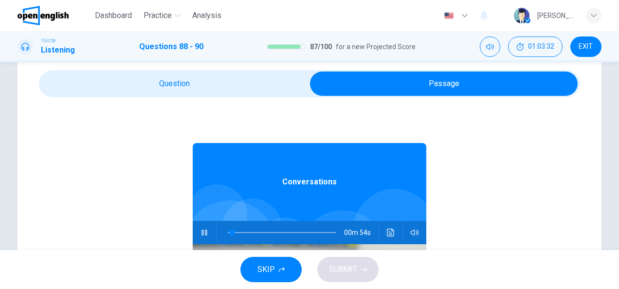
scroll to position [0, 0]
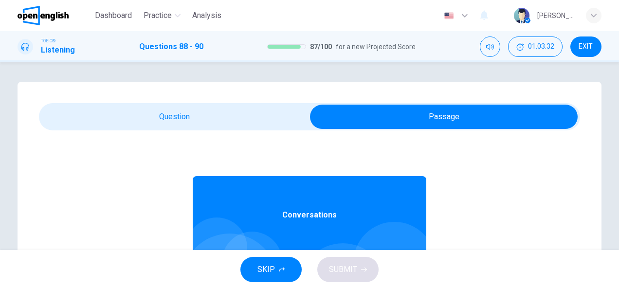
type input "*"
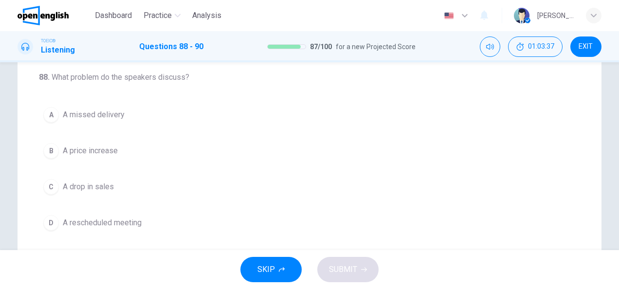
scroll to position [78, 0]
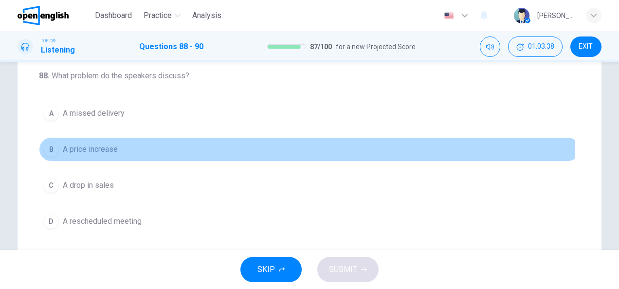
click at [102, 153] on span "A price increase" at bounding box center [90, 150] width 55 height 12
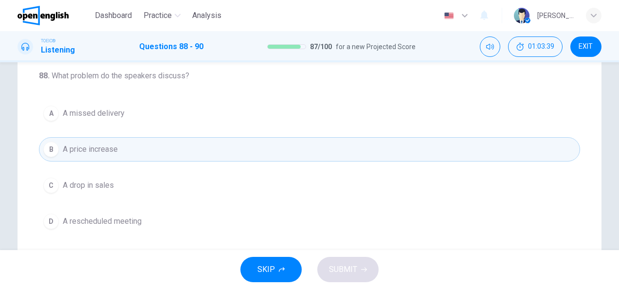
click at [27, 169] on div "88 . What problem do the speakers discuss? A A missed delivery B A price increa…" at bounding box center [310, 199] width 584 height 391
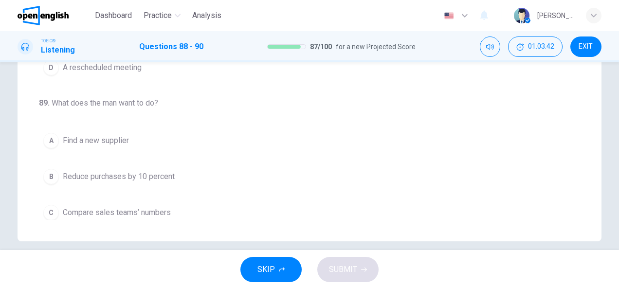
scroll to position [234, 0]
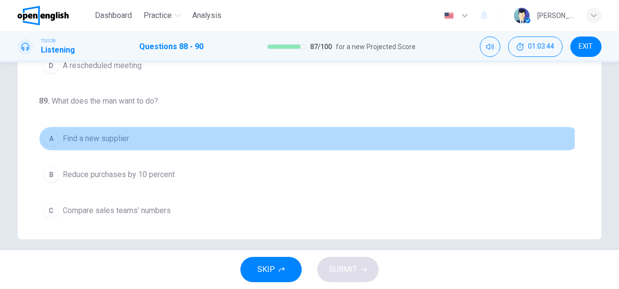
click at [97, 136] on span "Find a new supplier" at bounding box center [96, 139] width 66 height 12
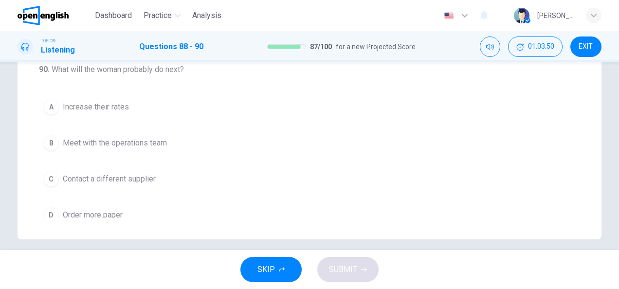
scroll to position [218, 0]
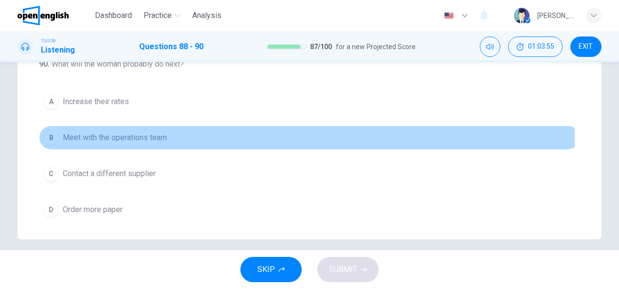
click at [113, 133] on span "Meet with the operations team" at bounding box center [115, 138] width 104 height 12
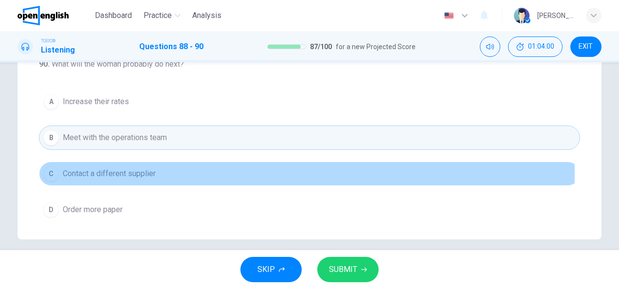
click at [117, 169] on span "Contact a different supplier" at bounding box center [109, 174] width 93 height 12
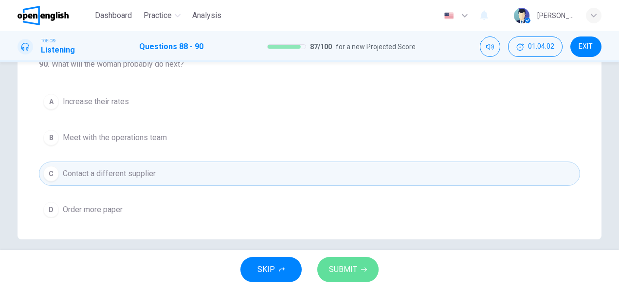
click at [357, 268] on button "SUBMIT" at bounding box center [347, 269] width 61 height 25
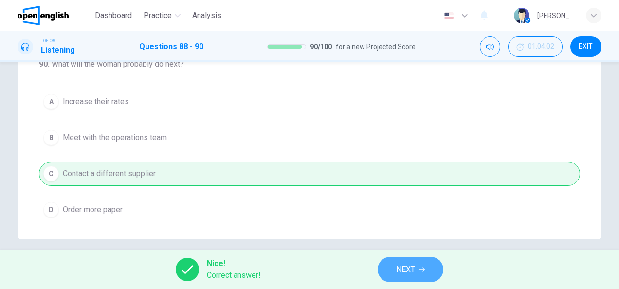
click at [418, 272] on button "NEXT" at bounding box center [411, 269] width 66 height 25
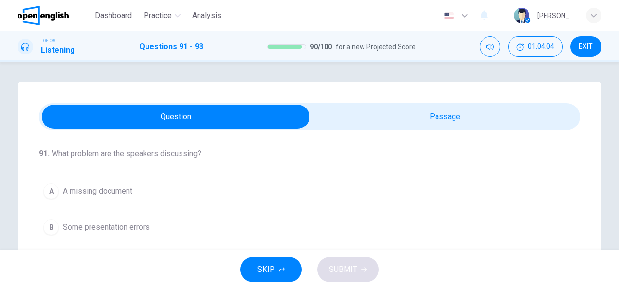
click at [458, 115] on div "91 . What problem are the speakers discussing? A A missing document B Some pres…" at bounding box center [310, 277] width 584 height 391
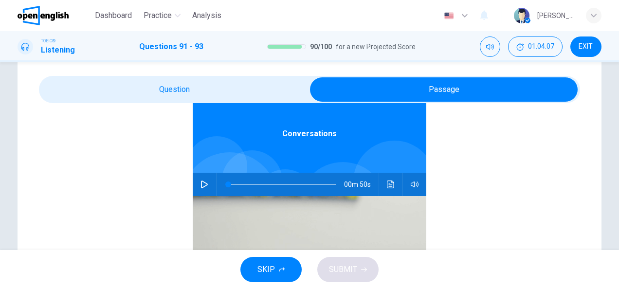
scroll to position [55, 0]
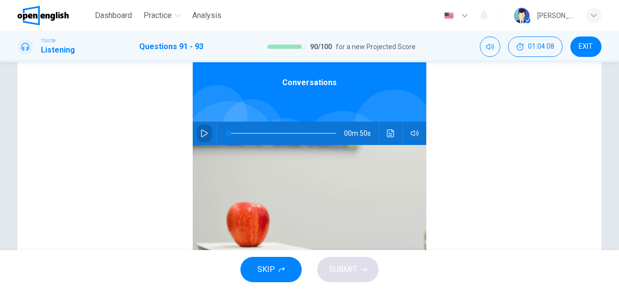
click at [200, 128] on button "button" at bounding box center [205, 133] width 16 height 23
click at [166, 141] on div "Conversations 00m 49s" at bounding box center [309, 186] width 541 height 376
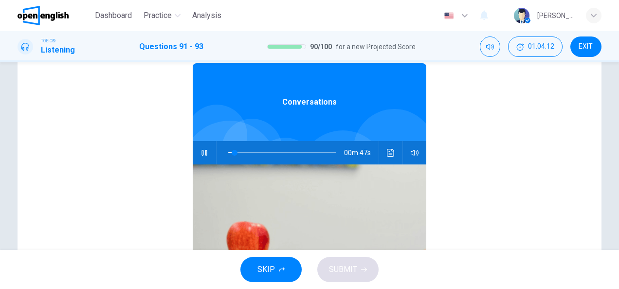
scroll to position [35, 0]
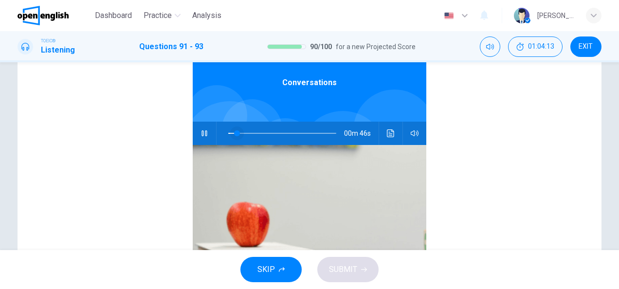
click at [234, 133] on span at bounding box center [237, 133] width 6 height 6
drag, startPoint x: 225, startPoint y: 133, endPoint x: 210, endPoint y: 133, distance: 15.6
click at [210, 133] on div "00m 50s" at bounding box center [310, 133] width 234 height 23
click at [156, 140] on div "Conversations 00m 45s" at bounding box center [309, 186] width 541 height 376
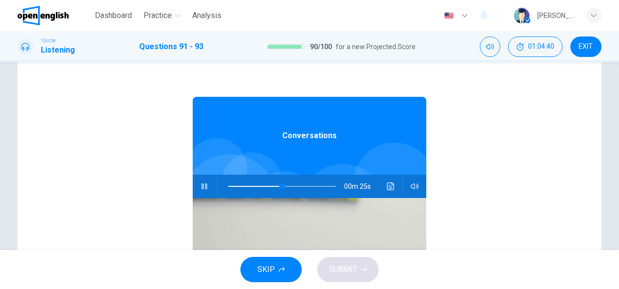
scroll to position [0, 0]
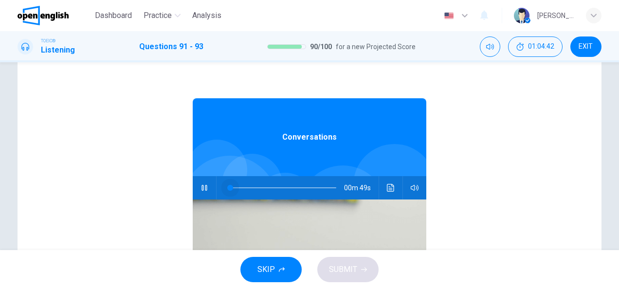
click at [228, 187] on span at bounding box center [282, 188] width 108 height 14
drag, startPoint x: 226, startPoint y: 187, endPoint x: 216, endPoint y: 190, distance: 10.6
click at [225, 190] on span at bounding box center [228, 188] width 6 height 6
click at [135, 199] on div "Conversations 00m 47s" at bounding box center [309, 241] width 541 height 376
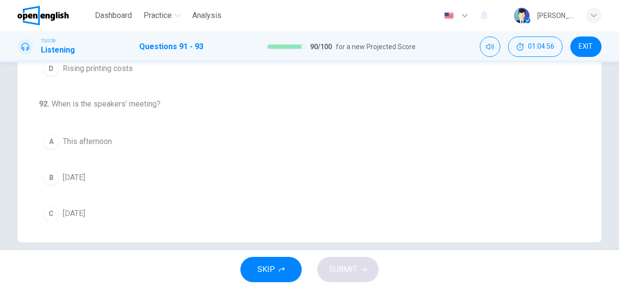
scroll to position [234, 0]
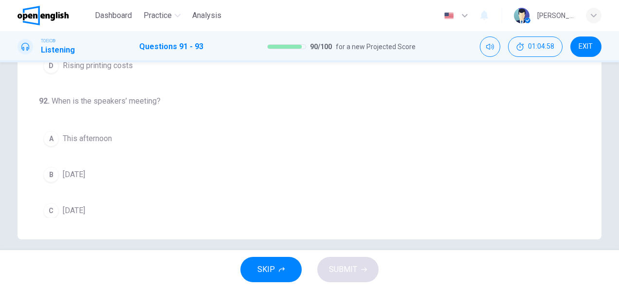
click at [85, 210] on span "[DATE]" at bounding box center [74, 211] width 22 height 12
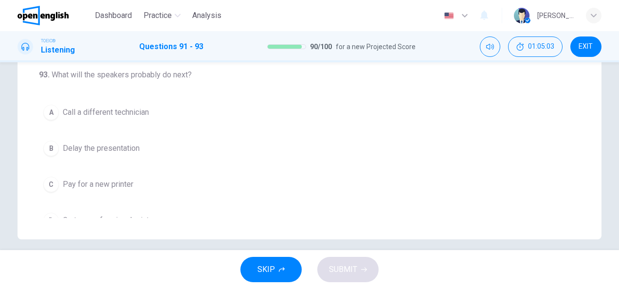
scroll to position [209, 0]
click at [127, 112] on span "Call a different technician" at bounding box center [106, 111] width 86 height 12
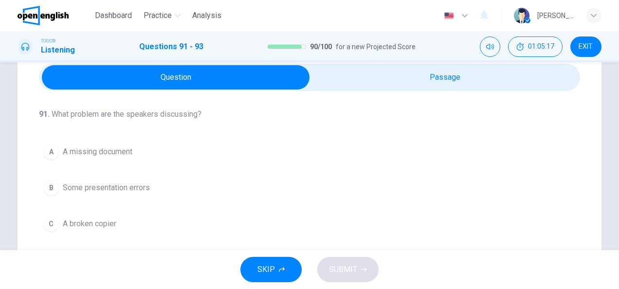
scroll to position [0, 0]
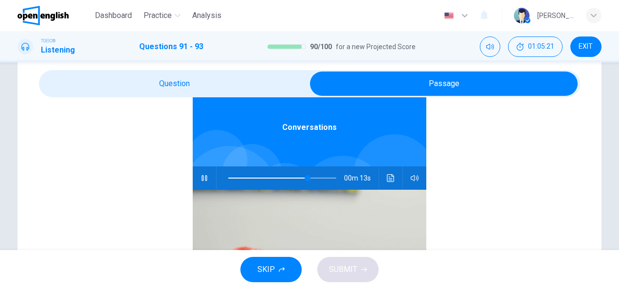
scroll to position [58, 0]
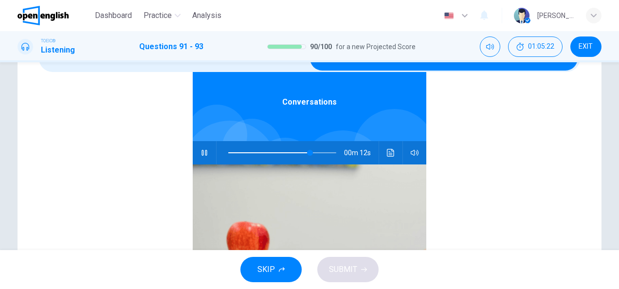
click at [228, 153] on span at bounding box center [269, 152] width 82 height 1
click at [141, 122] on div "Conversations 00m 49s" at bounding box center [309, 206] width 541 height 376
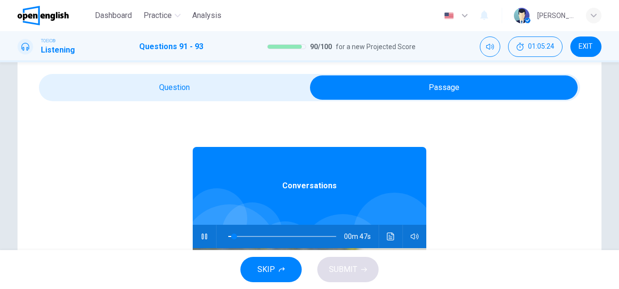
scroll to position [0, 0]
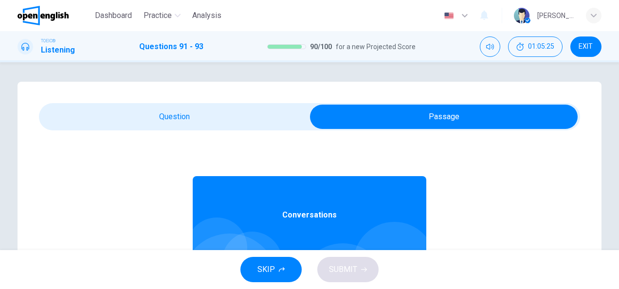
type input "*"
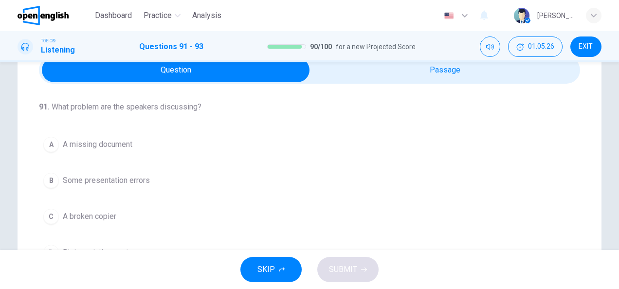
scroll to position [78, 0]
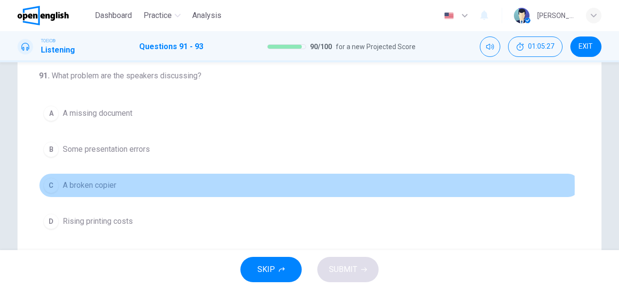
click at [97, 185] on span "A broken copier" at bounding box center [90, 186] width 54 height 12
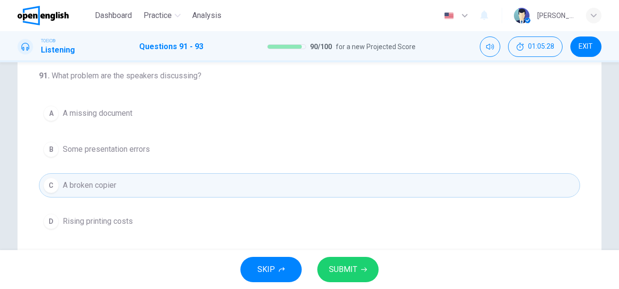
click at [361, 271] on icon "button" at bounding box center [364, 270] width 6 height 6
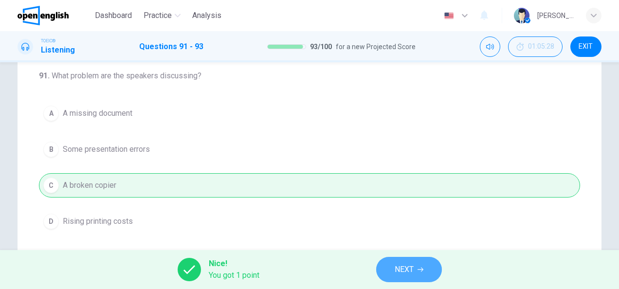
click at [398, 274] on span "NEXT" at bounding box center [404, 270] width 19 height 14
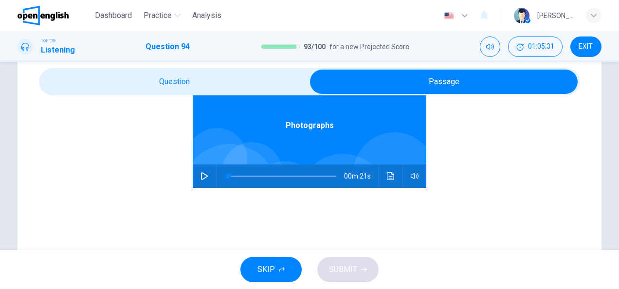
scroll to position [58, 0]
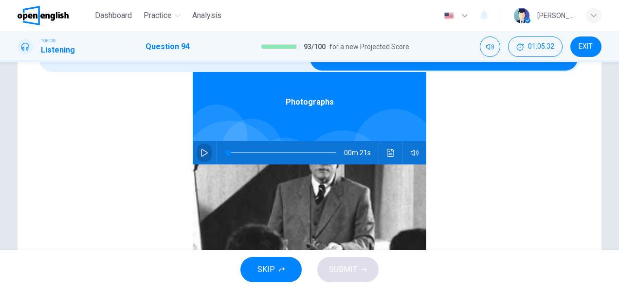
click at [201, 151] on icon "button" at bounding box center [205, 153] width 8 height 8
type input "**"
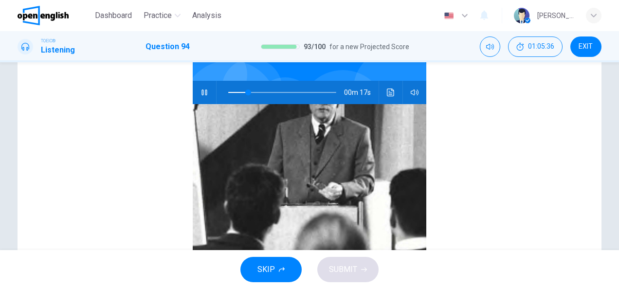
scroll to position [136, 0]
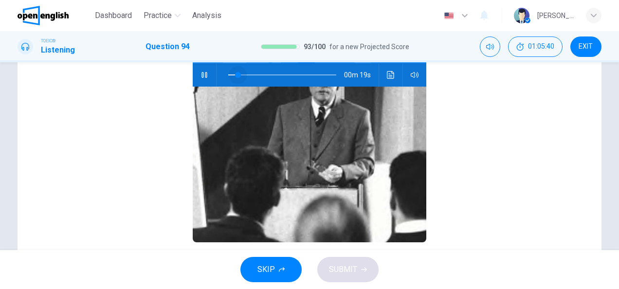
click at [233, 74] on span at bounding box center [282, 75] width 108 height 14
click at [167, 94] on div "Photographs 00m 17s" at bounding box center [309, 128] width 541 height 376
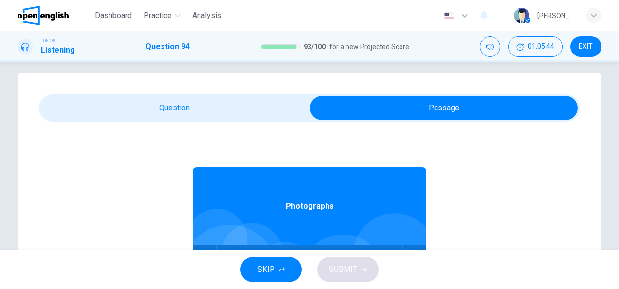
scroll to position [0, 0]
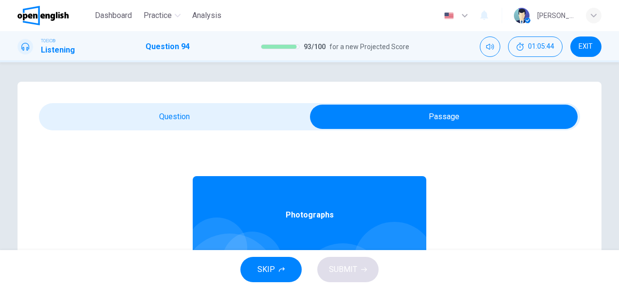
type input "**"
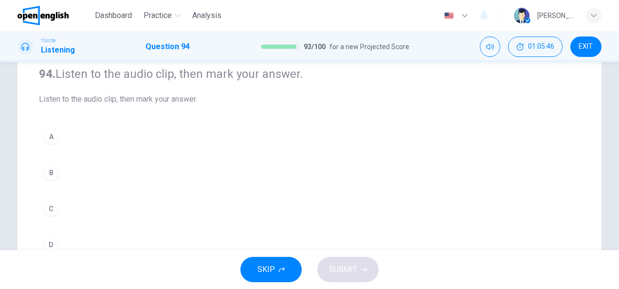
scroll to position [97, 0]
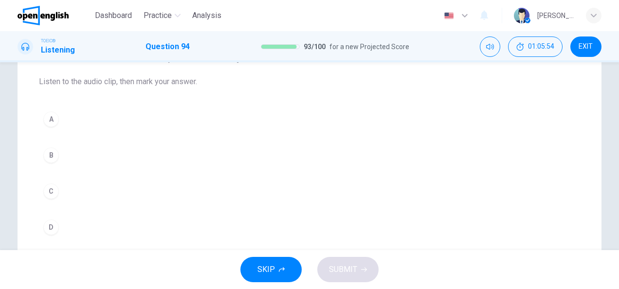
click at [69, 222] on button "D" at bounding box center [309, 227] width 541 height 24
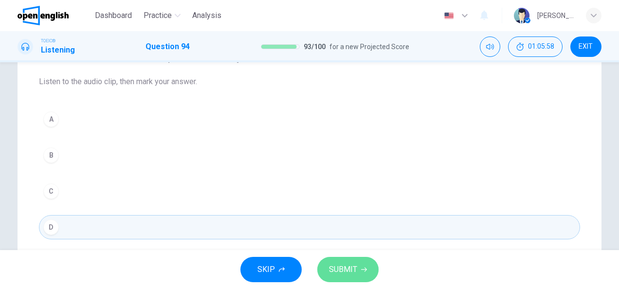
click at [337, 269] on span "SUBMIT" at bounding box center [343, 270] width 28 height 14
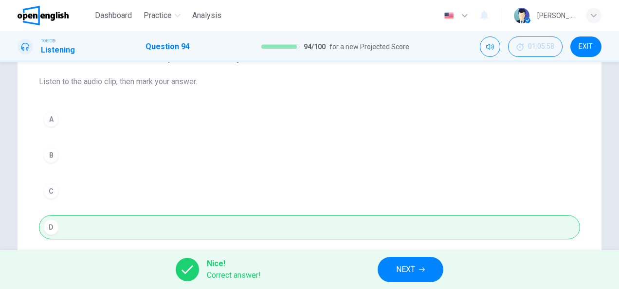
click at [428, 266] on button "NEXT" at bounding box center [411, 269] width 66 height 25
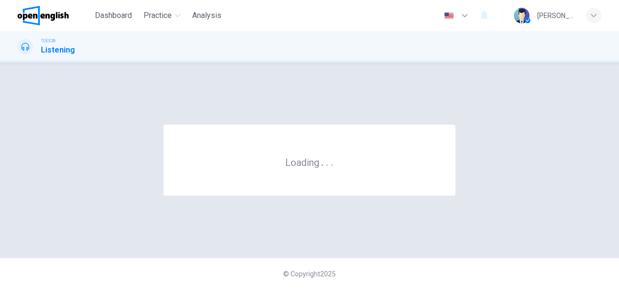
scroll to position [0, 0]
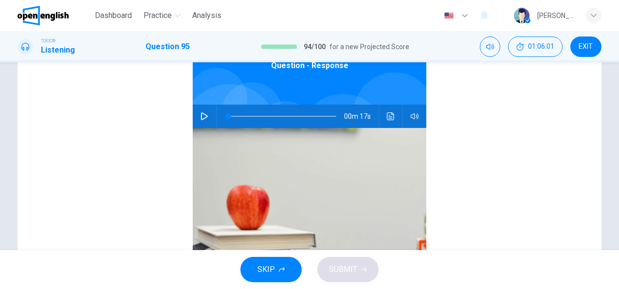
scroll to position [117, 0]
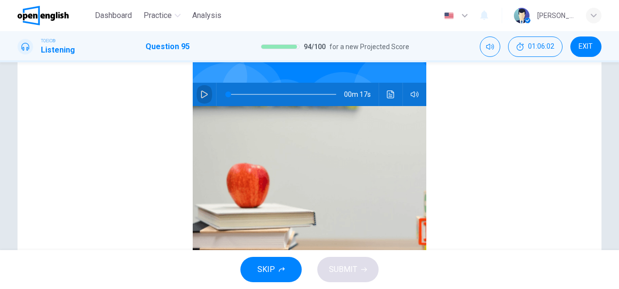
click at [202, 97] on icon "button" at bounding box center [205, 95] width 8 height 8
click at [148, 131] on div "Question - Response 00m 17s" at bounding box center [309, 147] width 541 height 376
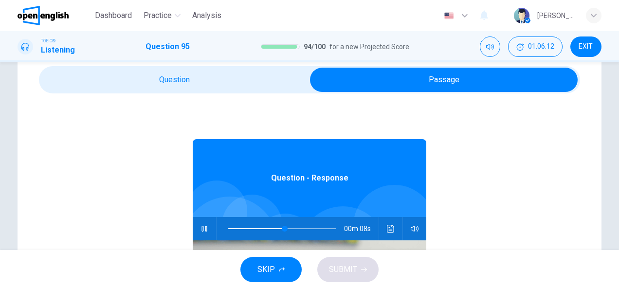
scroll to position [19, 0]
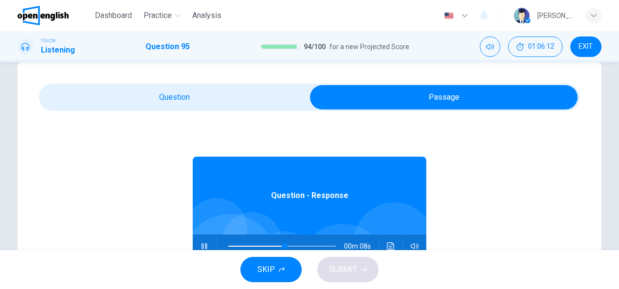
type input "**"
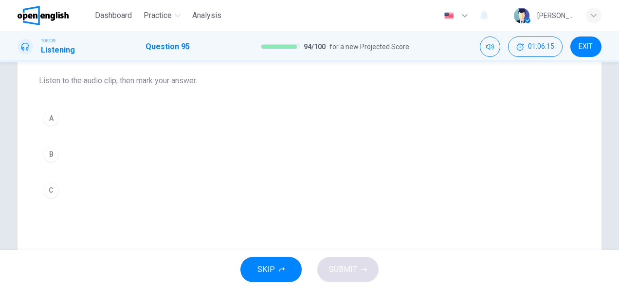
scroll to position [97, 0]
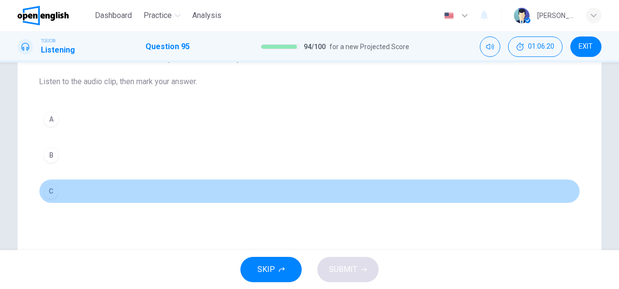
click at [58, 198] on button "C" at bounding box center [309, 191] width 541 height 24
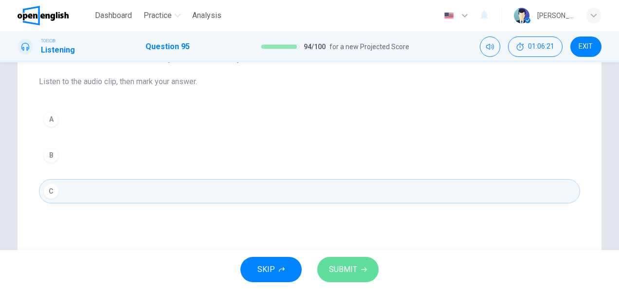
click at [326, 271] on button "SUBMIT" at bounding box center [347, 269] width 61 height 25
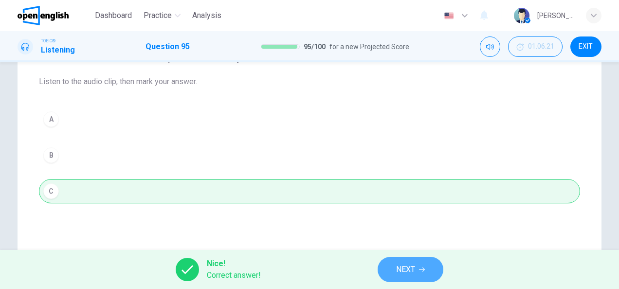
click at [402, 266] on span "NEXT" at bounding box center [405, 270] width 19 height 14
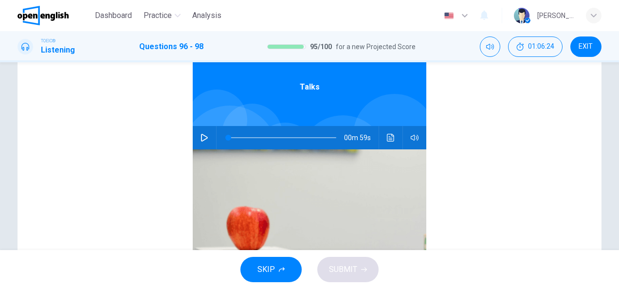
scroll to position [136, 0]
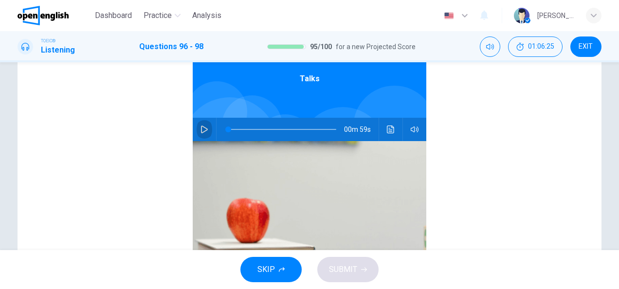
click at [201, 121] on button "button" at bounding box center [205, 129] width 16 height 23
click at [147, 133] on div "Talks 00m 59s" at bounding box center [309, 182] width 541 height 376
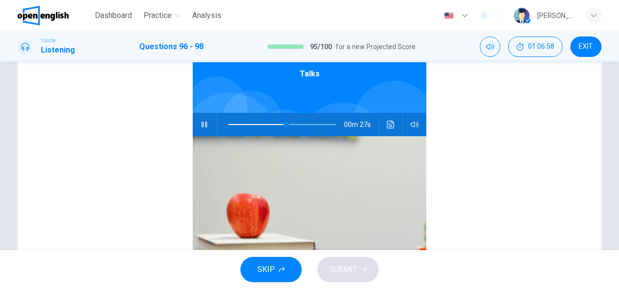
scroll to position [142, 0]
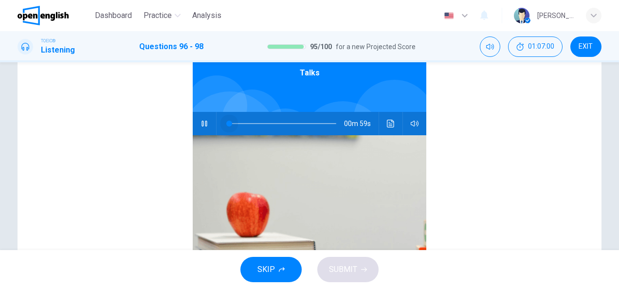
click at [228, 121] on span at bounding box center [282, 124] width 108 height 14
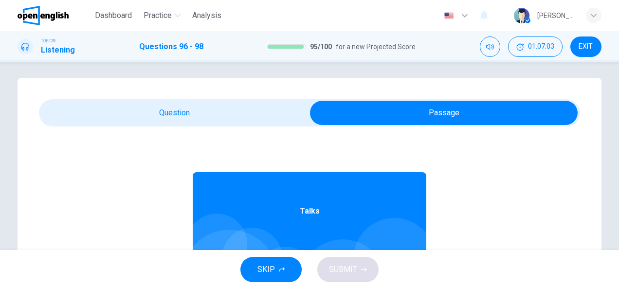
scroll to position [0, 0]
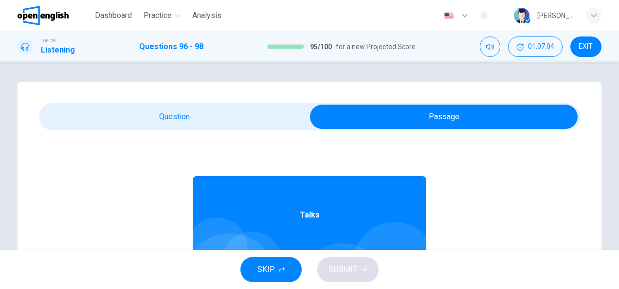
type input "*"
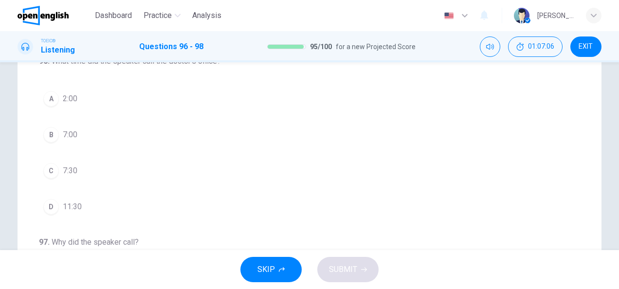
scroll to position [97, 0]
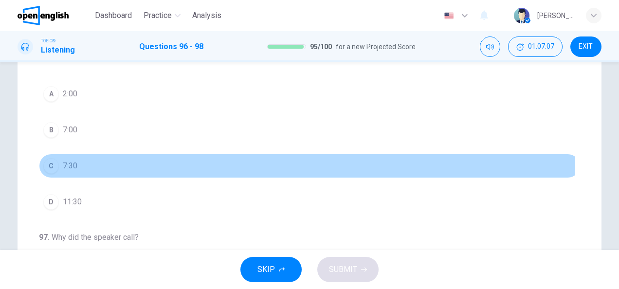
click at [95, 159] on button "C 7:30" at bounding box center [309, 166] width 541 height 24
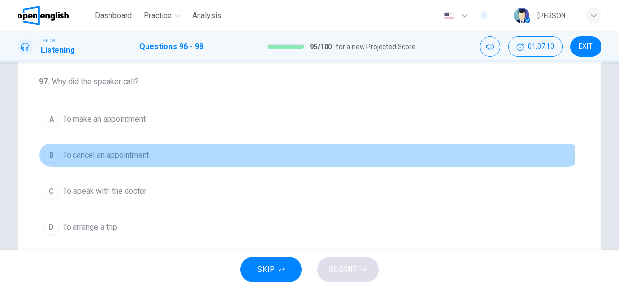
click at [95, 159] on span "To cancel an appointment" at bounding box center [106, 155] width 86 height 12
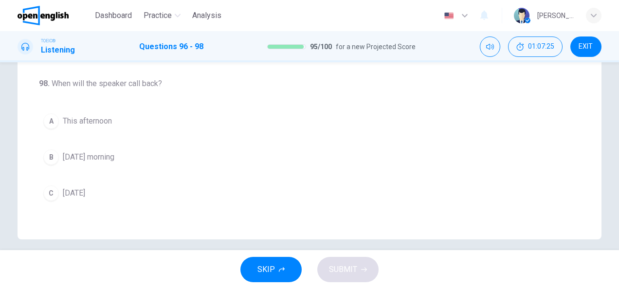
scroll to position [218, 0]
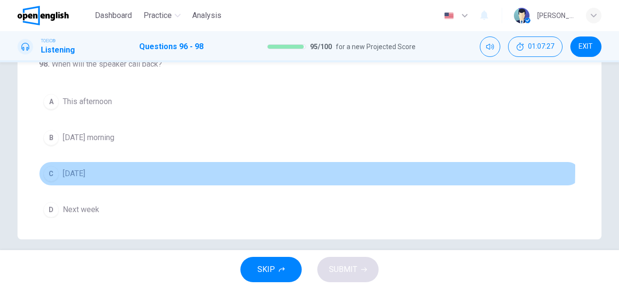
click at [85, 168] on span "[DATE]" at bounding box center [74, 174] width 22 height 12
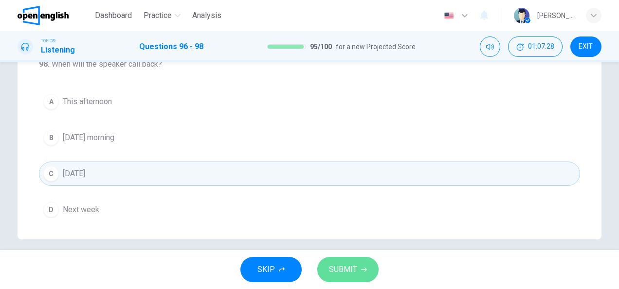
click at [363, 263] on button "SUBMIT" at bounding box center [347, 269] width 61 height 25
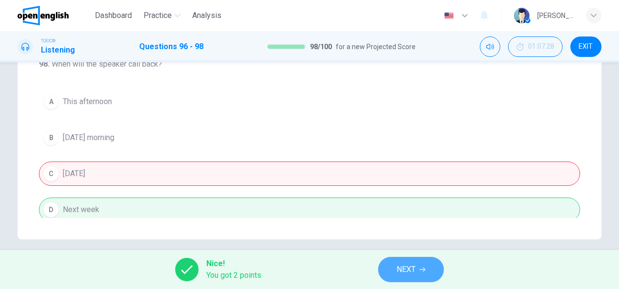
click at [418, 260] on button "NEXT" at bounding box center [411, 269] width 66 height 25
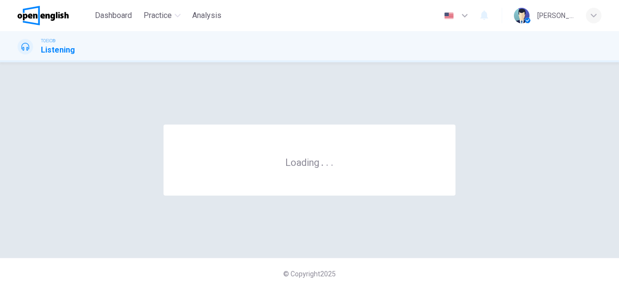
scroll to position [0, 0]
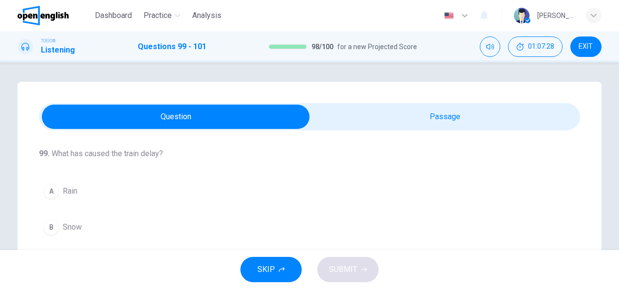
click at [420, 101] on div "99 . What has caused the train delay? A Rain B Snow C Repairs D An accident 100…" at bounding box center [310, 277] width 584 height 391
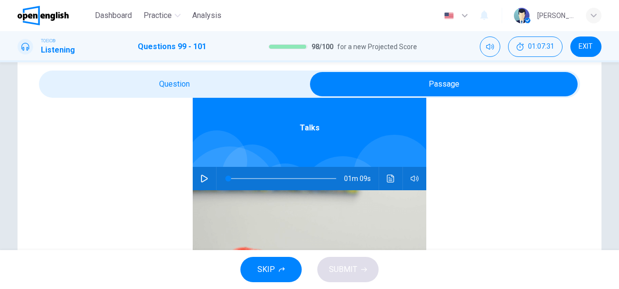
scroll to position [58, 0]
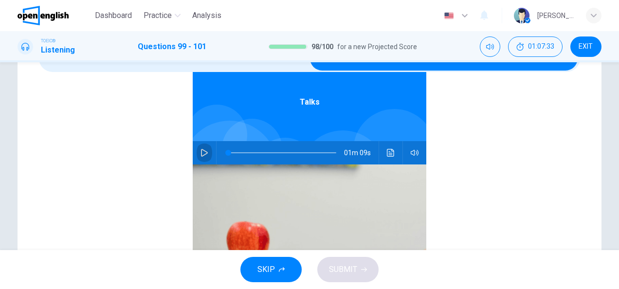
click at [201, 155] on icon "button" at bounding box center [205, 153] width 8 height 8
click at [142, 184] on div "Talks 01m 09s" at bounding box center [309, 206] width 541 height 376
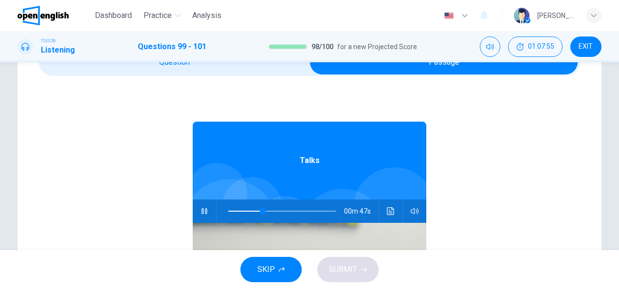
scroll to position [39, 0]
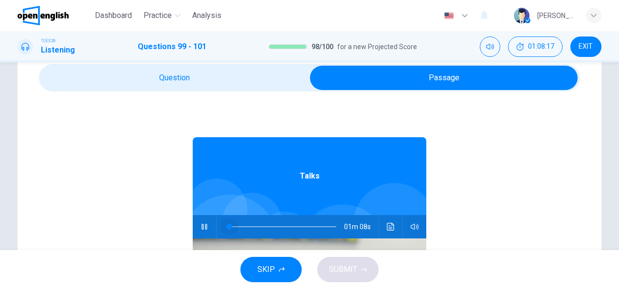
click at [228, 222] on span at bounding box center [282, 227] width 108 height 14
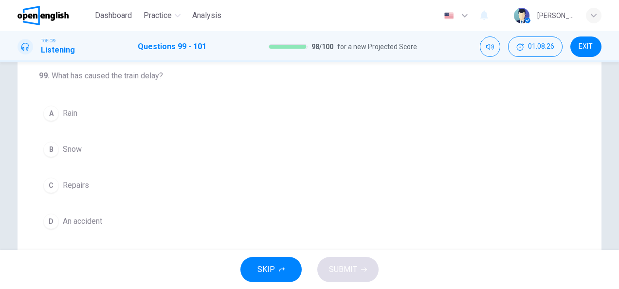
scroll to position [97, 0]
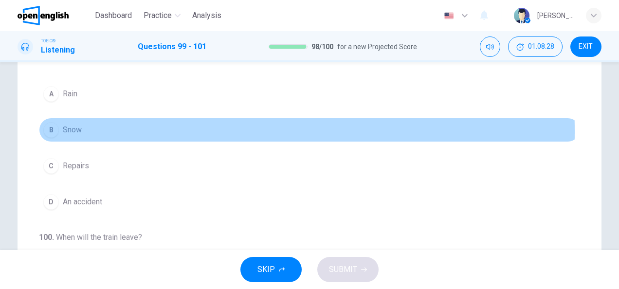
click at [71, 131] on span "Snow" at bounding box center [72, 130] width 19 height 12
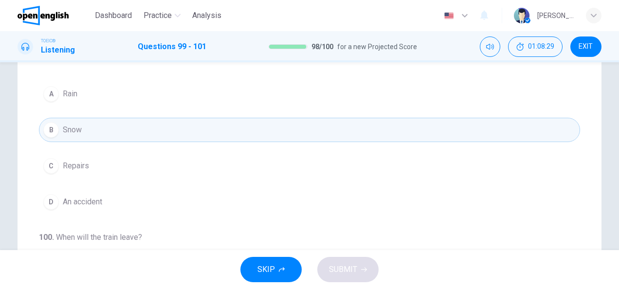
click at [27, 171] on div "99 . What has caused the train delay? A Rain B Snow C Repairs D An accident 100…" at bounding box center [310, 179] width 584 height 391
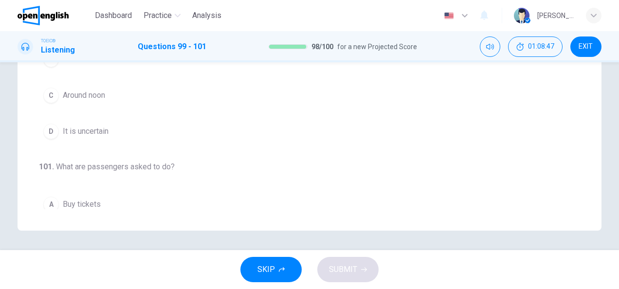
scroll to position [105, 0]
click at [252, 127] on button "D It is uncertain" at bounding box center [309, 133] width 541 height 24
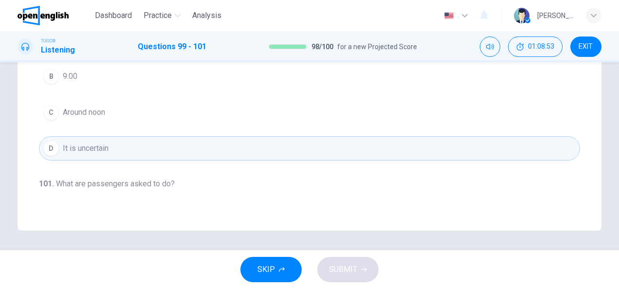
scroll to position [96, 0]
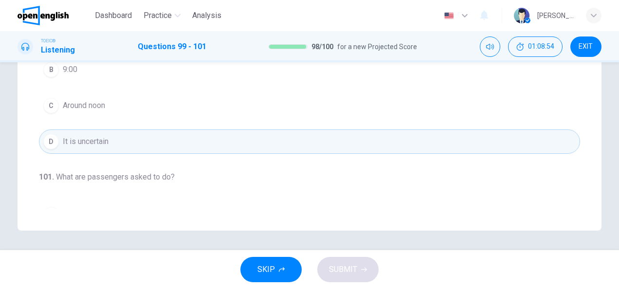
click at [275, 106] on button "C Around noon" at bounding box center [309, 105] width 541 height 24
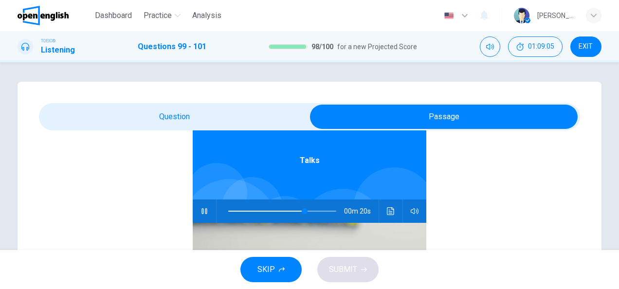
scroll to position [55, 0]
click at [228, 211] on span at bounding box center [228, 211] width 1 height 1
type input "*"
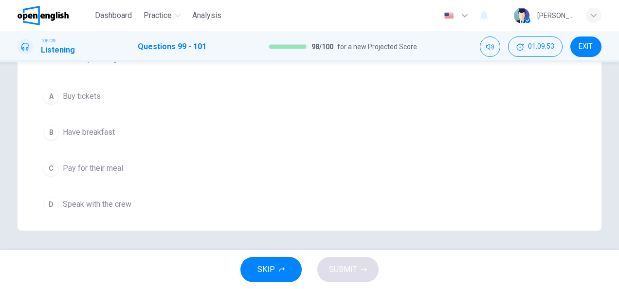
scroll to position [218, 0]
click at [110, 123] on span "Have breakfast" at bounding box center [89, 129] width 52 height 12
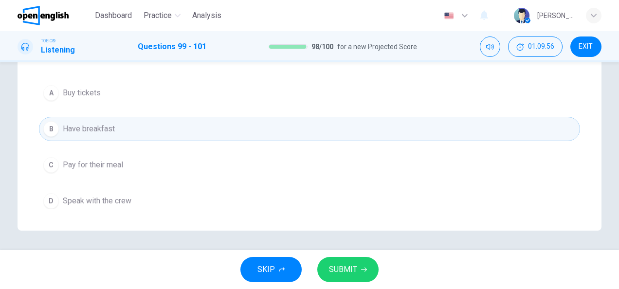
click at [332, 263] on span "SUBMIT" at bounding box center [343, 270] width 28 height 14
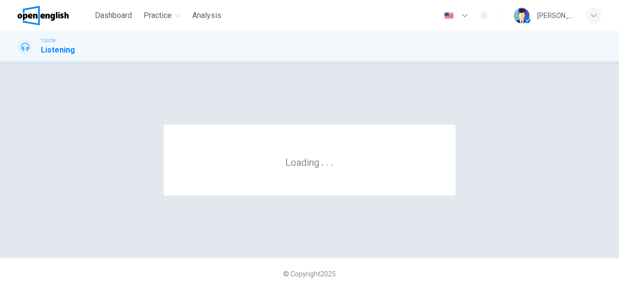
scroll to position [0, 0]
